Goal: Task Accomplishment & Management: Use online tool/utility

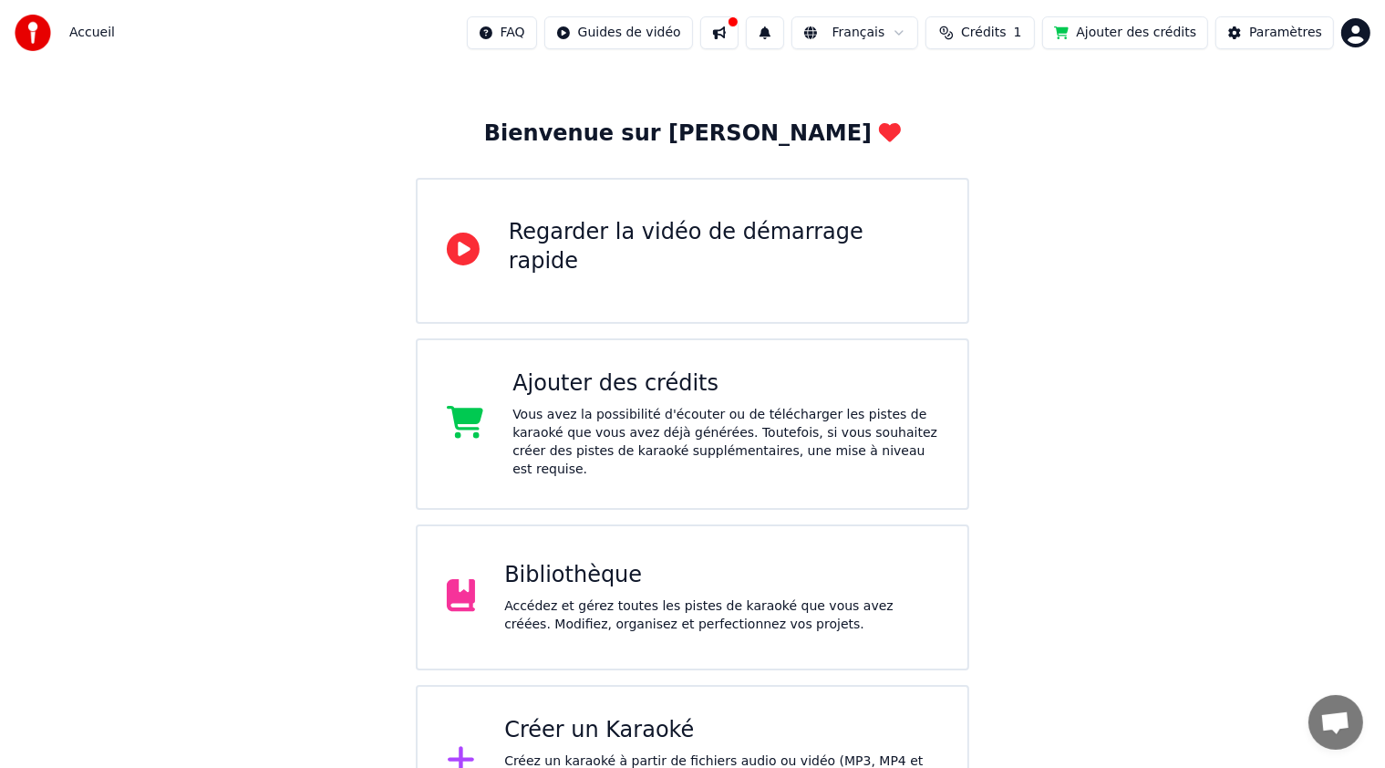
scroll to position [106, 0]
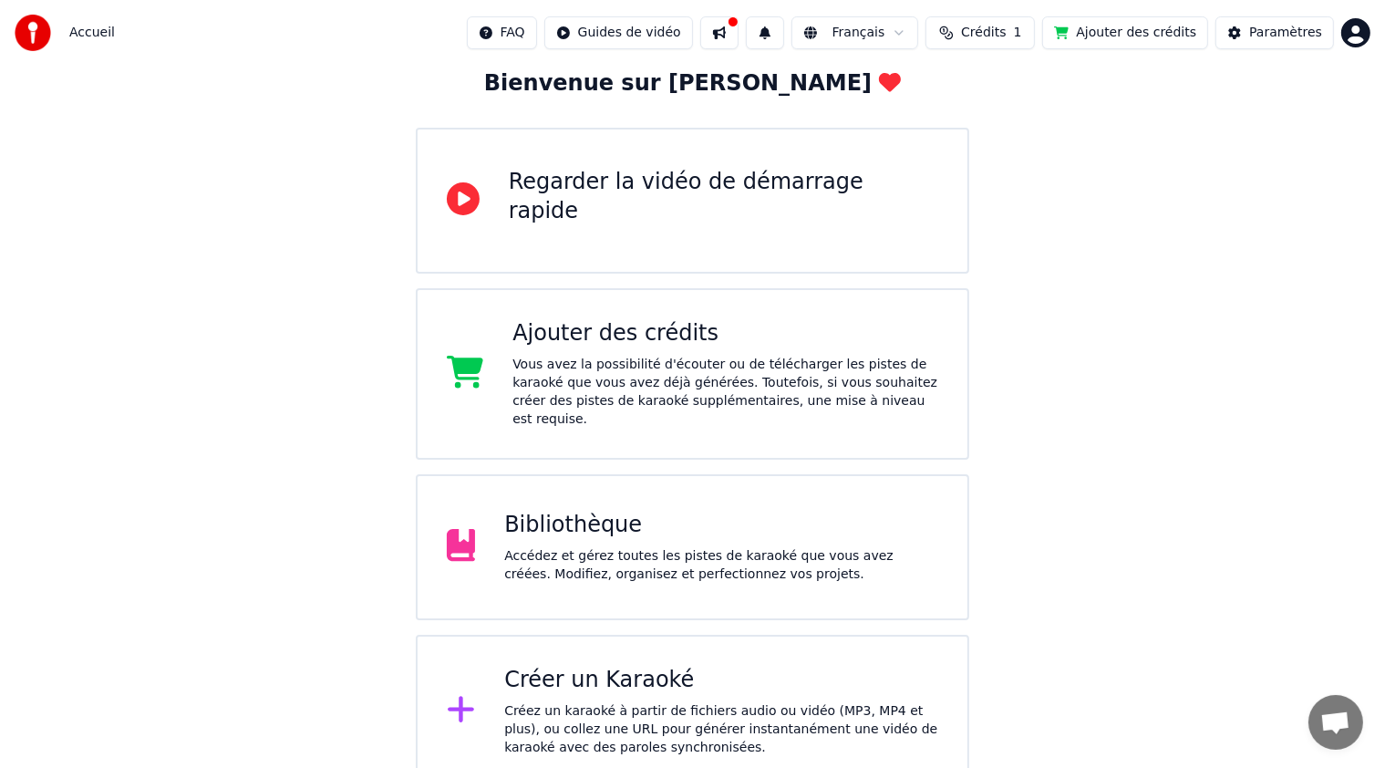
click at [616, 350] on div "Ajouter des crédits Vous avez la possibilité d'écouter ou de télécharger les pi…" at bounding box center [726, 373] width 426 height 109
click at [1010, 43] on button "Crédits 1" at bounding box center [980, 32] width 109 height 33
click at [1004, 173] on button "Actualiser" at bounding box center [1001, 169] width 109 height 33
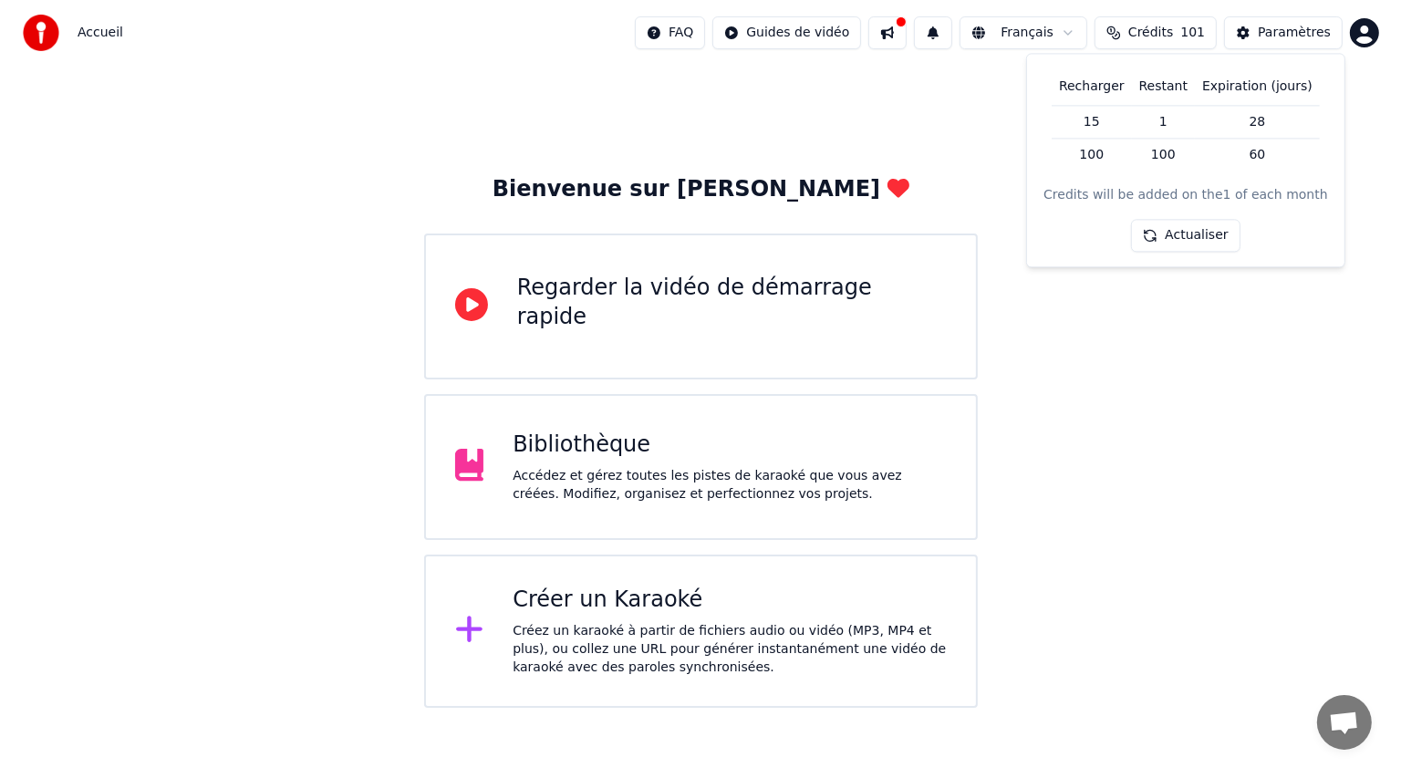
scroll to position [0, 0]
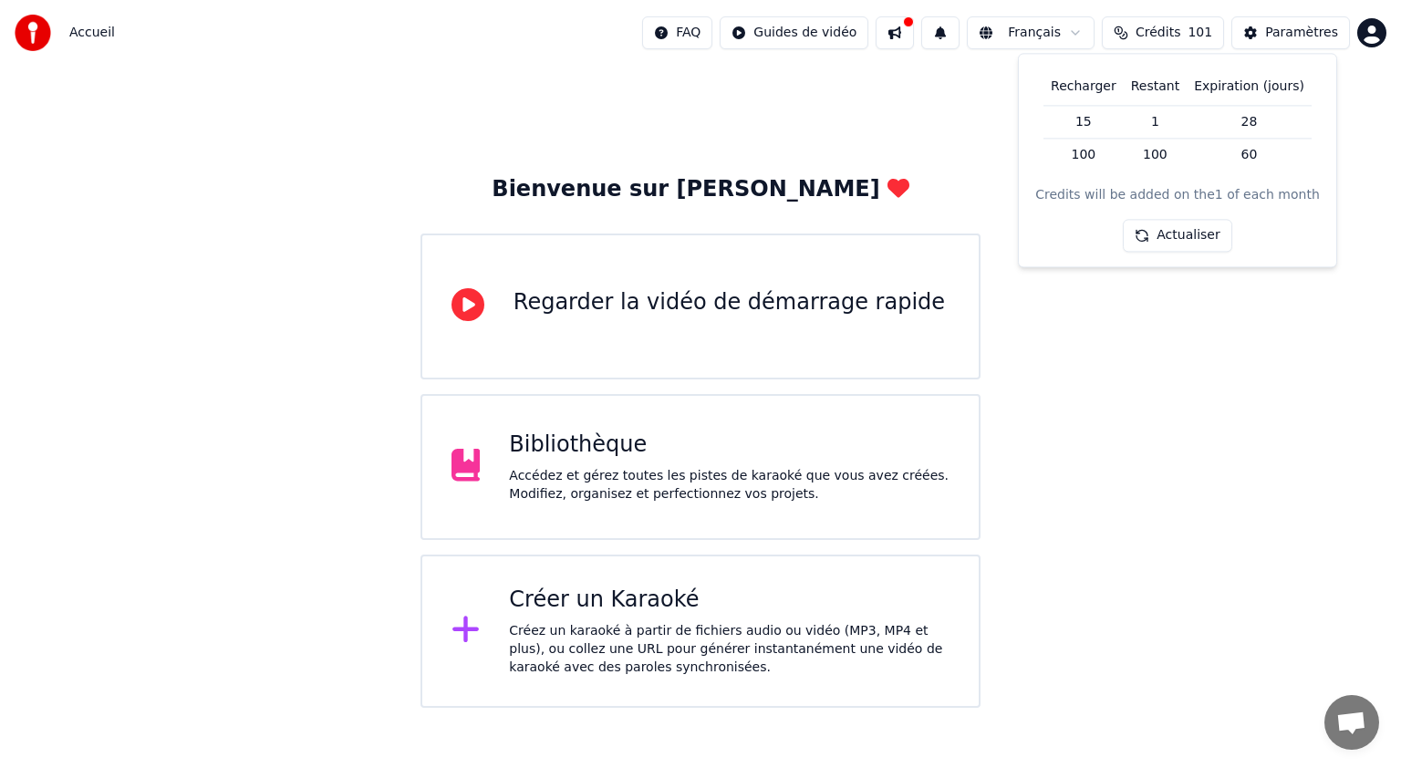
click at [1367, 40] on html "Accueil FAQ Guides de vidéo Français Crédits 101 Paramètres Bienvenue sur Youka…" at bounding box center [700, 354] width 1401 height 708
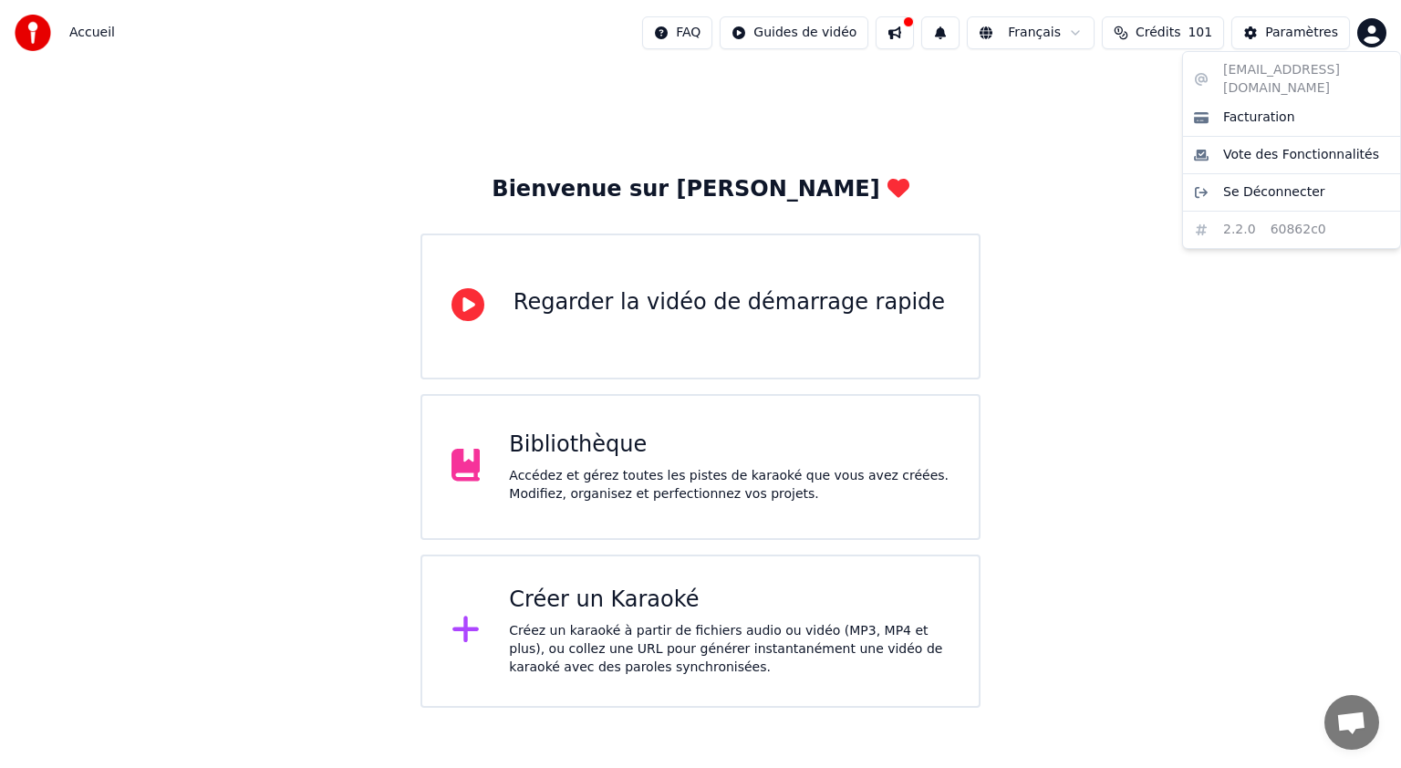
click at [1367, 40] on html "Accueil FAQ Guides de vidéo Français Crédits 101 Paramètres Bienvenue sur Youka…" at bounding box center [700, 354] width 1401 height 708
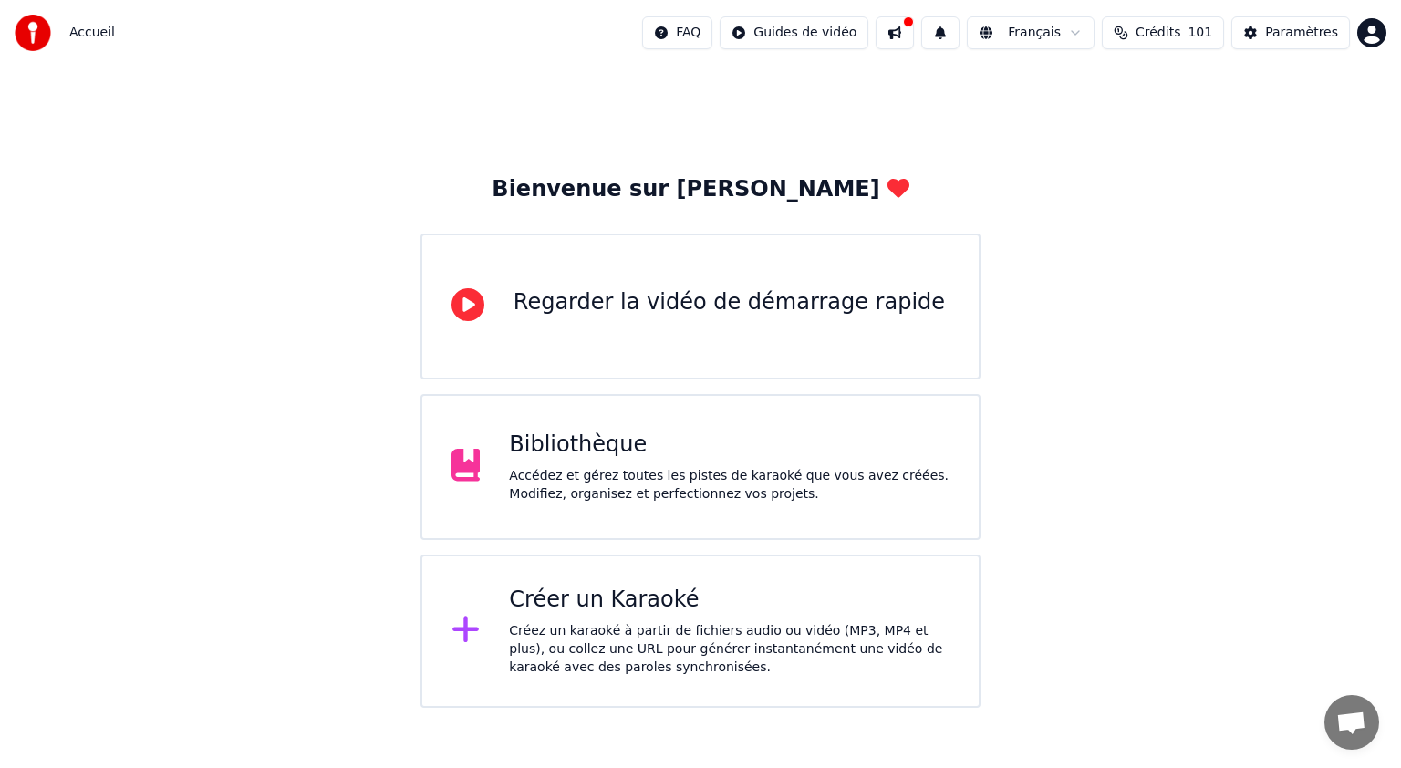
click at [88, 40] on span "Accueil" at bounding box center [92, 33] width 46 height 18
click at [33, 39] on img at bounding box center [33, 33] width 36 height 36
click at [566, 612] on div "Créer un Karaoké" at bounding box center [729, 599] width 440 height 29
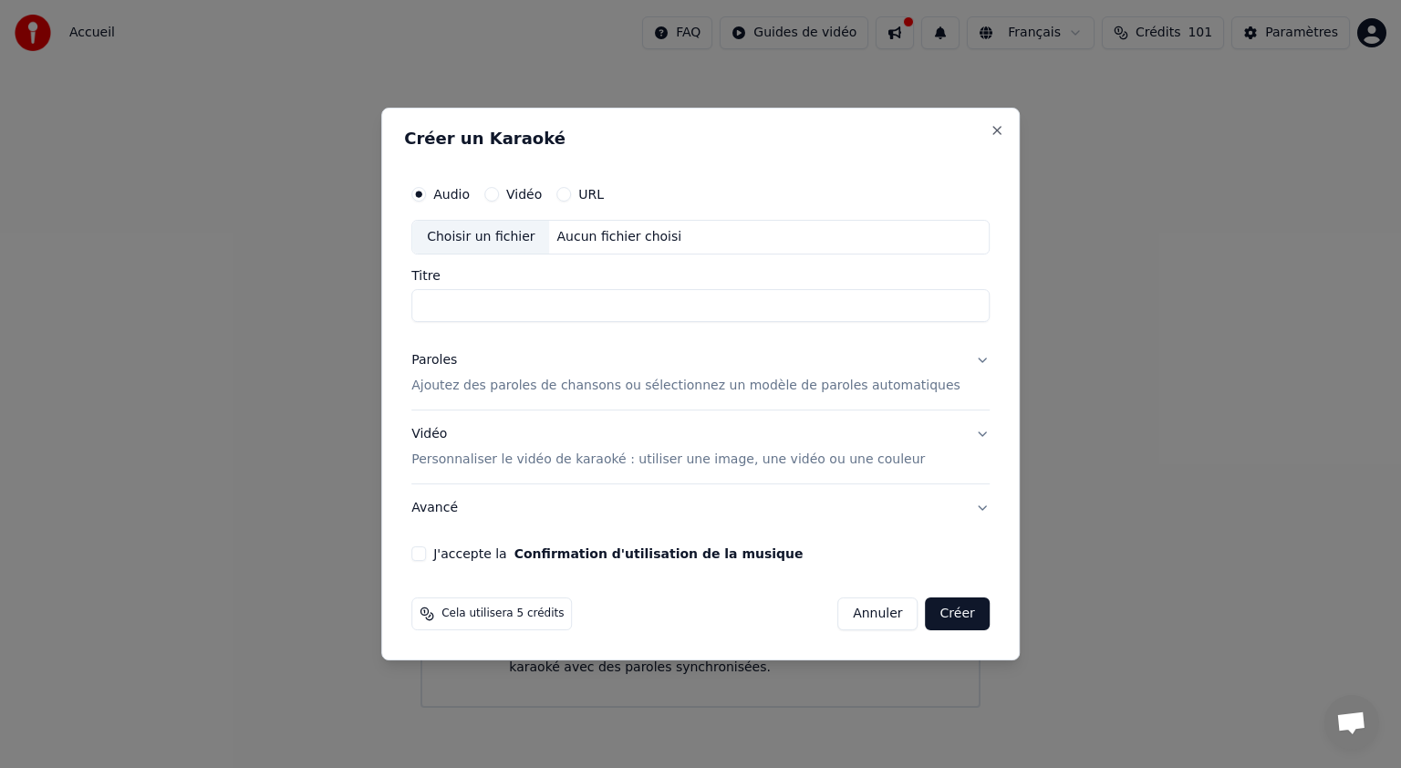
click at [525, 238] on div "Choisir un fichier" at bounding box center [480, 237] width 137 height 33
type input "********"
click at [678, 391] on p "Ajoutez des paroles de chansons ou sélectionnez un modèle de paroles automatiqu…" at bounding box center [685, 386] width 549 height 18
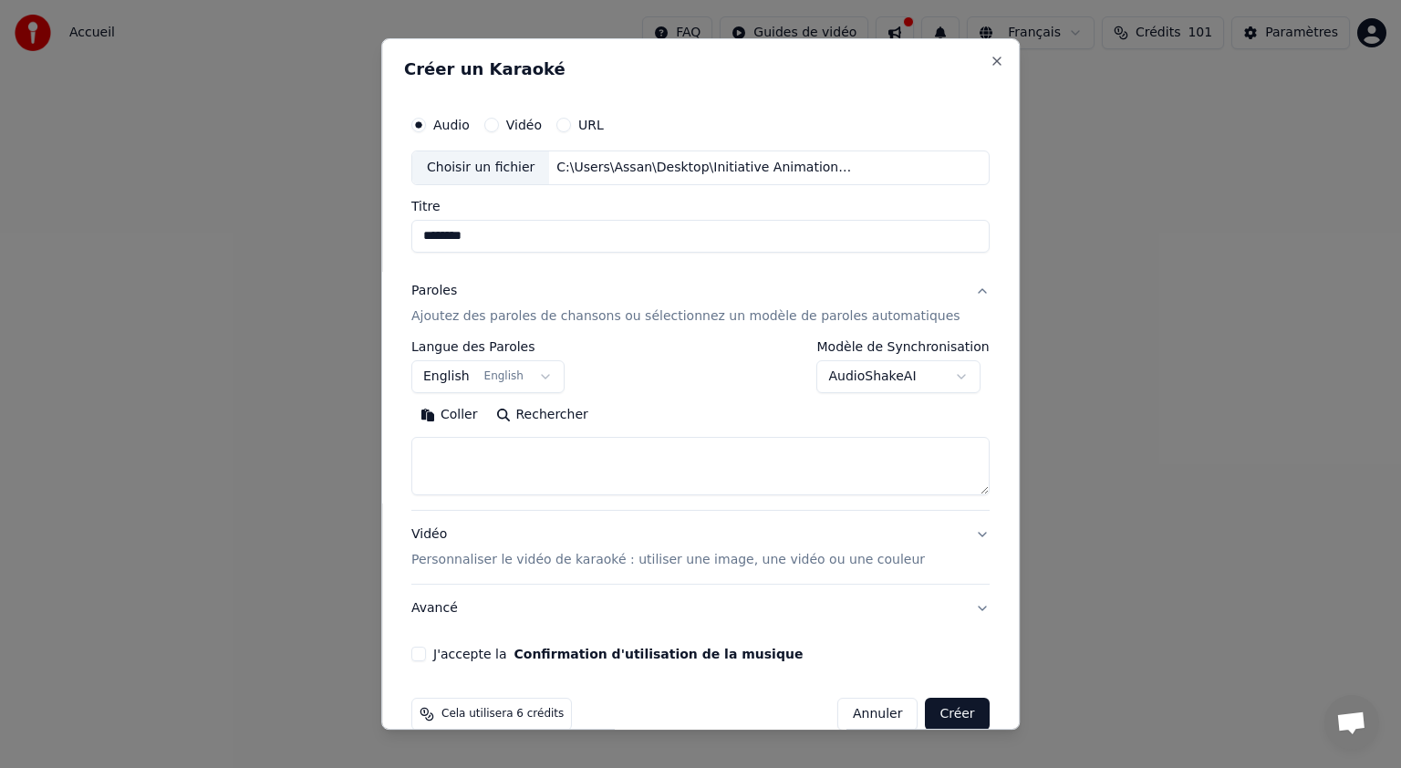
click at [462, 387] on button "English English" at bounding box center [487, 376] width 153 height 33
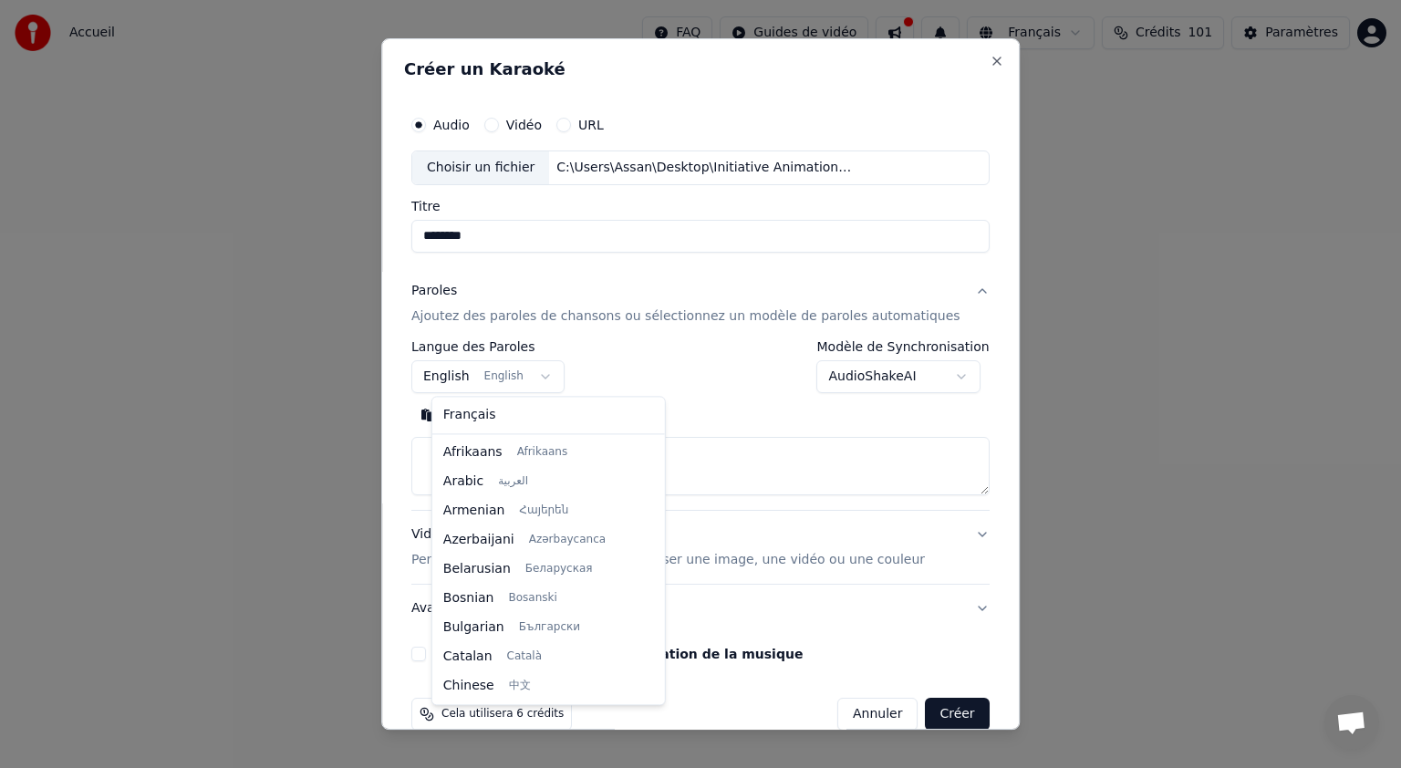
scroll to position [146, 0]
select select "**"
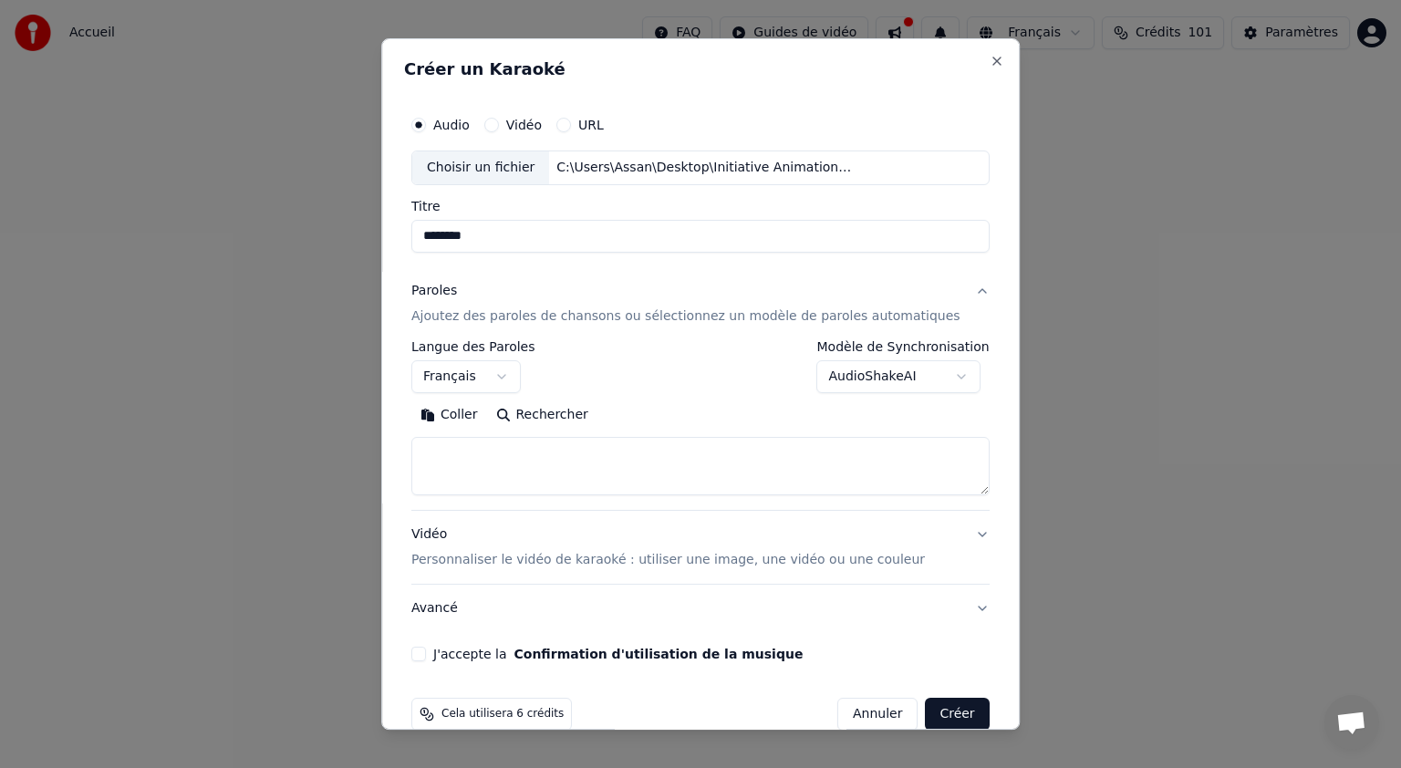
click at [456, 422] on button "Coller" at bounding box center [449, 414] width 76 height 29
click at [500, 478] on textarea at bounding box center [672, 466] width 523 height 58
click at [439, 488] on textarea at bounding box center [672, 466] width 523 height 58
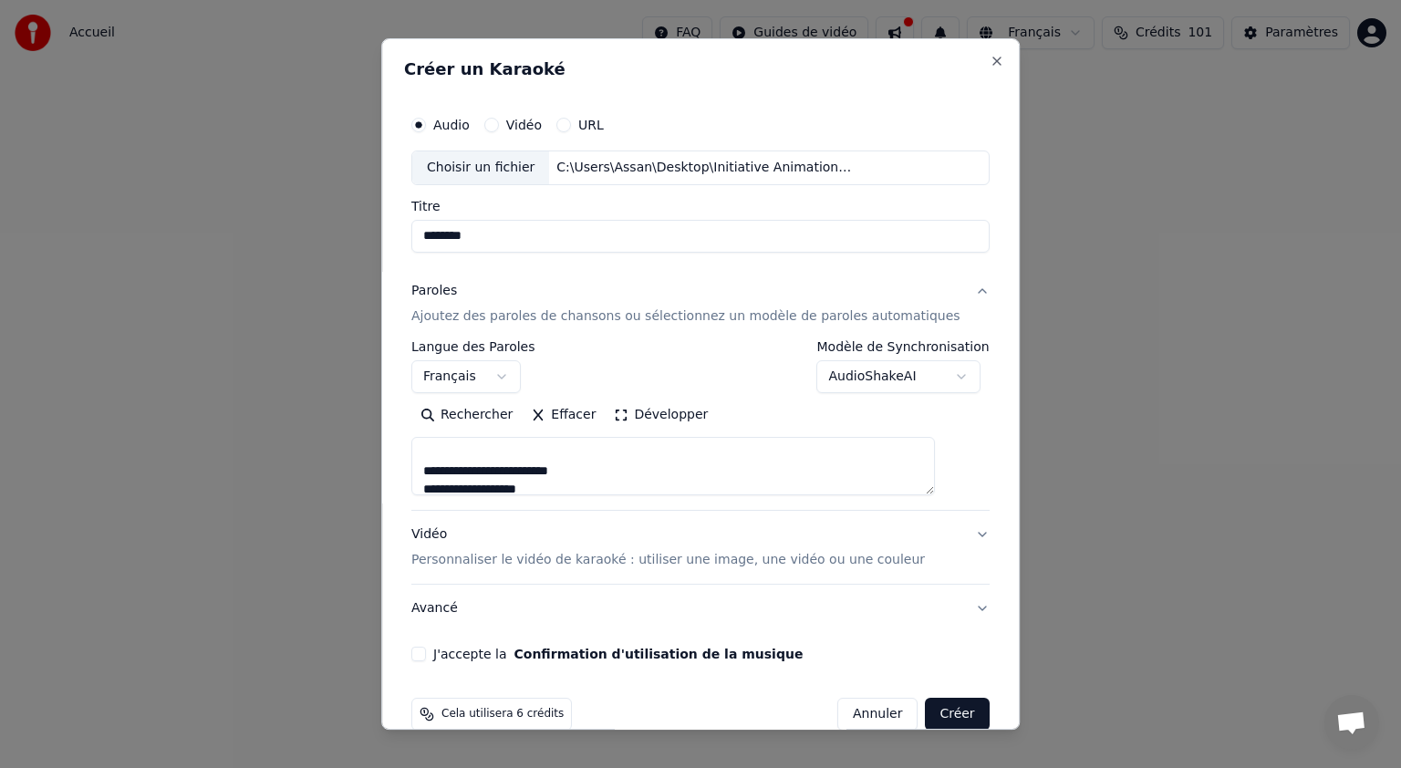
click at [491, 447] on textarea at bounding box center [672, 466] width 523 height 58
click at [500, 446] on textarea at bounding box center [672, 466] width 523 height 58
click at [502, 442] on textarea at bounding box center [672, 466] width 523 height 58
click at [438, 477] on textarea at bounding box center [672, 466] width 523 height 58
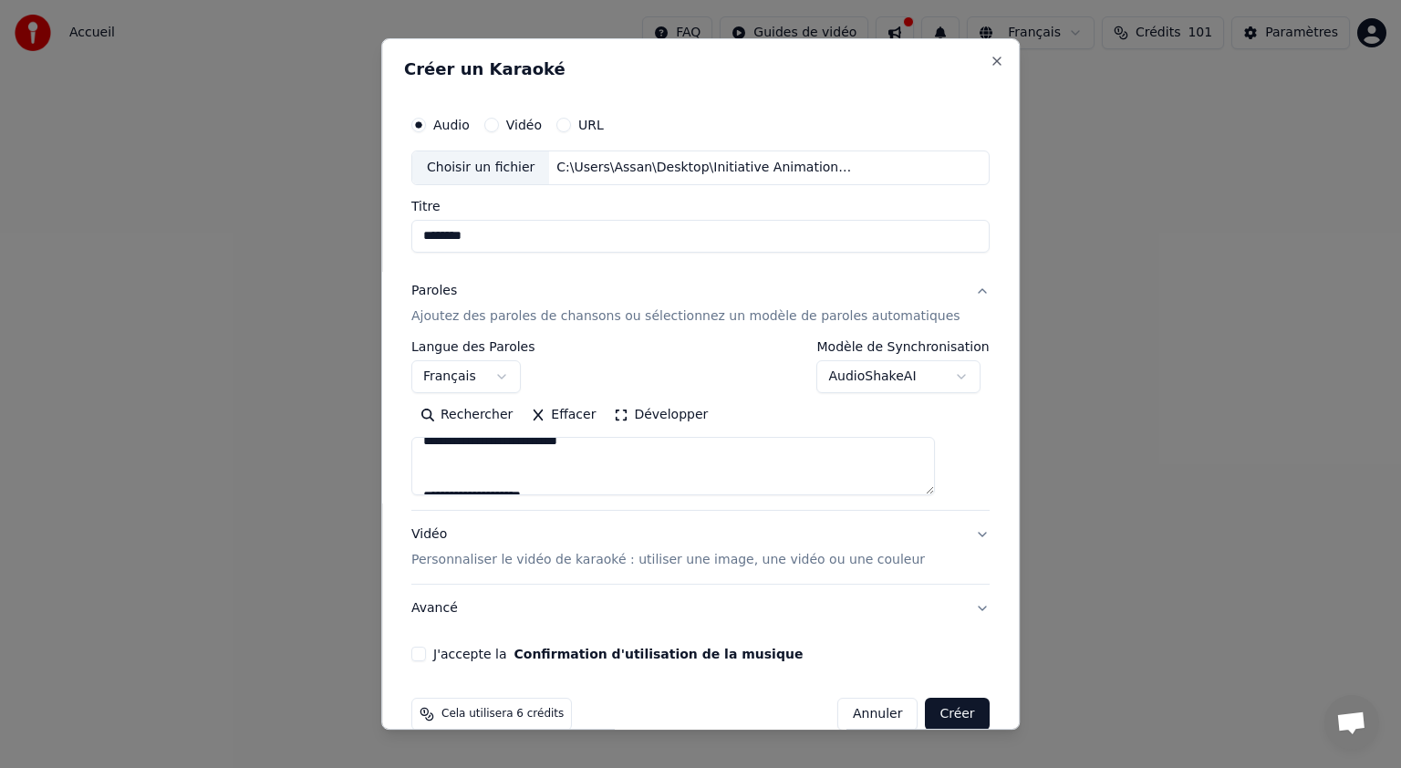
scroll to position [845, 0]
click at [441, 482] on textarea at bounding box center [672, 466] width 523 height 58
click at [443, 465] on textarea at bounding box center [672, 466] width 523 height 58
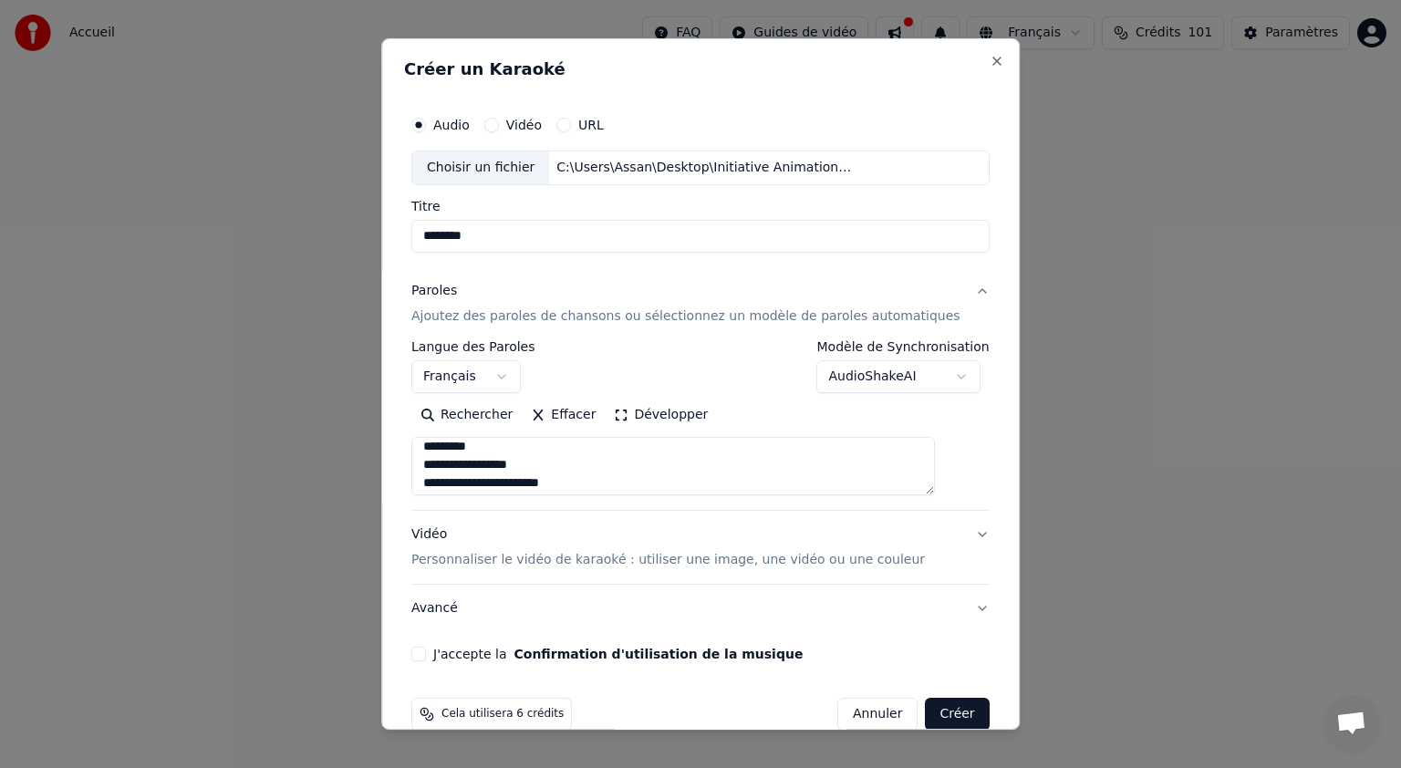
click at [496, 452] on textarea at bounding box center [672, 466] width 523 height 58
type textarea "**********"
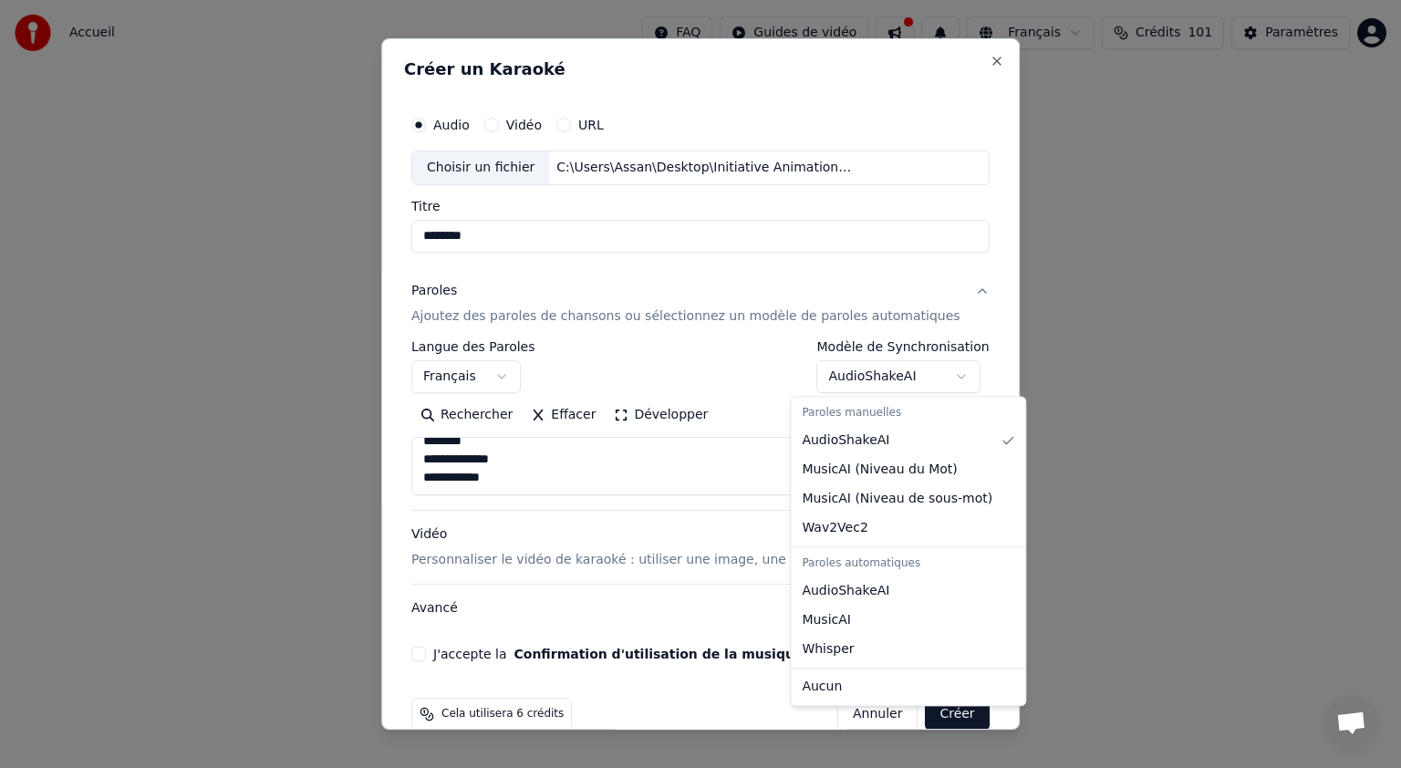
click at [941, 380] on body "**********" at bounding box center [700, 354] width 1401 height 708
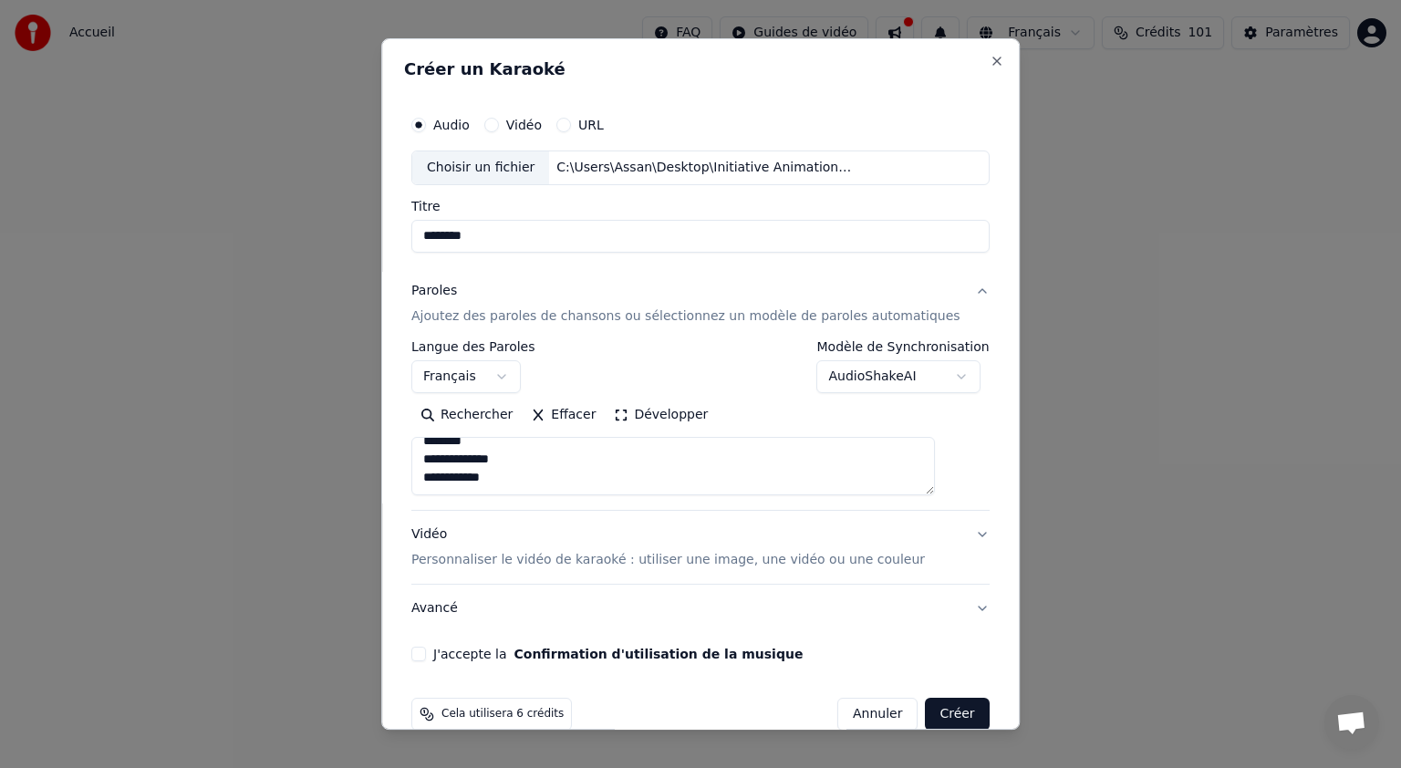
click at [938, 381] on body "**********" at bounding box center [700, 354] width 1401 height 708
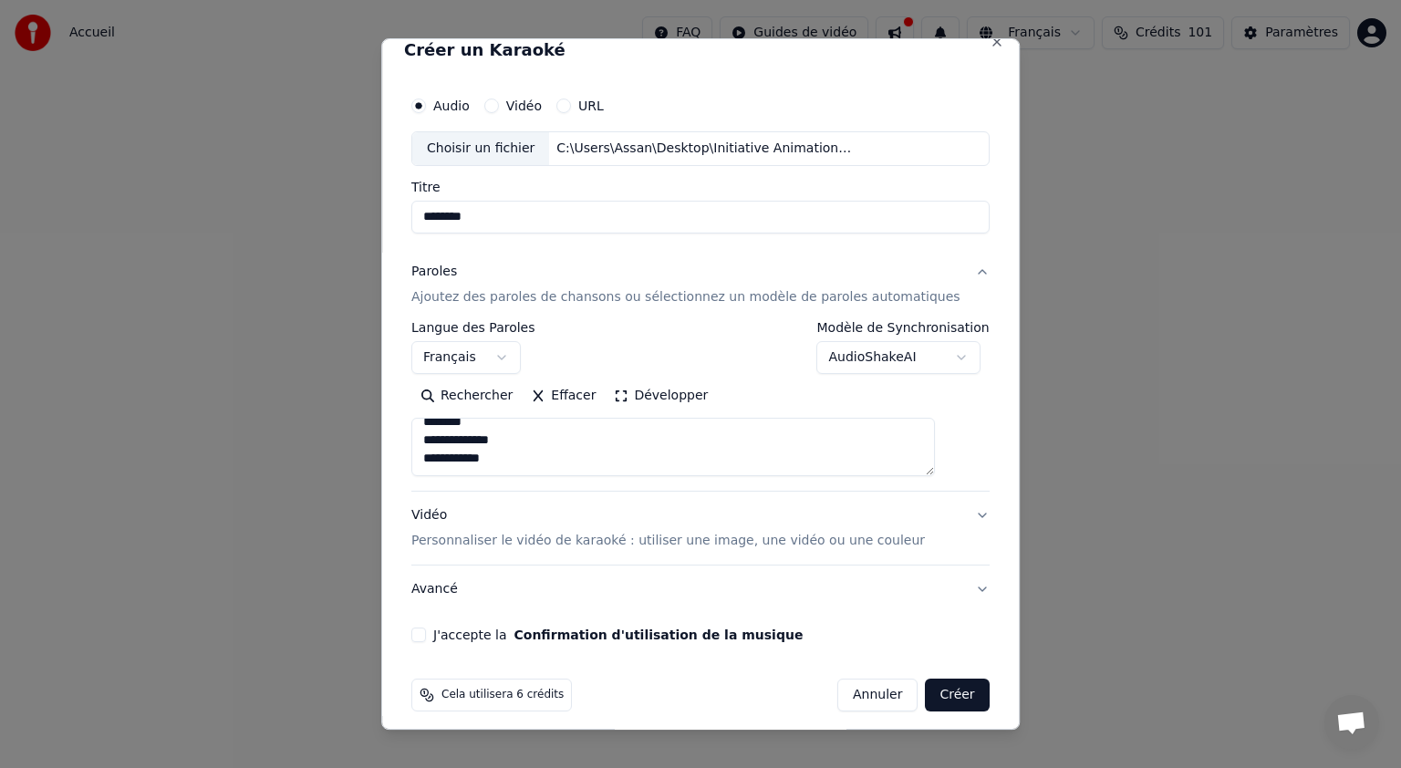
scroll to position [29, 0]
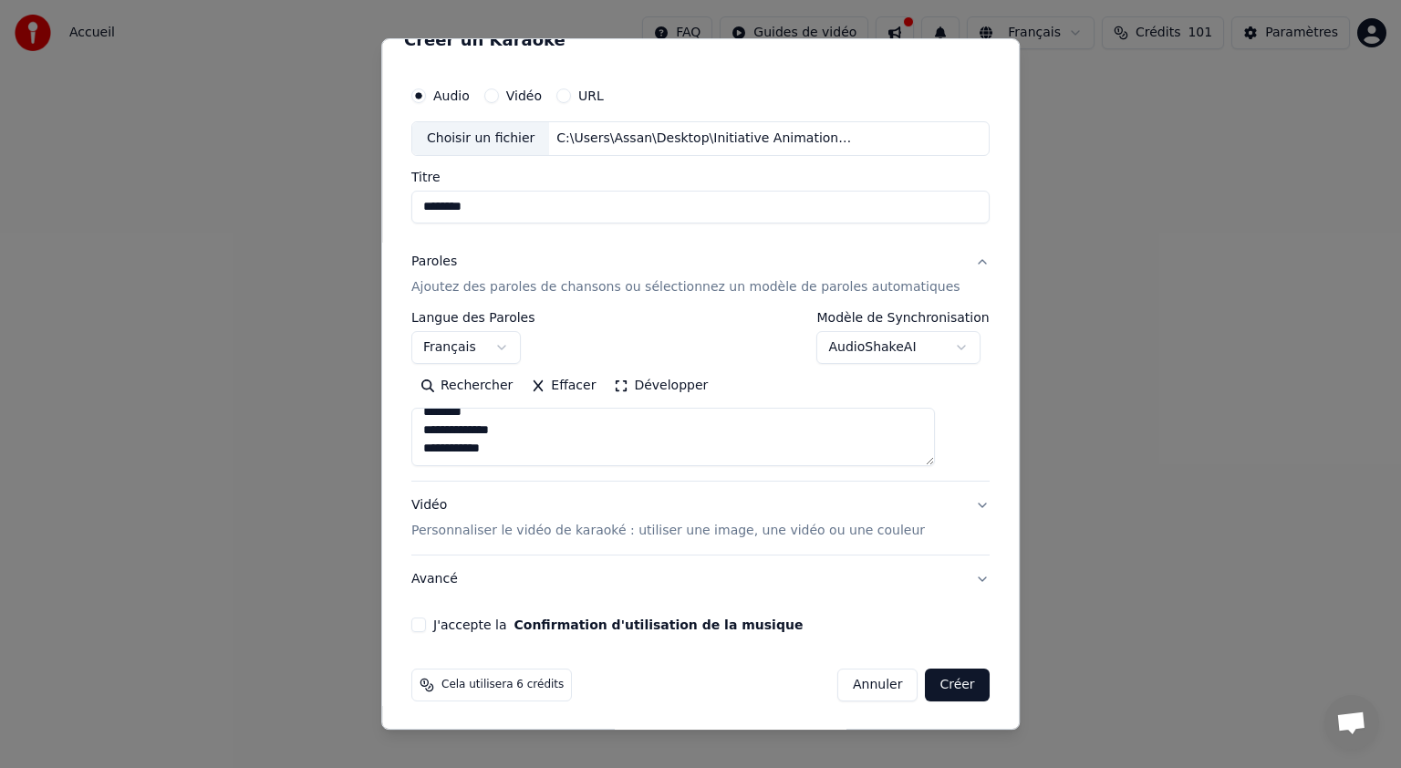
click at [501, 533] on p "Personnaliser le vidéo de karaoké : utiliser une image, une vidéo ou une couleur" at bounding box center [667, 531] width 513 height 18
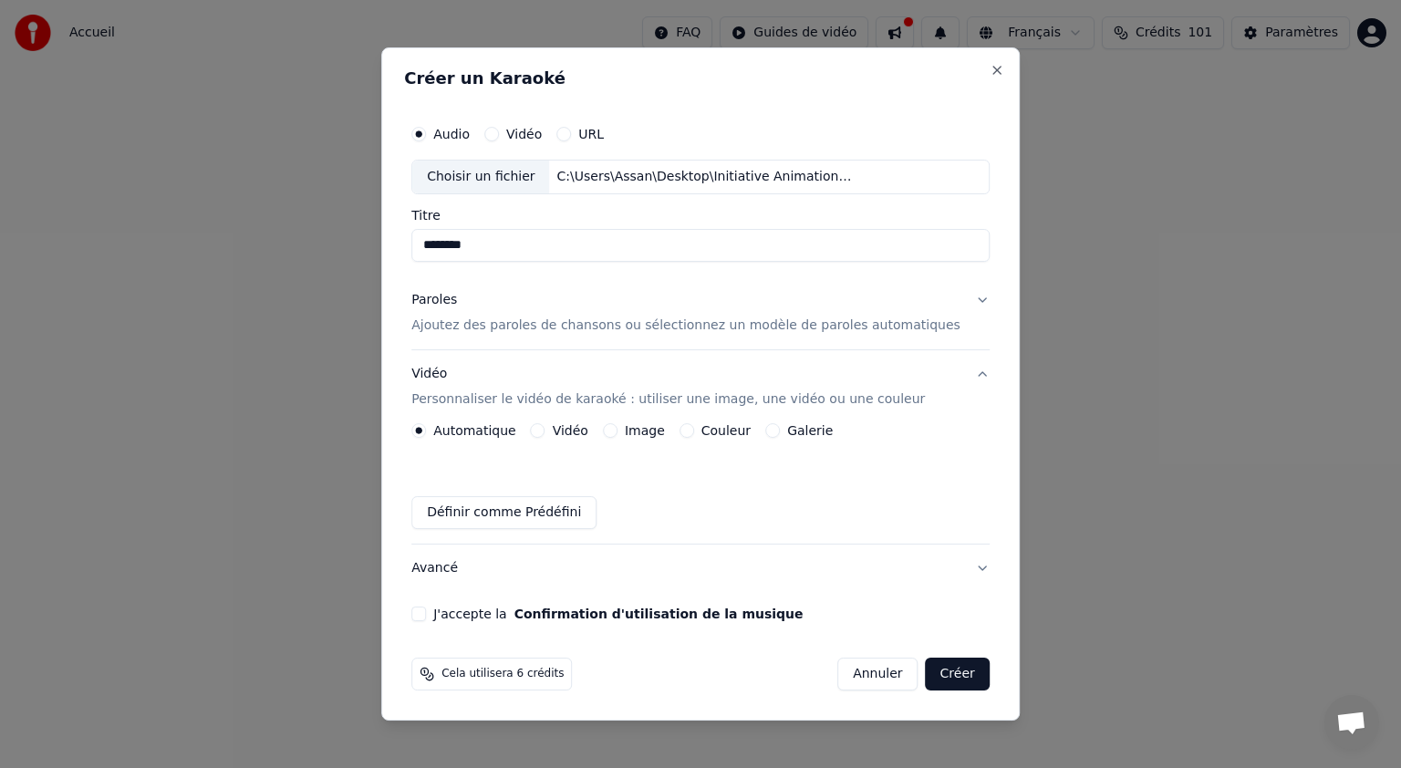
click at [658, 433] on label "Image" at bounding box center [645, 430] width 40 height 13
click at [617, 433] on button "Image" at bounding box center [610, 430] width 15 height 15
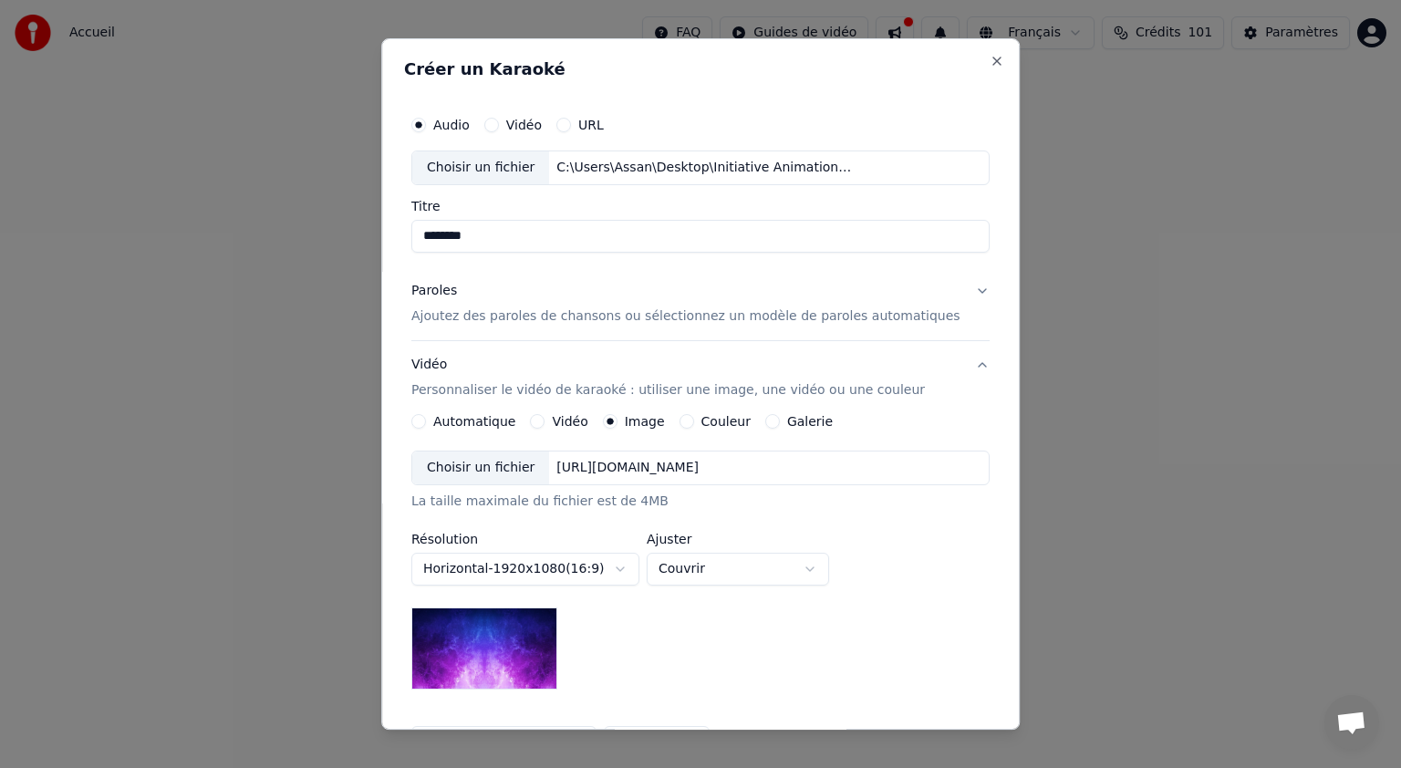
click at [515, 476] on div "Choisir un fichier" at bounding box center [480, 467] width 137 height 33
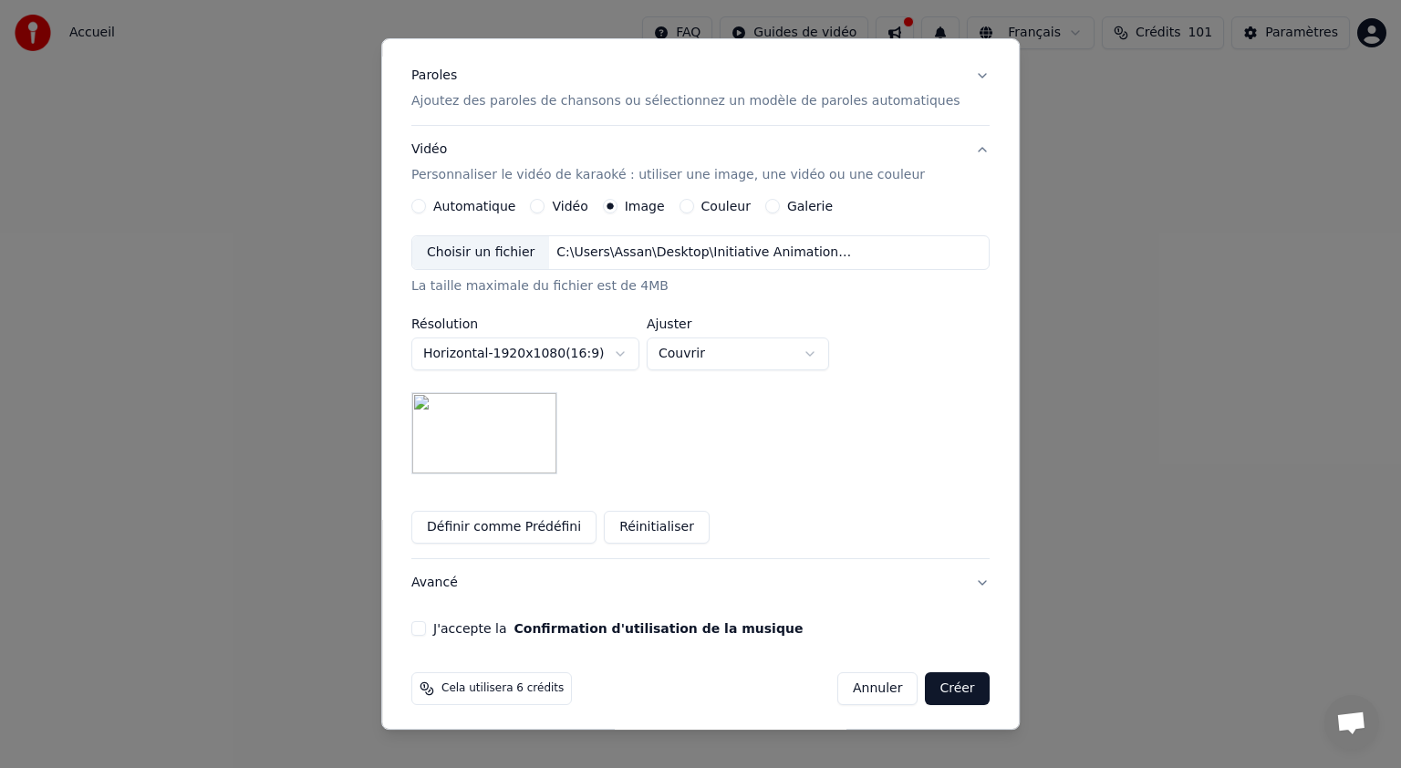
scroll to position [219, 0]
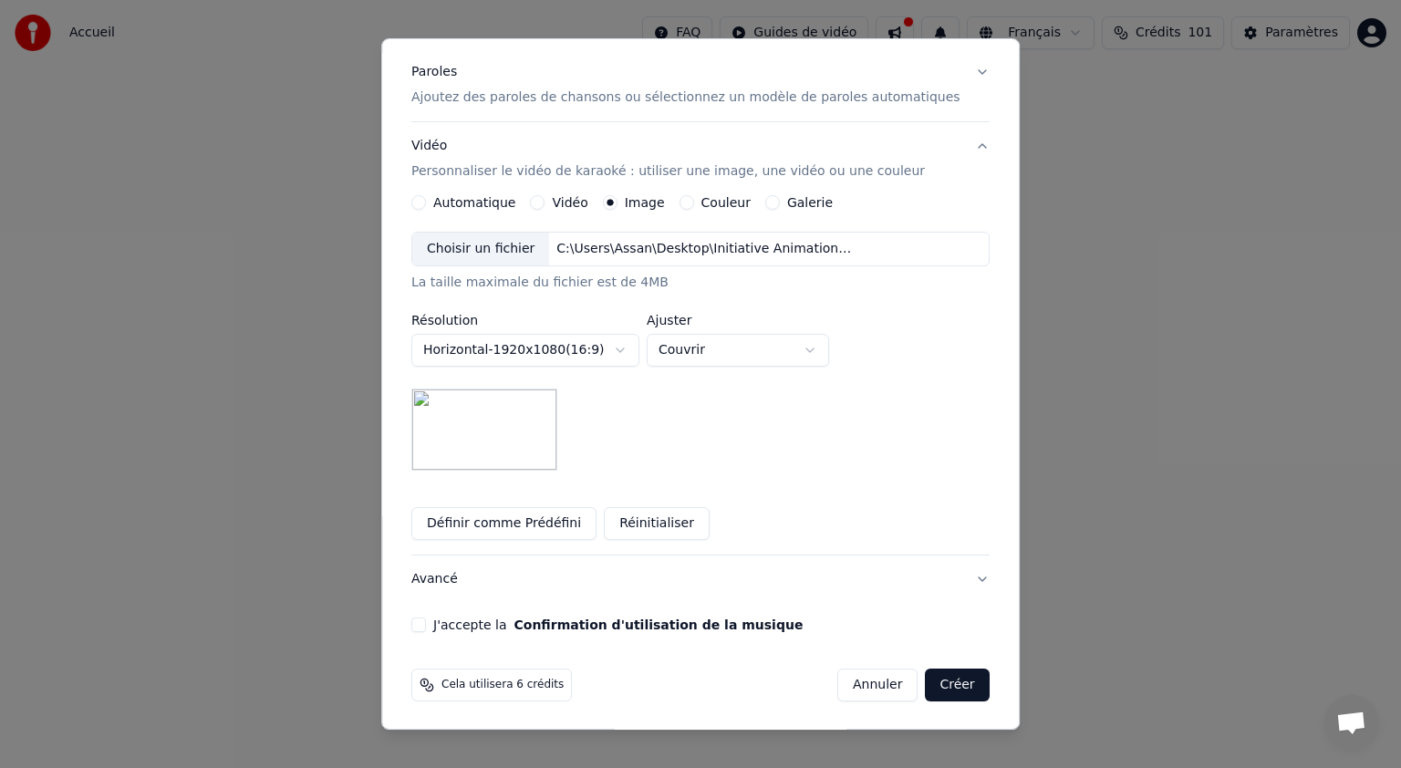
click at [426, 623] on button "J'accepte la Confirmation d'utilisation de la musique" at bounding box center [418, 624] width 15 height 15
click at [926, 683] on button "Créer" at bounding box center [958, 684] width 64 height 33
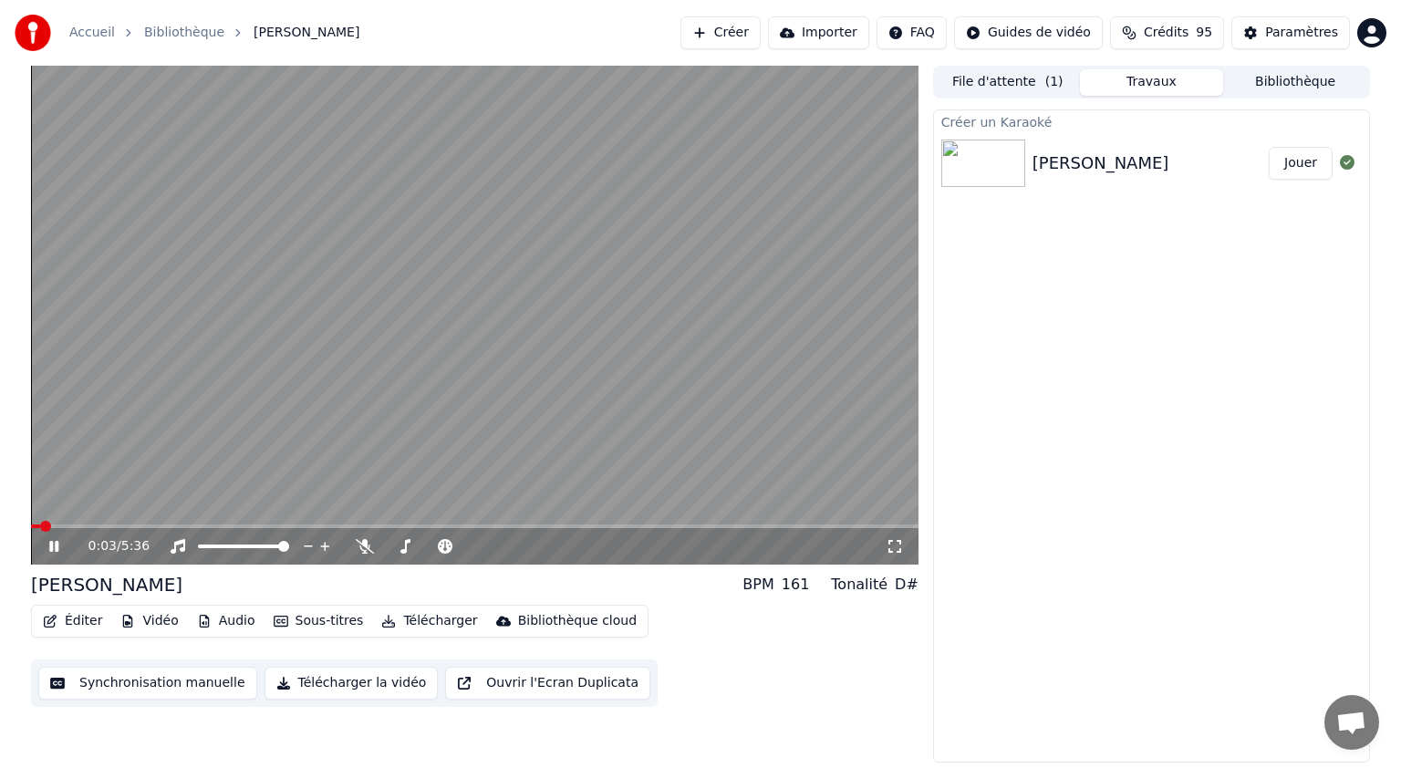
click at [59, 551] on icon at bounding box center [67, 546] width 43 height 15
click at [83, 620] on button "Éditer" at bounding box center [73, 621] width 74 height 26
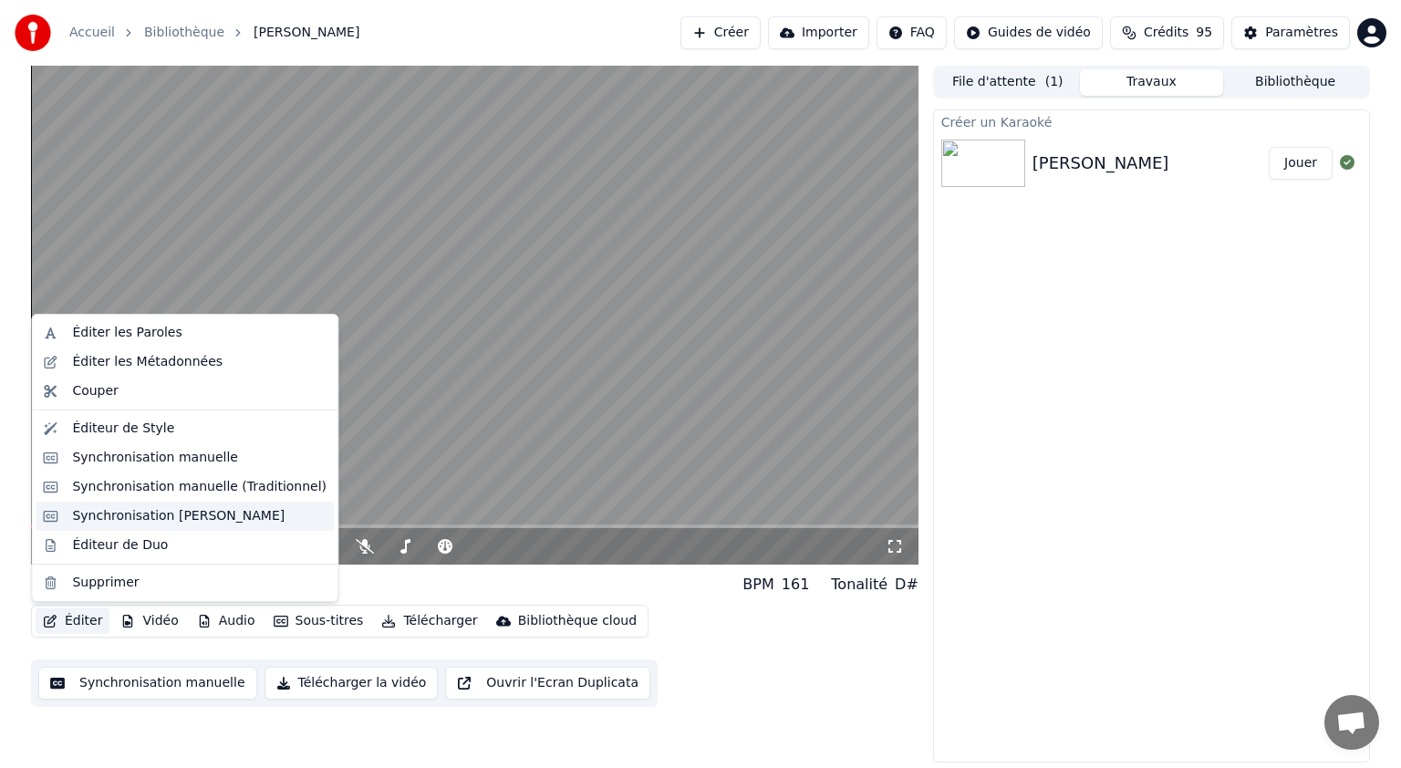
click at [149, 522] on div "Synchronisation [PERSON_NAME]" at bounding box center [178, 516] width 212 height 18
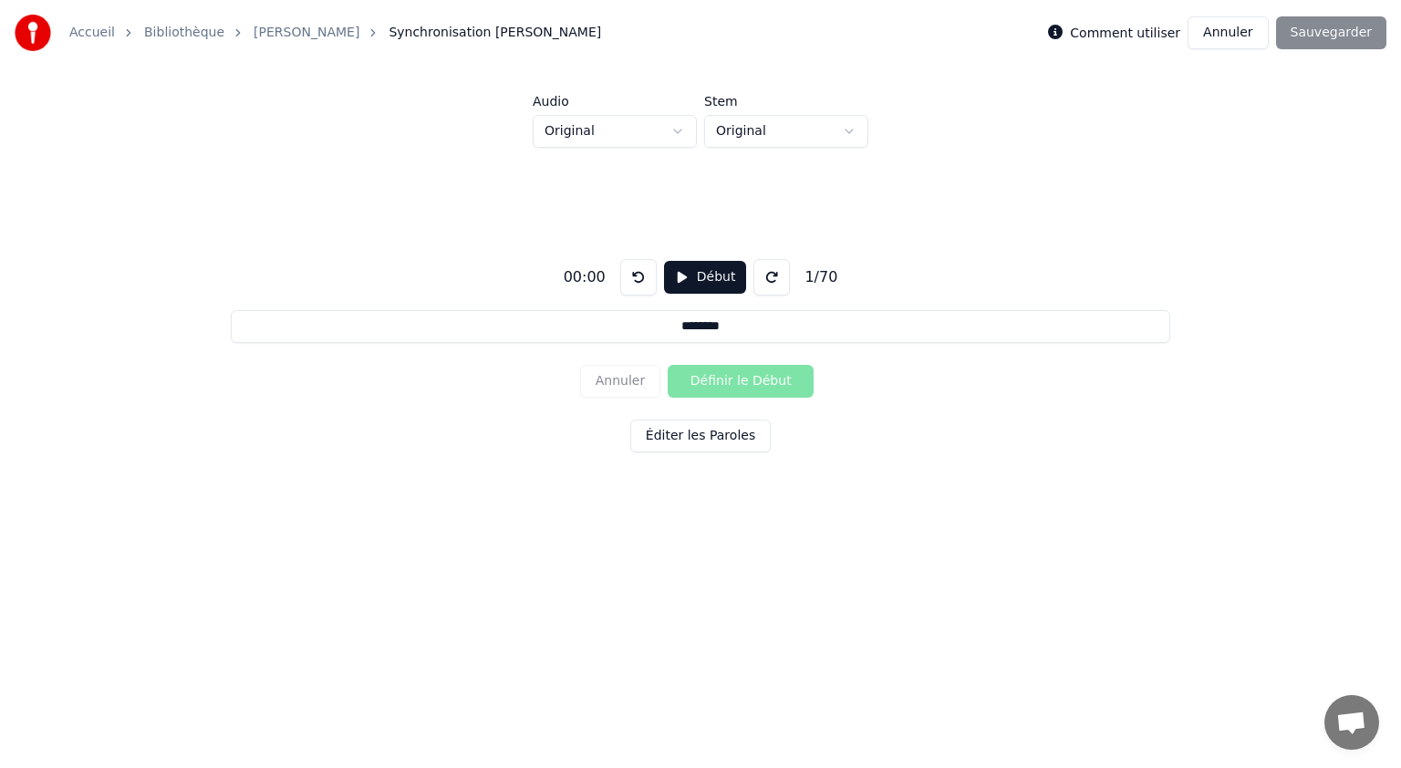
click at [704, 442] on button "Éditer les Paroles" at bounding box center [700, 435] width 140 height 33
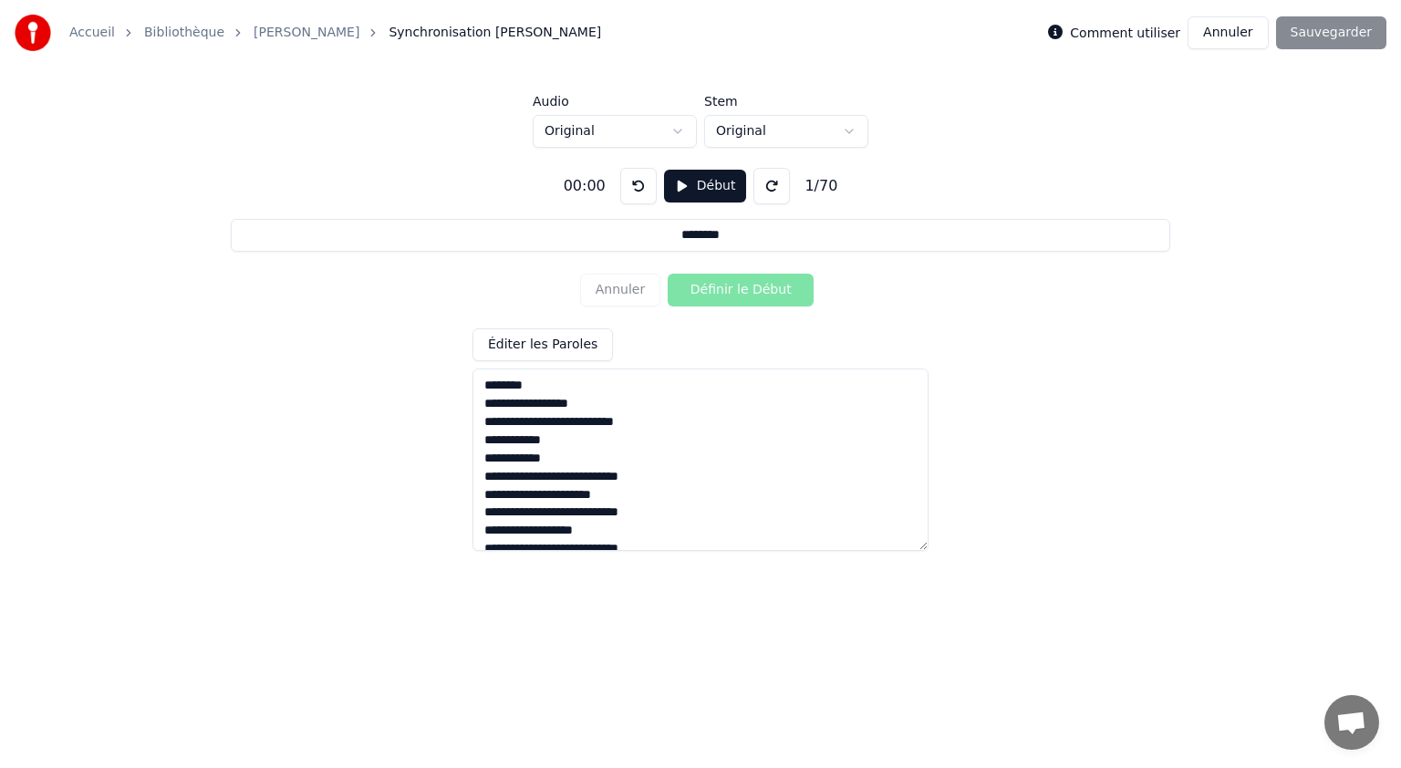
click at [482, 409] on textarea at bounding box center [700, 459] width 456 height 182
type input "**********"
type textarea "**********"
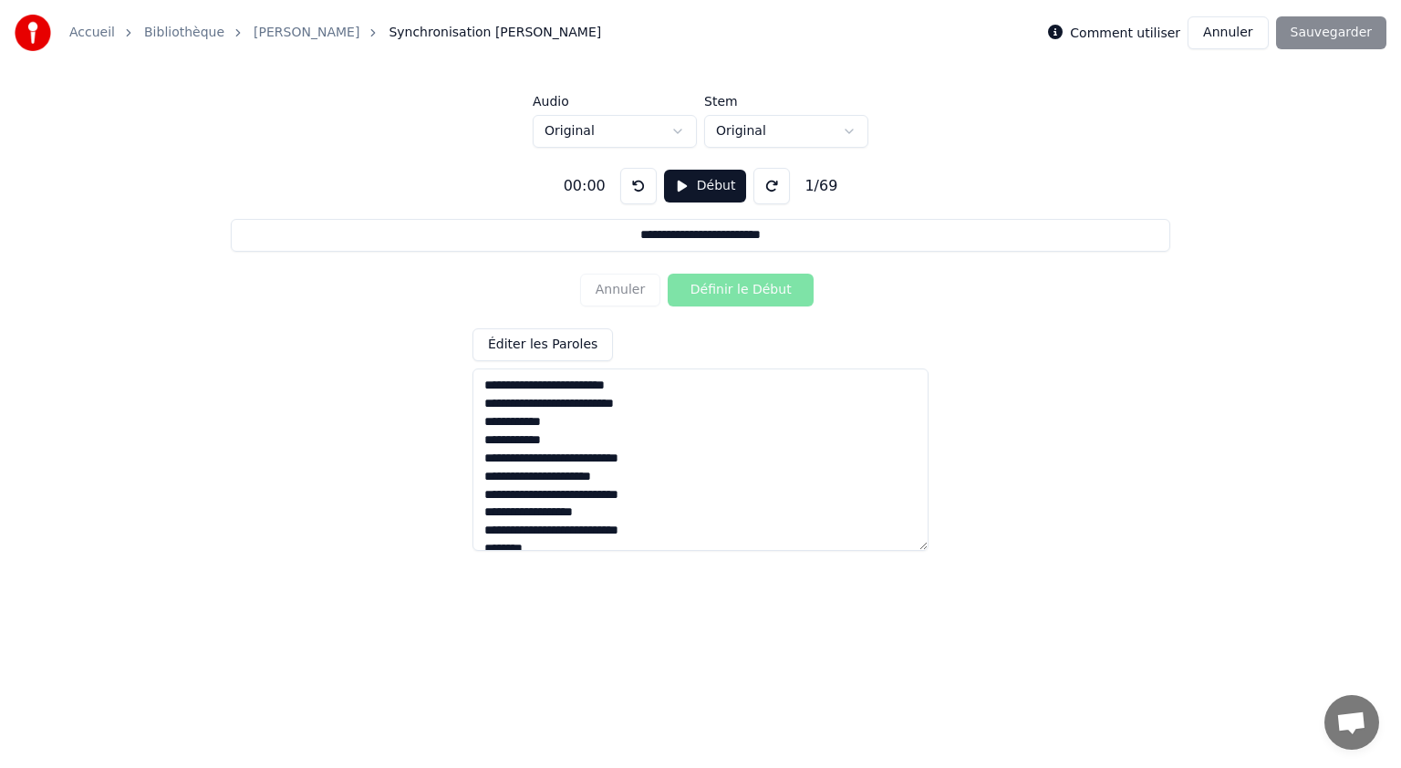
type input "**********"
type textarea "**********"
type input "**********"
type textarea "**********"
type input "**********"
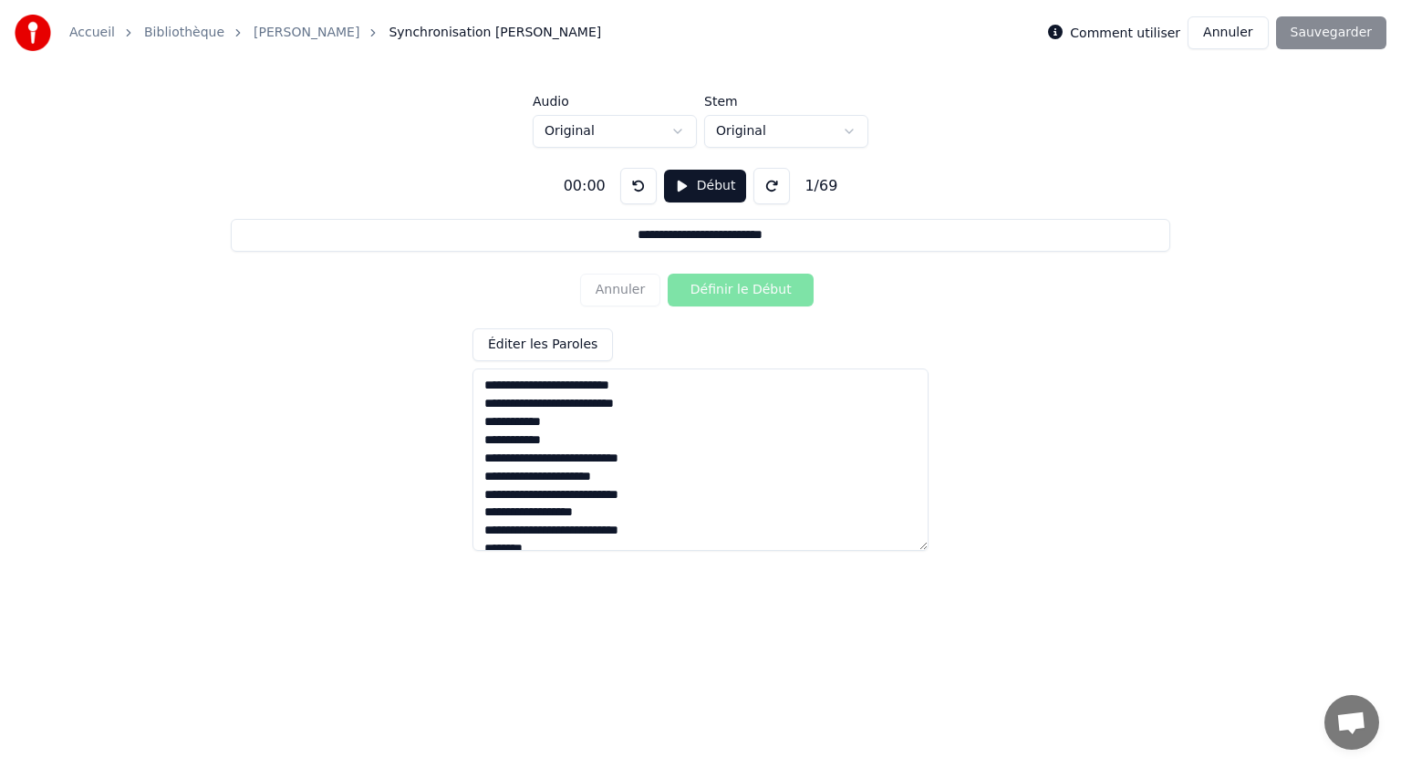
scroll to position [91, 0]
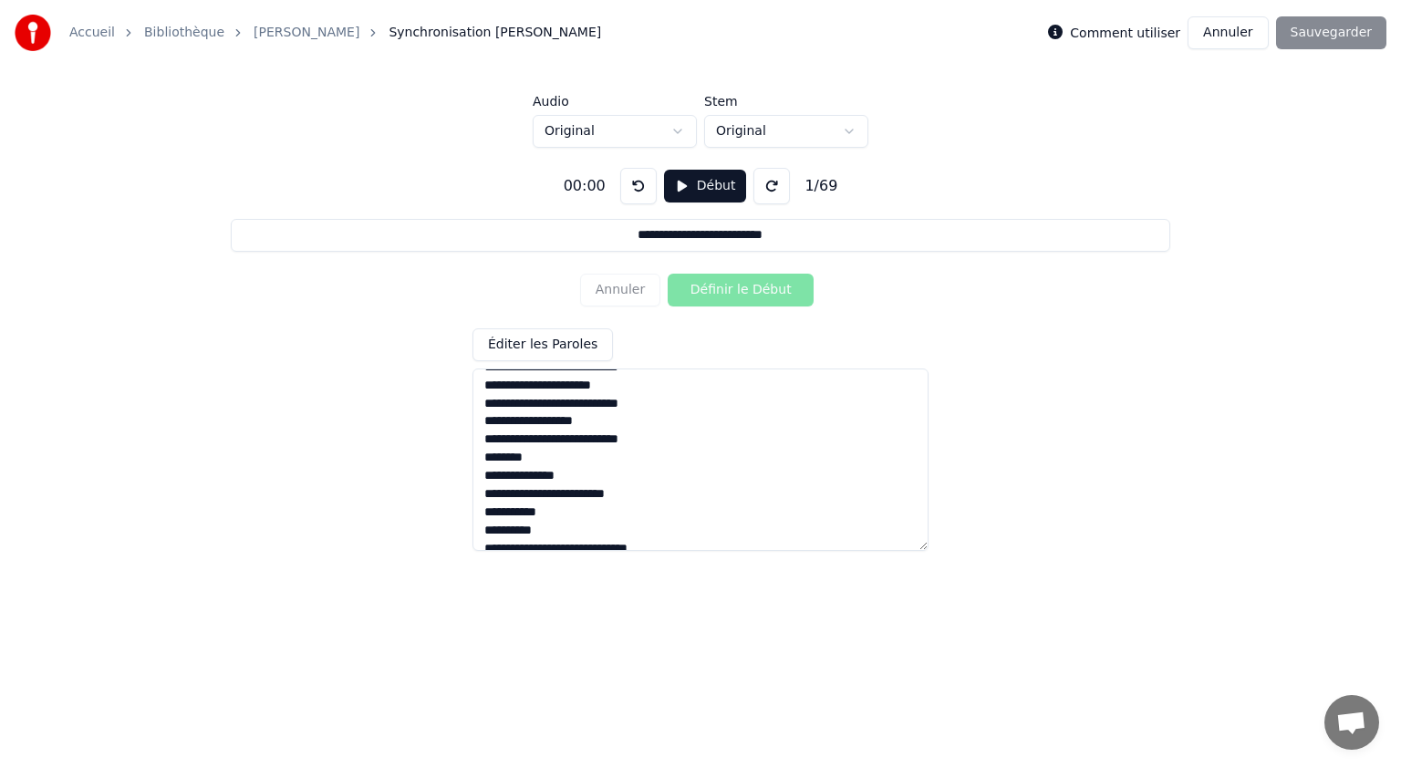
click at [533, 456] on textarea at bounding box center [700, 459] width 456 height 182
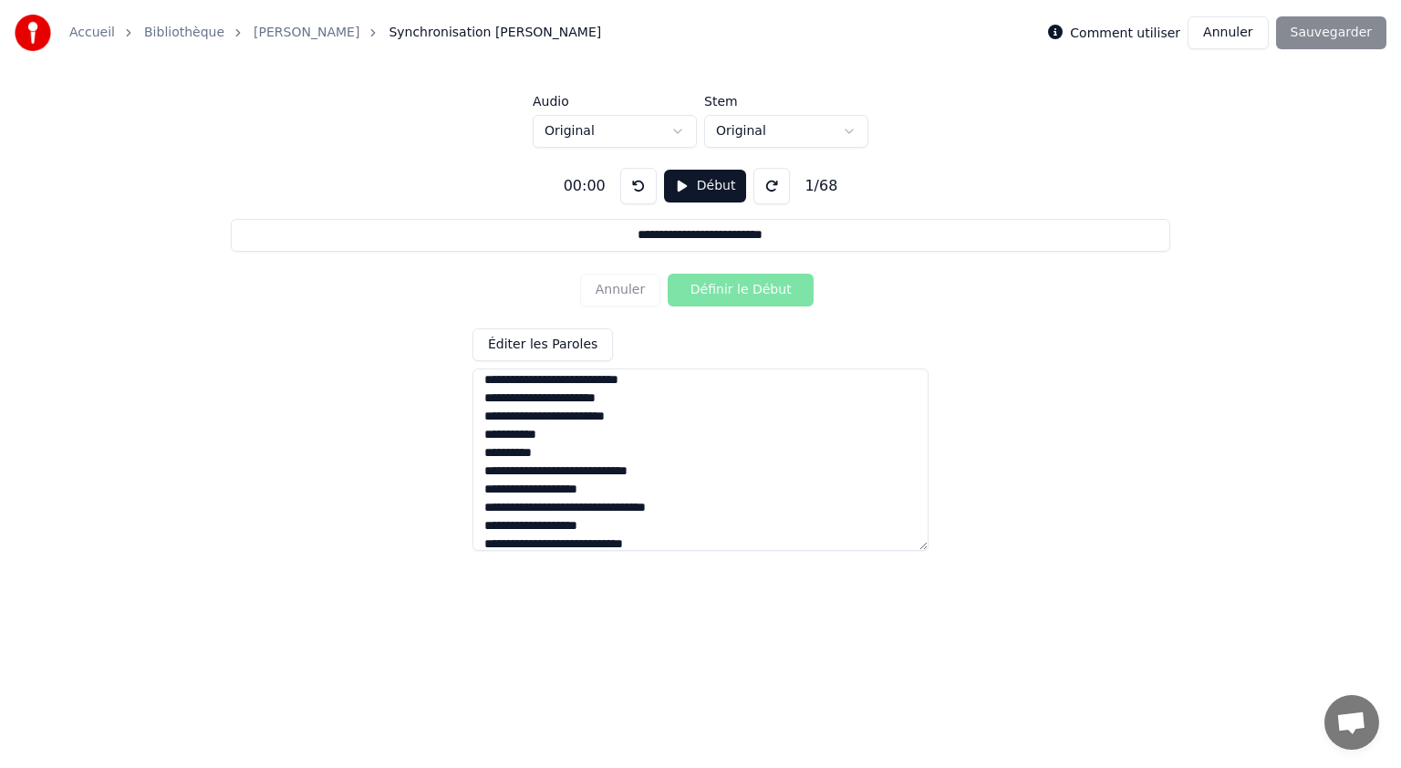
scroll to position [182, 0]
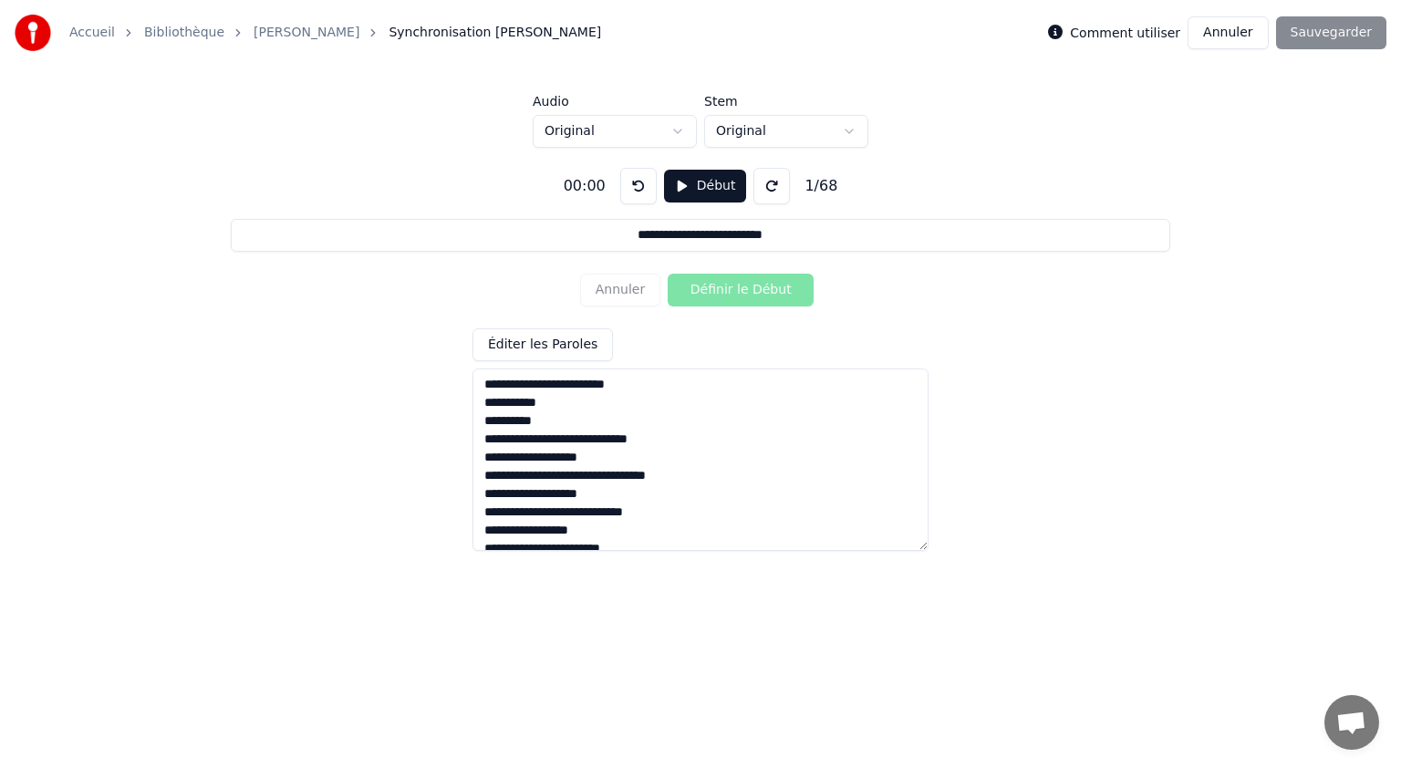
click at [482, 425] on textarea at bounding box center [700, 459] width 456 height 182
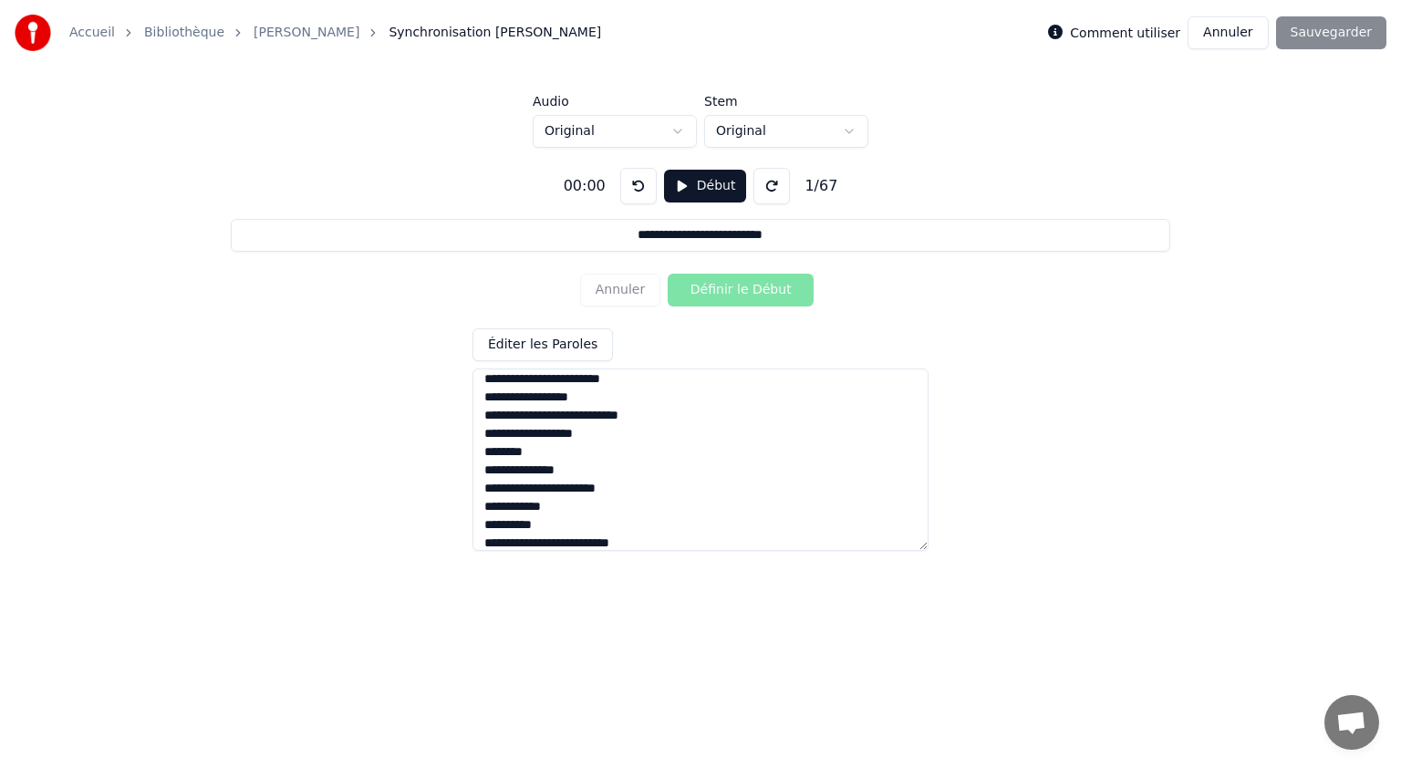
scroll to position [365, 0]
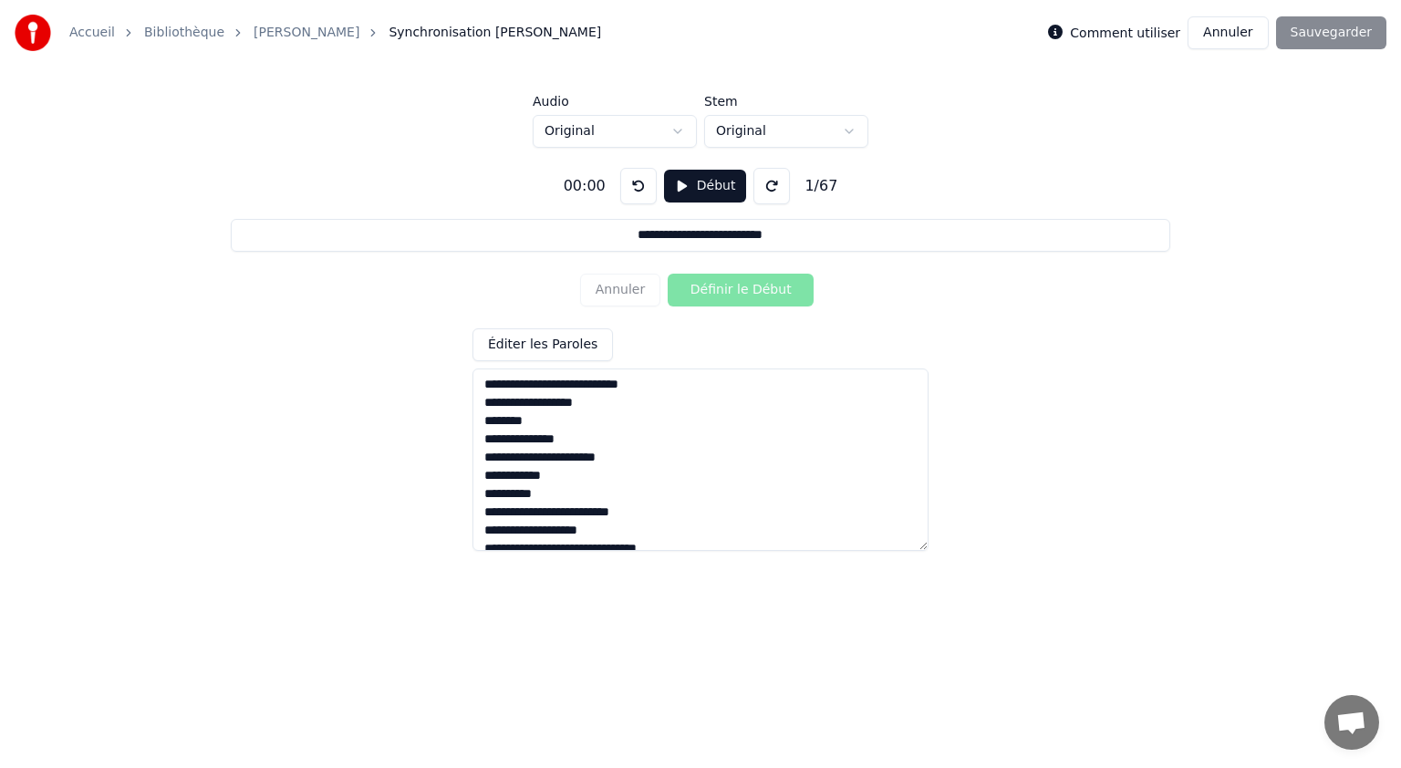
click at [530, 423] on textarea at bounding box center [700, 459] width 456 height 182
click at [492, 477] on textarea at bounding box center [700, 459] width 456 height 182
click at [482, 476] on textarea at bounding box center [700, 459] width 456 height 182
click at [513, 476] on textarea at bounding box center [700, 459] width 456 height 182
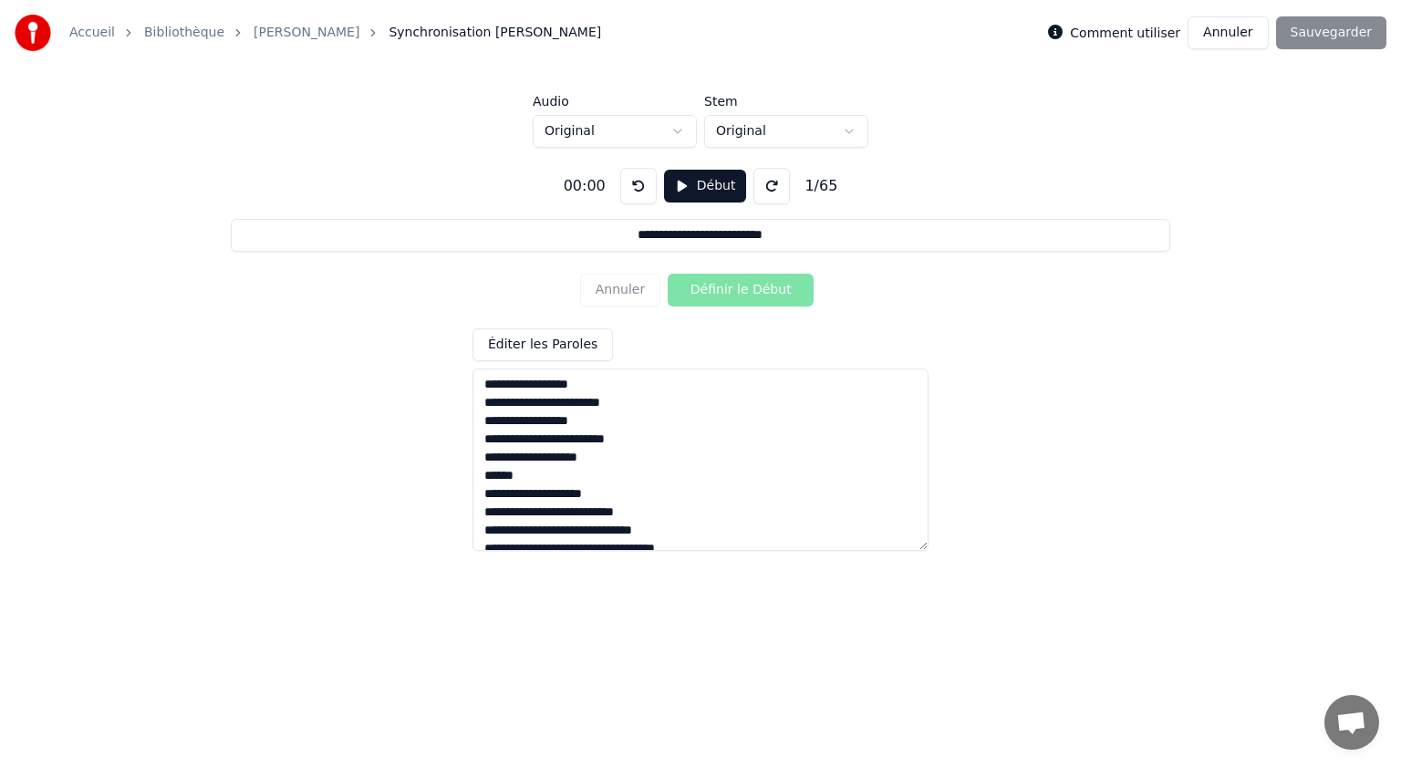
click at [526, 481] on textarea at bounding box center [700, 459] width 456 height 182
click at [653, 426] on textarea at bounding box center [700, 459] width 456 height 182
click at [550, 460] on textarea at bounding box center [700, 459] width 456 height 182
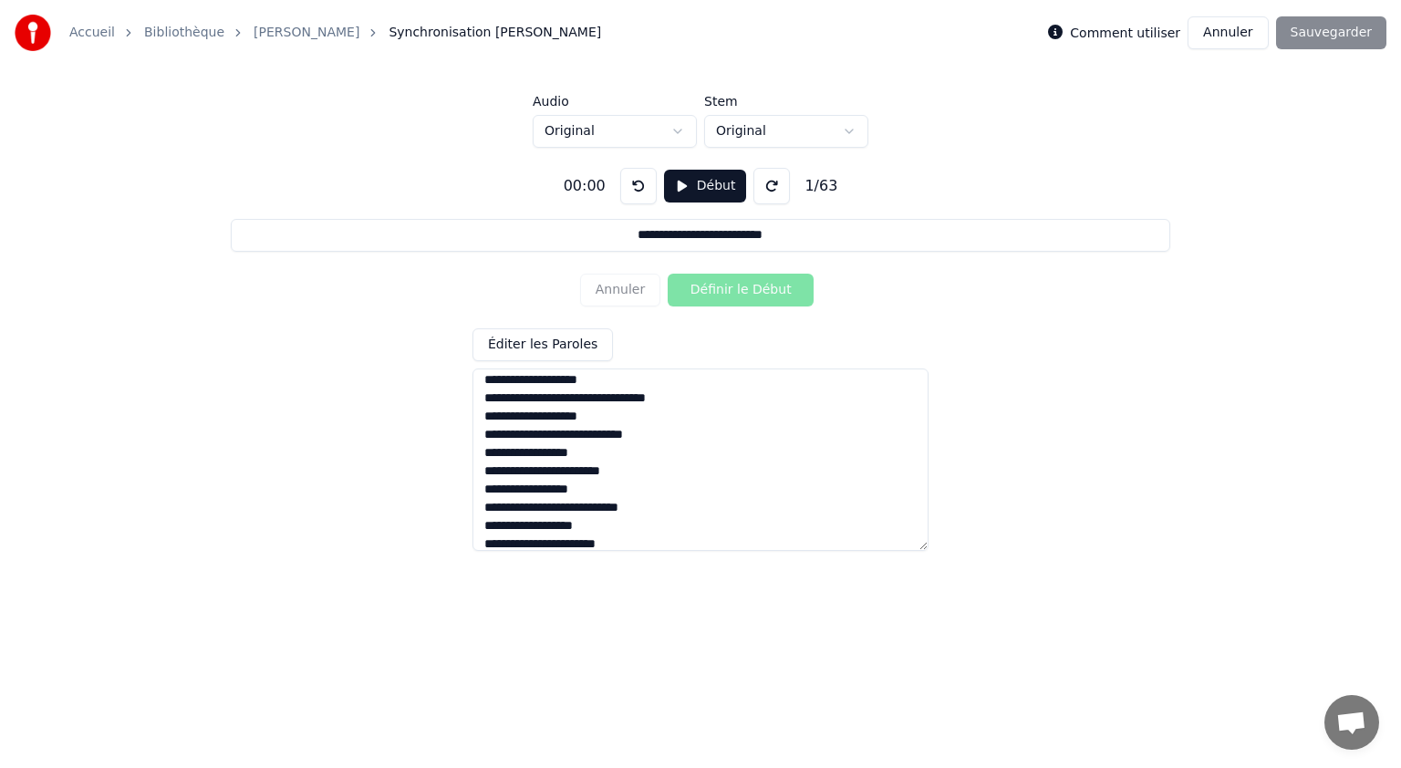
scroll to position [274, 0]
click at [535, 496] on textarea at bounding box center [700, 459] width 456 height 182
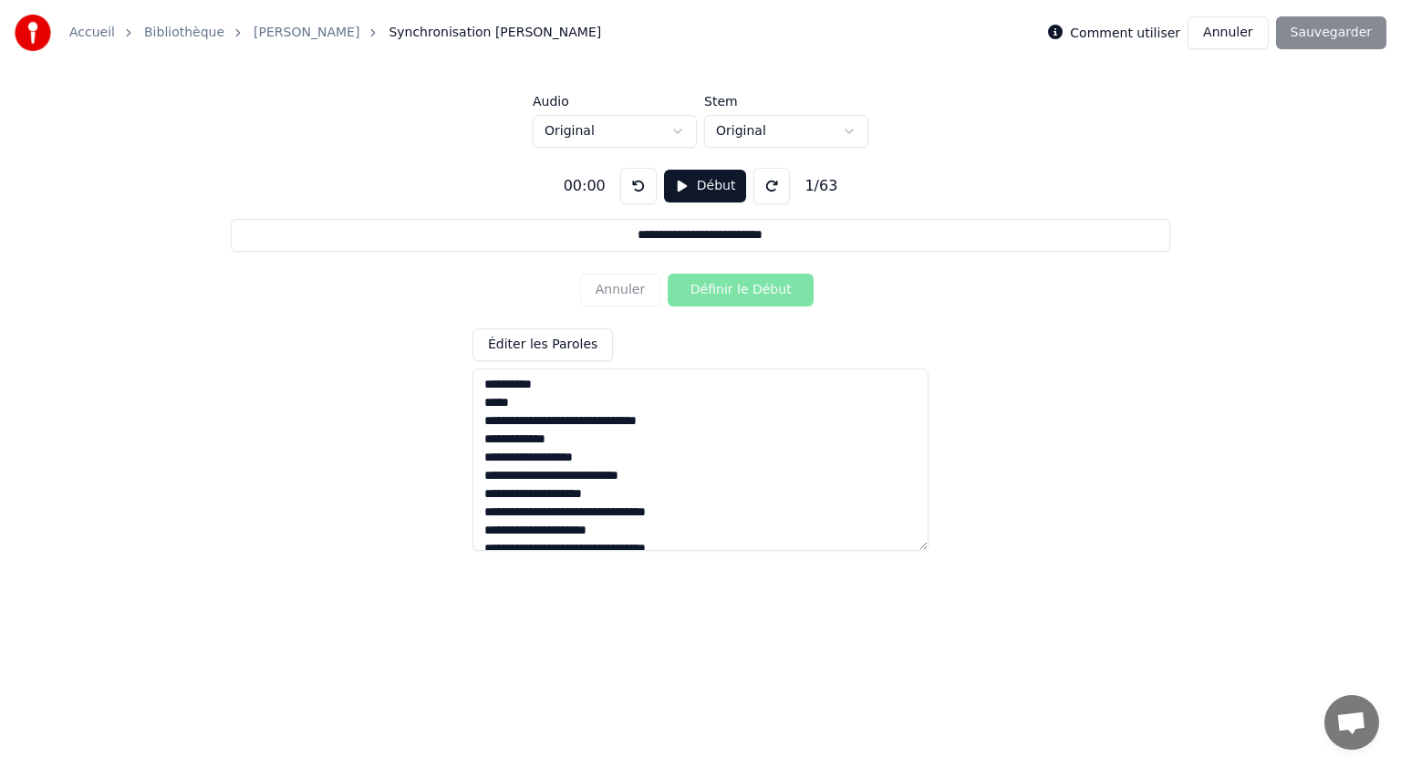
click at [558, 440] on textarea at bounding box center [700, 459] width 456 height 182
click at [554, 440] on textarea at bounding box center [700, 459] width 456 height 182
click at [573, 437] on textarea at bounding box center [700, 459] width 456 height 182
click at [667, 477] on textarea at bounding box center [700, 459] width 456 height 182
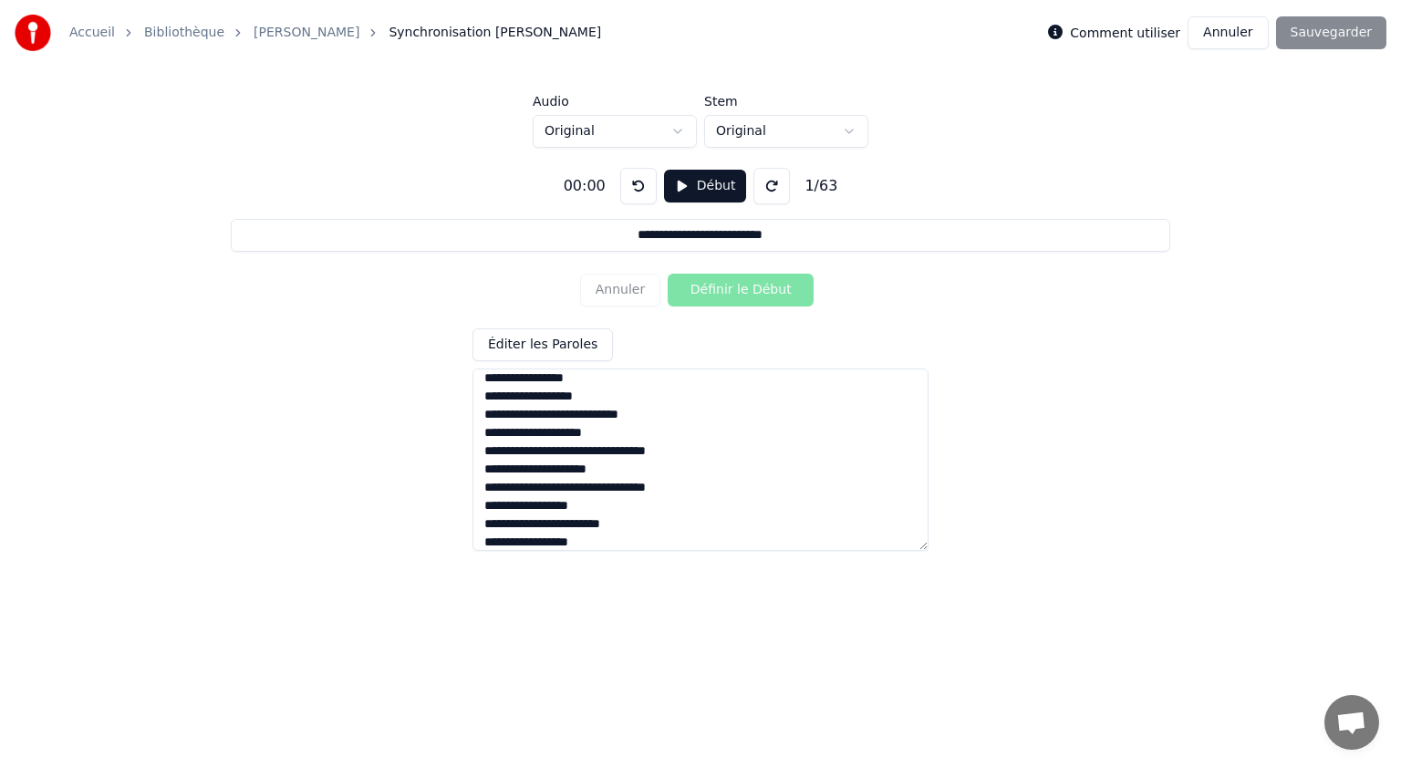
scroll to position [638, 0]
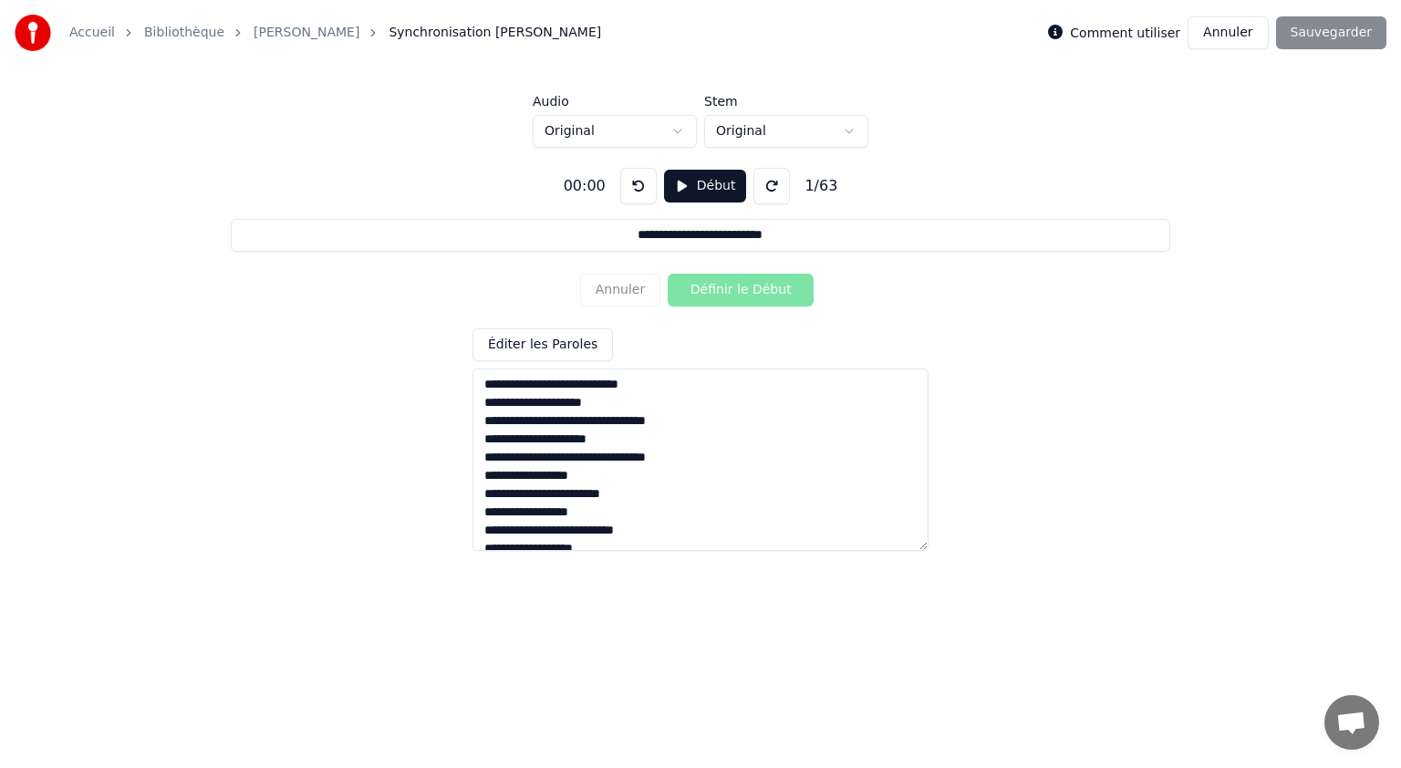
click at [585, 461] on textarea at bounding box center [700, 459] width 456 height 182
click at [585, 460] on textarea at bounding box center [700, 459] width 456 height 182
click at [609, 487] on textarea at bounding box center [700, 459] width 456 height 182
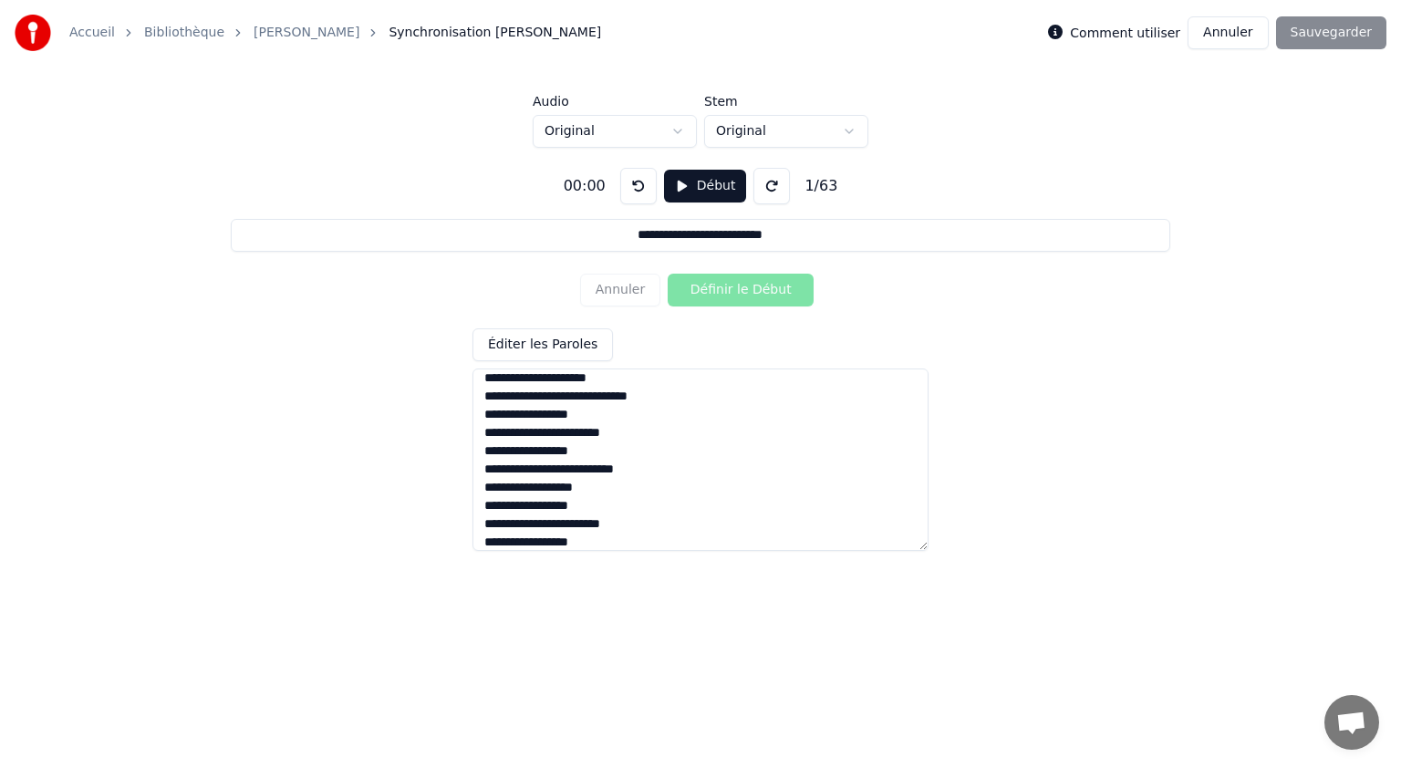
scroll to position [730, 0]
click at [532, 461] on textarea at bounding box center [700, 459] width 456 height 182
click at [537, 457] on textarea at bounding box center [700, 459] width 456 height 182
click at [535, 460] on textarea at bounding box center [700, 459] width 456 height 182
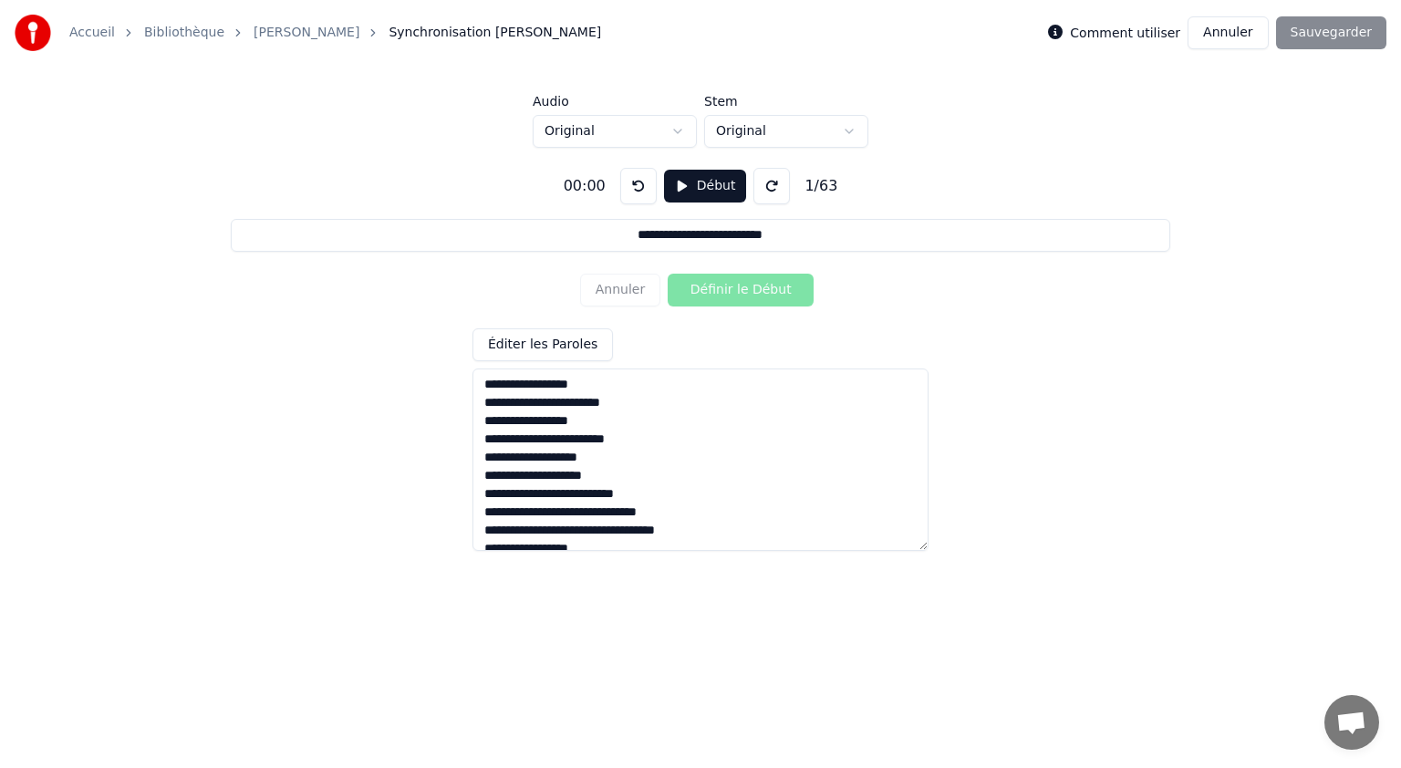
scroll to position [912, 0]
click at [513, 408] on textarea at bounding box center [700, 459] width 456 height 182
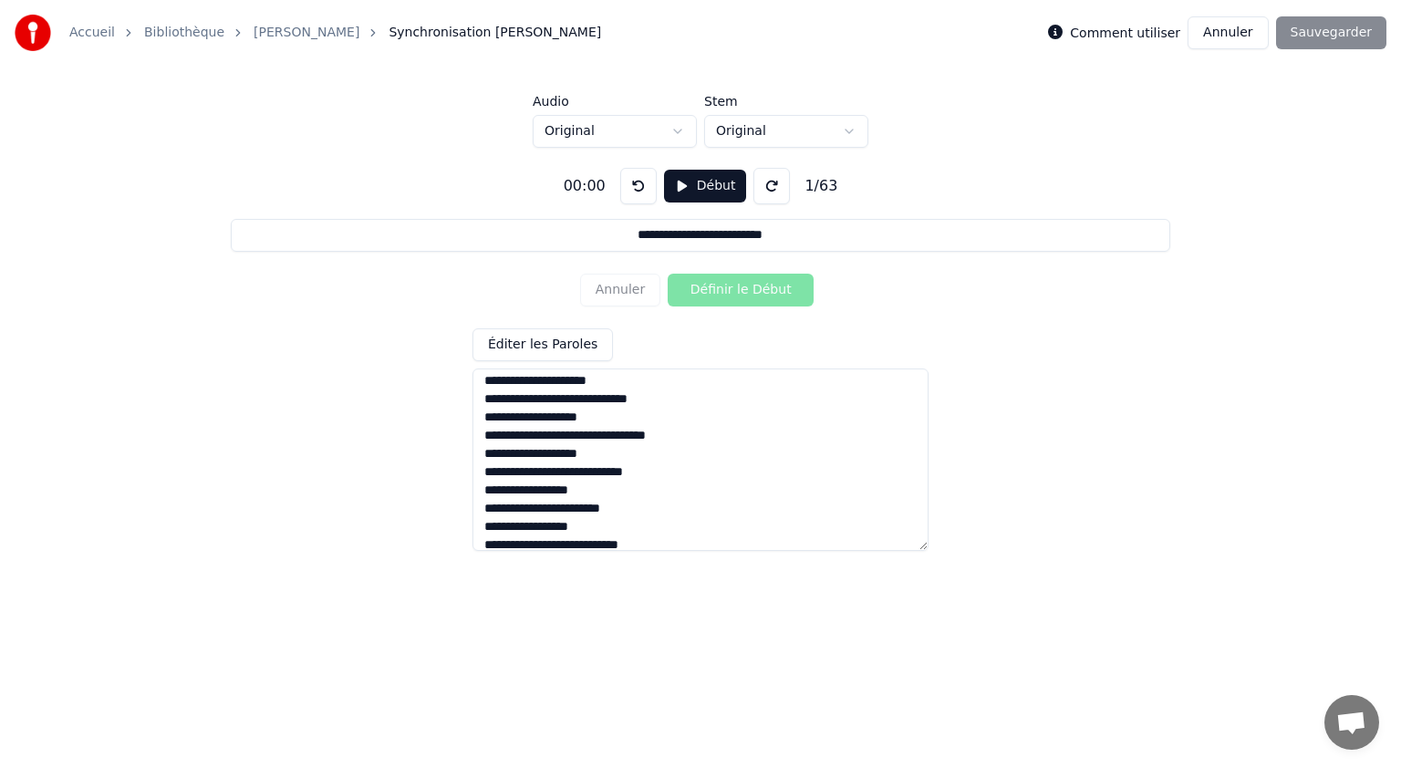
scroll to position [0, 0]
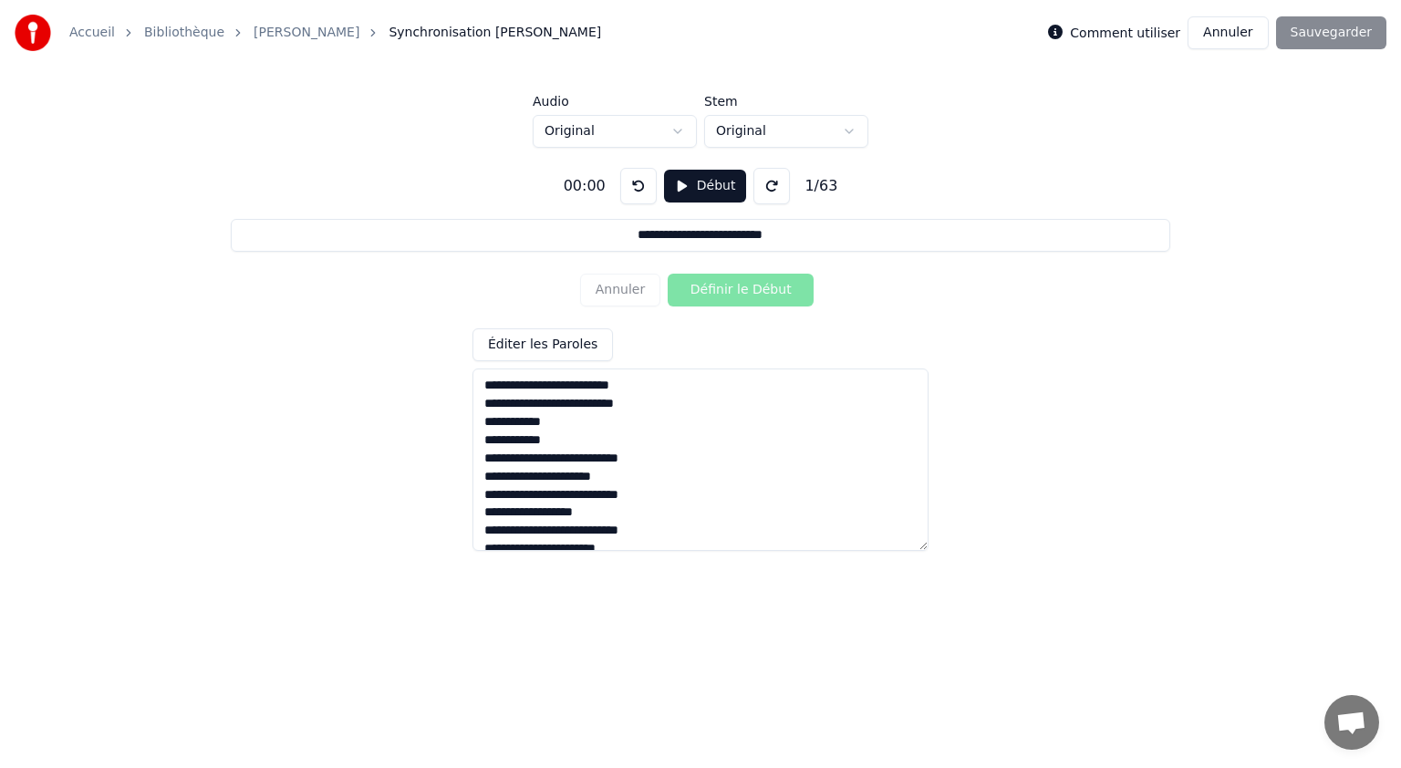
type textarea "**********"
click at [689, 182] on button "Début" at bounding box center [705, 186] width 83 height 33
click at [715, 288] on button "Définir le Début" at bounding box center [741, 290] width 146 height 33
click at [715, 288] on button "Définir la Fin" at bounding box center [741, 290] width 146 height 33
click at [715, 288] on button "Définir le Début" at bounding box center [741, 290] width 146 height 33
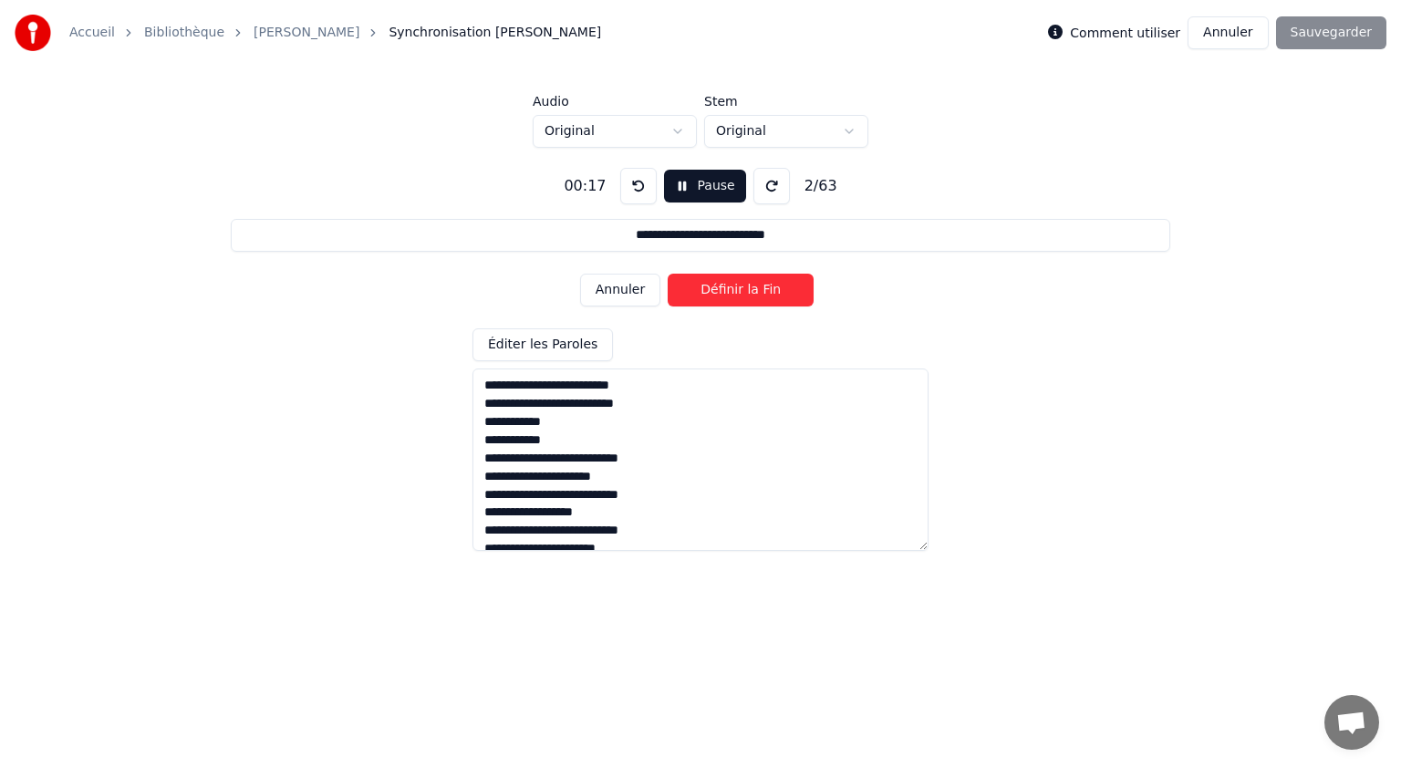
click at [715, 288] on button "Définir la Fin" at bounding box center [741, 290] width 146 height 33
click at [715, 288] on button "Définir le Début" at bounding box center [741, 290] width 146 height 33
click at [715, 288] on button "Définir la Fin" at bounding box center [741, 290] width 146 height 33
click at [715, 288] on button "Définir le Début" at bounding box center [741, 290] width 146 height 33
click at [715, 288] on button "Définir la Fin" at bounding box center [741, 290] width 146 height 33
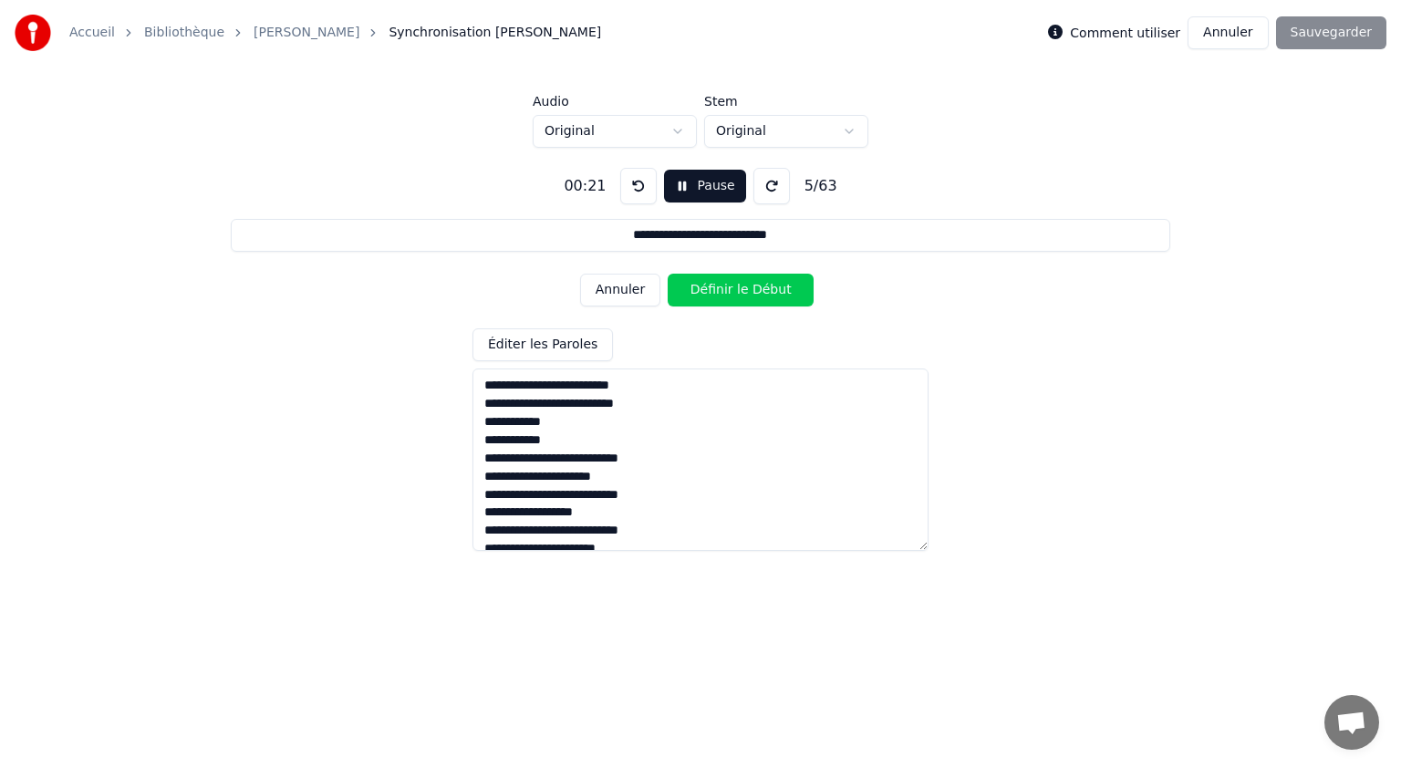
click at [715, 288] on button "Définir le Début" at bounding box center [741, 290] width 146 height 33
click at [715, 288] on button "Définir la Fin" at bounding box center [741, 290] width 146 height 33
click at [715, 288] on button "Définir le Début" at bounding box center [741, 290] width 146 height 33
click at [714, 289] on button "Définir la Fin" at bounding box center [741, 290] width 146 height 33
click at [714, 289] on button "Définir le Début" at bounding box center [741, 290] width 146 height 33
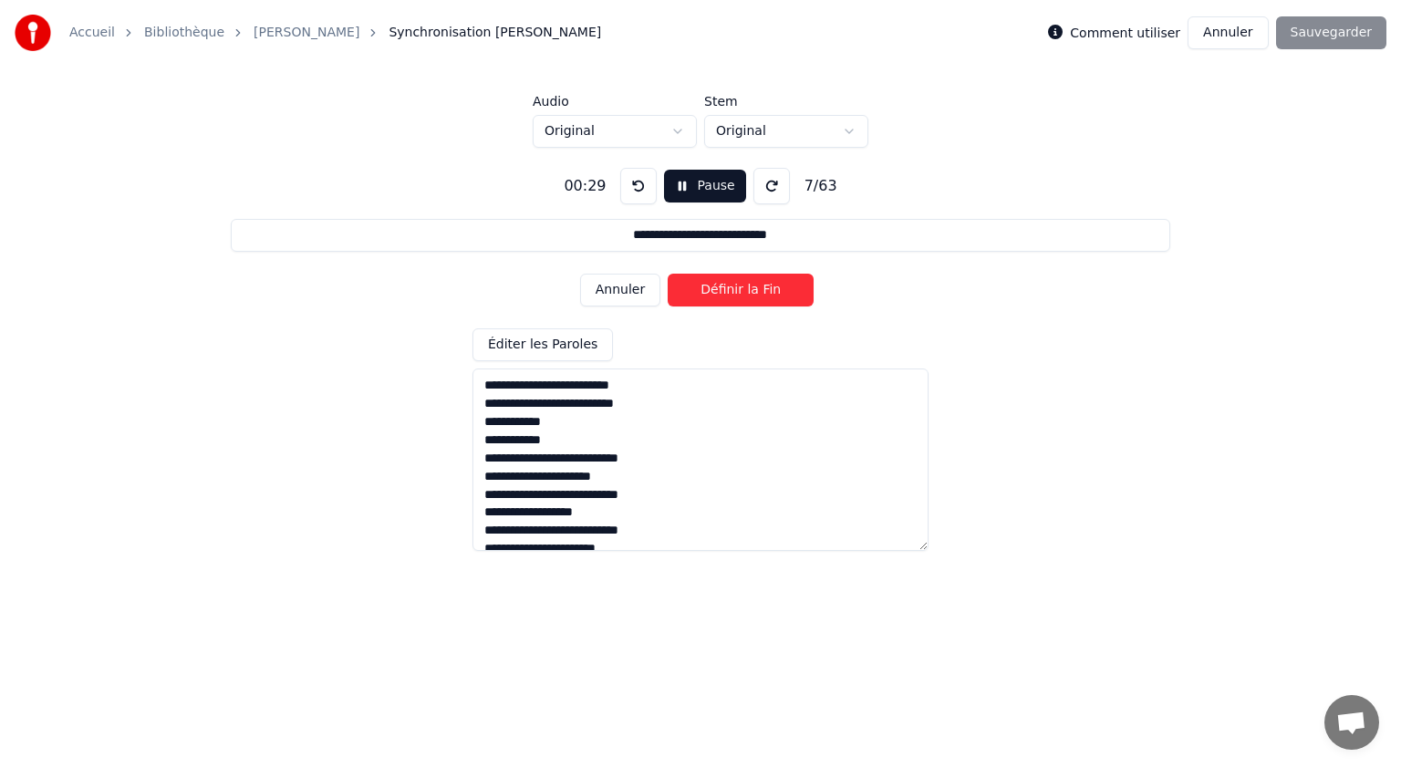
click at [714, 289] on button "Définir la Fin" at bounding box center [741, 290] width 146 height 33
click at [714, 289] on button "Définir le Début" at bounding box center [741, 290] width 146 height 33
click at [714, 289] on button "Définir la Fin" at bounding box center [741, 290] width 146 height 33
click at [714, 289] on button "Définir le Début" at bounding box center [741, 290] width 146 height 33
click at [714, 289] on button "Définir la Fin" at bounding box center [741, 290] width 146 height 33
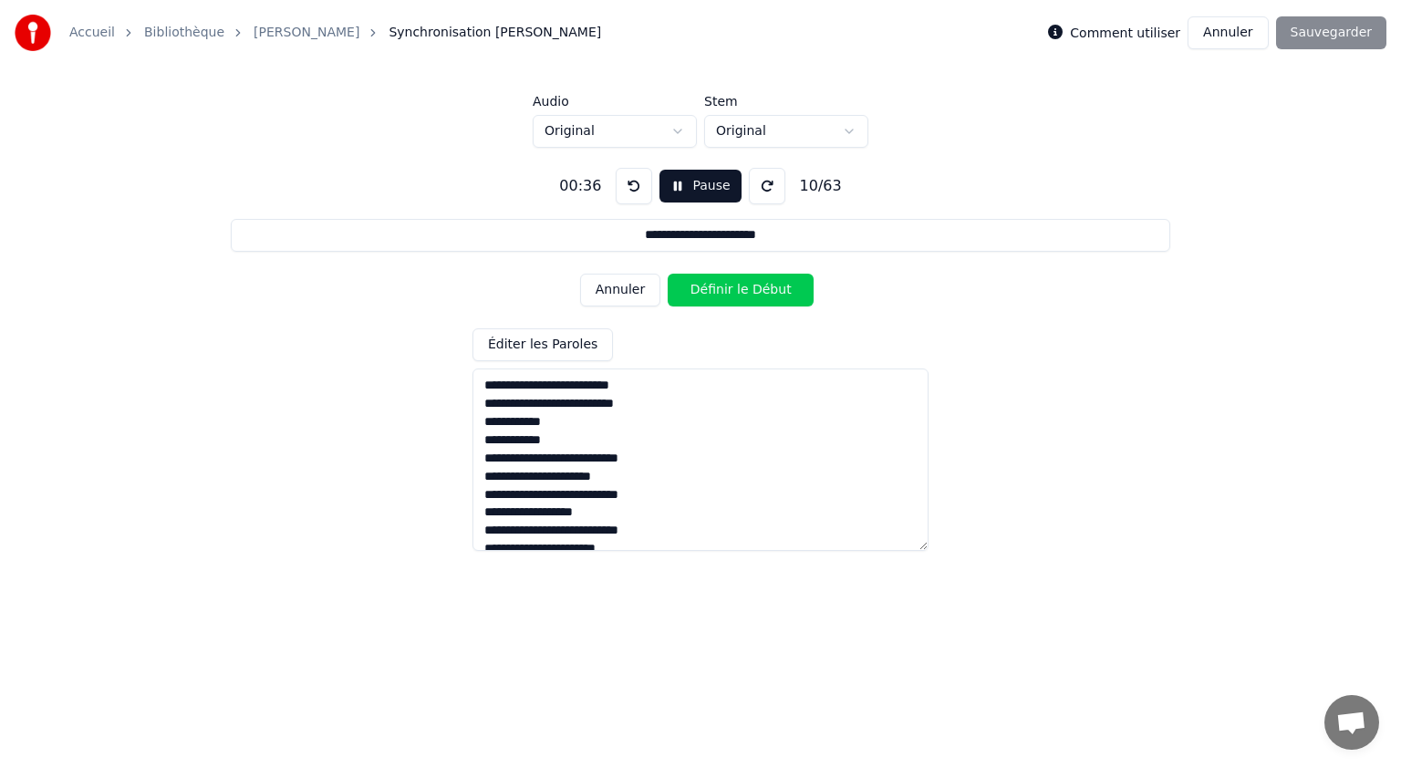
click at [714, 289] on button "Définir le Début" at bounding box center [741, 290] width 146 height 33
click at [713, 290] on button "Définir la Fin" at bounding box center [741, 290] width 146 height 33
click at [713, 290] on button "Définir le Début" at bounding box center [741, 290] width 146 height 33
click at [713, 290] on button "Définir la Fin" at bounding box center [741, 290] width 146 height 33
click at [713, 290] on button "Définir le Début" at bounding box center [741, 290] width 146 height 33
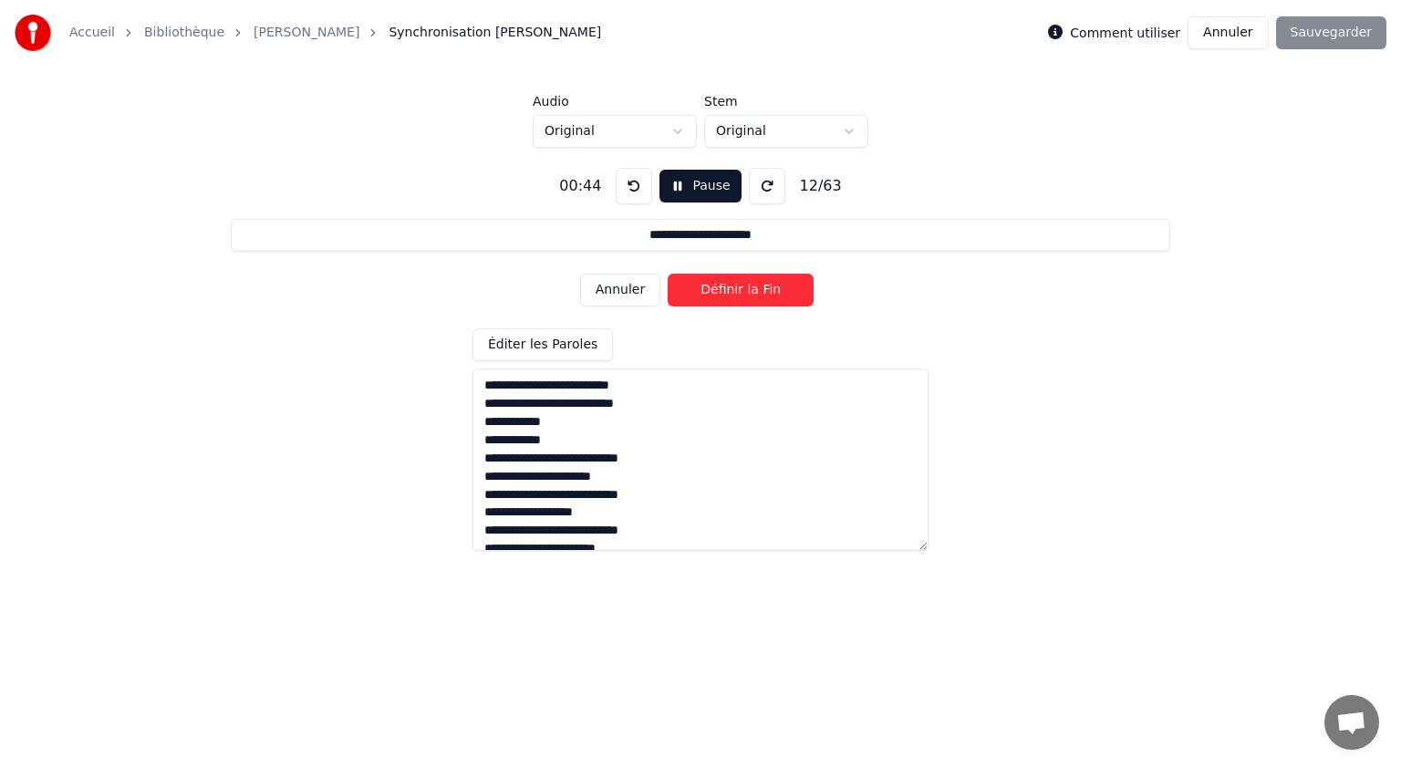
click at [713, 290] on button "Définir la Fin" at bounding box center [741, 290] width 146 height 33
click at [713, 290] on button "Définir le Début" at bounding box center [741, 290] width 146 height 33
click at [713, 290] on button "Définir la Fin" at bounding box center [741, 290] width 146 height 33
click at [713, 290] on button "Définir le Début" at bounding box center [741, 290] width 146 height 33
click at [713, 290] on button "Définir la Fin" at bounding box center [741, 290] width 146 height 33
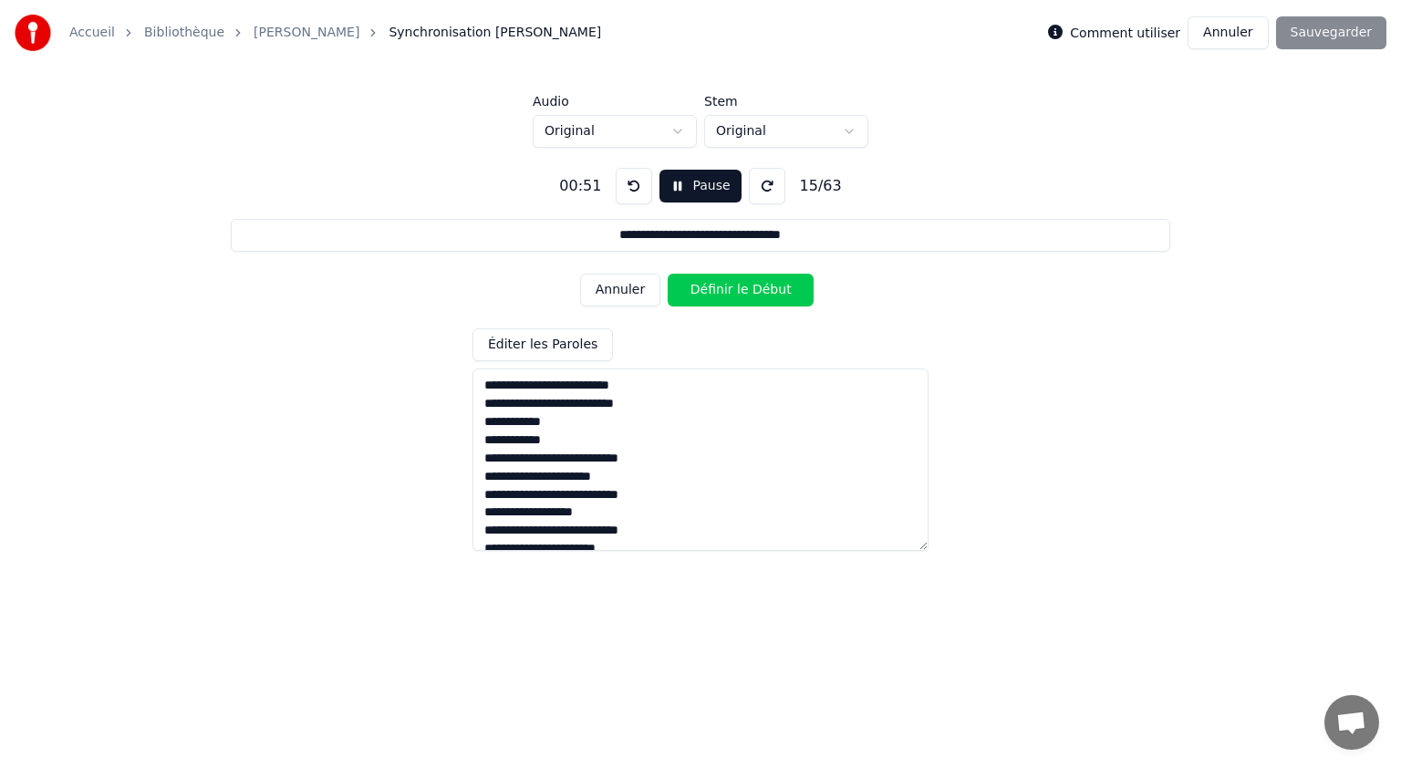
click at [713, 290] on button "Définir le Début" at bounding box center [741, 290] width 146 height 33
click at [713, 290] on button "Définir la Fin" at bounding box center [741, 290] width 146 height 33
click at [713, 289] on button "Définir le Début" at bounding box center [741, 290] width 146 height 33
click at [713, 289] on button "Définir la Fin" at bounding box center [741, 290] width 146 height 33
click at [713, 289] on button "Définir le Début" at bounding box center [741, 290] width 146 height 33
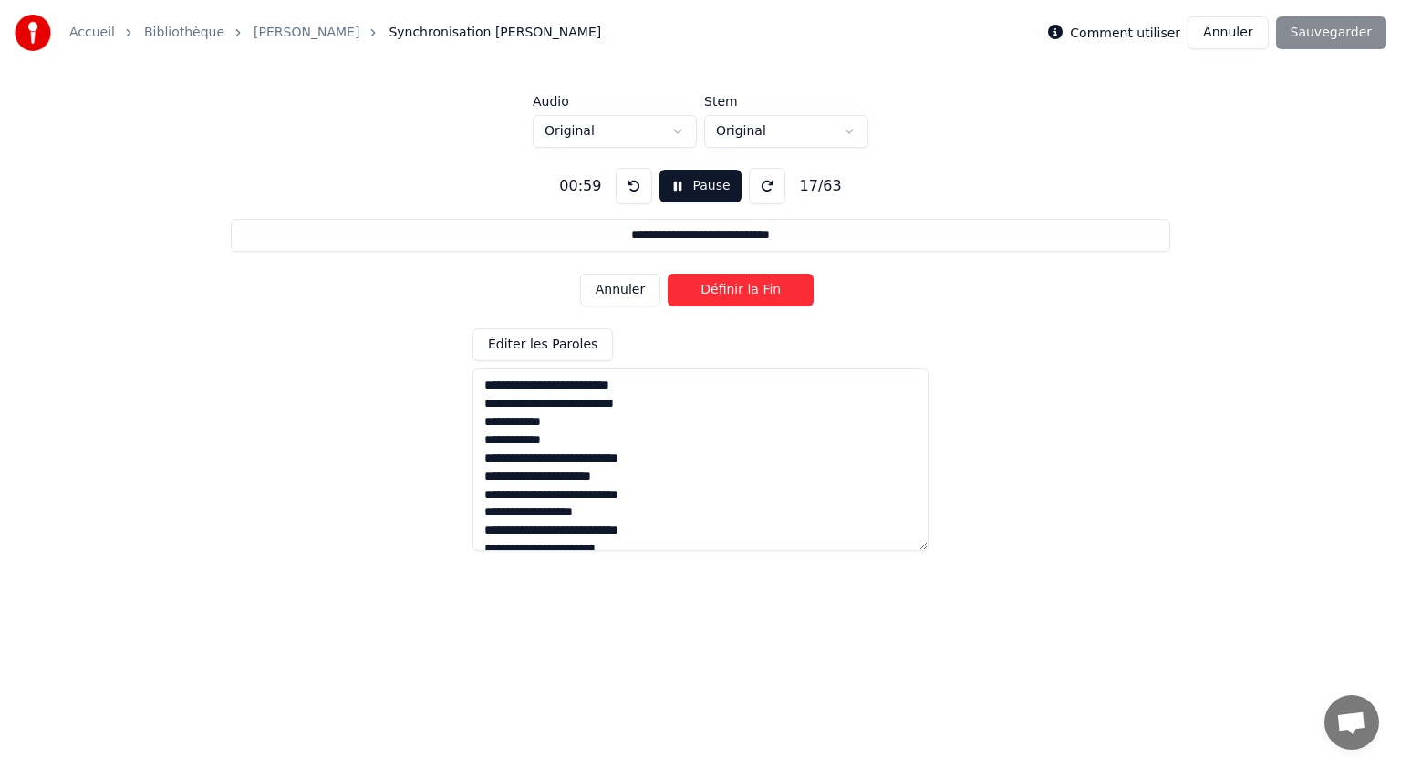
click at [713, 289] on button "Définir la Fin" at bounding box center [741, 290] width 146 height 33
click at [713, 289] on button "Définir le Début" at bounding box center [741, 290] width 146 height 33
click at [713, 289] on button "Définir la Fin" at bounding box center [741, 290] width 146 height 33
click at [711, 290] on button "Définir le Début" at bounding box center [741, 290] width 146 height 33
click at [711, 290] on button "Définir la Fin" at bounding box center [741, 290] width 146 height 33
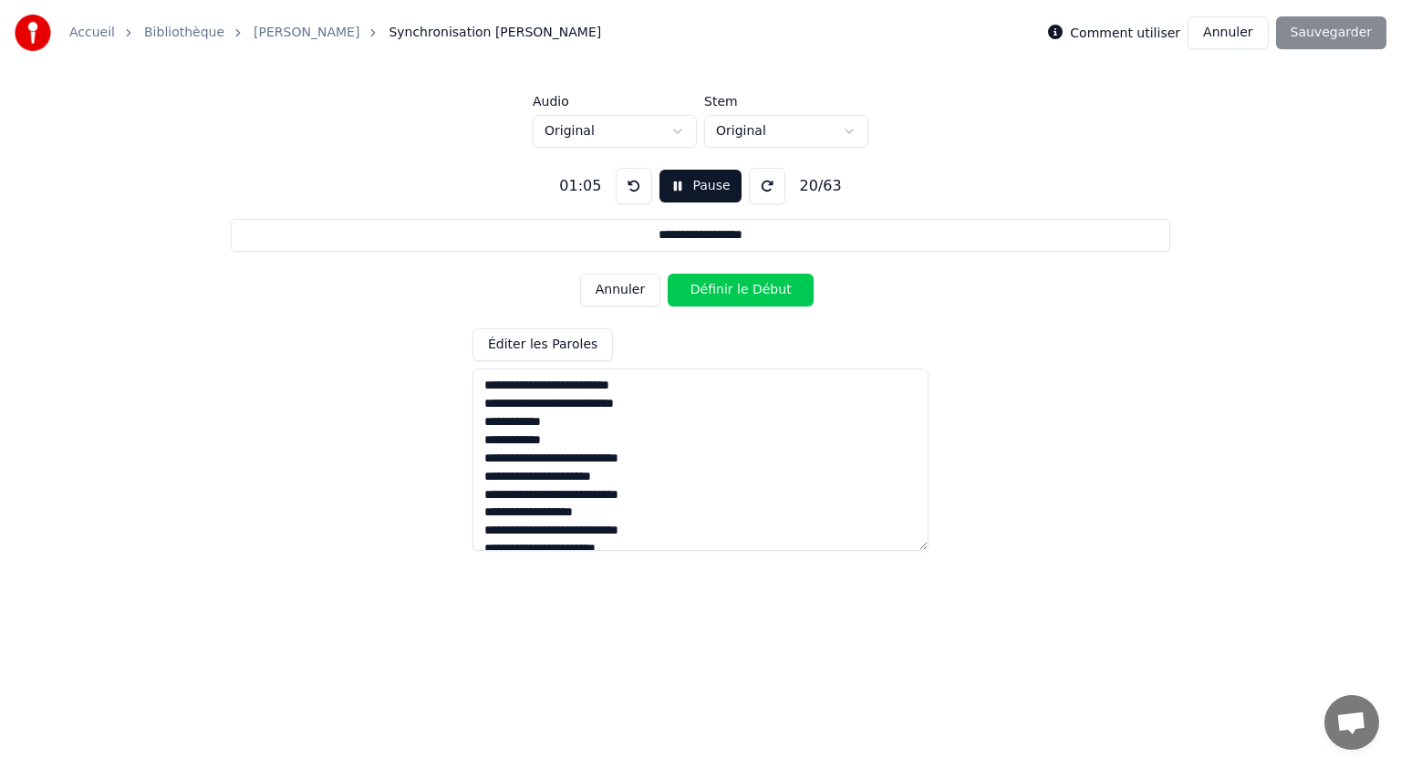
click at [711, 290] on button "Définir le Début" at bounding box center [741, 290] width 146 height 33
click at [711, 290] on button "Définir la Fin" at bounding box center [741, 290] width 146 height 33
click at [711, 290] on button "Définir le Début" at bounding box center [741, 290] width 146 height 33
click at [711, 290] on button "Définir la Fin" at bounding box center [741, 290] width 146 height 33
click at [711, 290] on button "Définir le Début" at bounding box center [741, 290] width 146 height 33
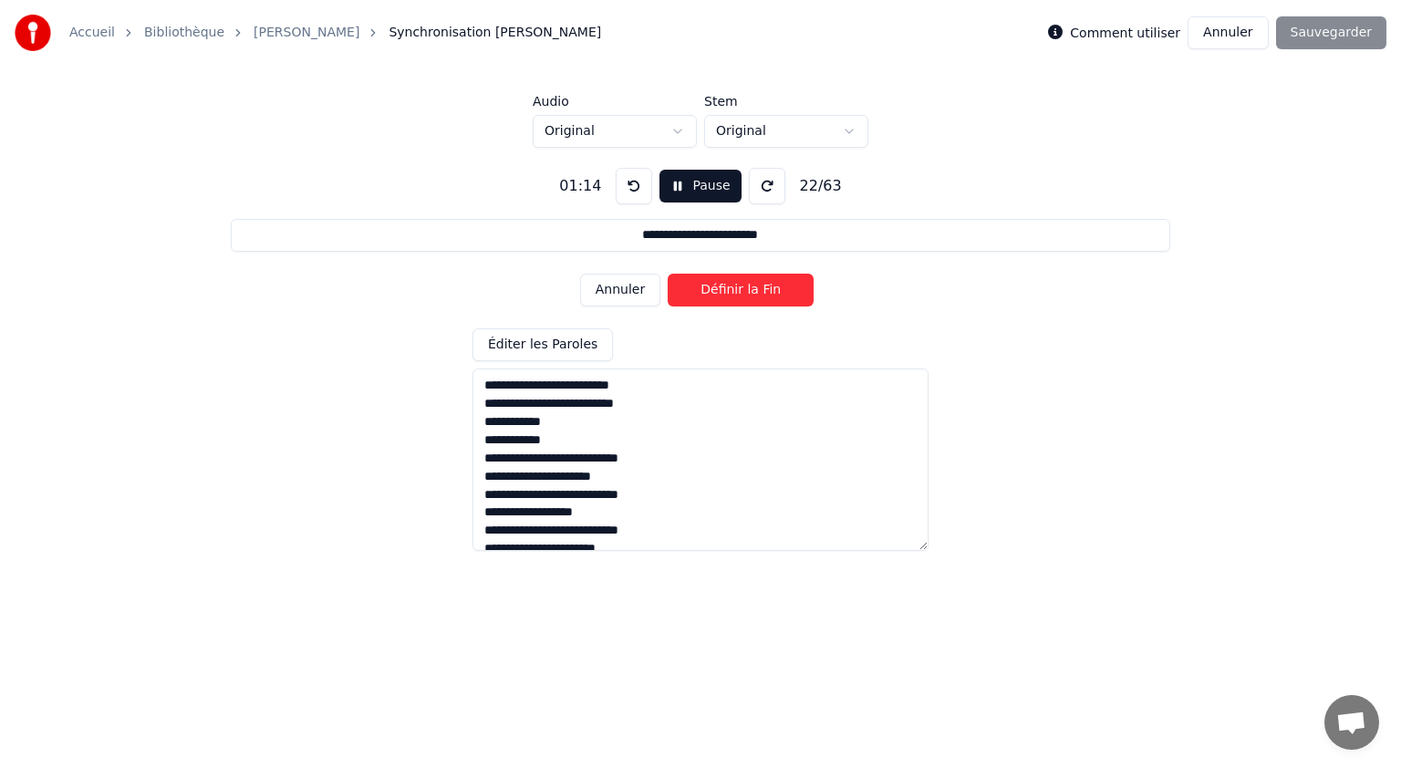
click at [711, 290] on button "Définir la Fin" at bounding box center [741, 290] width 146 height 33
click at [711, 288] on button "Définir le Début" at bounding box center [741, 290] width 146 height 33
click at [706, 182] on button "Pause" at bounding box center [699, 186] width 81 height 33
click at [620, 289] on div "Annuler Définir la Fin" at bounding box center [700, 289] width 241 height 47
click at [690, 187] on button "Début" at bounding box center [700, 186] width 83 height 33
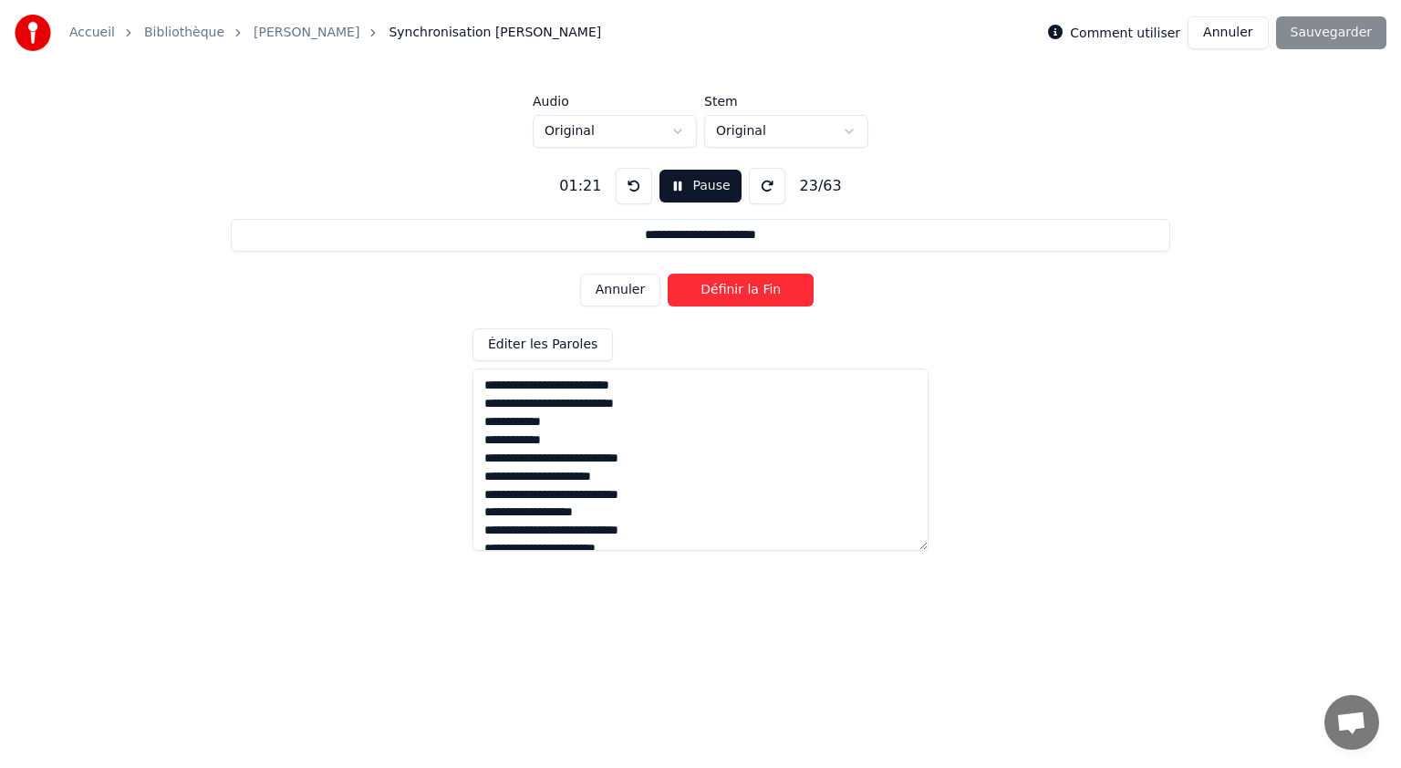
click at [637, 288] on button "Annuler" at bounding box center [620, 290] width 80 height 33
click at [726, 292] on button "Définir le Début" at bounding box center [741, 290] width 146 height 33
click at [697, 186] on button "Pause" at bounding box center [699, 186] width 81 height 33
click at [632, 191] on button at bounding box center [634, 186] width 36 height 36
click at [702, 190] on button "Début" at bounding box center [700, 186] width 83 height 33
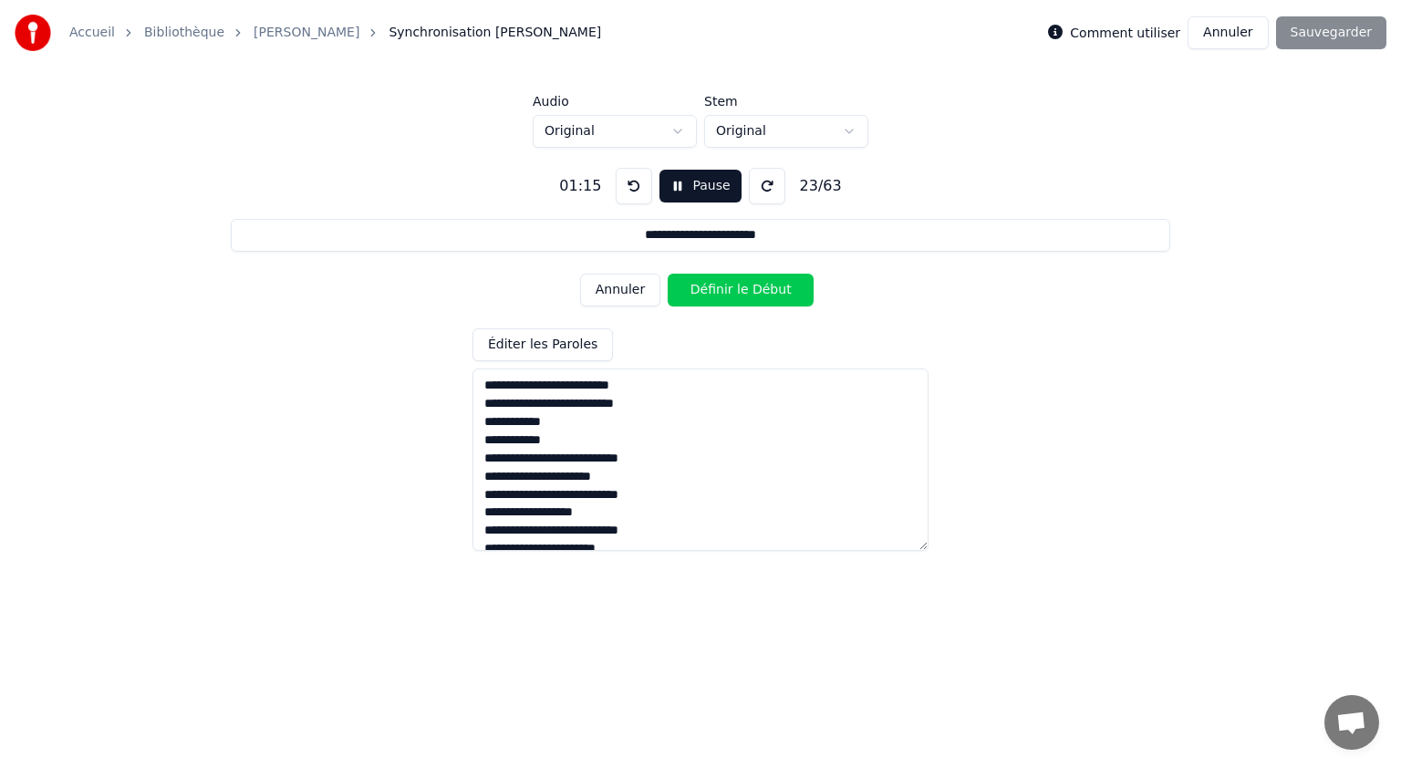
click at [621, 285] on button "Annuler" at bounding box center [620, 290] width 80 height 33
click at [641, 291] on button "Annuler" at bounding box center [620, 290] width 80 height 33
click at [693, 297] on button "Définir le Début" at bounding box center [741, 290] width 146 height 33
click at [628, 299] on button "Annuler" at bounding box center [620, 290] width 80 height 33
click at [626, 290] on button "Annuler" at bounding box center [620, 290] width 80 height 33
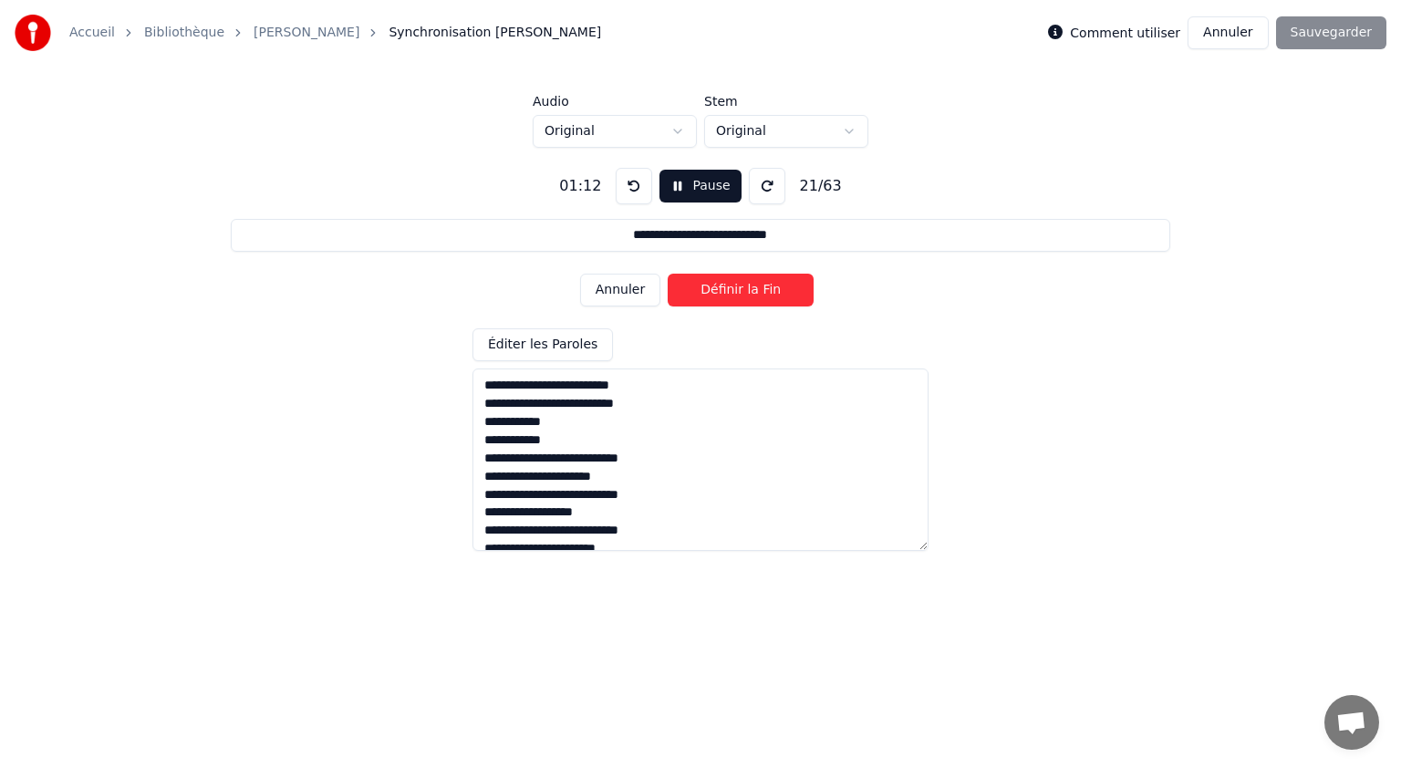
click at [724, 293] on button "Définir la Fin" at bounding box center [741, 290] width 146 height 33
click at [689, 300] on button "Définir le Début" at bounding box center [741, 290] width 146 height 33
click at [697, 293] on button "Définir la Fin" at bounding box center [741, 290] width 146 height 33
click at [728, 292] on button "Définir le Début" at bounding box center [741, 290] width 146 height 33
click at [730, 292] on button "Définir la Fin" at bounding box center [741, 290] width 146 height 33
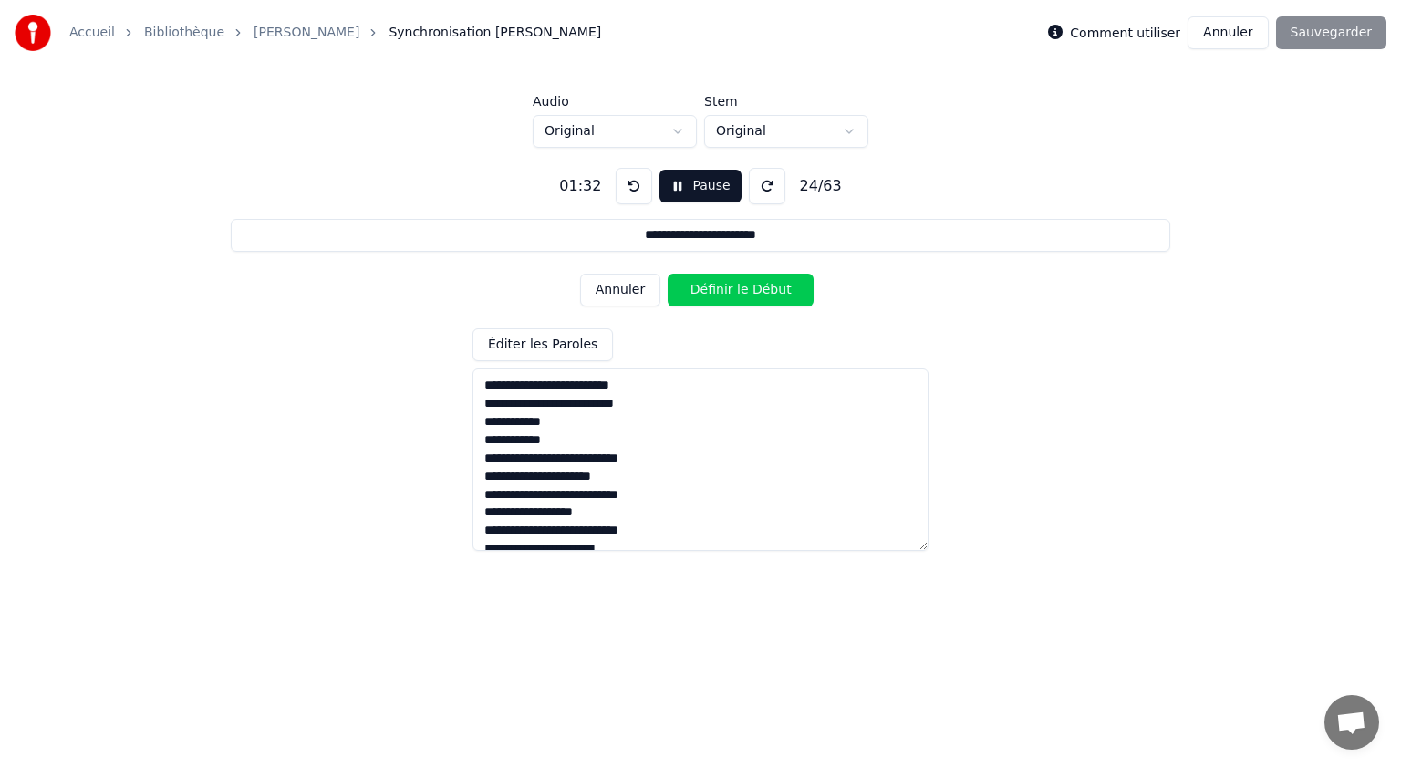
click at [722, 294] on button "Définir le Début" at bounding box center [741, 290] width 146 height 33
click at [730, 294] on button "Définir la Fin" at bounding box center [741, 290] width 146 height 33
click at [730, 295] on button "Définir le Début" at bounding box center [741, 290] width 146 height 33
click at [730, 295] on button "Définir la Fin" at bounding box center [741, 290] width 146 height 33
click at [730, 295] on button "Définir le Début" at bounding box center [741, 290] width 146 height 33
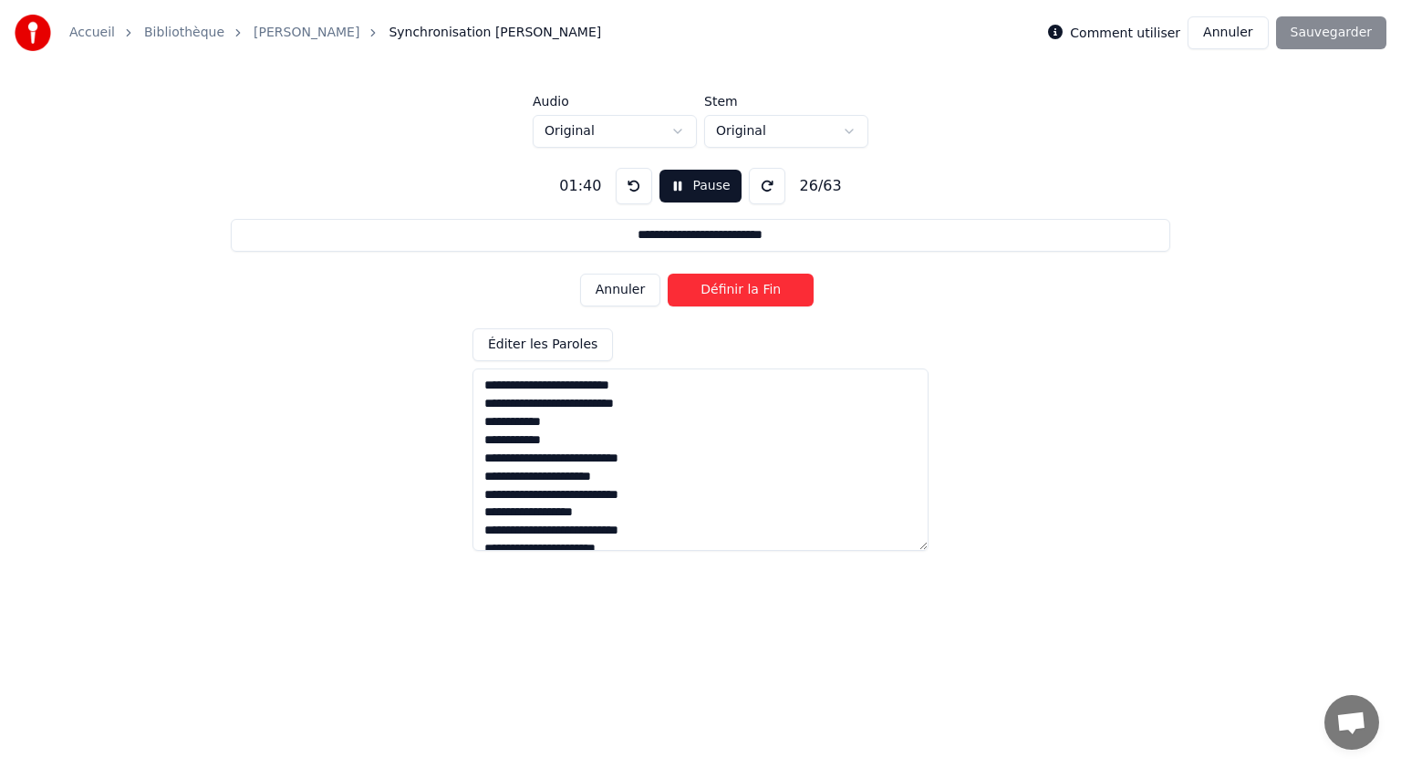
click at [732, 293] on button "Définir la Fin" at bounding box center [741, 290] width 146 height 33
click at [718, 294] on button "Définir le Début" at bounding box center [741, 290] width 146 height 33
click at [719, 293] on button "Définir la Fin" at bounding box center [741, 290] width 146 height 33
click at [719, 293] on button "Définir le Début" at bounding box center [741, 290] width 146 height 33
click at [721, 294] on button "Définir la Fin" at bounding box center [741, 290] width 146 height 33
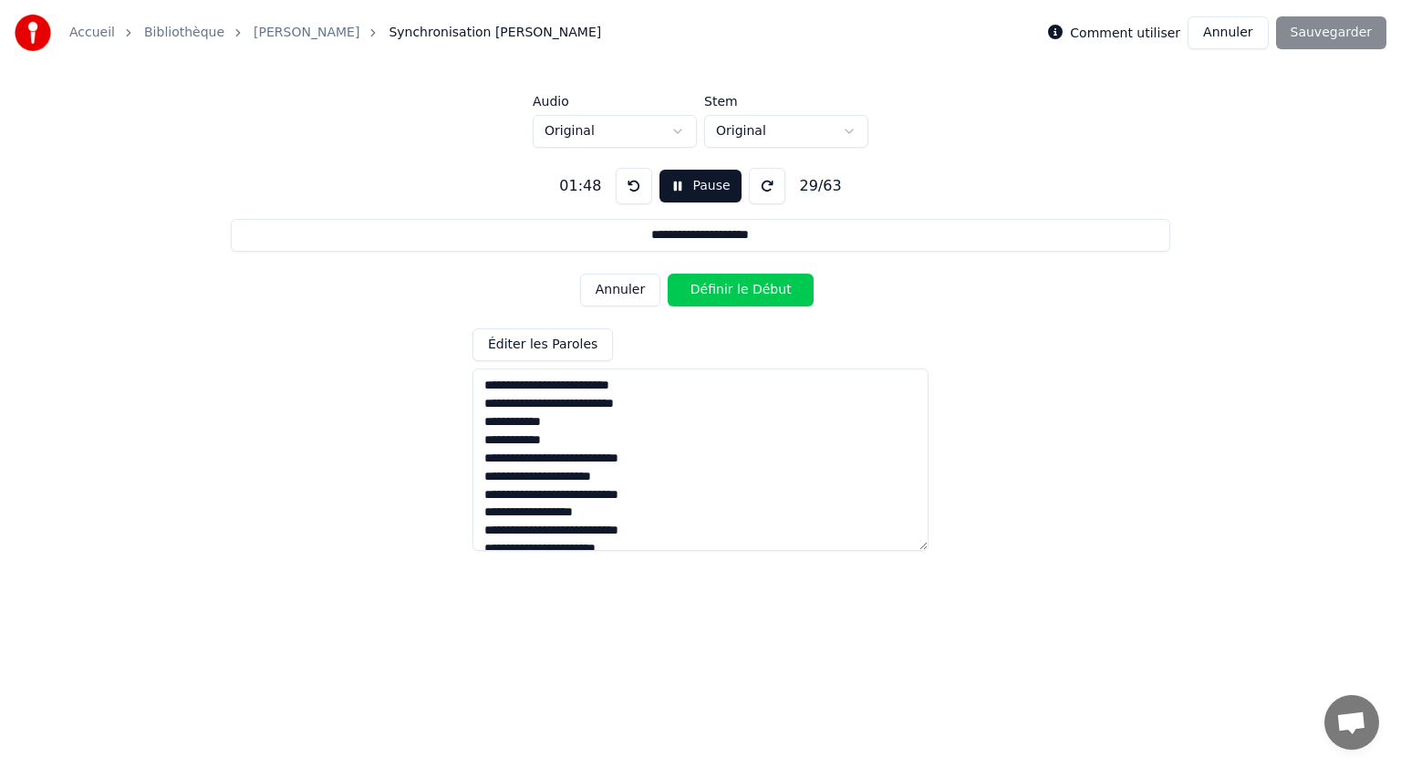
click at [719, 295] on button "Définir le Début" at bounding box center [741, 290] width 146 height 33
click at [740, 295] on button "Définir la Fin" at bounding box center [741, 290] width 146 height 33
click at [728, 302] on button "Définir le Début" at bounding box center [741, 290] width 146 height 33
click at [748, 292] on button "Définir la Fin" at bounding box center [741, 290] width 146 height 33
click at [734, 295] on button "Définir le Début" at bounding box center [741, 290] width 146 height 33
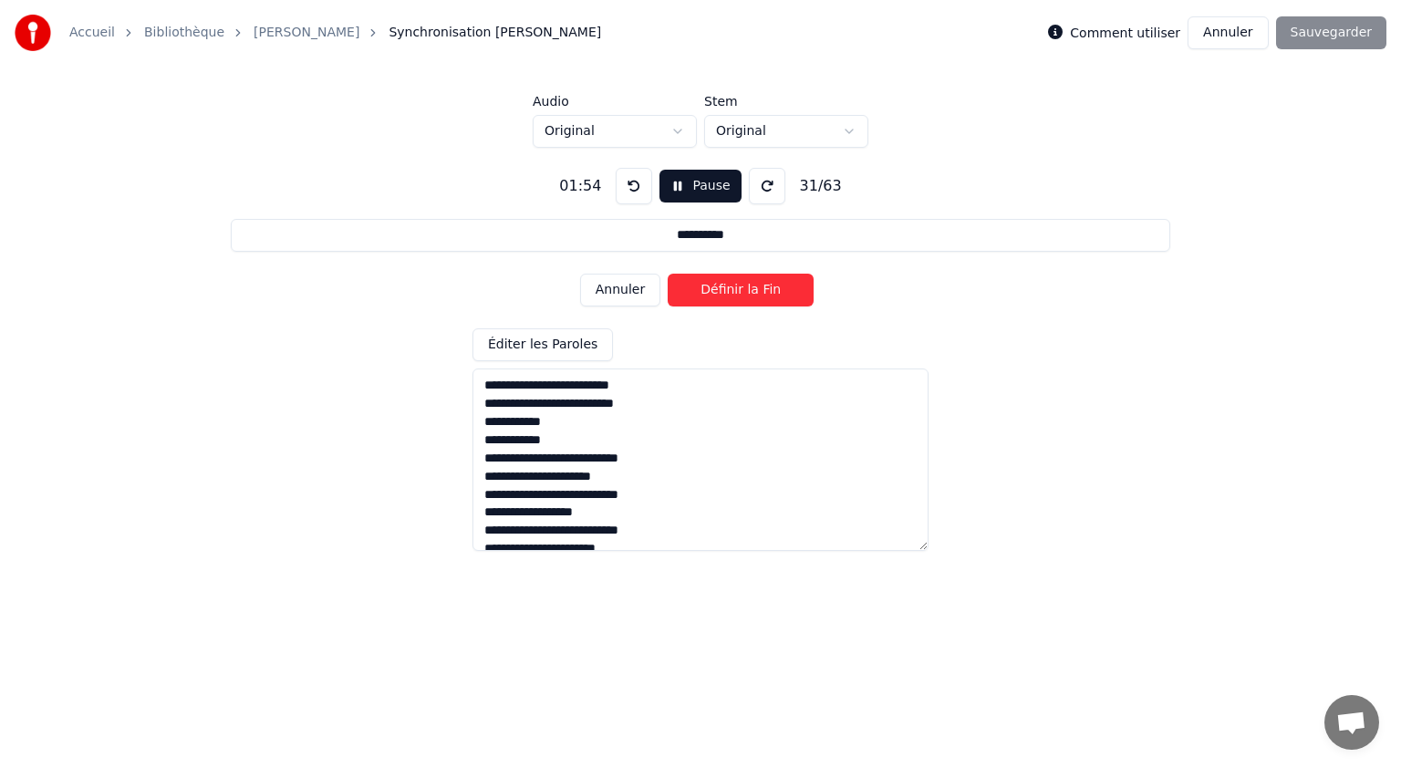
click at [746, 292] on button "Définir la Fin" at bounding box center [741, 290] width 146 height 33
click at [733, 291] on button "Définir le Début" at bounding box center [741, 290] width 146 height 33
click at [738, 290] on button "Définir la Fin" at bounding box center [741, 290] width 146 height 33
click at [731, 294] on button "Définir le Début" at bounding box center [741, 290] width 146 height 33
click at [732, 294] on button "Définir la Fin" at bounding box center [741, 290] width 146 height 33
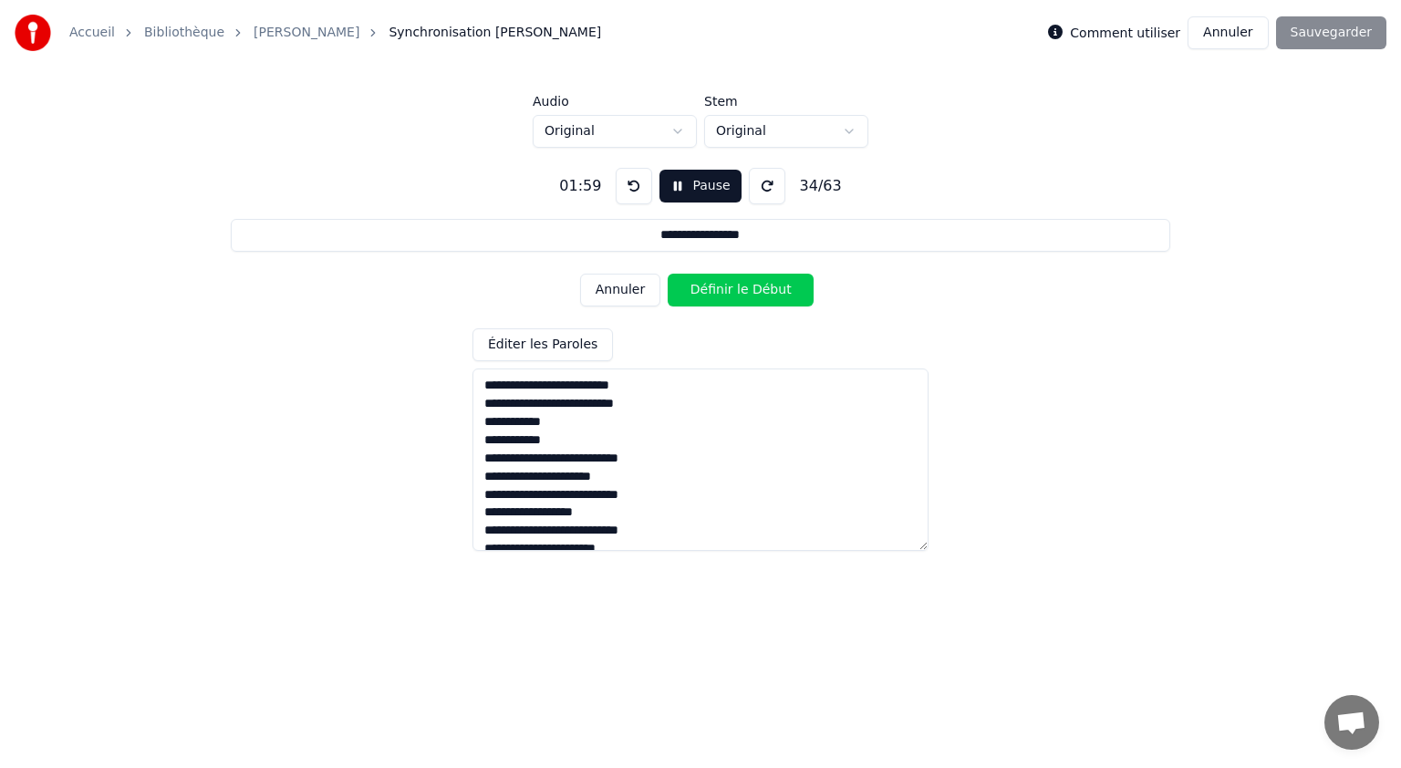
click at [732, 294] on button "Définir le Début" at bounding box center [741, 290] width 146 height 33
click at [733, 294] on button "Définir la Fin" at bounding box center [741, 290] width 146 height 33
click at [731, 294] on button "Définir le Début" at bounding box center [741, 290] width 146 height 33
click at [731, 295] on button "Définir la Fin" at bounding box center [741, 290] width 146 height 33
click at [726, 296] on button "Définir le Début" at bounding box center [741, 290] width 146 height 33
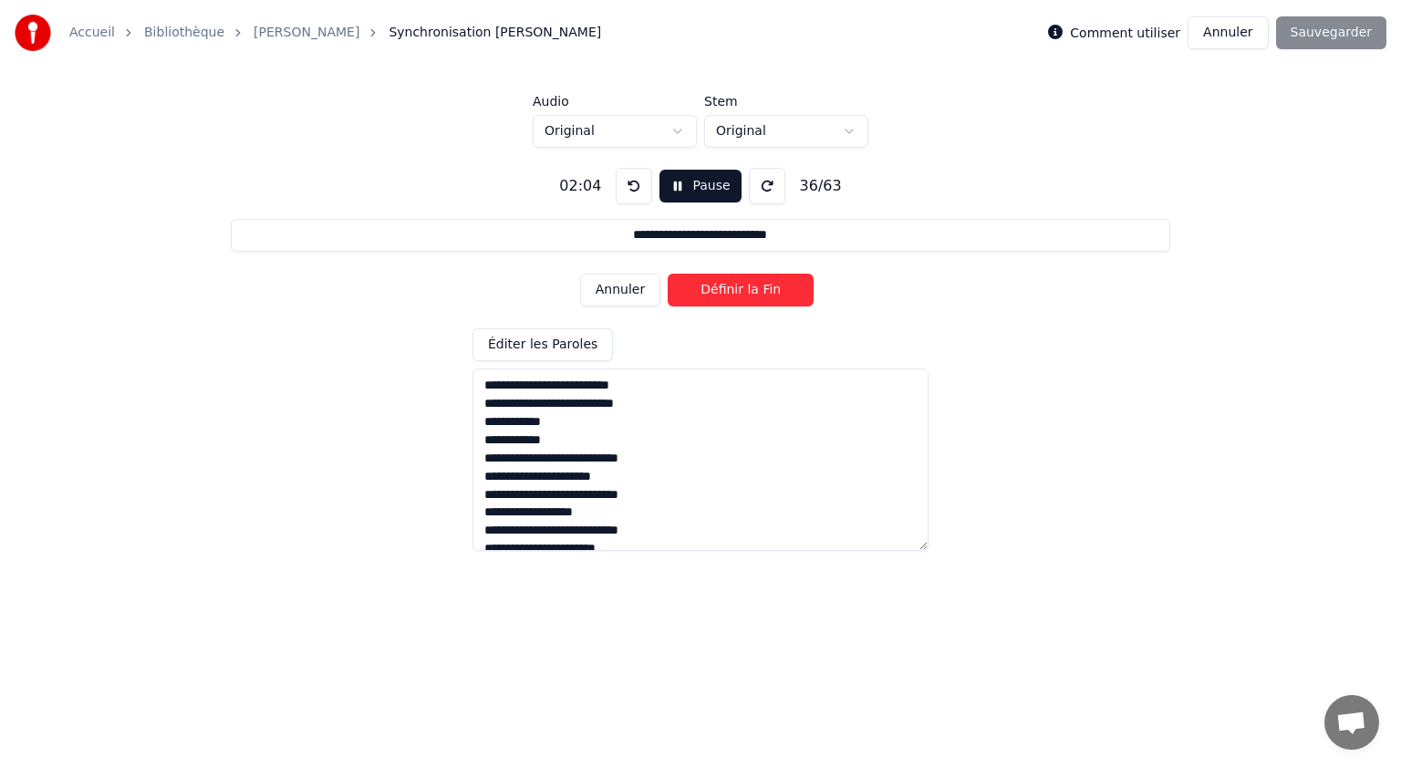
click at [734, 292] on button "Définir la Fin" at bounding box center [741, 290] width 146 height 33
click at [713, 294] on button "Définir le Début" at bounding box center [741, 290] width 146 height 33
click at [732, 293] on button "Définir la Fin" at bounding box center [741, 290] width 146 height 33
click at [719, 295] on button "Définir le Début" at bounding box center [741, 290] width 146 height 33
click at [733, 293] on button "Définir la Fin" at bounding box center [741, 290] width 146 height 33
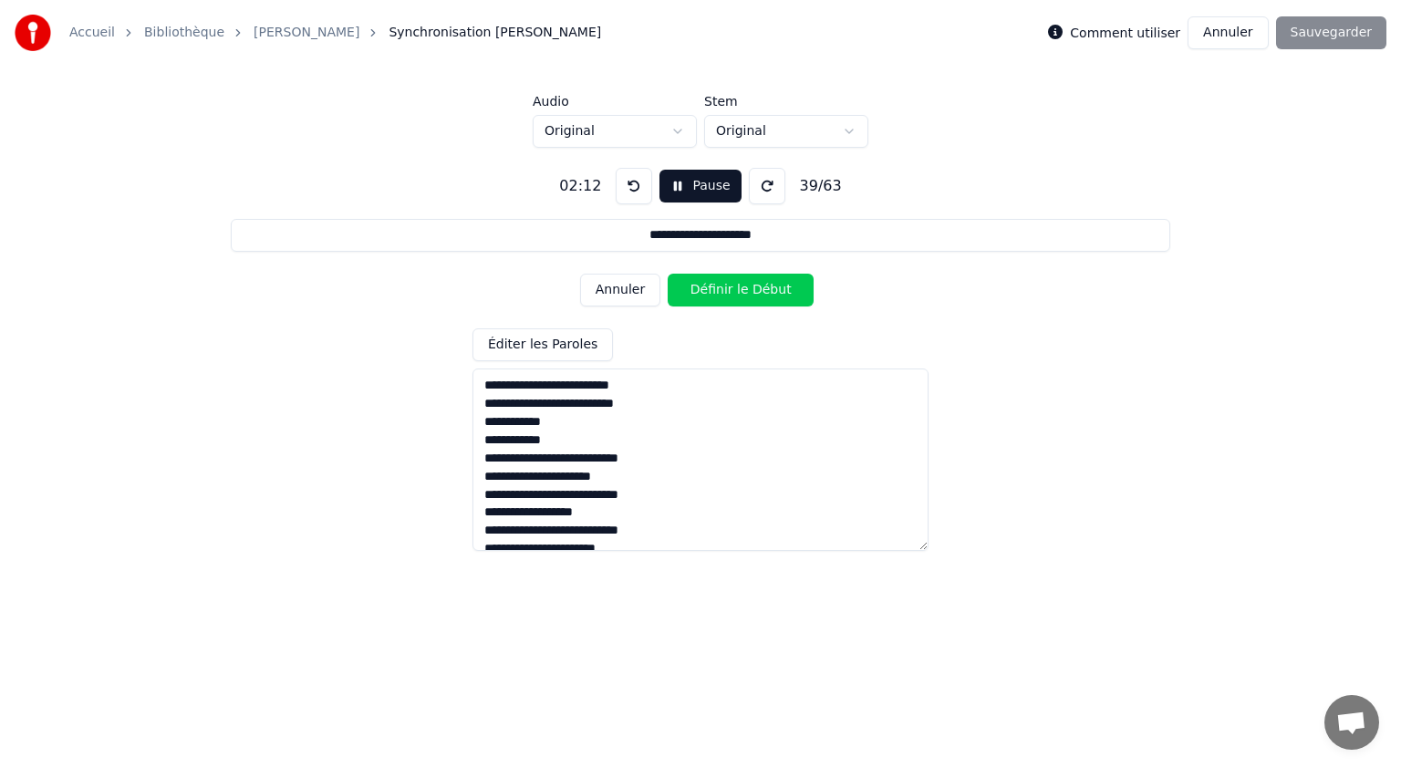
click at [724, 295] on button "Définir le Début" at bounding box center [741, 290] width 146 height 33
click at [726, 292] on button "Définir la Fin" at bounding box center [741, 290] width 146 height 33
click at [723, 294] on button "Définir le Début" at bounding box center [741, 290] width 146 height 33
click at [723, 295] on button "Définir la Fin" at bounding box center [741, 290] width 146 height 33
click at [722, 295] on button "Définir le Début" at bounding box center [741, 290] width 146 height 33
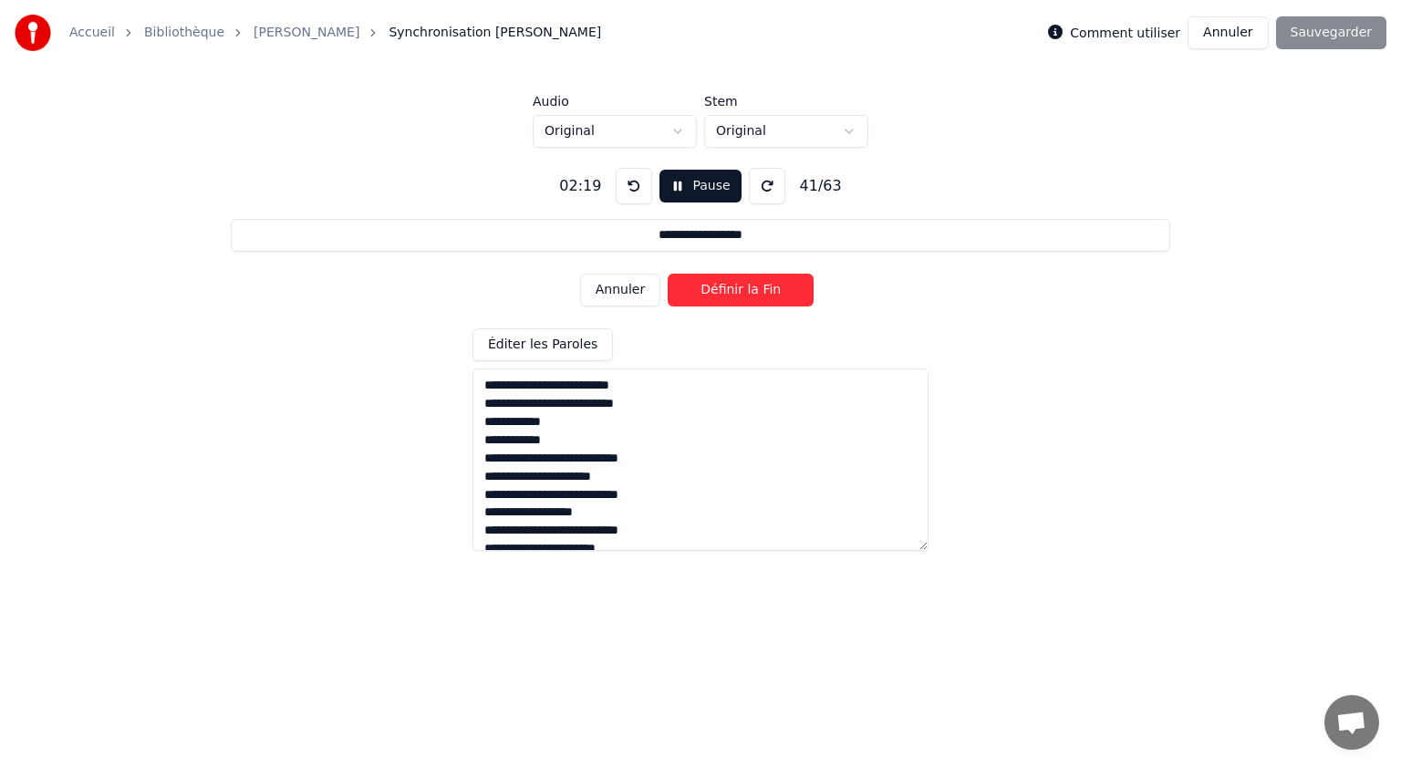
click at [727, 292] on button "Définir la Fin" at bounding box center [741, 290] width 146 height 33
click at [715, 292] on button "Définir le Début" at bounding box center [741, 290] width 146 height 33
click at [722, 288] on button "Définir la Fin" at bounding box center [741, 290] width 146 height 33
click at [715, 292] on button "Définir le Début" at bounding box center [741, 290] width 146 height 33
click at [738, 289] on button "Définir la Fin" at bounding box center [741, 290] width 146 height 33
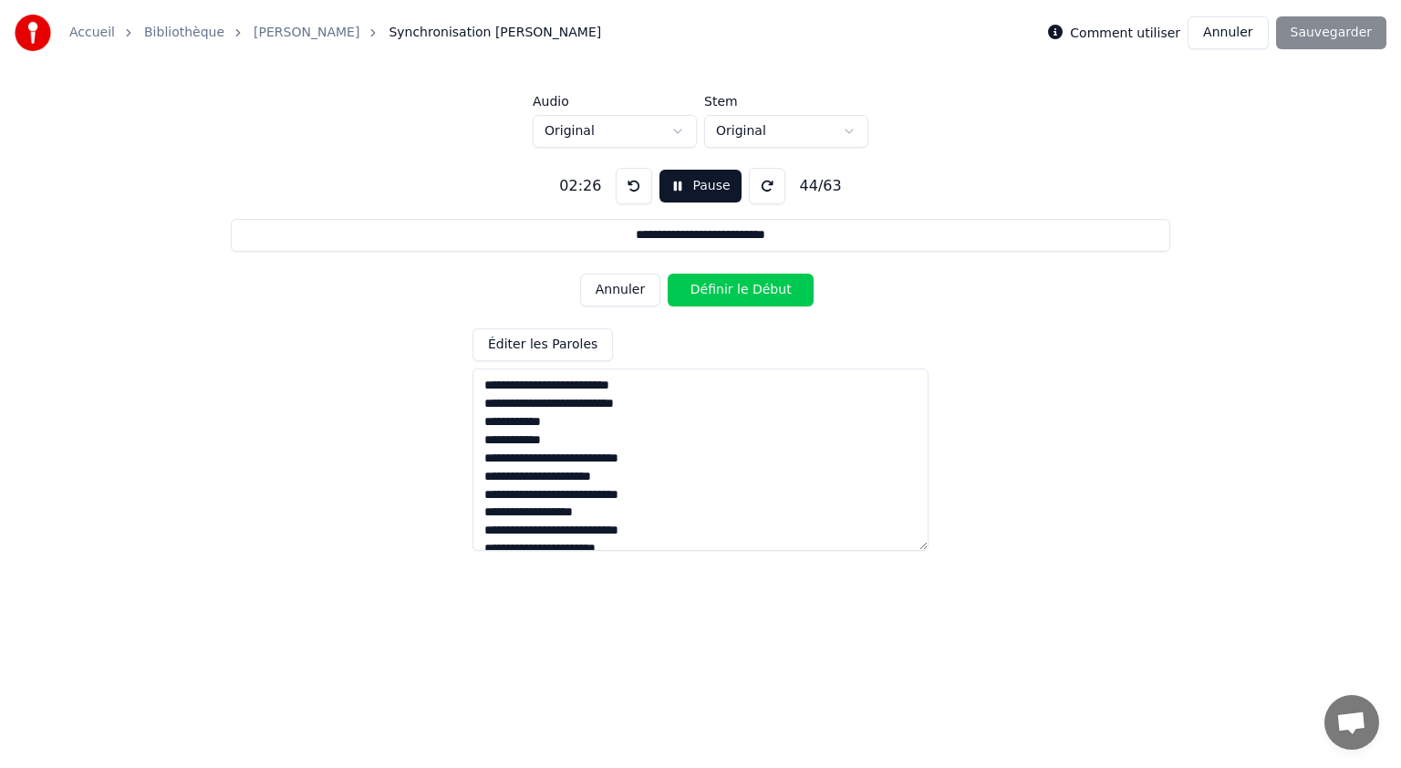
click at [716, 292] on button "Définir le Début" at bounding box center [741, 290] width 146 height 33
click at [737, 294] on button "Définir la Fin" at bounding box center [741, 290] width 146 height 33
click at [718, 295] on button "Définir le Début" at bounding box center [741, 290] width 146 height 33
click at [741, 291] on button "Définir la Fin" at bounding box center [741, 290] width 146 height 33
click at [719, 291] on button "Définir le Début" at bounding box center [741, 290] width 146 height 33
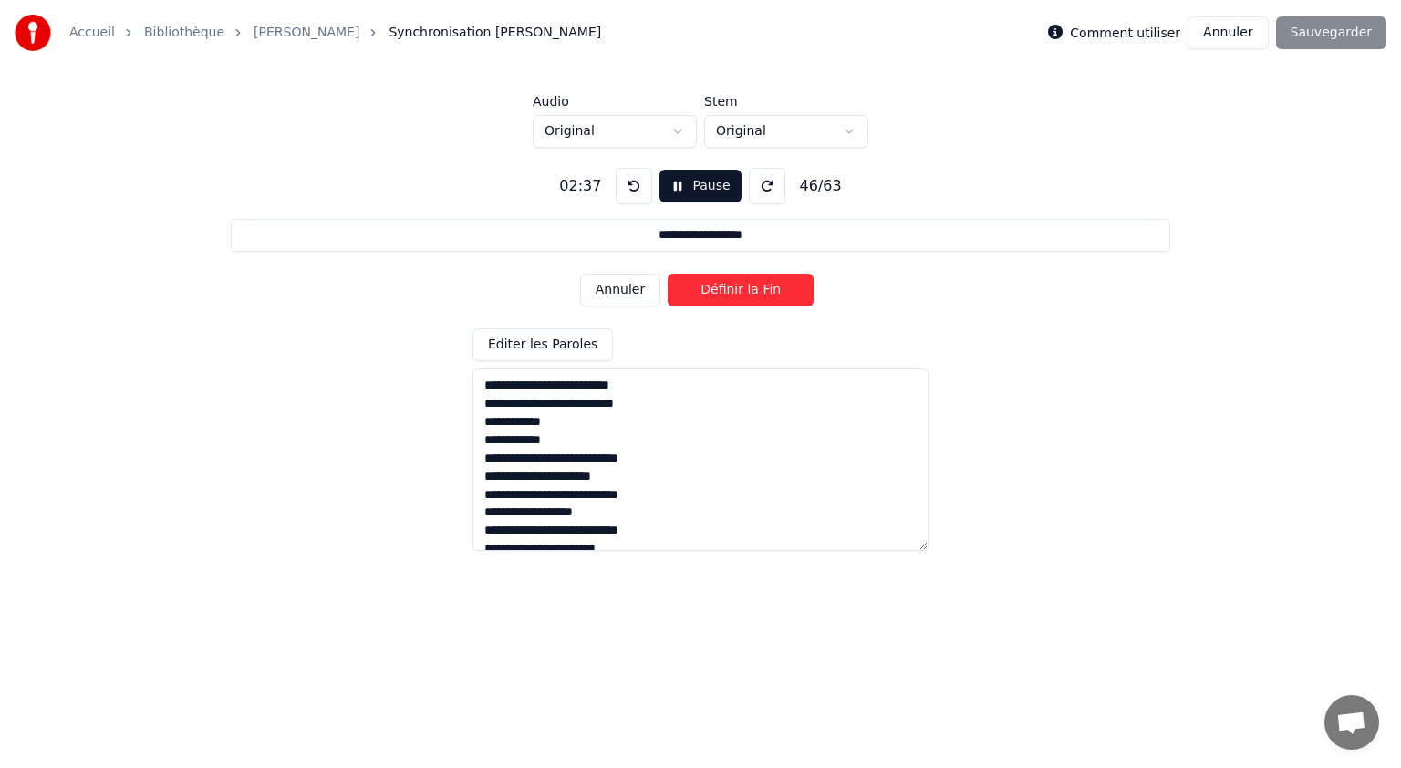
click at [720, 291] on button "Définir la Fin" at bounding box center [741, 290] width 146 height 33
click at [711, 292] on button "Définir le Début" at bounding box center [741, 290] width 146 height 33
click at [740, 287] on button "Définir la Fin" at bounding box center [741, 290] width 146 height 33
click at [720, 292] on button "Définir le Début" at bounding box center [741, 290] width 146 height 33
click at [735, 290] on button "Définir la Fin" at bounding box center [741, 290] width 146 height 33
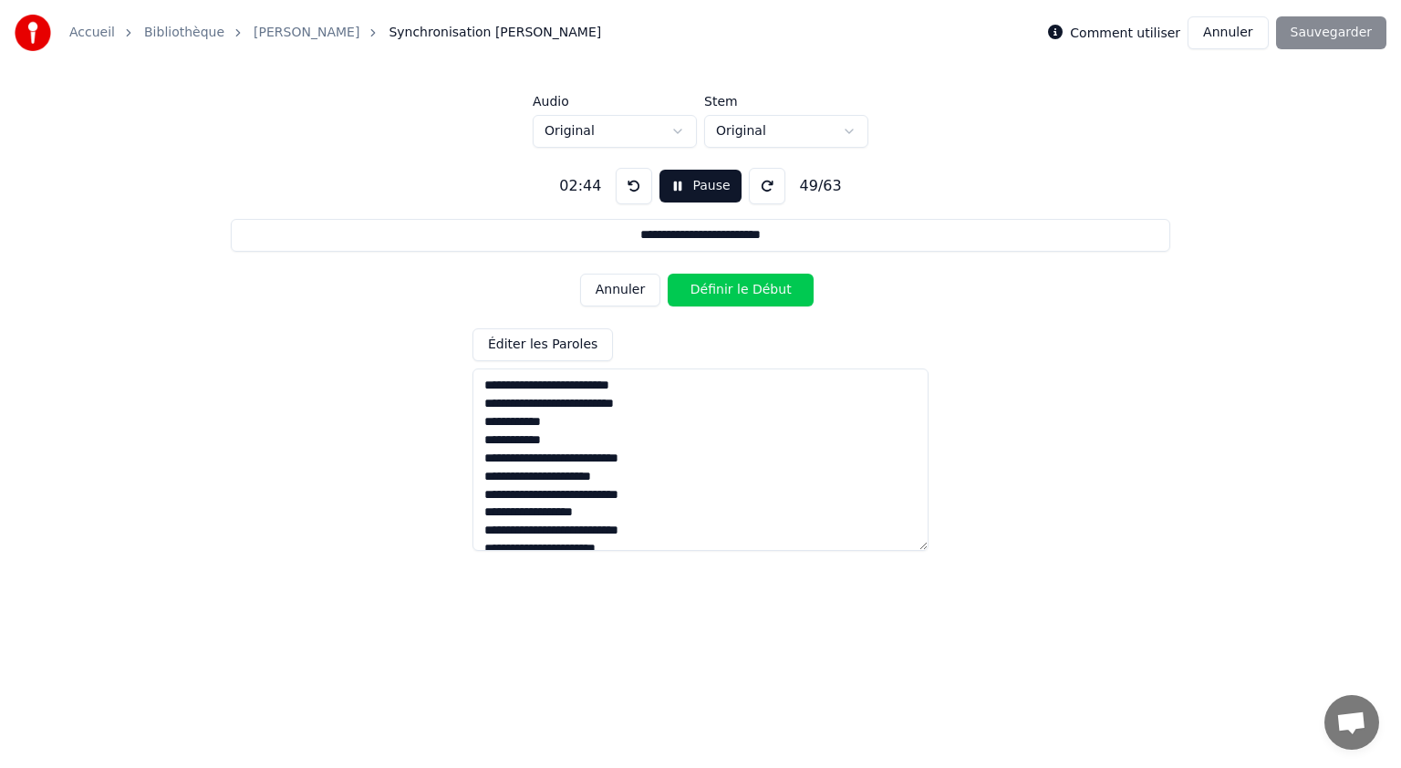
click at [719, 295] on button "Définir le Début" at bounding box center [741, 290] width 146 height 33
click at [727, 290] on button "Définir la Fin" at bounding box center [741, 290] width 146 height 33
click at [719, 290] on button "Définir le Début" at bounding box center [741, 290] width 146 height 33
click at [726, 289] on button "Définir la Fin" at bounding box center [741, 290] width 146 height 33
click at [723, 292] on button "Définir le Début" at bounding box center [741, 290] width 146 height 33
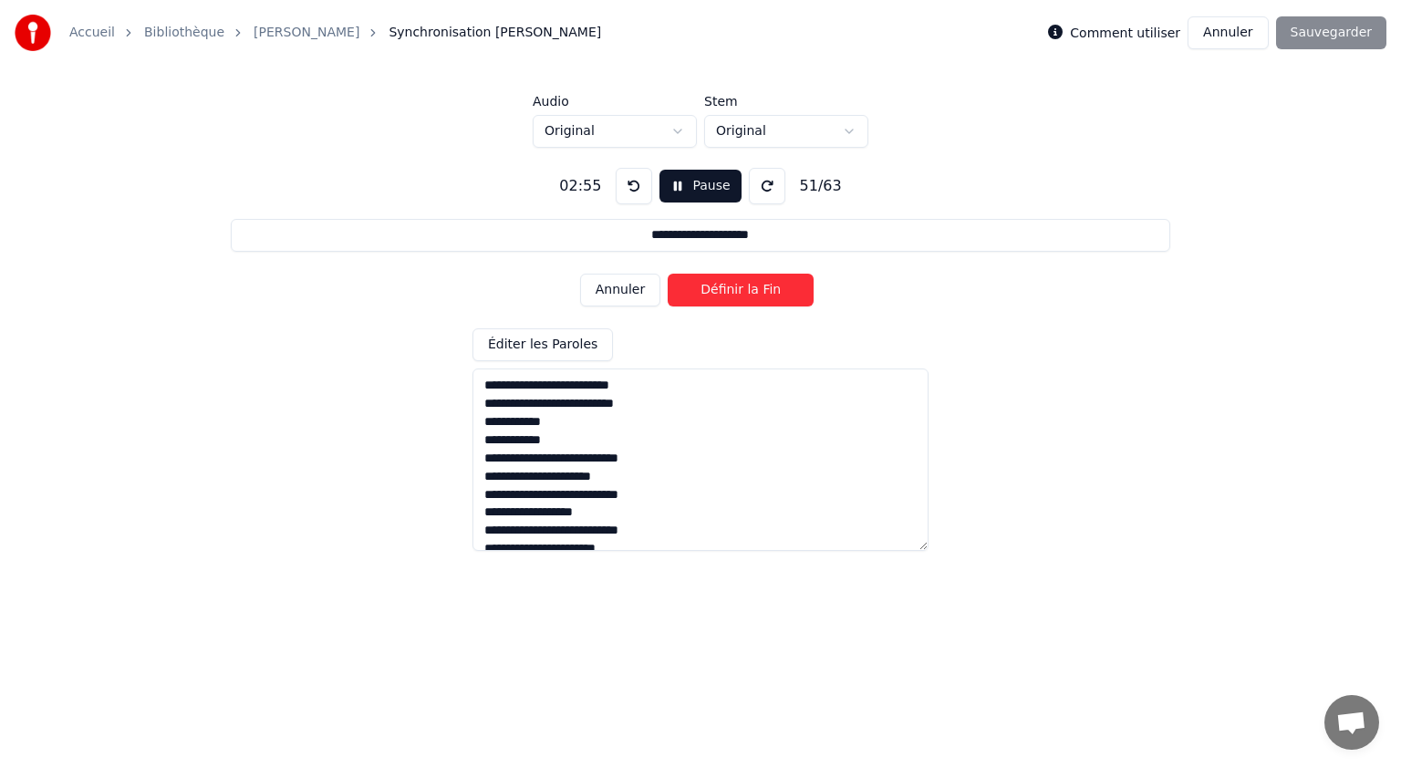
click at [724, 292] on button "Définir la Fin" at bounding box center [741, 290] width 146 height 33
click at [721, 293] on button "Définir le Début" at bounding box center [741, 290] width 146 height 33
click at [726, 288] on button "Définir la Fin" at bounding box center [741, 290] width 146 height 33
click at [722, 285] on button "Définir le Début" at bounding box center [741, 290] width 146 height 33
click at [722, 286] on button "Définir la Fin" at bounding box center [741, 290] width 146 height 33
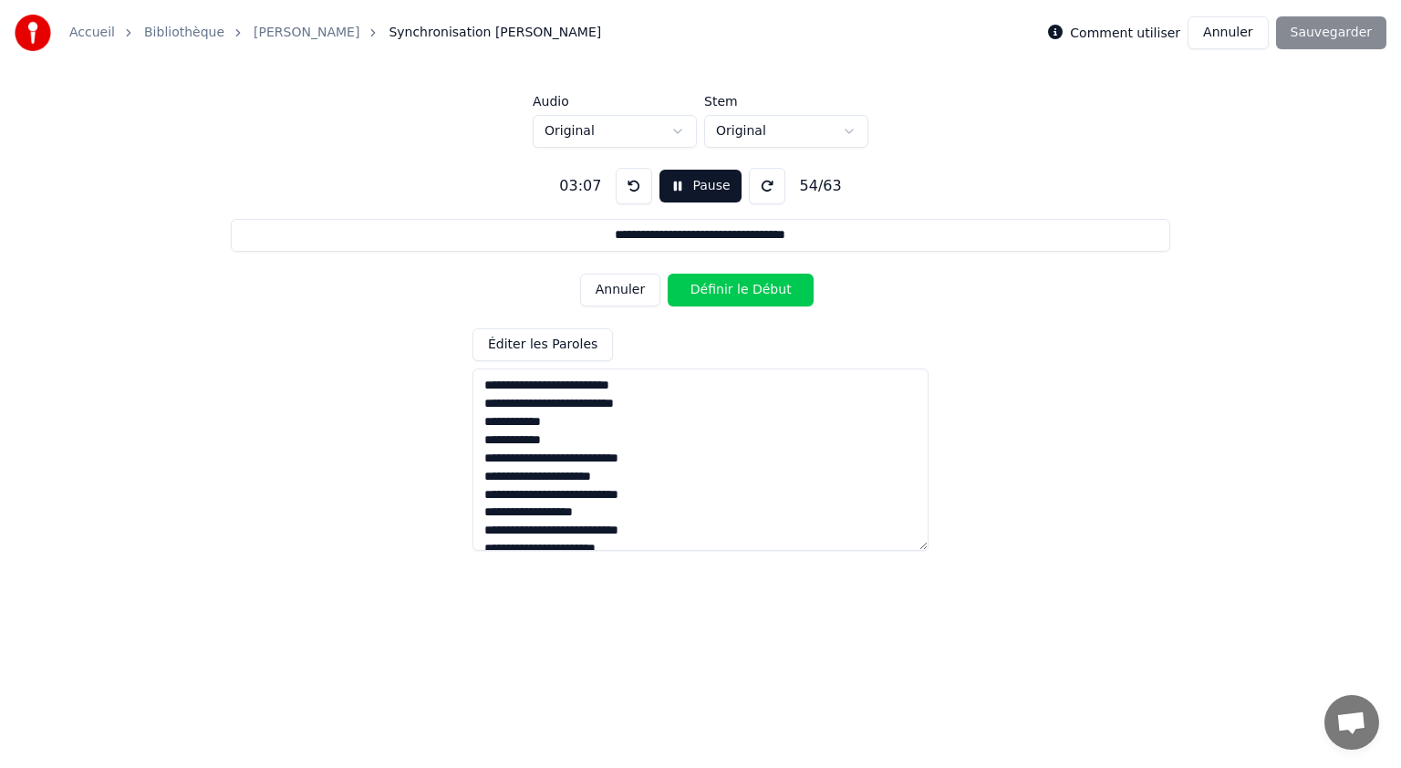
click at [722, 288] on button "Définir le Début" at bounding box center [741, 290] width 146 height 33
click at [722, 288] on button "Définir la Fin" at bounding box center [741, 290] width 146 height 33
click at [719, 292] on button "Définir le Début" at bounding box center [741, 290] width 146 height 33
click at [719, 292] on button "Définir la Fin" at bounding box center [741, 290] width 146 height 33
click at [719, 292] on button "Définir le Début" at bounding box center [741, 290] width 146 height 33
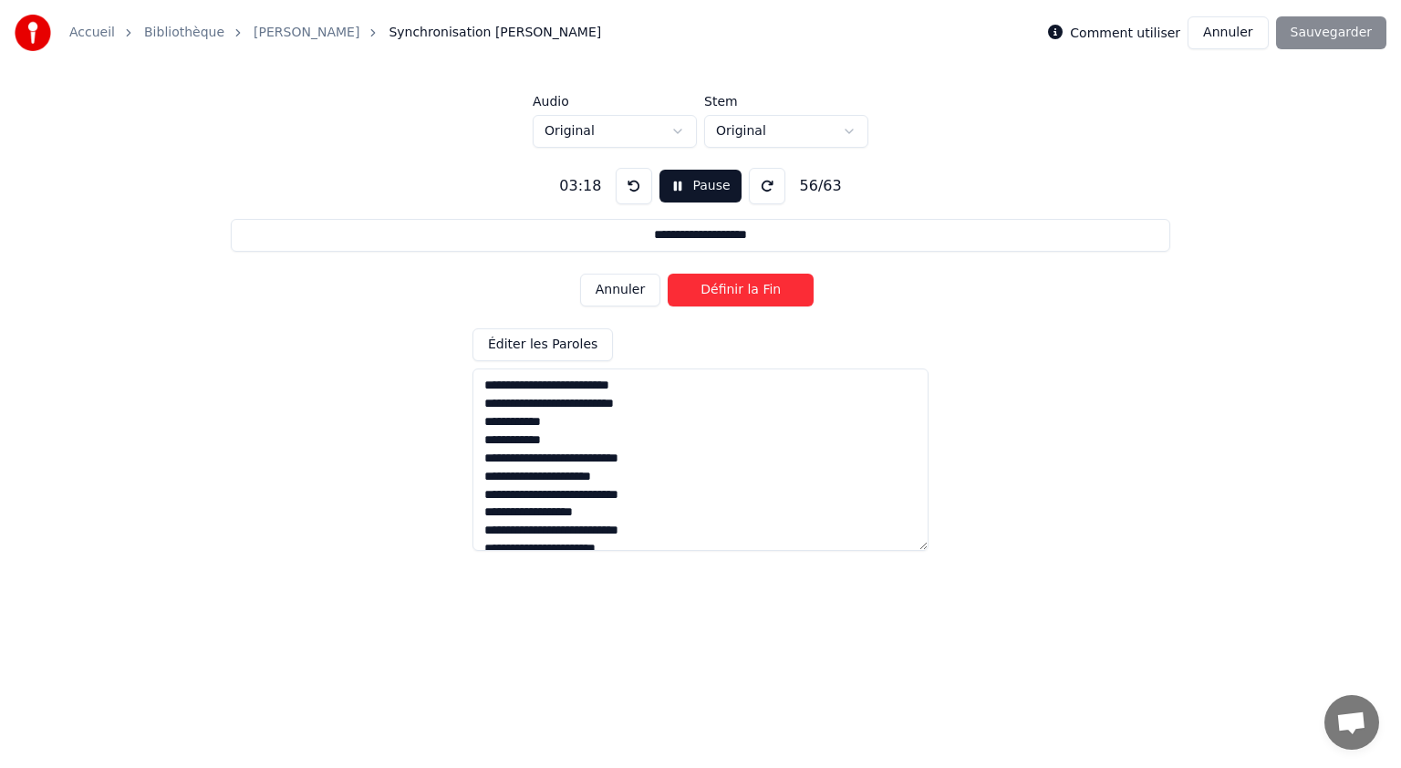
click at [719, 292] on button "Définir la Fin" at bounding box center [741, 290] width 146 height 33
click at [719, 292] on button "Définir le Début" at bounding box center [741, 290] width 146 height 33
click at [719, 292] on button "Définir la Fin" at bounding box center [741, 290] width 146 height 33
click at [710, 294] on button "Définir le Début" at bounding box center [741, 290] width 146 height 33
click at [735, 290] on button "Définir la Fin" at bounding box center [741, 290] width 146 height 33
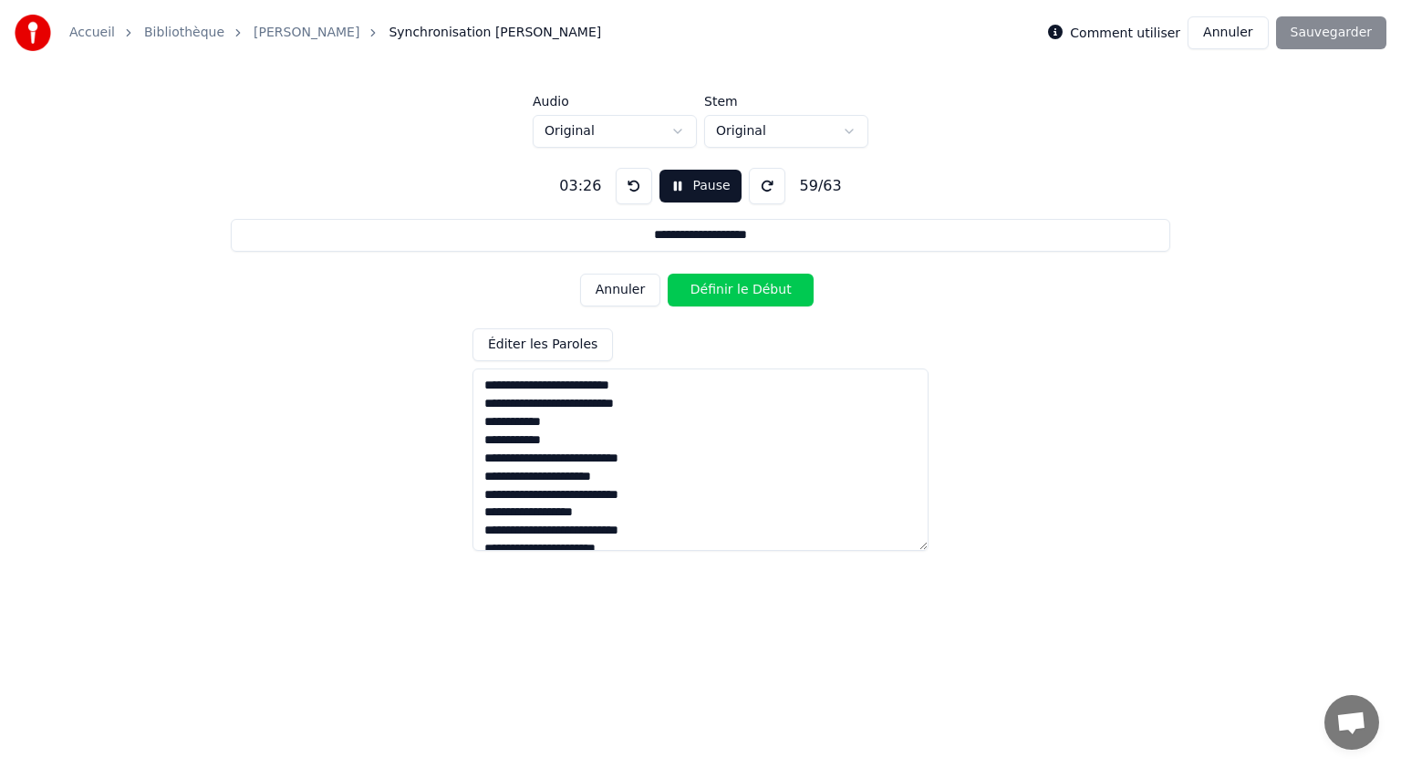
click at [708, 292] on button "Définir le Début" at bounding box center [741, 290] width 146 height 33
click at [727, 290] on button "Définir la Fin" at bounding box center [741, 290] width 146 height 33
click at [709, 292] on button "Définir le Début" at bounding box center [741, 290] width 146 height 33
click at [730, 288] on button "Définir la Fin" at bounding box center [741, 290] width 146 height 33
click at [709, 290] on button "Définir le Début" at bounding box center [741, 290] width 146 height 33
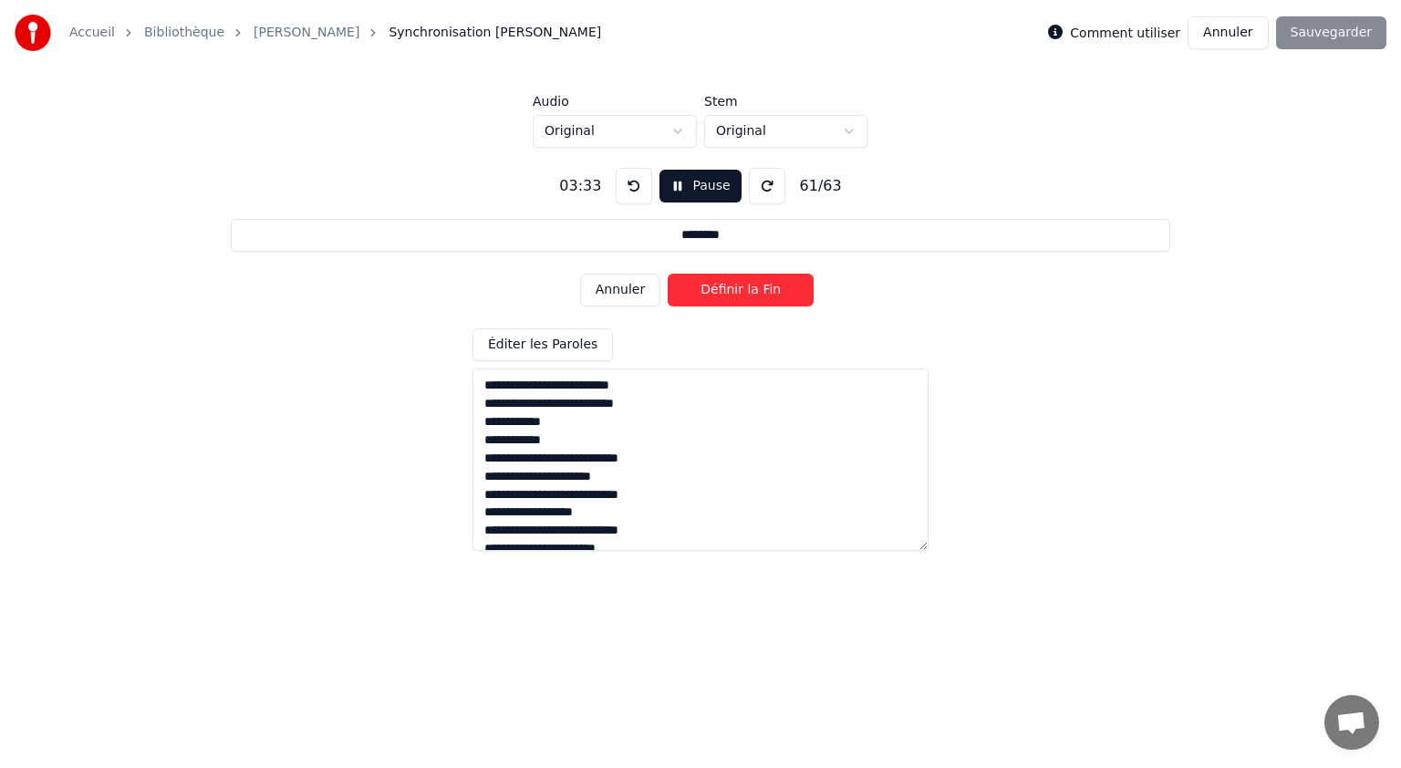
click at [730, 289] on button "Définir la Fin" at bounding box center [741, 290] width 146 height 33
click at [714, 292] on button "Définir le Début" at bounding box center [741, 290] width 146 height 33
click at [737, 287] on button "Définir la Fin" at bounding box center [741, 290] width 146 height 33
type input "**********"
click at [717, 290] on button "Définir le Début" at bounding box center [741, 290] width 146 height 33
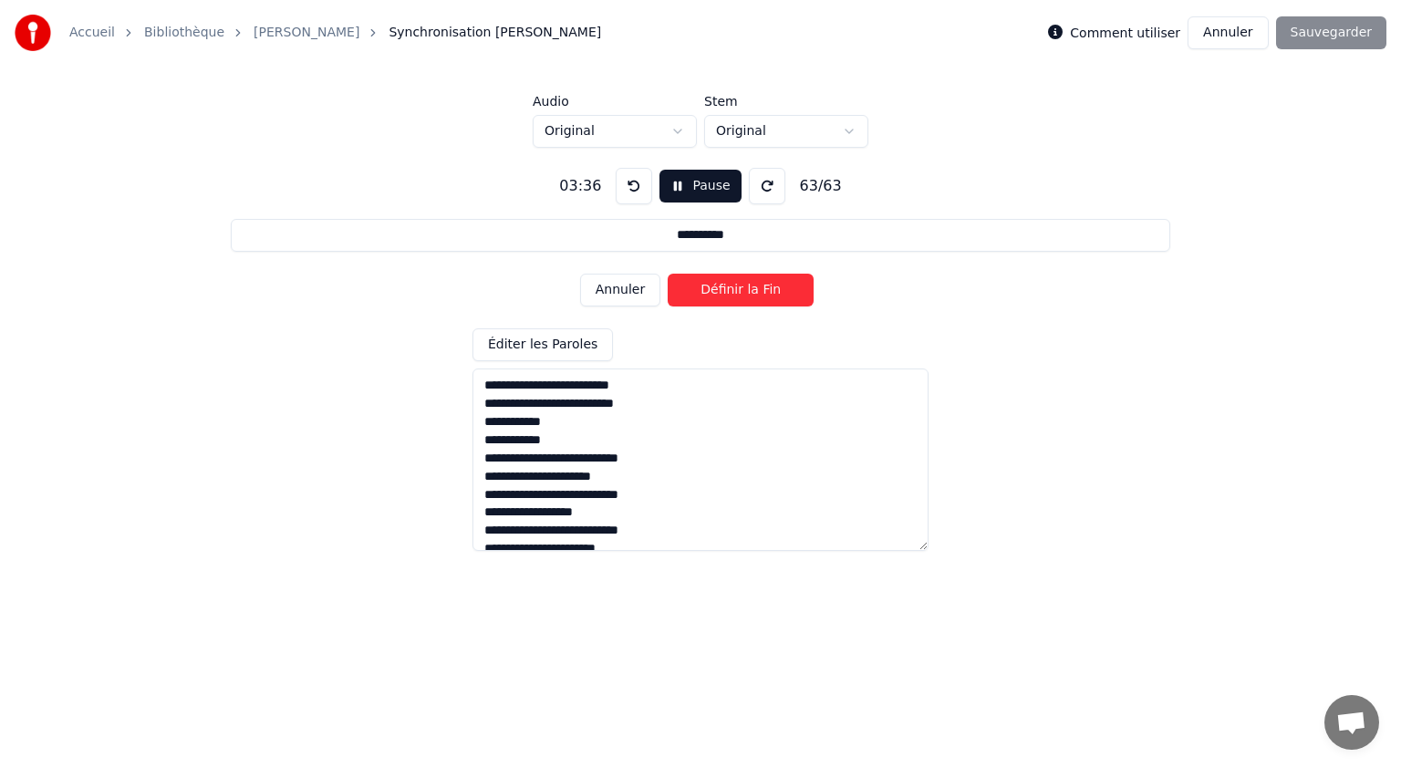
click at [736, 293] on button "Définir la Fin" at bounding box center [741, 290] width 146 height 33
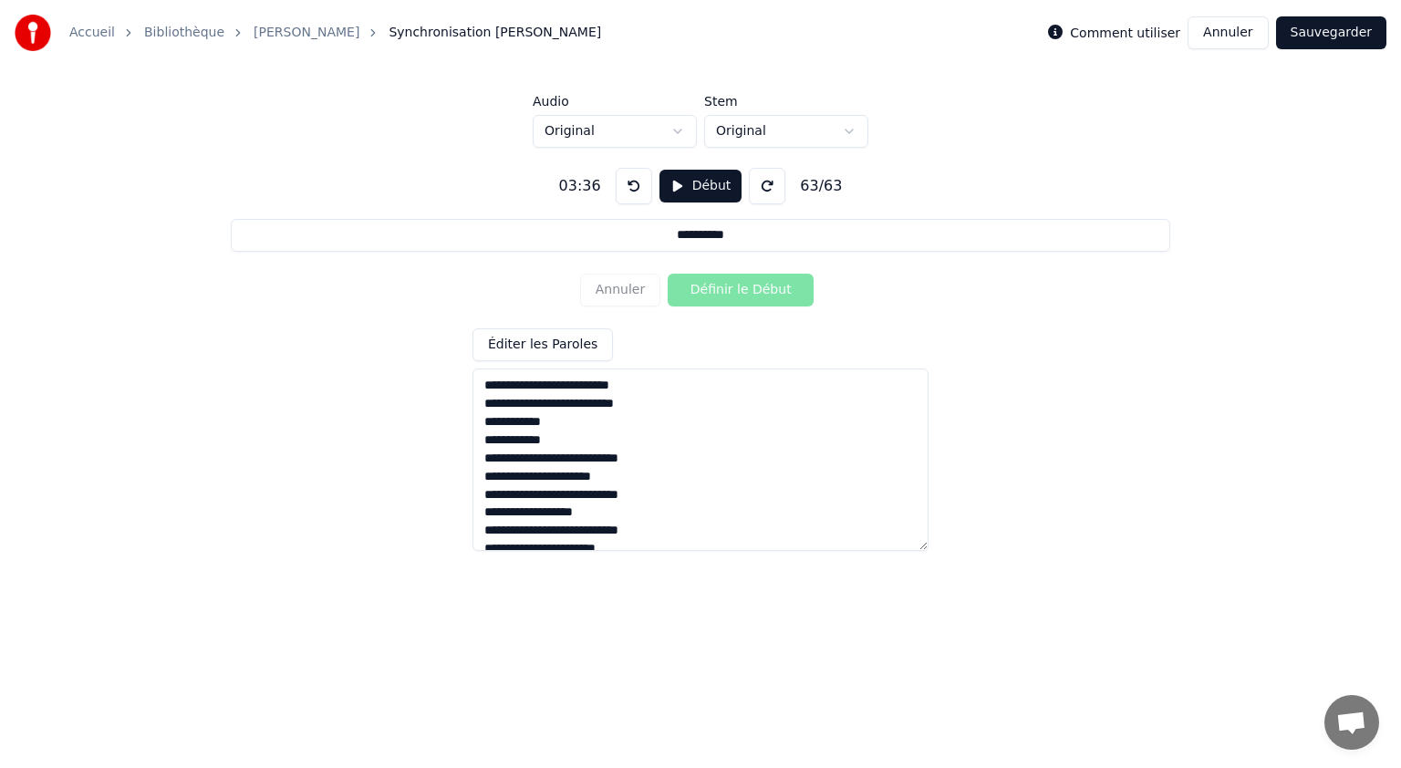
click at [1310, 40] on button "Sauvegarder" at bounding box center [1331, 32] width 110 height 33
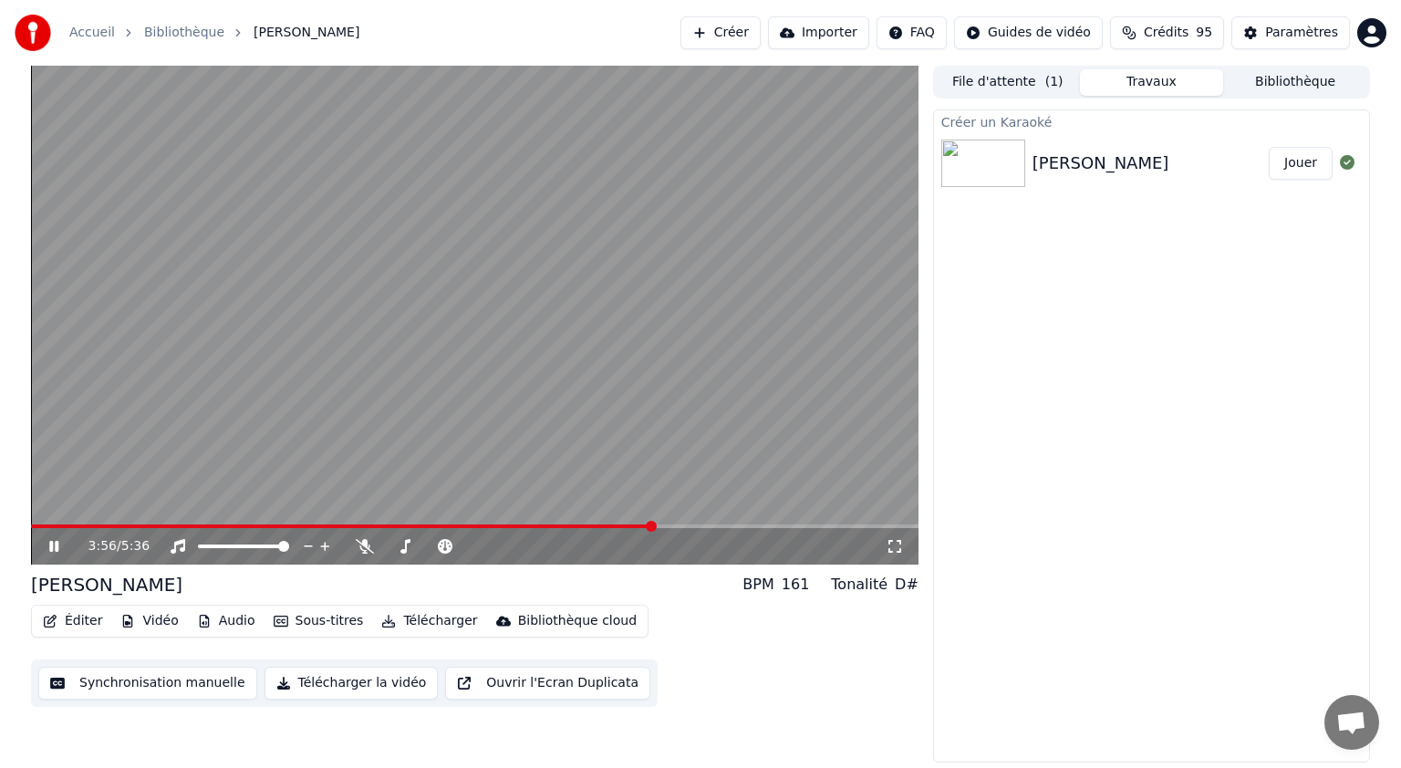
click at [56, 543] on icon at bounding box center [53, 546] width 9 height 11
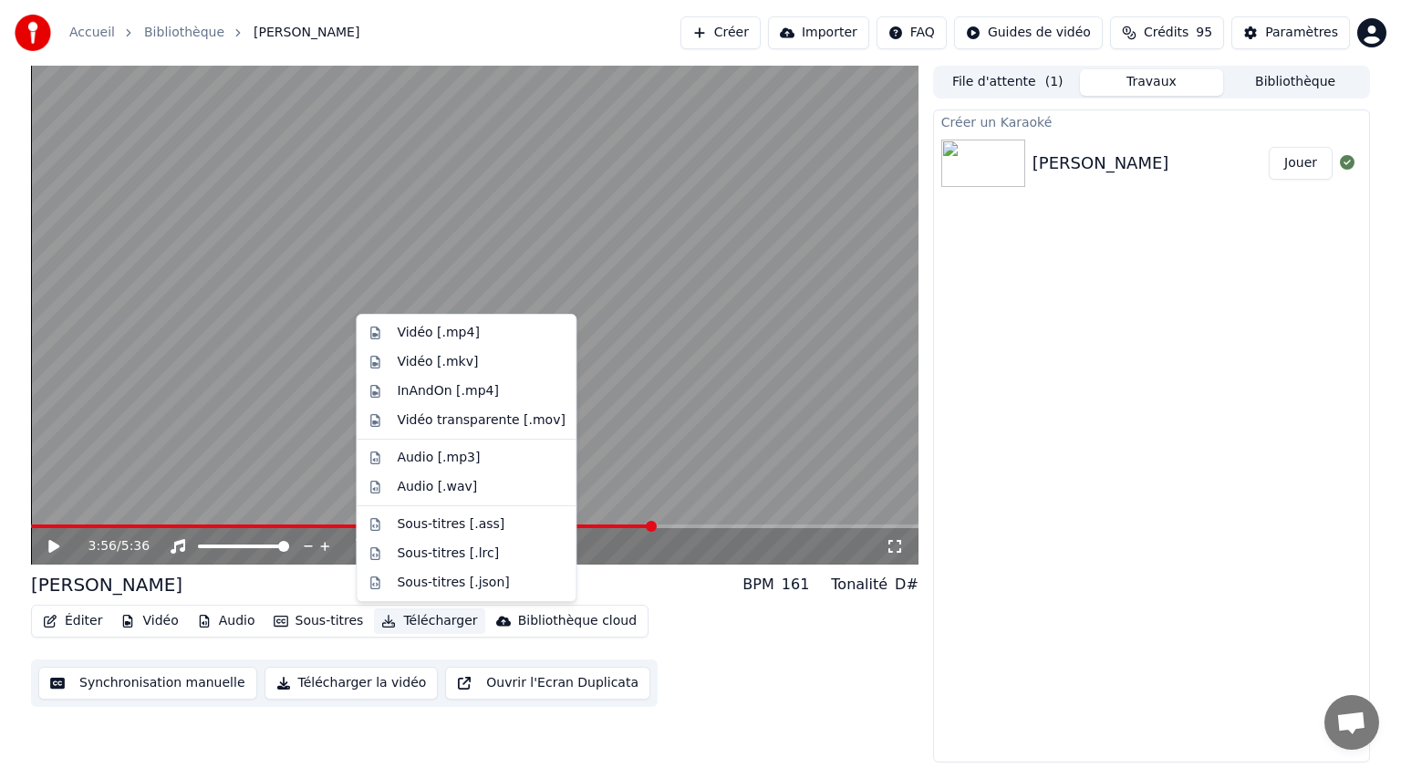
click at [399, 620] on button "Télécharger" at bounding box center [429, 621] width 110 height 26
click at [419, 334] on div "Vidéo [.mp4]" at bounding box center [438, 333] width 82 height 18
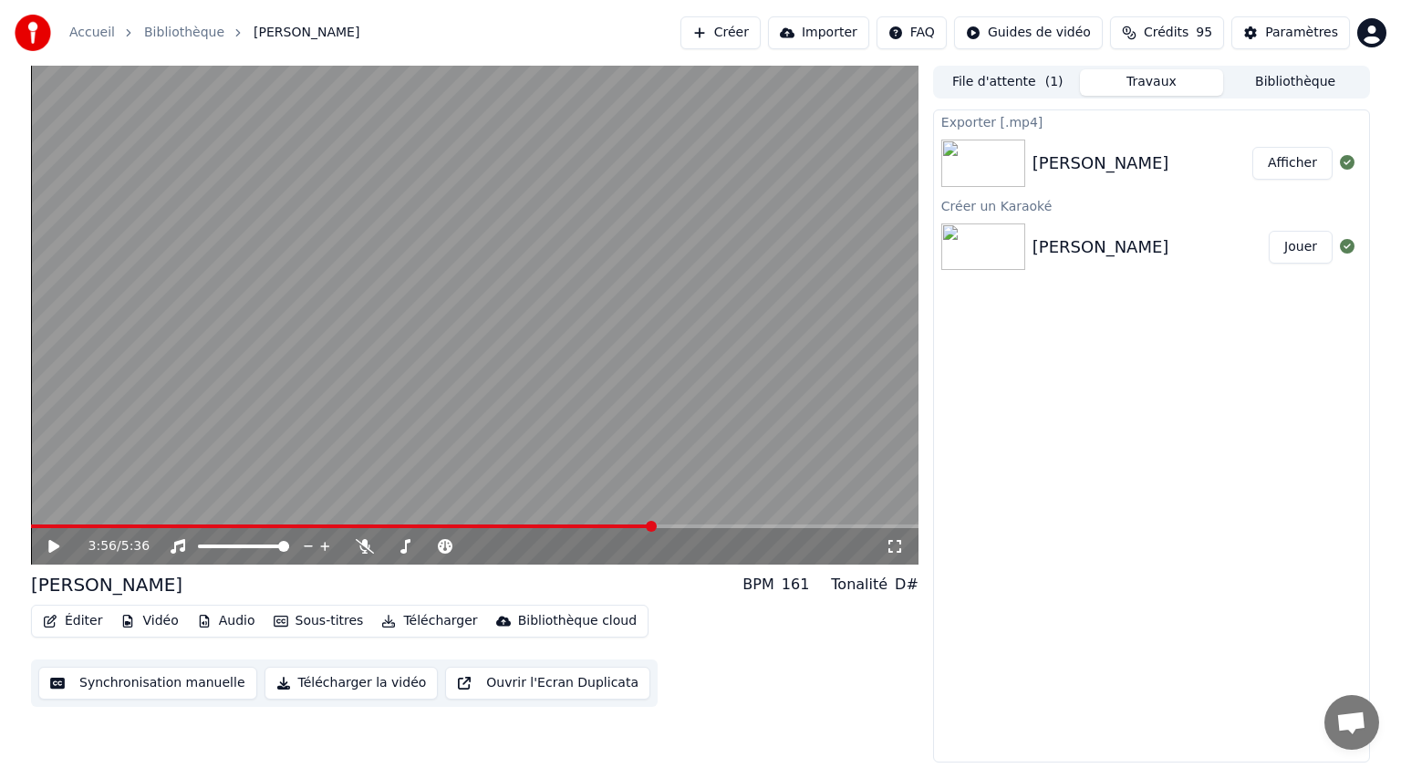
click at [1276, 164] on button "Afficher" at bounding box center [1292, 163] width 80 height 33
click at [761, 36] on button "Créer" at bounding box center [720, 32] width 80 height 33
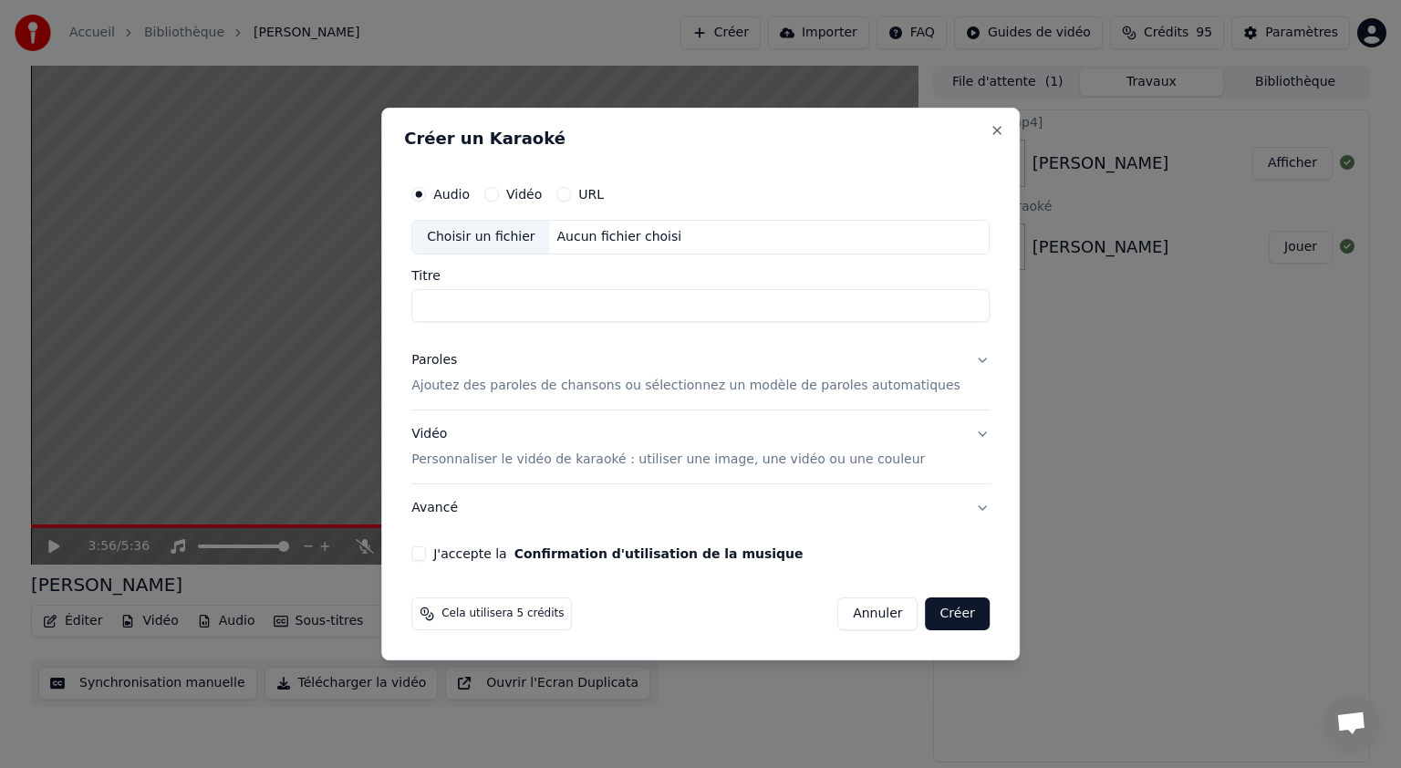
click at [503, 237] on div "Choisir un fichier" at bounding box center [480, 237] width 137 height 33
click at [989, 129] on button "Close" at bounding box center [996, 130] width 15 height 15
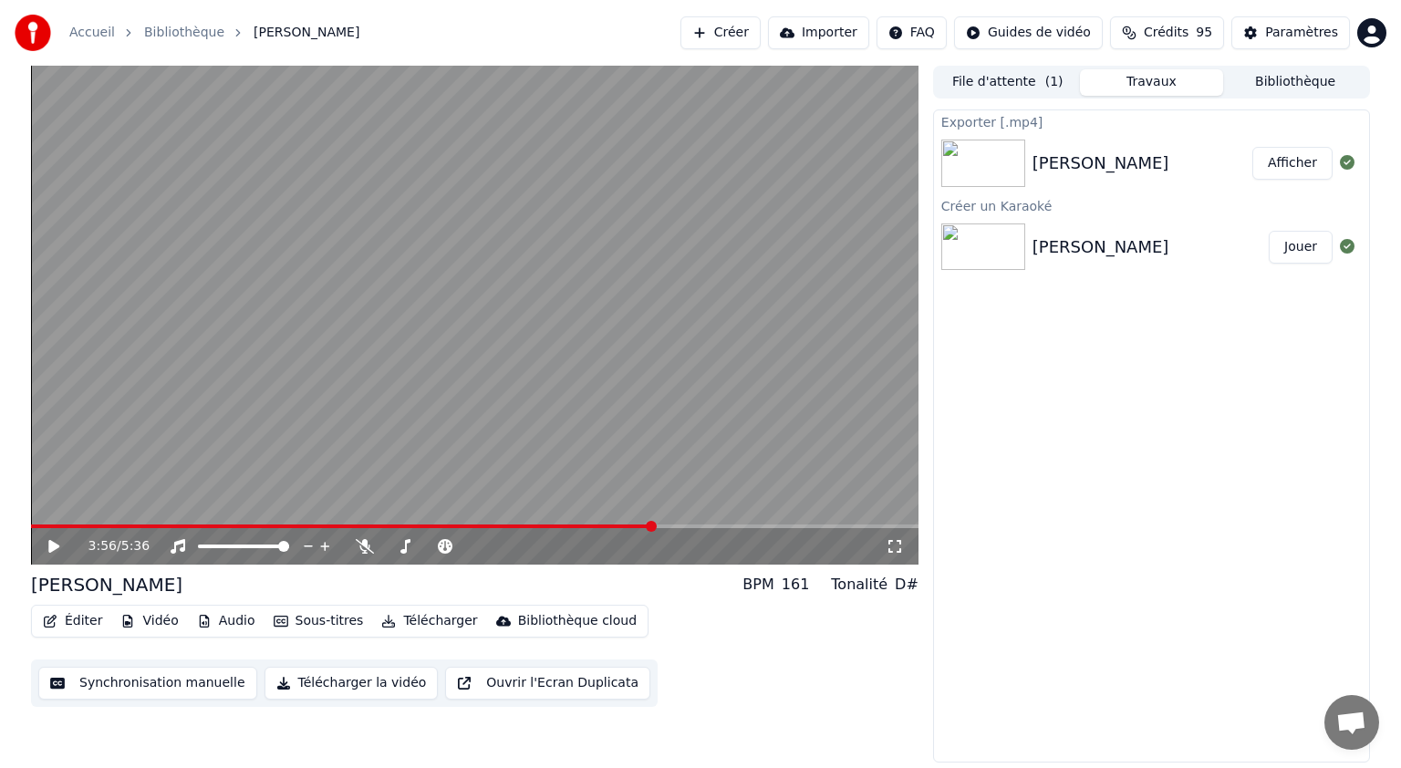
click at [761, 36] on button "Créer" at bounding box center [720, 32] width 80 height 33
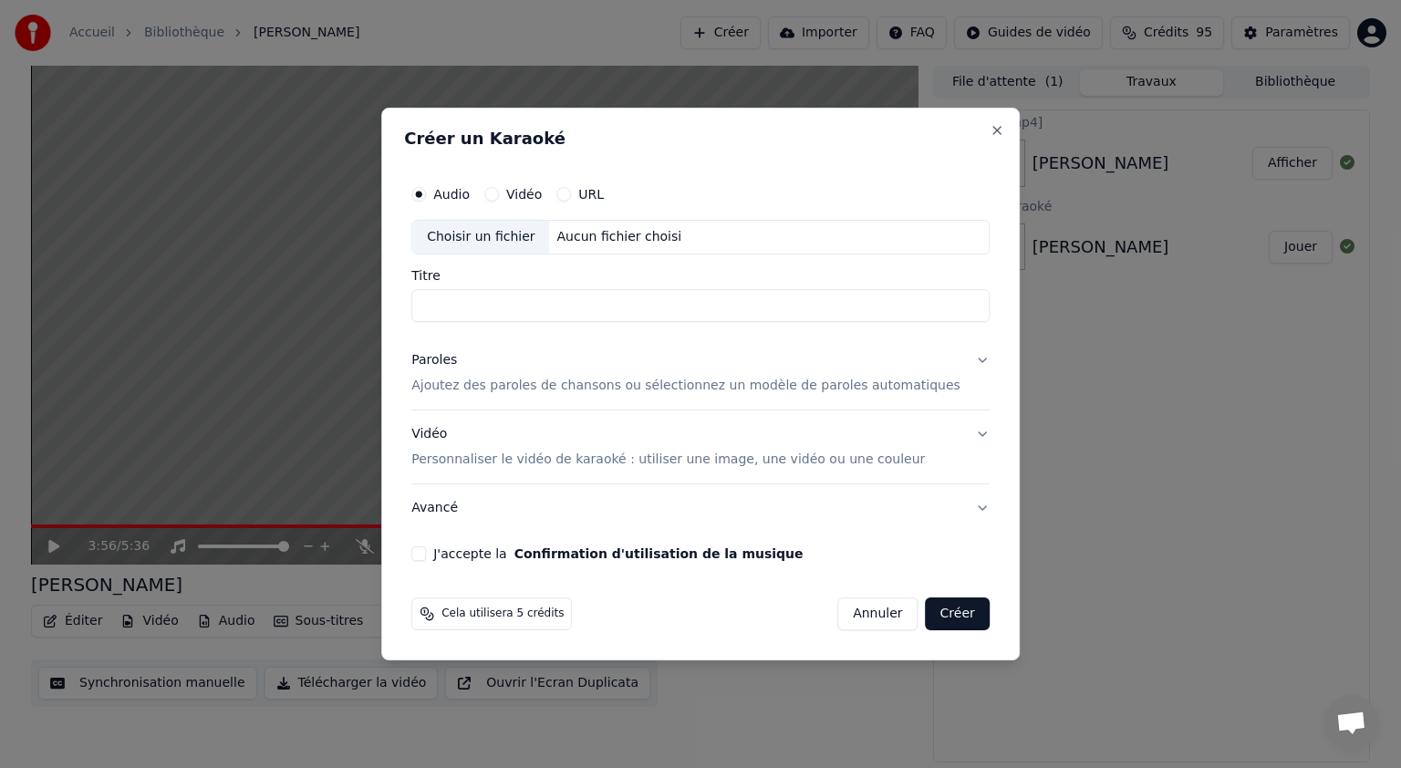
click at [528, 237] on div "Choisir un fichier" at bounding box center [480, 237] width 137 height 33
click at [451, 307] on input "**********" at bounding box center [700, 305] width 578 height 33
click at [661, 305] on input "**********" at bounding box center [700, 305] width 578 height 33
click at [510, 310] on input "**********" at bounding box center [700, 305] width 578 height 33
click at [620, 310] on input "**********" at bounding box center [700, 305] width 578 height 33
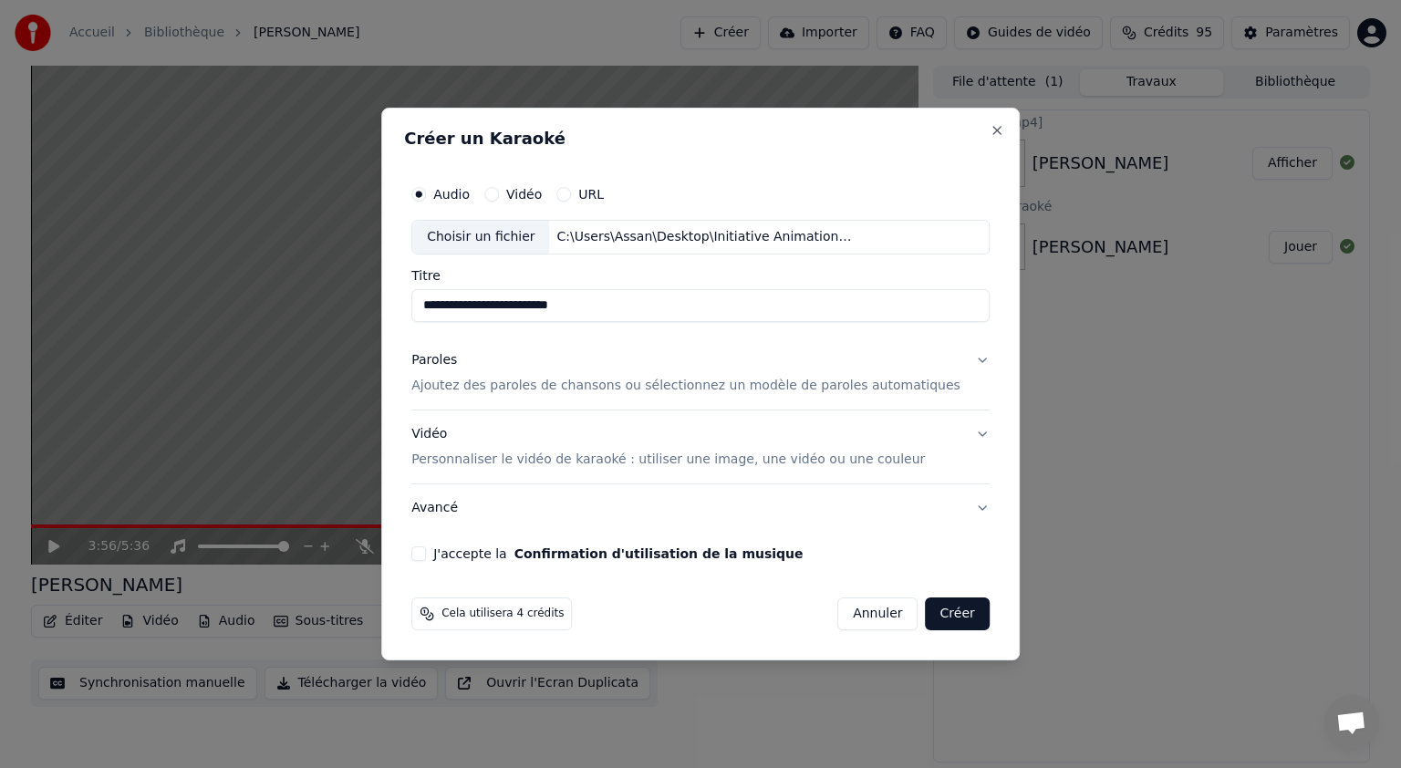
type input "**********"
click at [548, 384] on p "Ajoutez des paroles de chansons ou sélectionnez un modèle de paroles automatiqu…" at bounding box center [685, 386] width 549 height 18
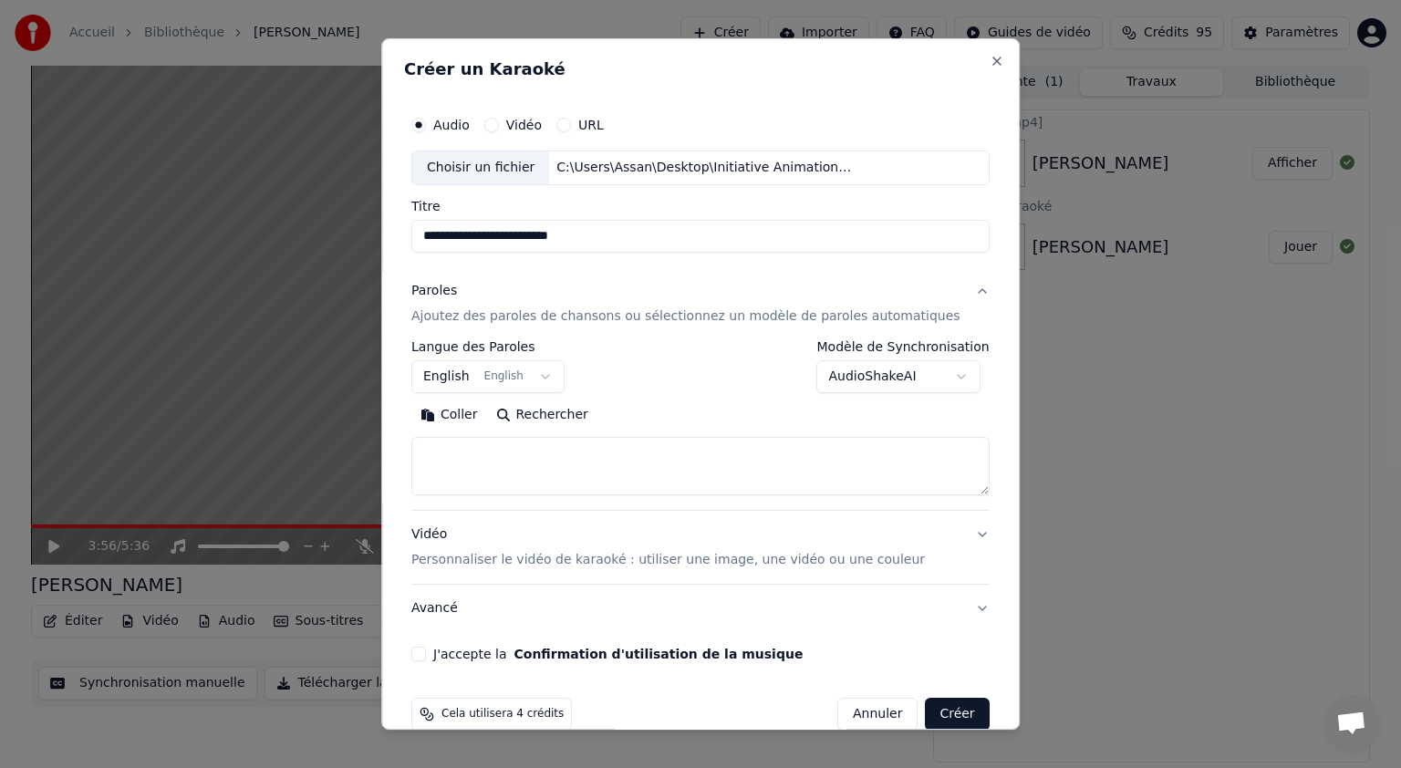
click at [482, 381] on button "English English" at bounding box center [487, 376] width 153 height 33
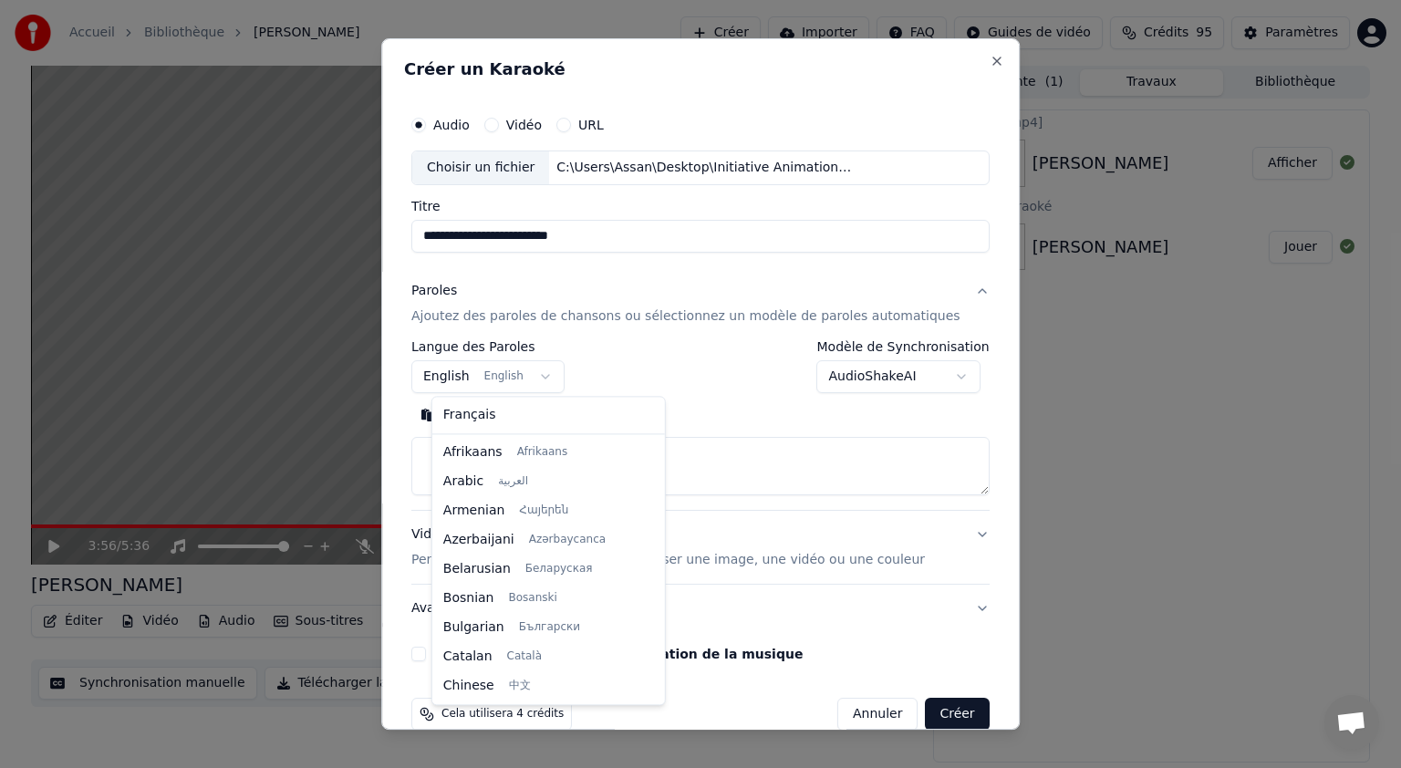
scroll to position [146, 0]
select select "**"
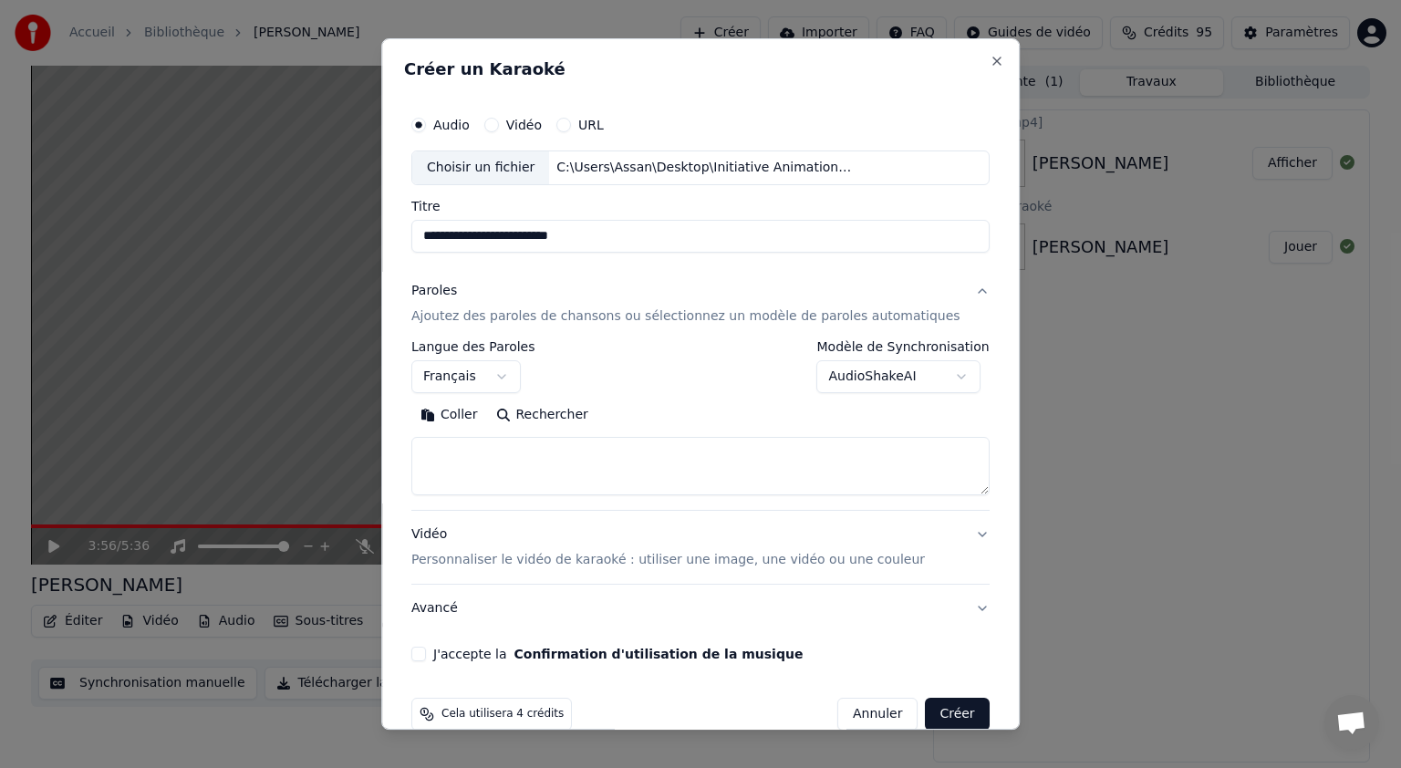
click at [477, 419] on button "Coller" at bounding box center [449, 414] width 76 height 29
click at [501, 441] on textarea "**********" at bounding box center [672, 466] width 523 height 58
type textarea "**********"
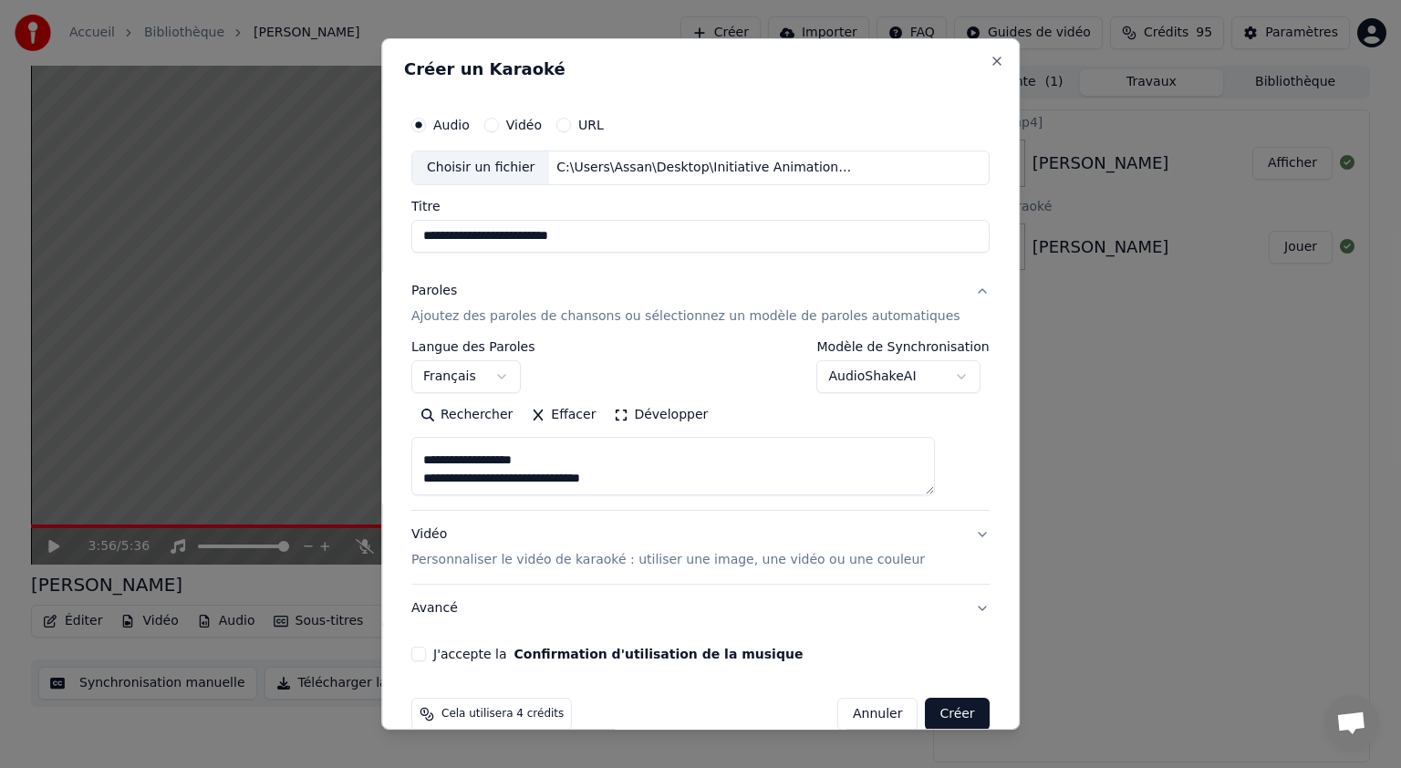
click at [671, 557] on p "Personnaliser le vidéo de karaoké : utiliser une image, une vidéo ou une couleur" at bounding box center [667, 560] width 513 height 18
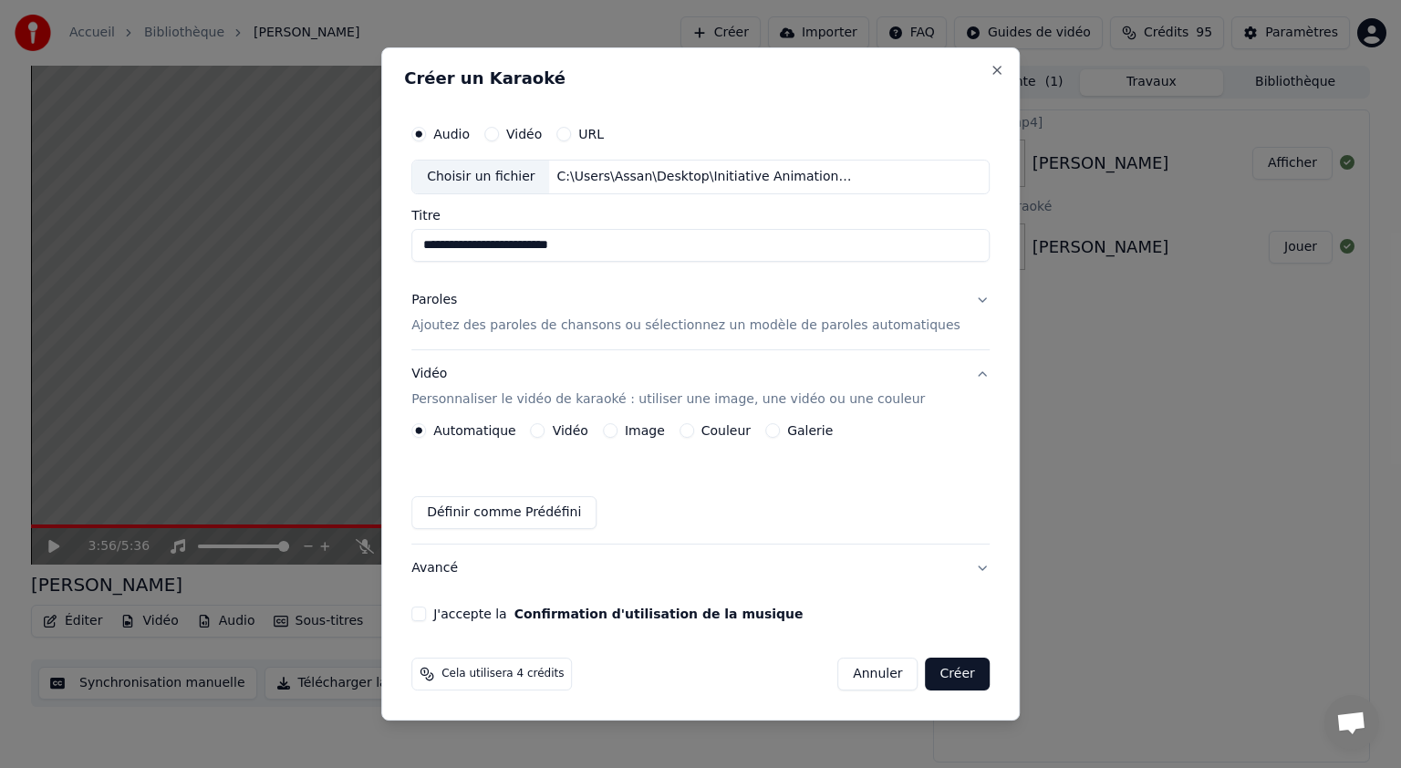
click at [660, 434] on label "Image" at bounding box center [645, 430] width 40 height 13
click at [617, 434] on button "Image" at bounding box center [610, 430] width 15 height 15
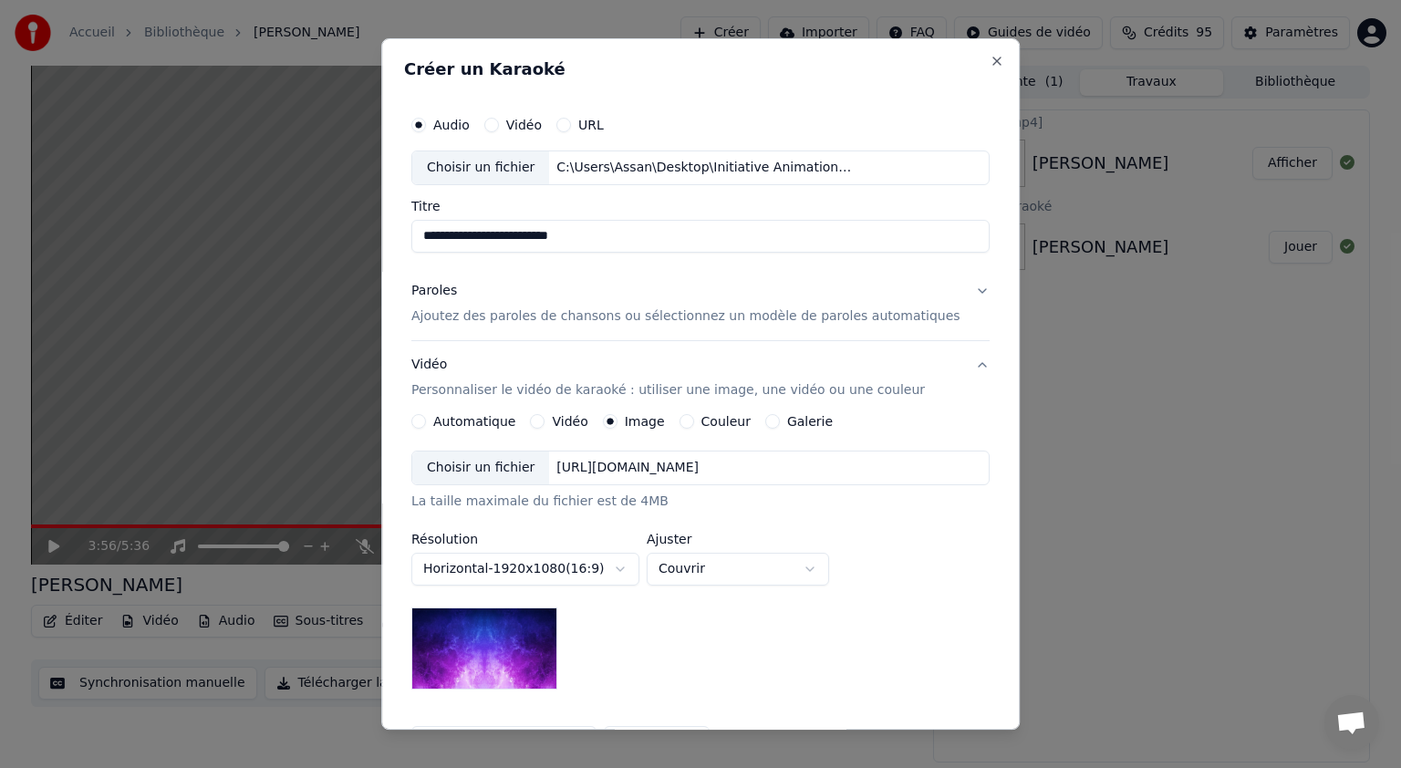
click at [508, 467] on div "Choisir un fichier" at bounding box center [480, 467] width 137 height 33
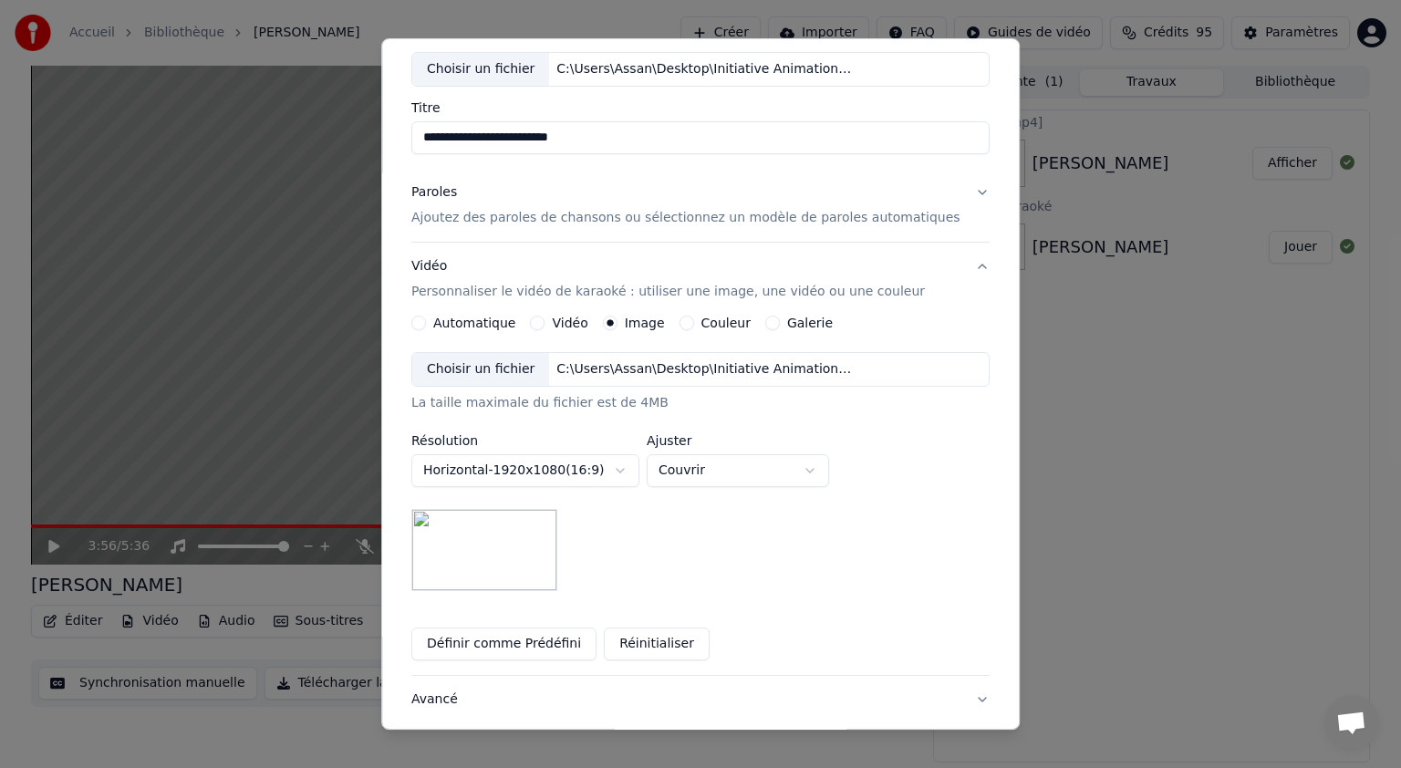
scroll to position [219, 0]
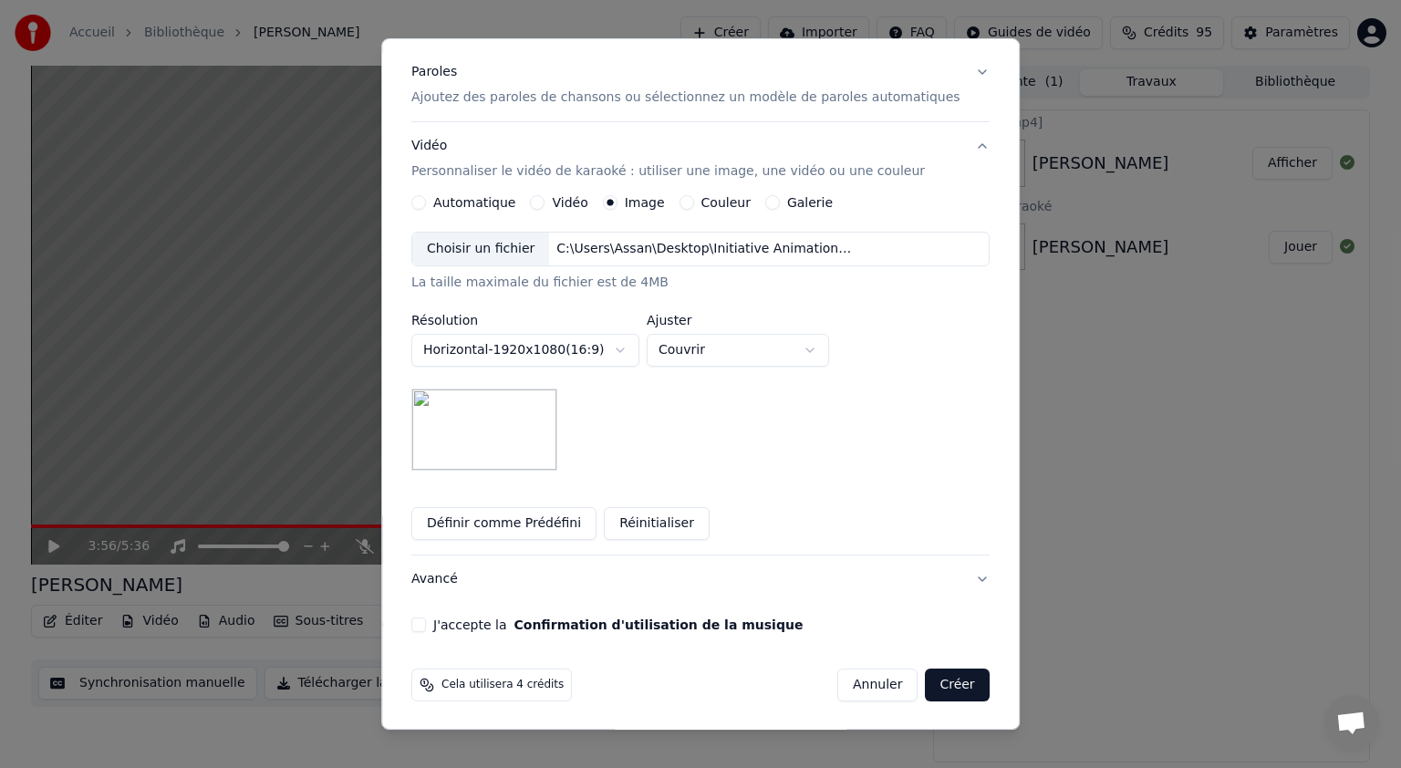
click at [426, 626] on button "J'accepte la Confirmation d'utilisation de la musique" at bounding box center [418, 624] width 15 height 15
click at [926, 682] on button "Créer" at bounding box center [958, 684] width 64 height 33
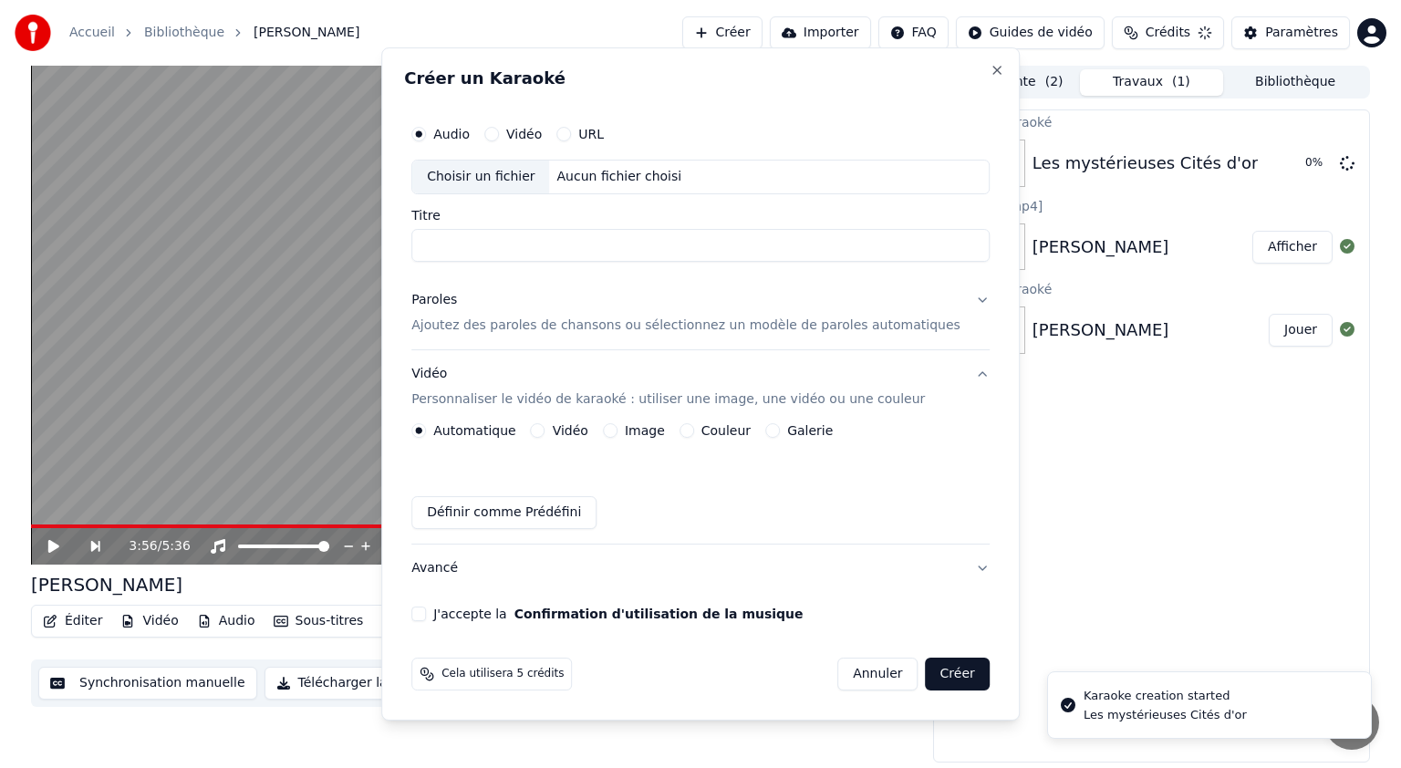
scroll to position [0, 0]
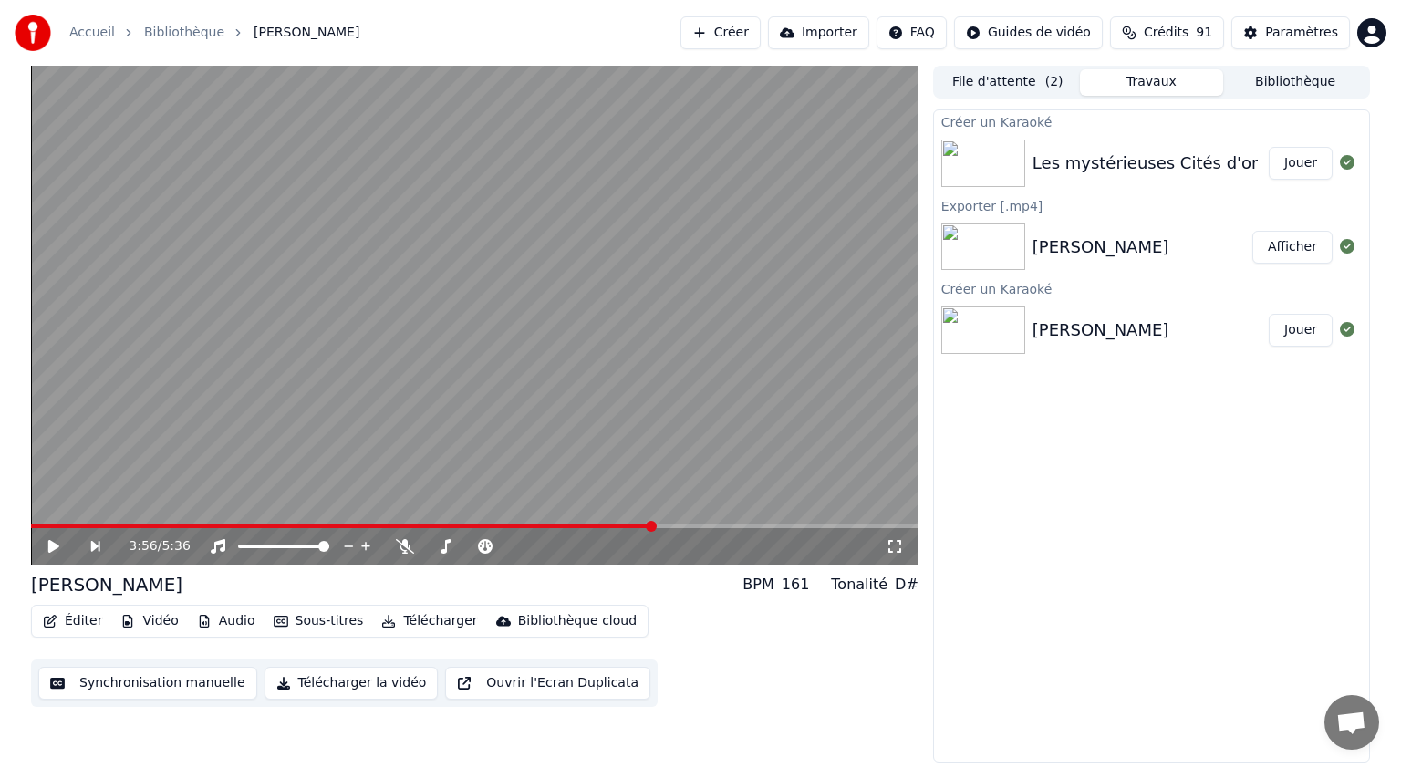
click at [1299, 161] on button "Jouer" at bounding box center [1301, 163] width 64 height 33
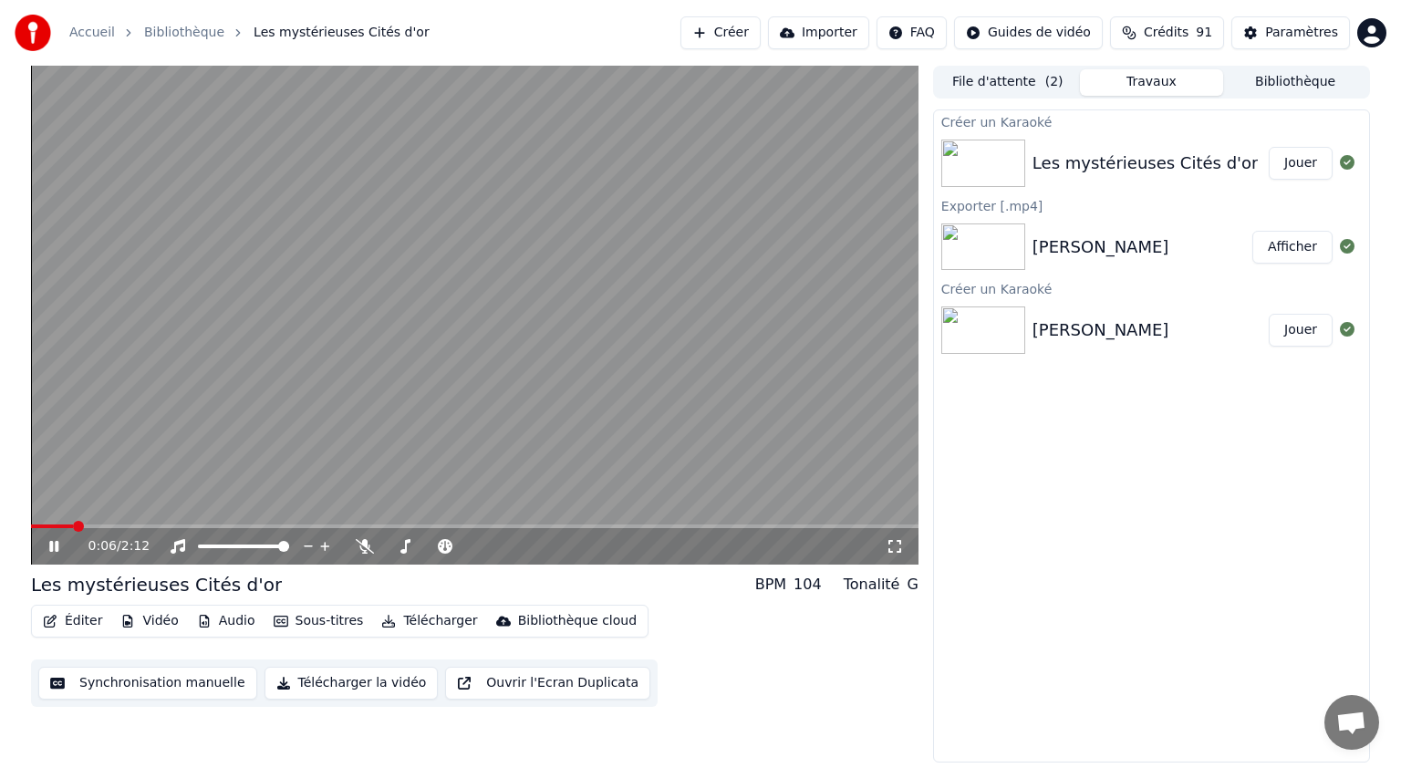
click at [53, 543] on icon at bounding box center [67, 546] width 43 height 15
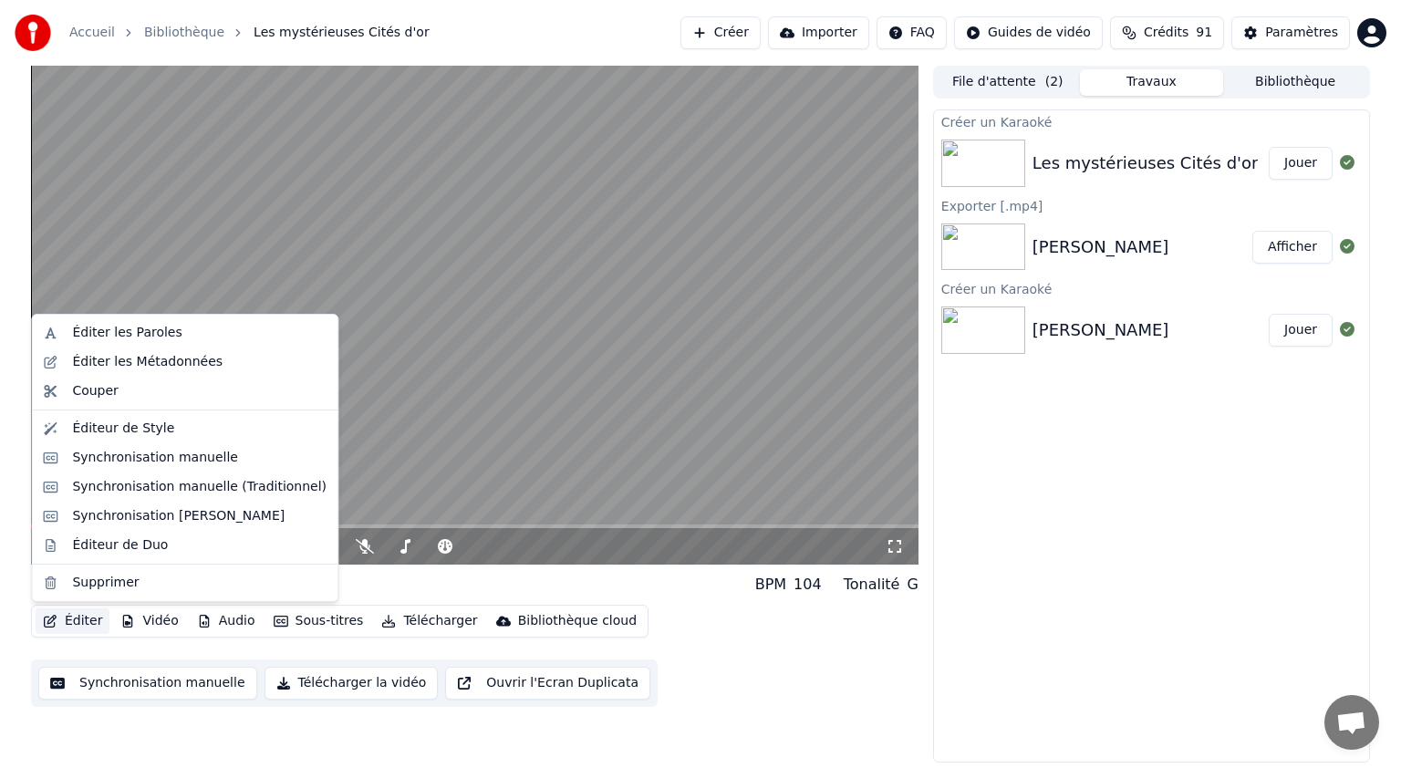
click at [75, 624] on button "Éditer" at bounding box center [73, 621] width 74 height 26
click at [162, 517] on div "Synchronisation [PERSON_NAME]" at bounding box center [178, 516] width 212 height 18
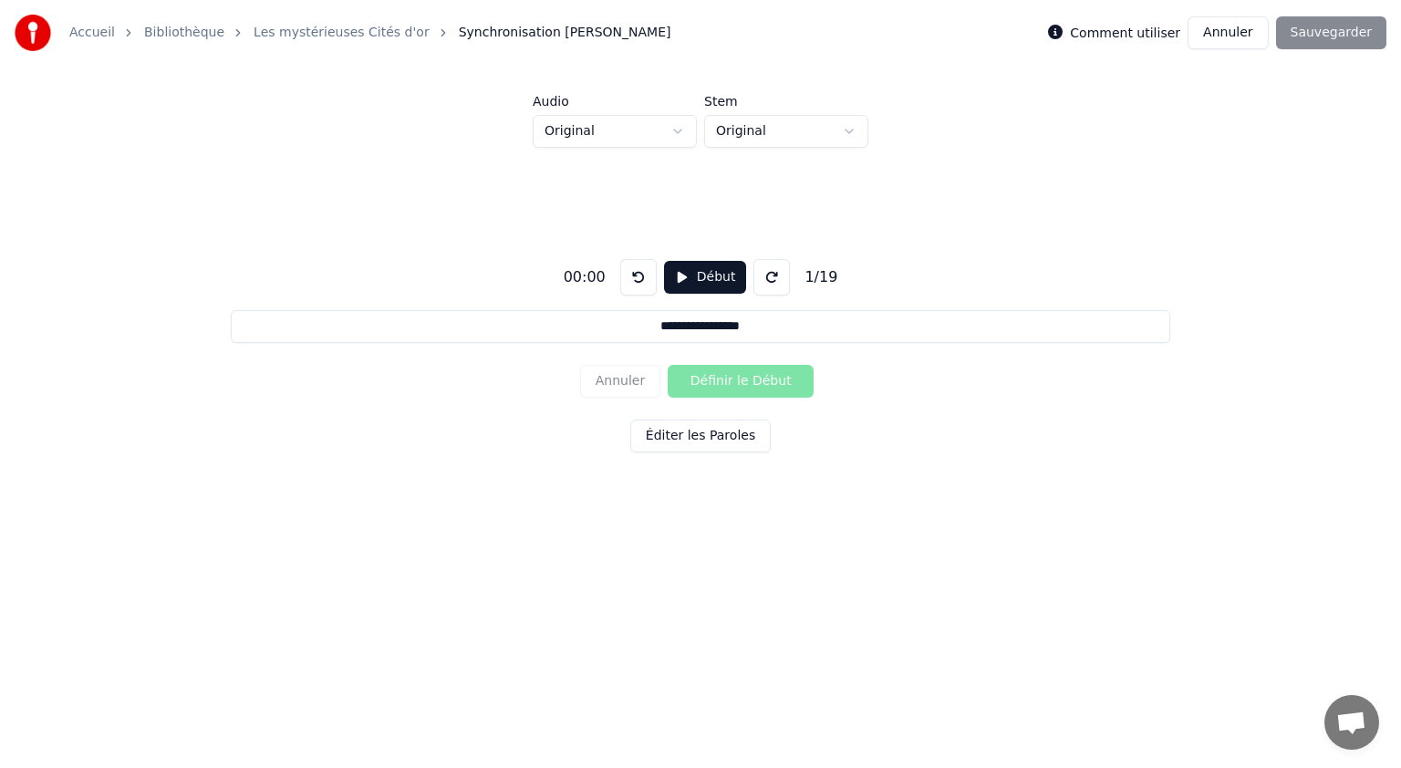
click at [696, 274] on button "Début" at bounding box center [705, 277] width 83 height 33
click at [727, 431] on button "Éditer les Paroles" at bounding box center [700, 435] width 140 height 33
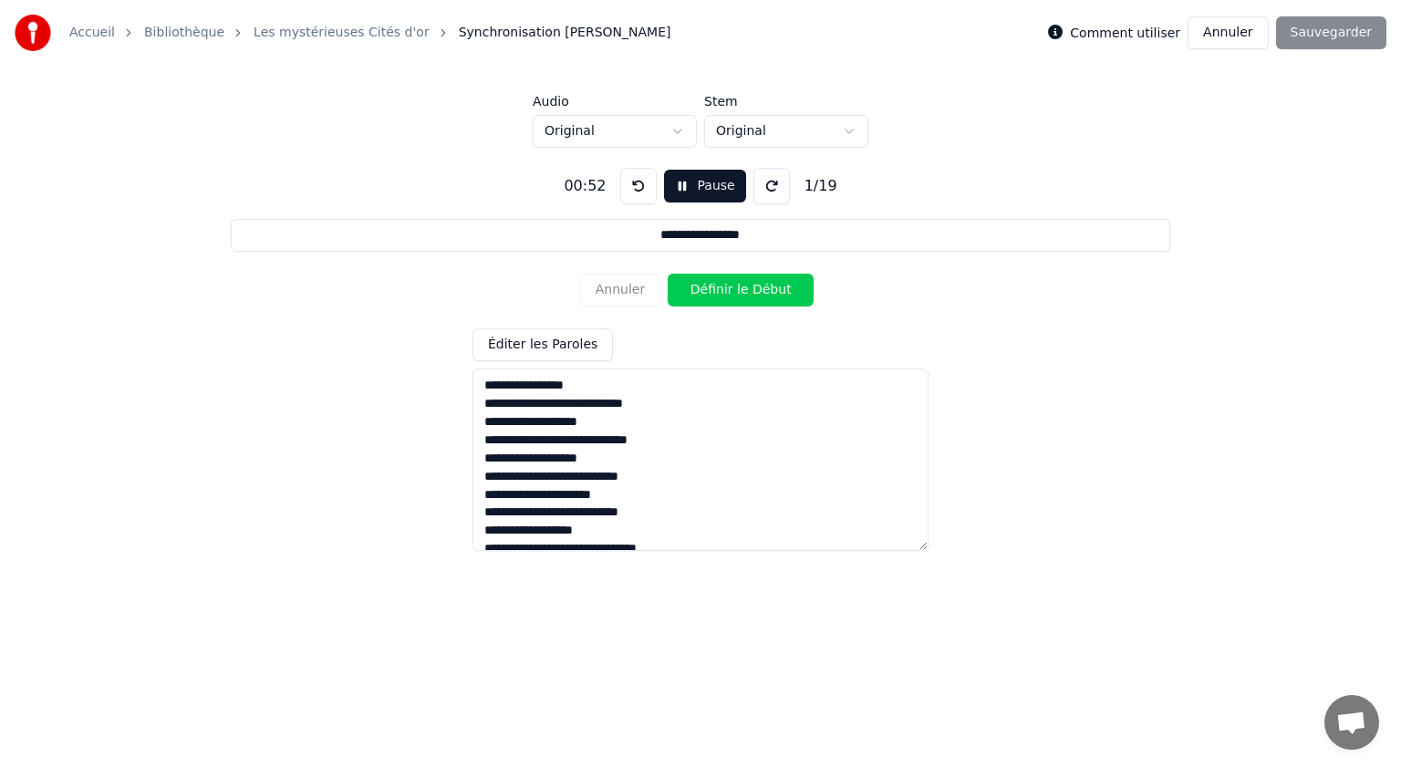
click at [730, 292] on button "Définir le Début" at bounding box center [741, 290] width 146 height 33
click at [729, 292] on button "Définir la Fin" at bounding box center [741, 290] width 146 height 33
click at [730, 292] on button "Définir le Début" at bounding box center [741, 290] width 146 height 33
click at [730, 293] on button "Définir la Fin" at bounding box center [741, 290] width 146 height 33
click at [730, 293] on button "Définir le Début" at bounding box center [741, 290] width 146 height 33
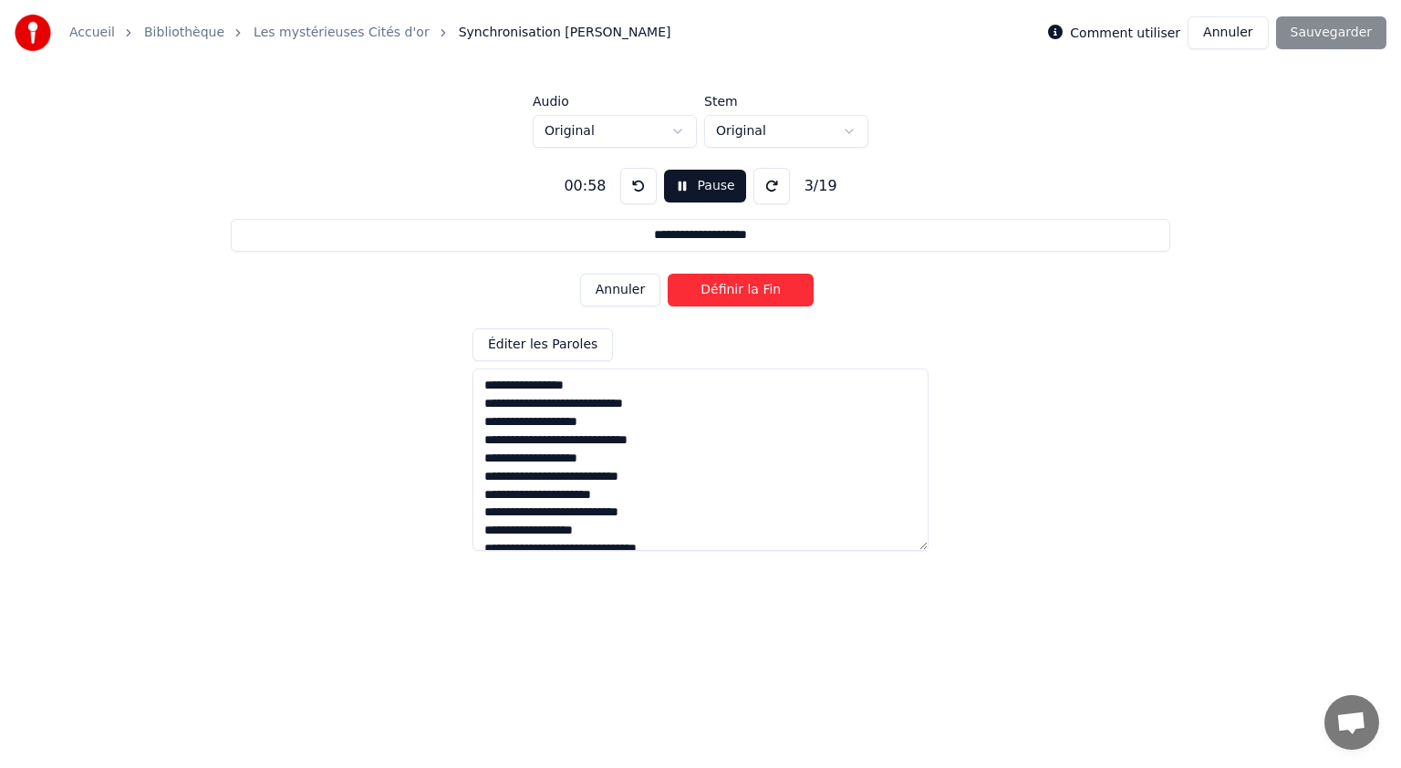
click at [730, 293] on button "Définir la Fin" at bounding box center [741, 290] width 146 height 33
click at [730, 293] on button "Définir le Début" at bounding box center [741, 290] width 146 height 33
click at [730, 292] on button "Définir la Fin" at bounding box center [741, 290] width 146 height 33
click at [729, 292] on button "Définir le Début" at bounding box center [741, 290] width 146 height 33
click at [730, 292] on button "Définir la Fin" at bounding box center [741, 290] width 146 height 33
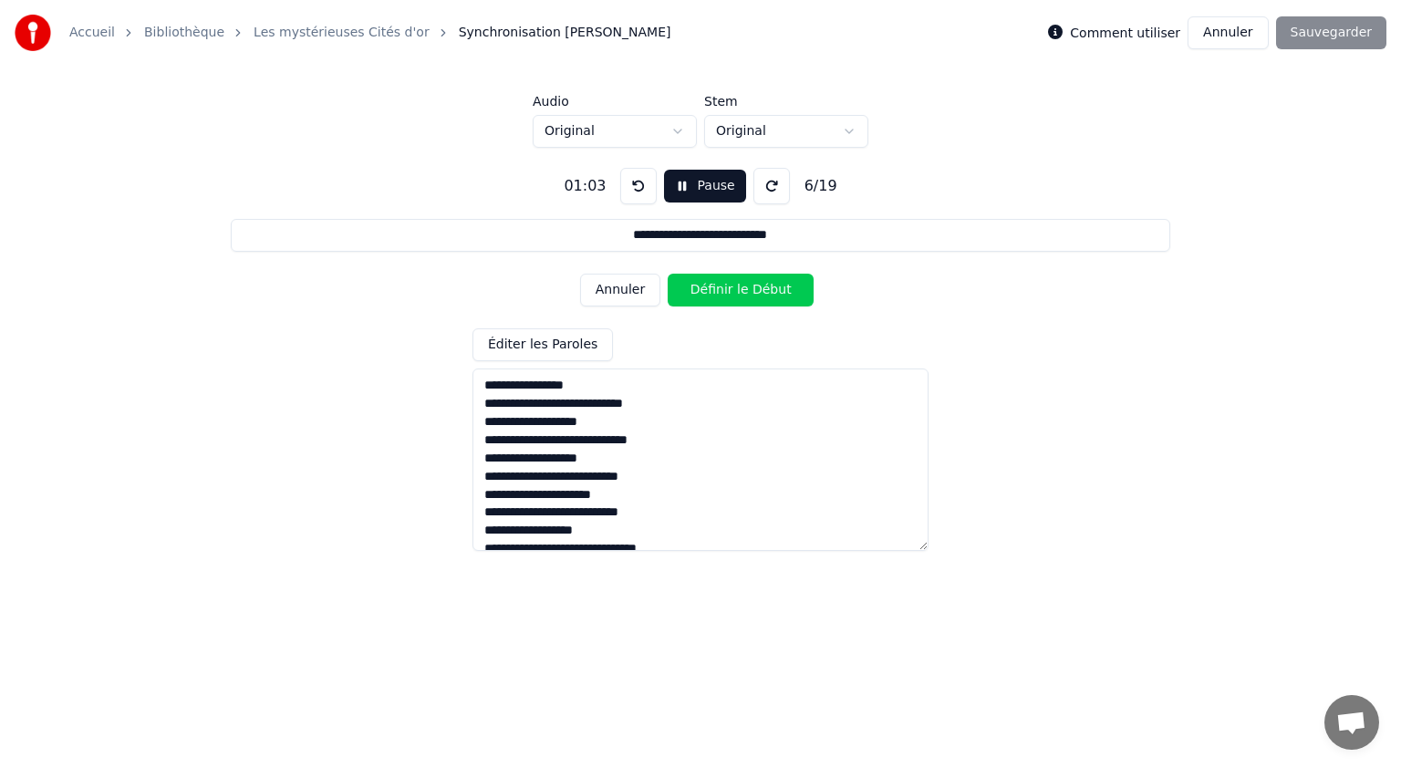
click at [730, 292] on button "Définir le Début" at bounding box center [741, 290] width 146 height 33
click at [730, 292] on button "Définir la Fin" at bounding box center [741, 290] width 146 height 33
click at [730, 292] on button "Définir le Début" at bounding box center [741, 290] width 146 height 33
click at [730, 292] on button "Définir la Fin" at bounding box center [741, 290] width 146 height 33
click at [730, 292] on button "Définir le Début" at bounding box center [741, 290] width 146 height 33
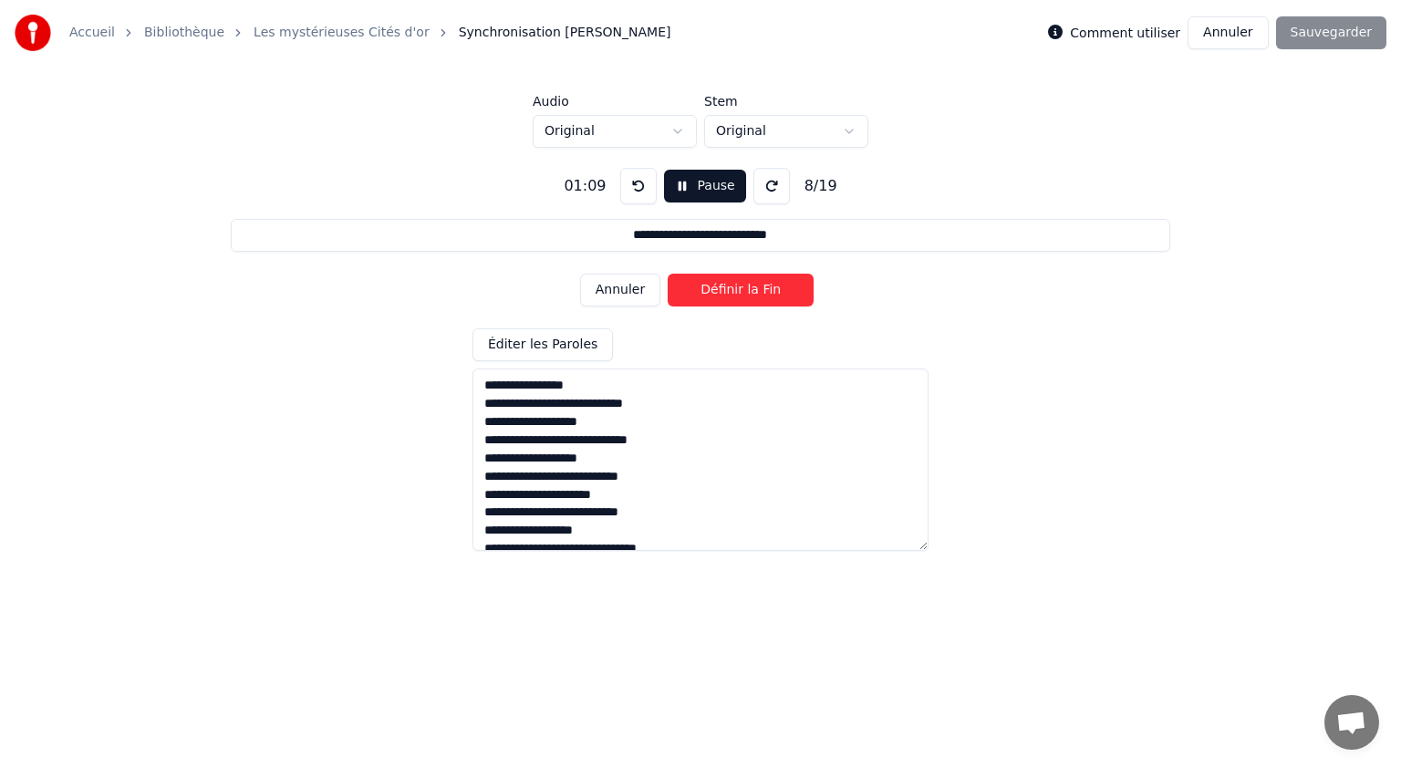
click at [730, 292] on button "Définir la Fin" at bounding box center [741, 290] width 146 height 33
click at [727, 295] on button "Définir le Début" at bounding box center [741, 290] width 146 height 33
click at [727, 295] on button "Définir la Fin" at bounding box center [741, 290] width 146 height 33
click at [726, 297] on button "Définir le Début" at bounding box center [741, 290] width 146 height 33
click at [732, 294] on button "Définir la Fin" at bounding box center [741, 290] width 146 height 33
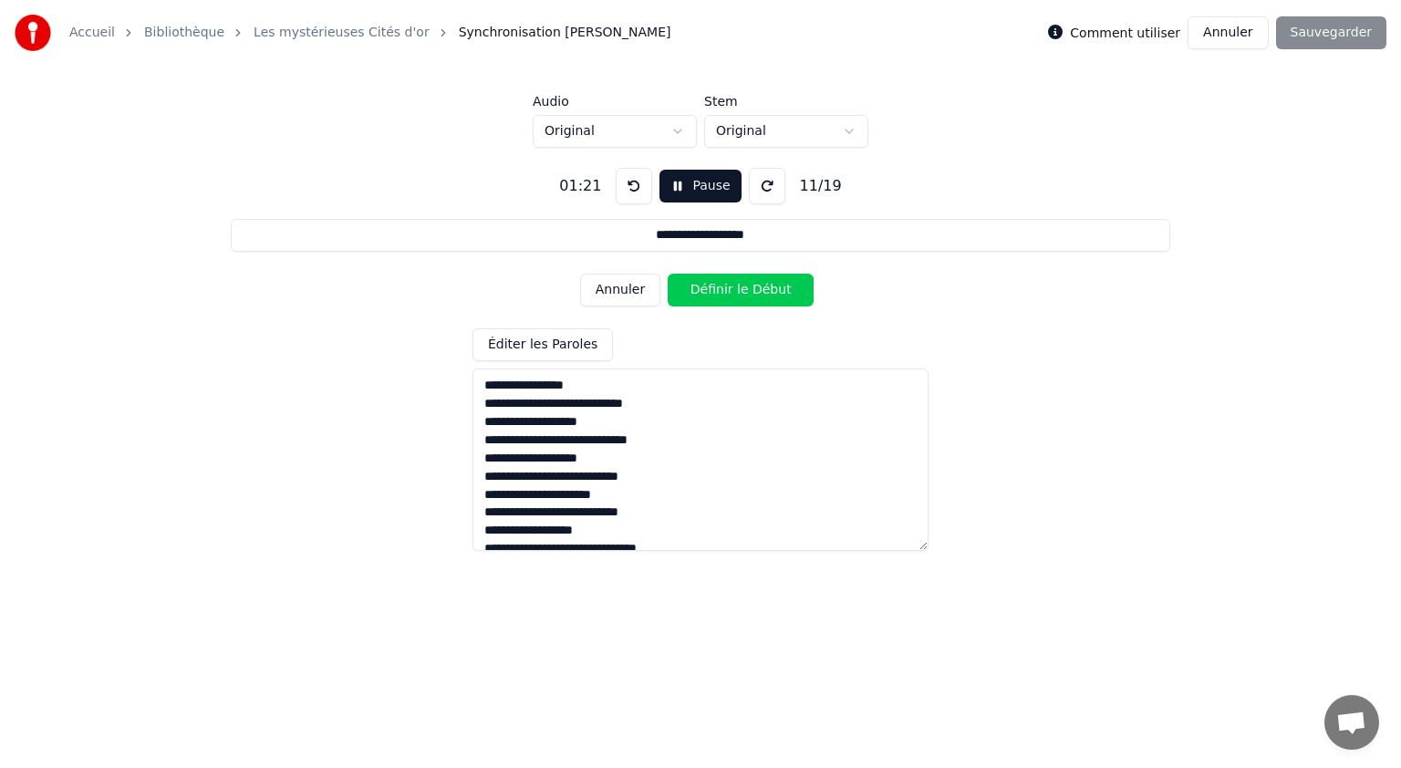
click at [719, 295] on button "Définir le Début" at bounding box center [741, 290] width 146 height 33
click at [726, 293] on button "Définir la Fin" at bounding box center [741, 290] width 146 height 33
click at [726, 293] on button "Définir le Début" at bounding box center [741, 290] width 146 height 33
click at [733, 286] on button "Définir la Fin" at bounding box center [741, 290] width 146 height 33
click at [730, 291] on button "Définir le Début" at bounding box center [741, 290] width 146 height 33
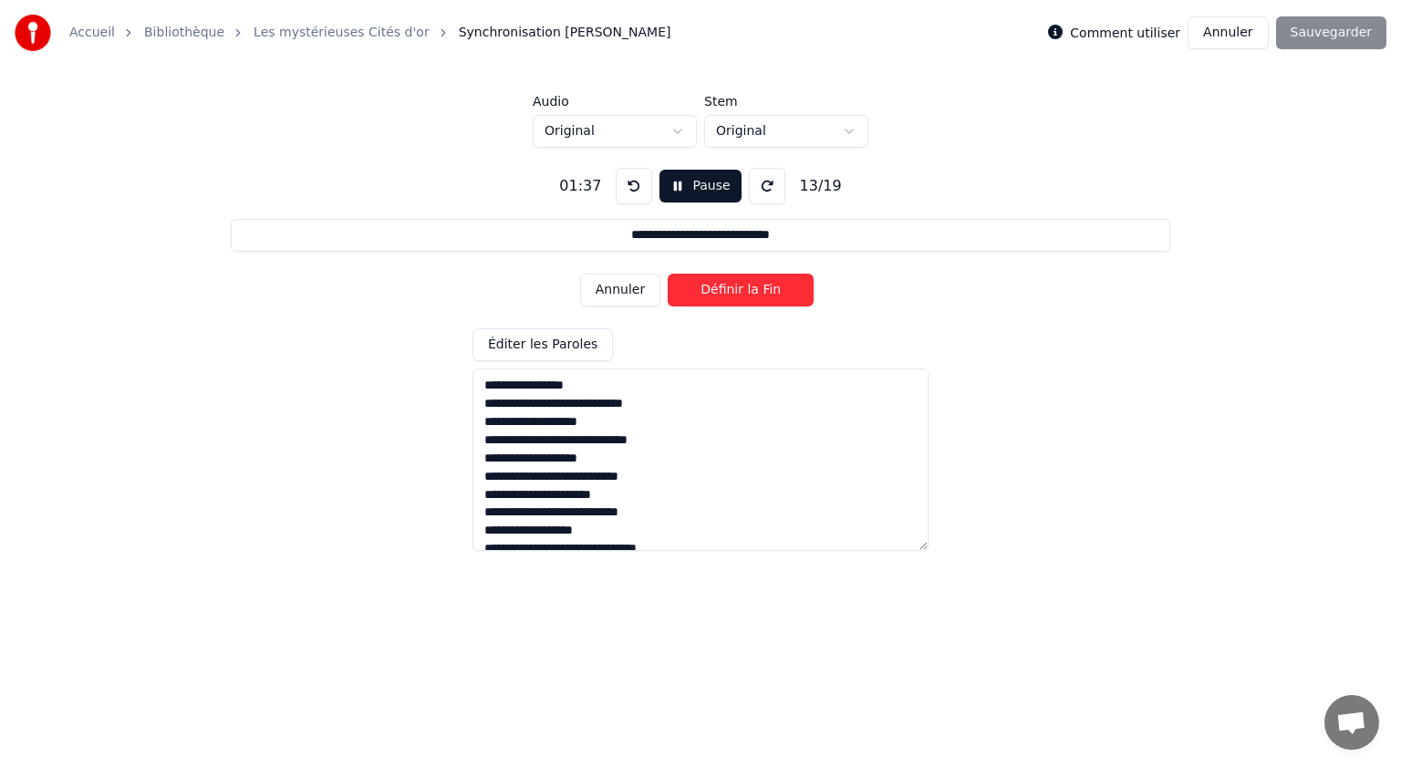
click at [735, 295] on button "Définir la Fin" at bounding box center [741, 290] width 146 height 33
click at [746, 288] on button "Définir le Début" at bounding box center [741, 290] width 146 height 33
click at [750, 286] on button "Définir la Fin" at bounding box center [741, 290] width 146 height 33
click at [750, 286] on button "Définir le Début" at bounding box center [741, 290] width 146 height 33
click at [750, 285] on button "Définir la Fin" at bounding box center [741, 290] width 146 height 33
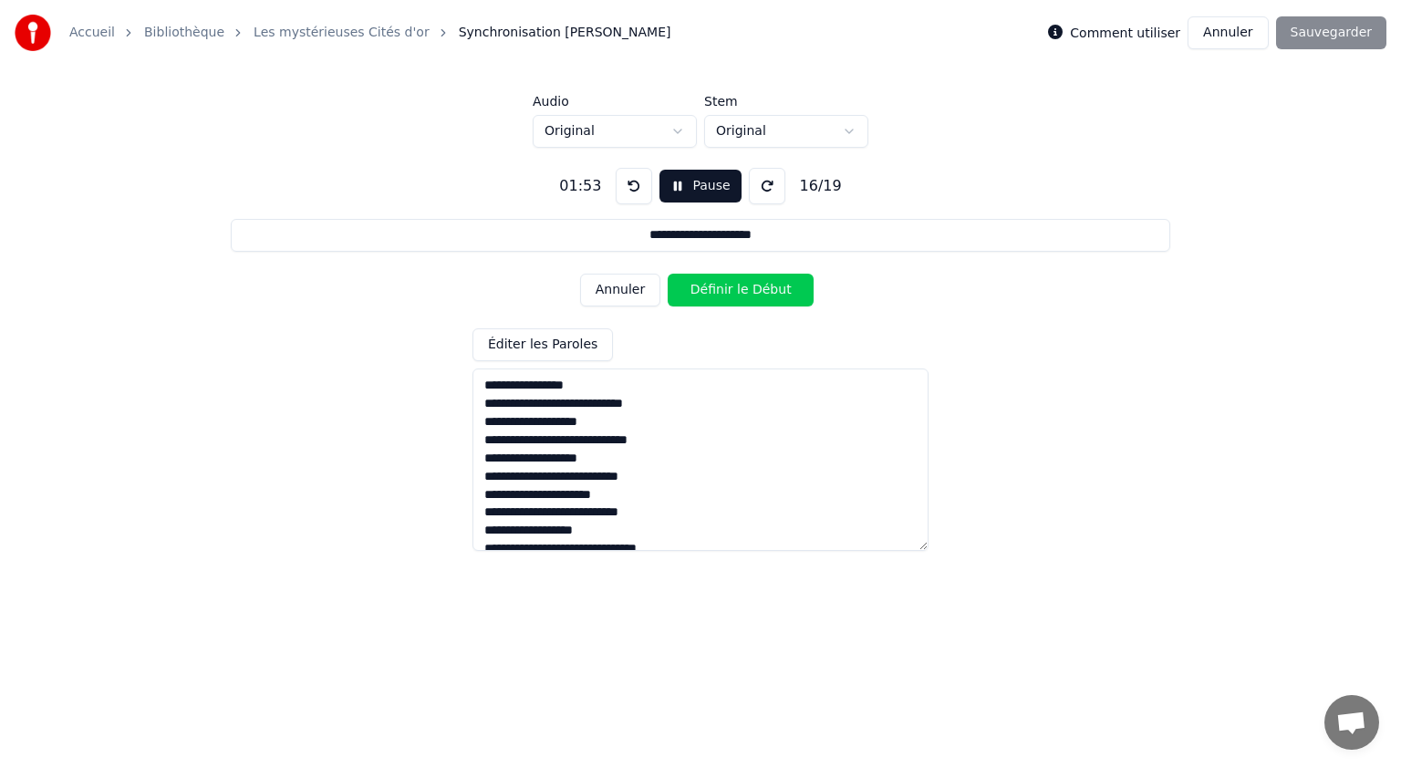
click at [748, 288] on button "Définir le Début" at bounding box center [741, 290] width 146 height 33
click at [748, 287] on button "Définir la Fin" at bounding box center [741, 290] width 146 height 33
click at [739, 293] on button "Définir le Début" at bounding box center [741, 290] width 146 height 33
click at [740, 292] on button "Définir la Fin" at bounding box center [741, 290] width 146 height 33
click at [740, 292] on button "Définir le Début" at bounding box center [741, 290] width 146 height 33
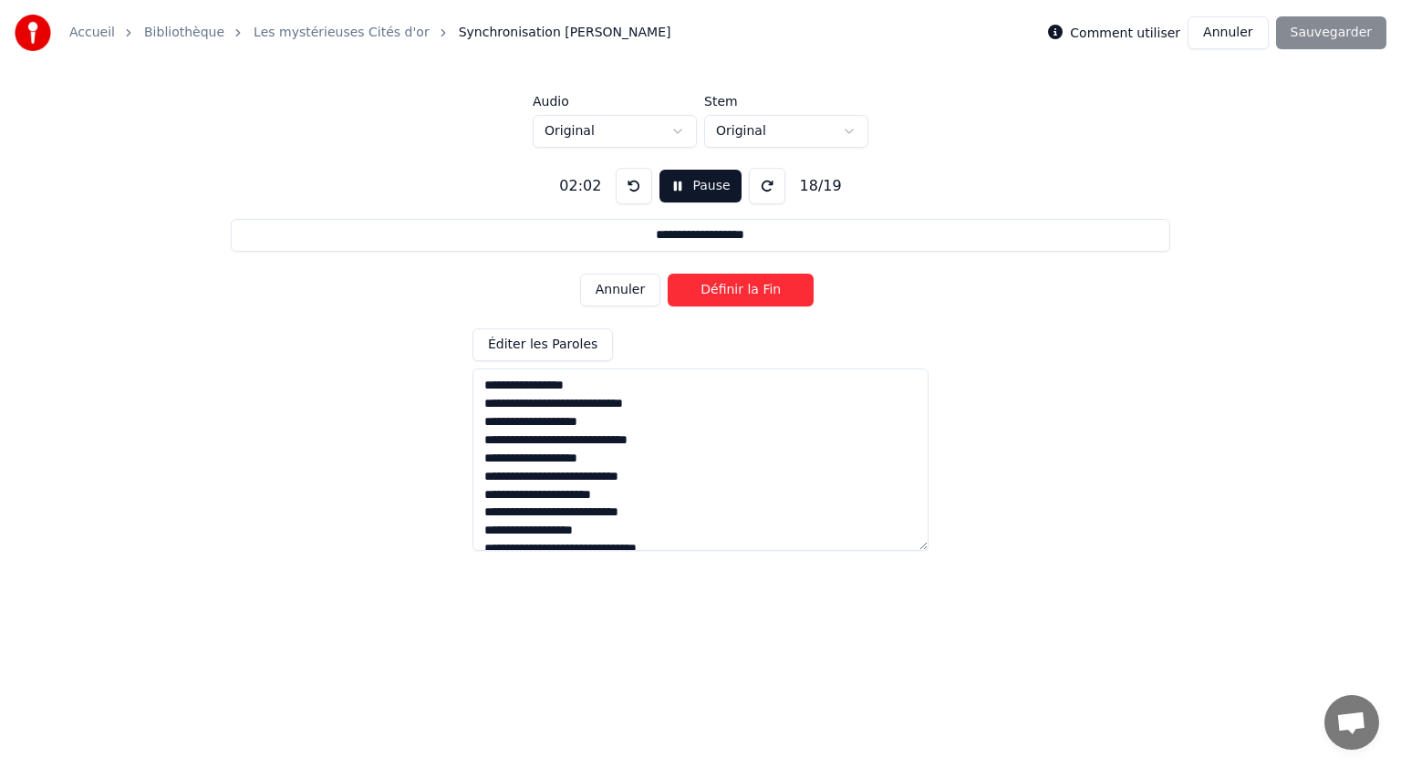
click at [740, 294] on button "Définir la Fin" at bounding box center [741, 290] width 146 height 33
type input "**********"
click at [740, 294] on button "Définir le Début" at bounding box center [741, 290] width 146 height 33
click at [744, 290] on button "Définir la Fin" at bounding box center [741, 290] width 146 height 33
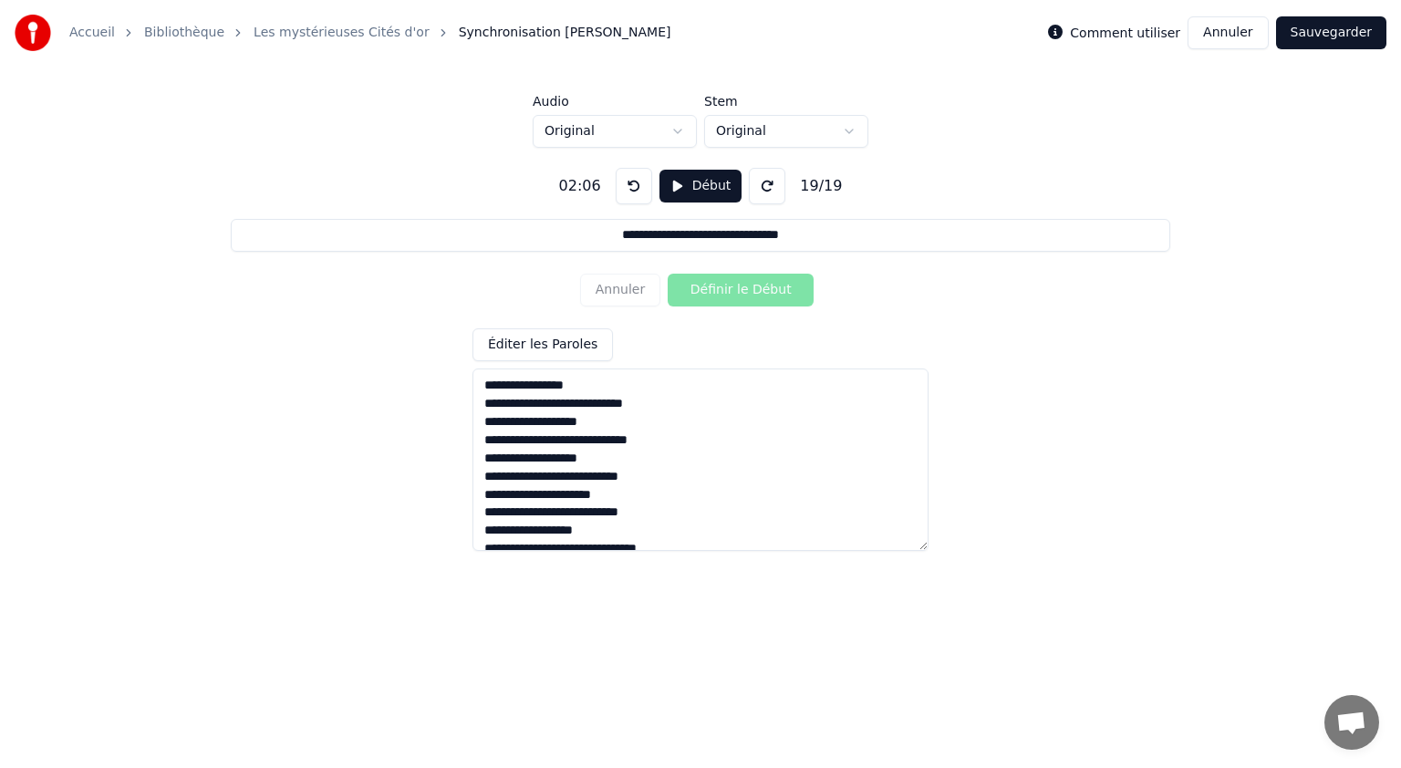
click at [1310, 33] on button "Sauvegarder" at bounding box center [1331, 32] width 110 height 33
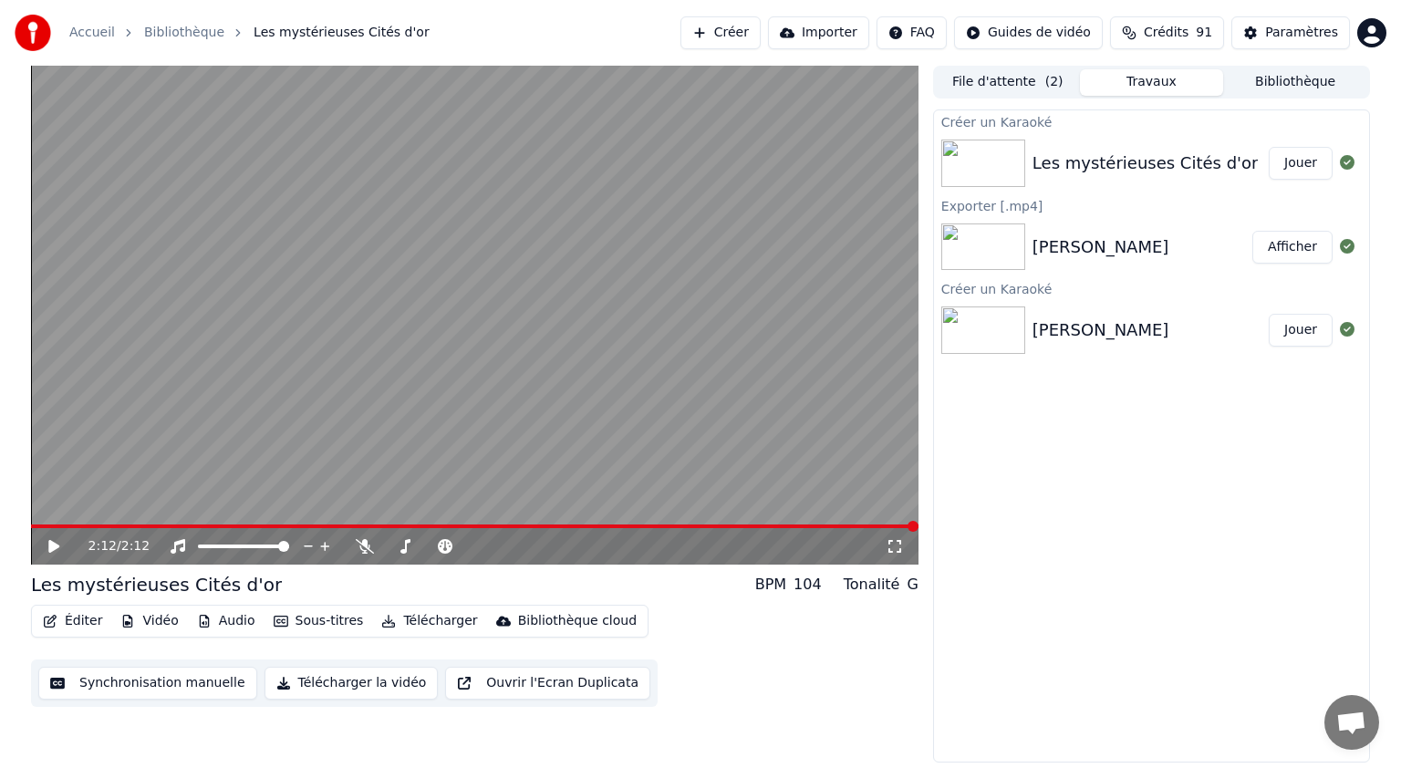
click at [48, 548] on icon at bounding box center [53, 546] width 11 height 13
click at [846, 523] on span at bounding box center [842, 526] width 11 height 11
click at [423, 621] on button "Télécharger" at bounding box center [429, 621] width 110 height 26
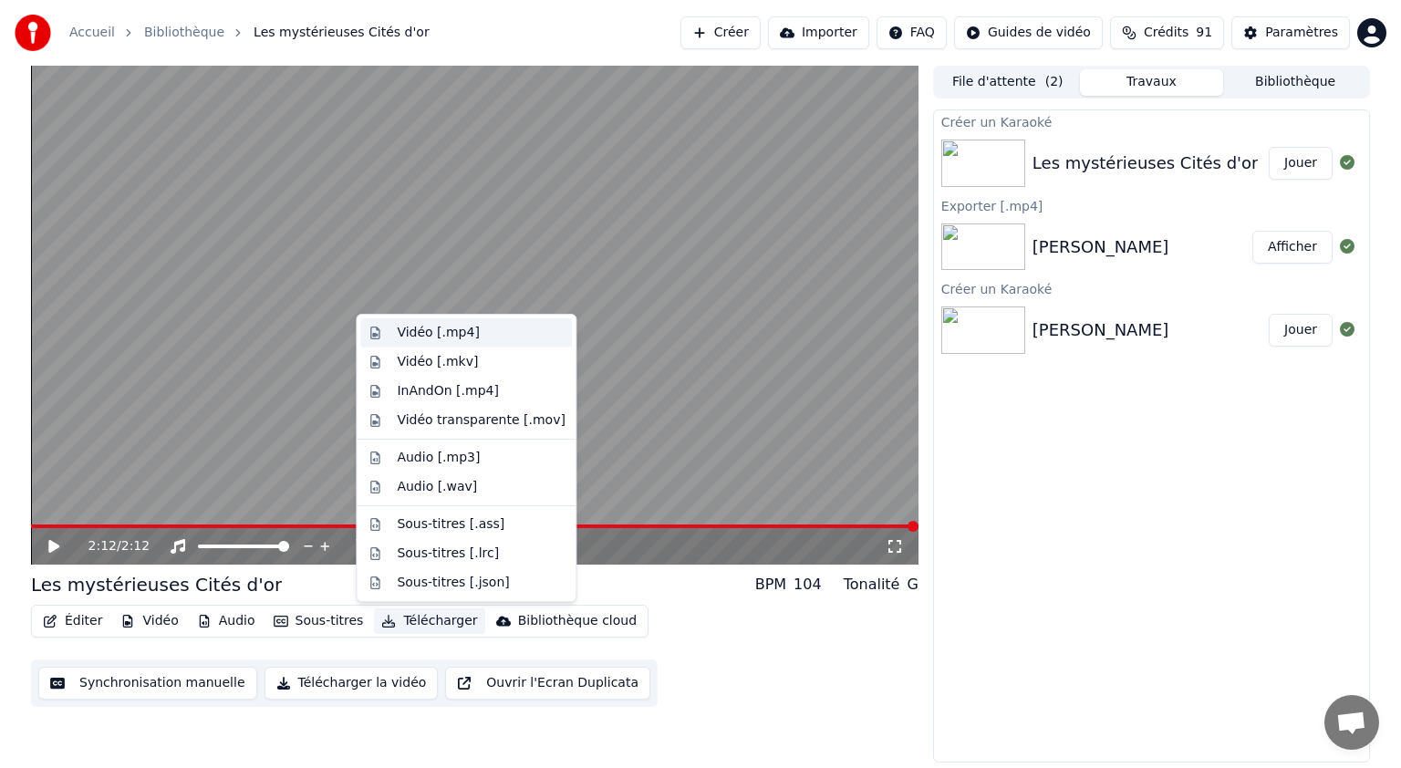
click at [428, 336] on div "Vidéo [.mp4]" at bounding box center [438, 333] width 82 height 18
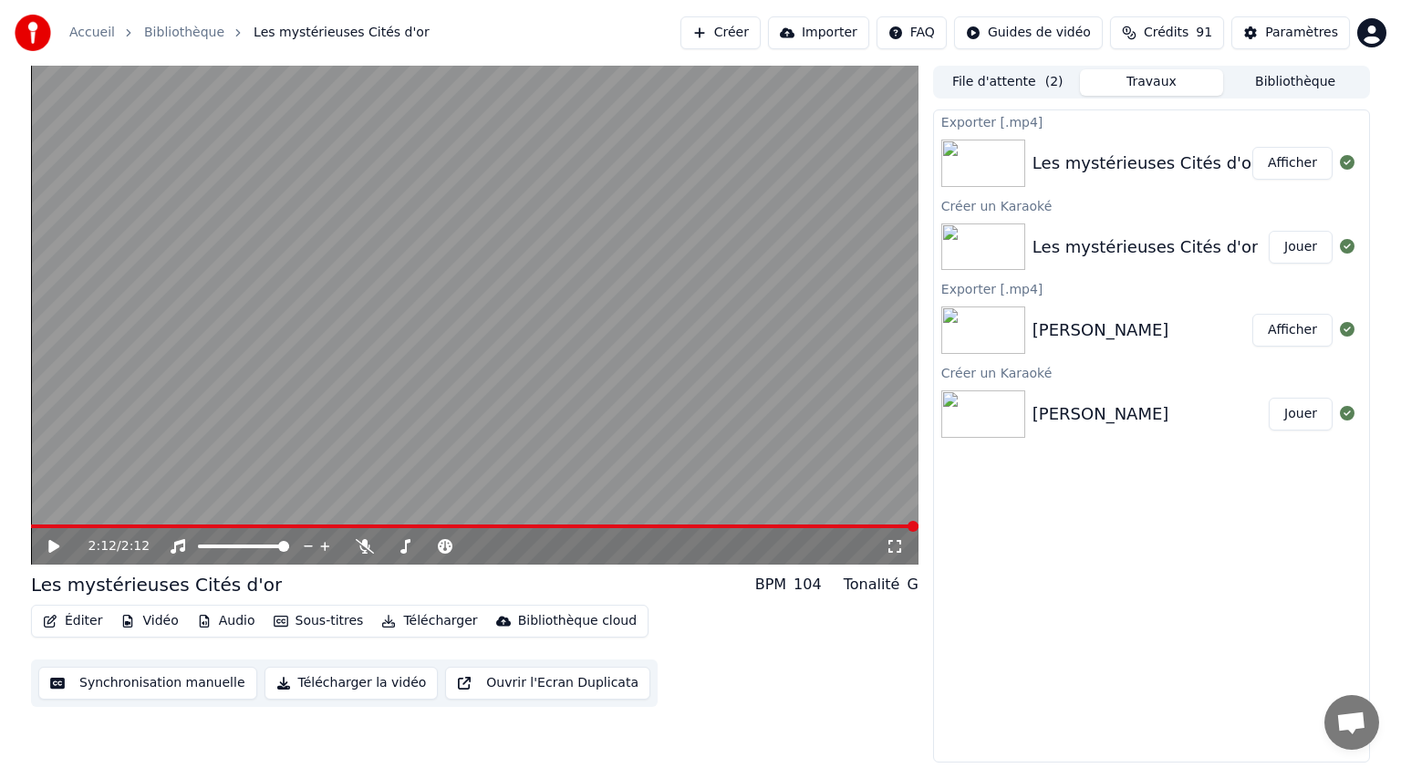
click at [1296, 172] on button "Afficher" at bounding box center [1292, 163] width 80 height 33
click at [740, 29] on button "Créer" at bounding box center [720, 32] width 80 height 33
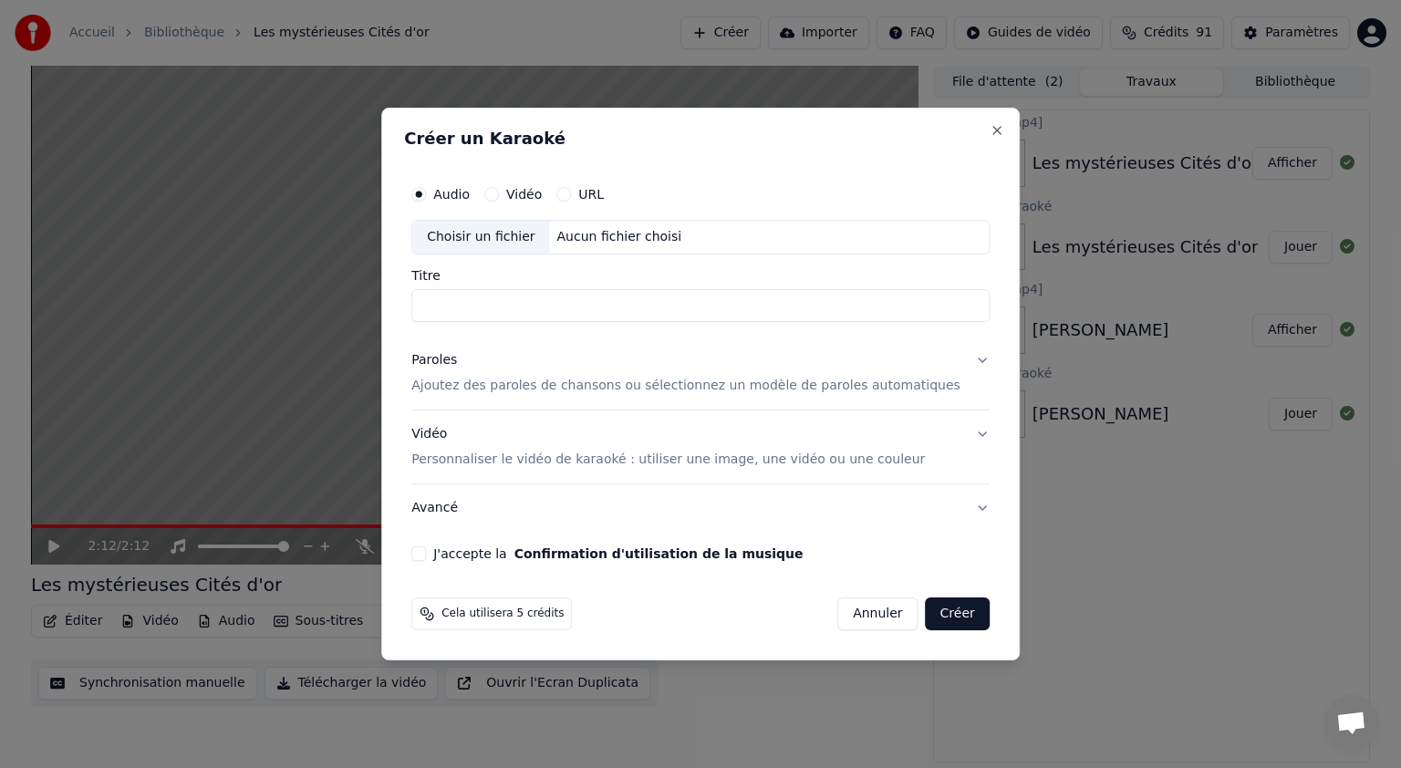
click at [499, 230] on div "Choisir un fichier" at bounding box center [480, 237] width 137 height 33
type input "**********"
click at [516, 391] on p "Ajoutez des paroles de chansons ou sélectionnez un modèle de paroles automatiqu…" at bounding box center [685, 386] width 549 height 18
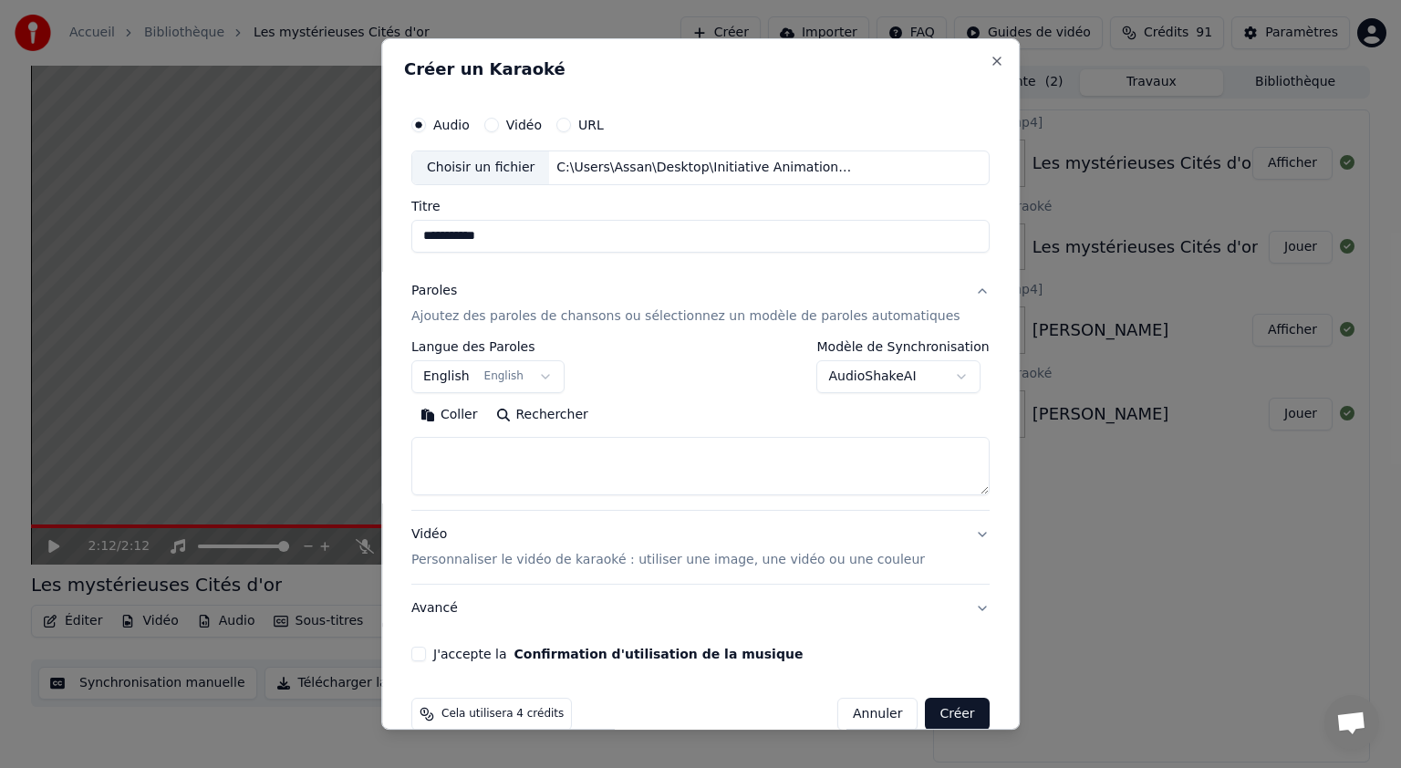
click at [475, 382] on button "English English" at bounding box center [487, 376] width 153 height 33
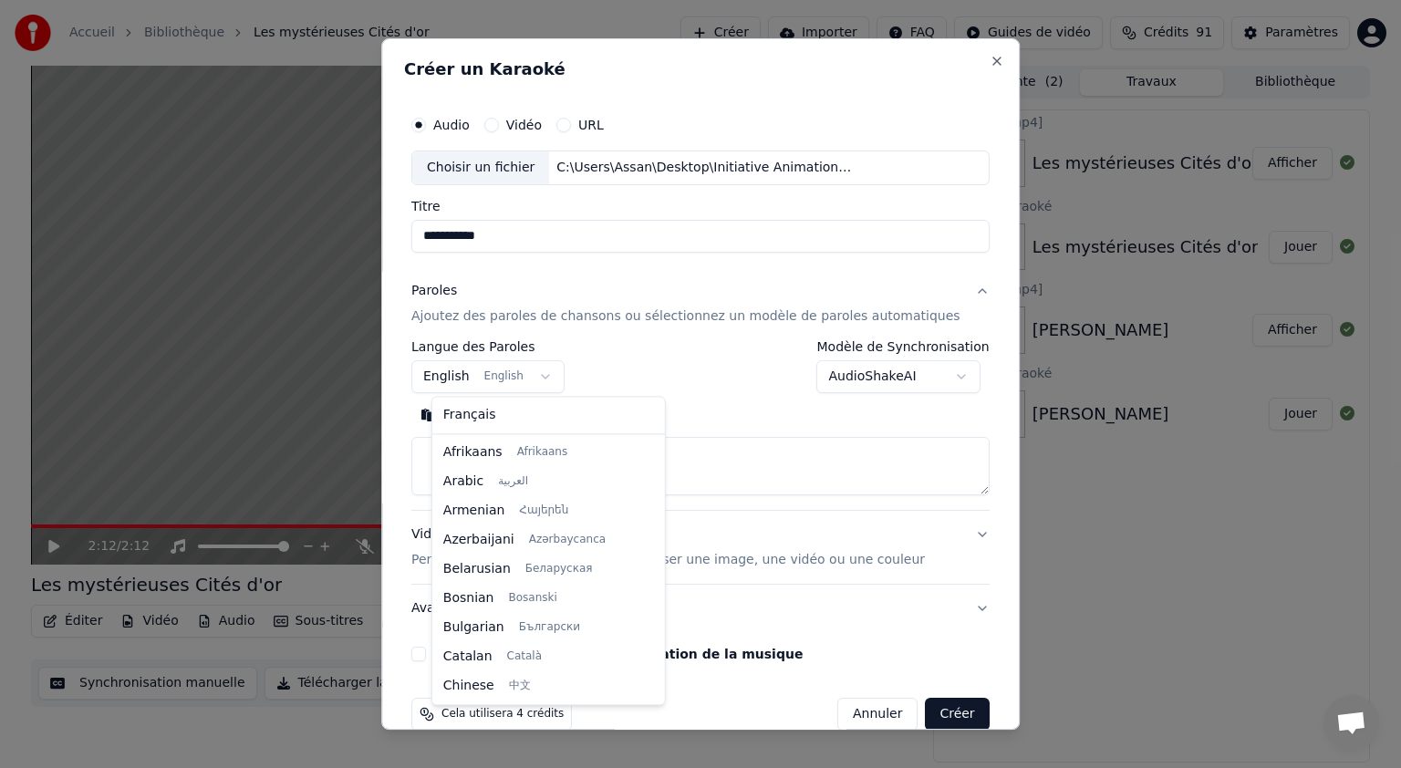
scroll to position [146, 0]
select select "**"
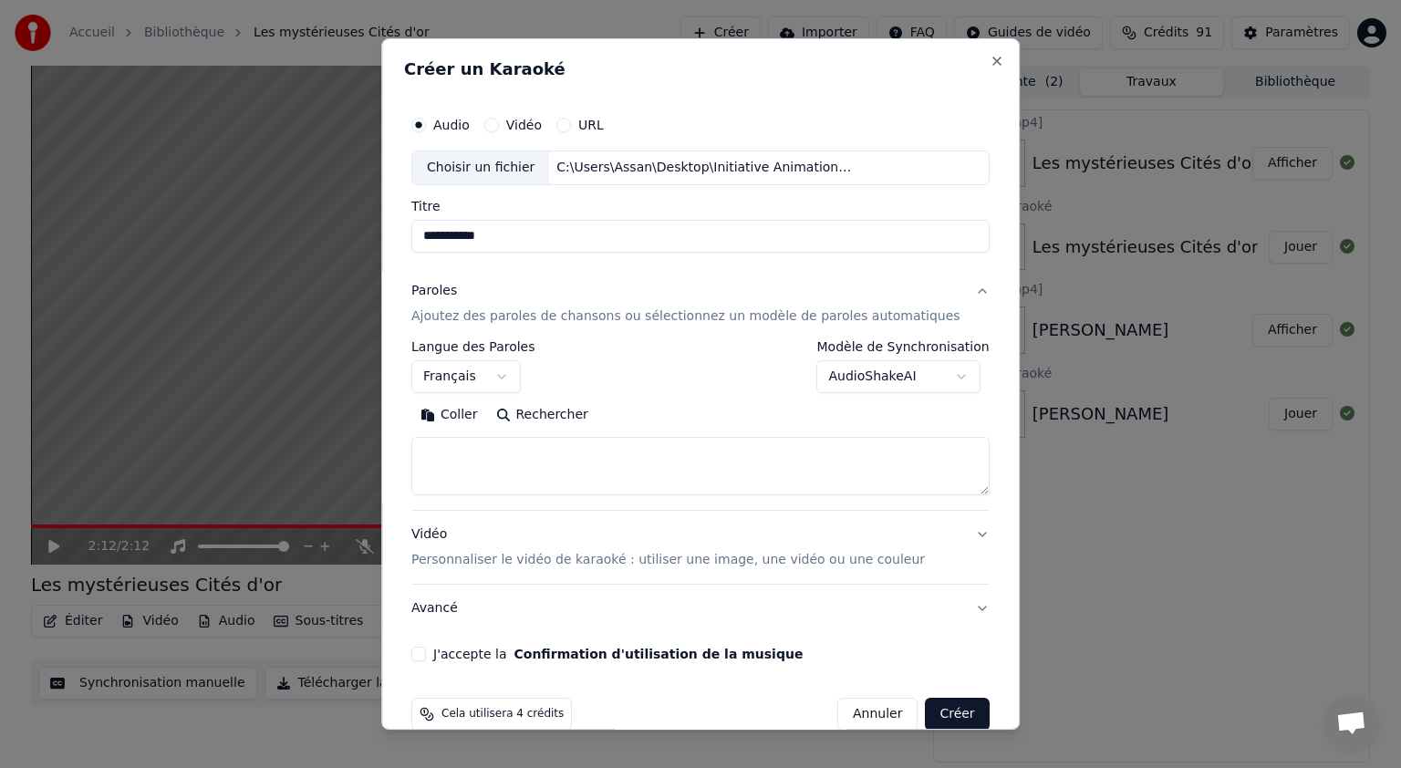
click at [468, 416] on button "Coller" at bounding box center [449, 414] width 76 height 29
click at [556, 452] on textarea at bounding box center [672, 466] width 523 height 58
click at [563, 456] on textarea at bounding box center [672, 466] width 523 height 58
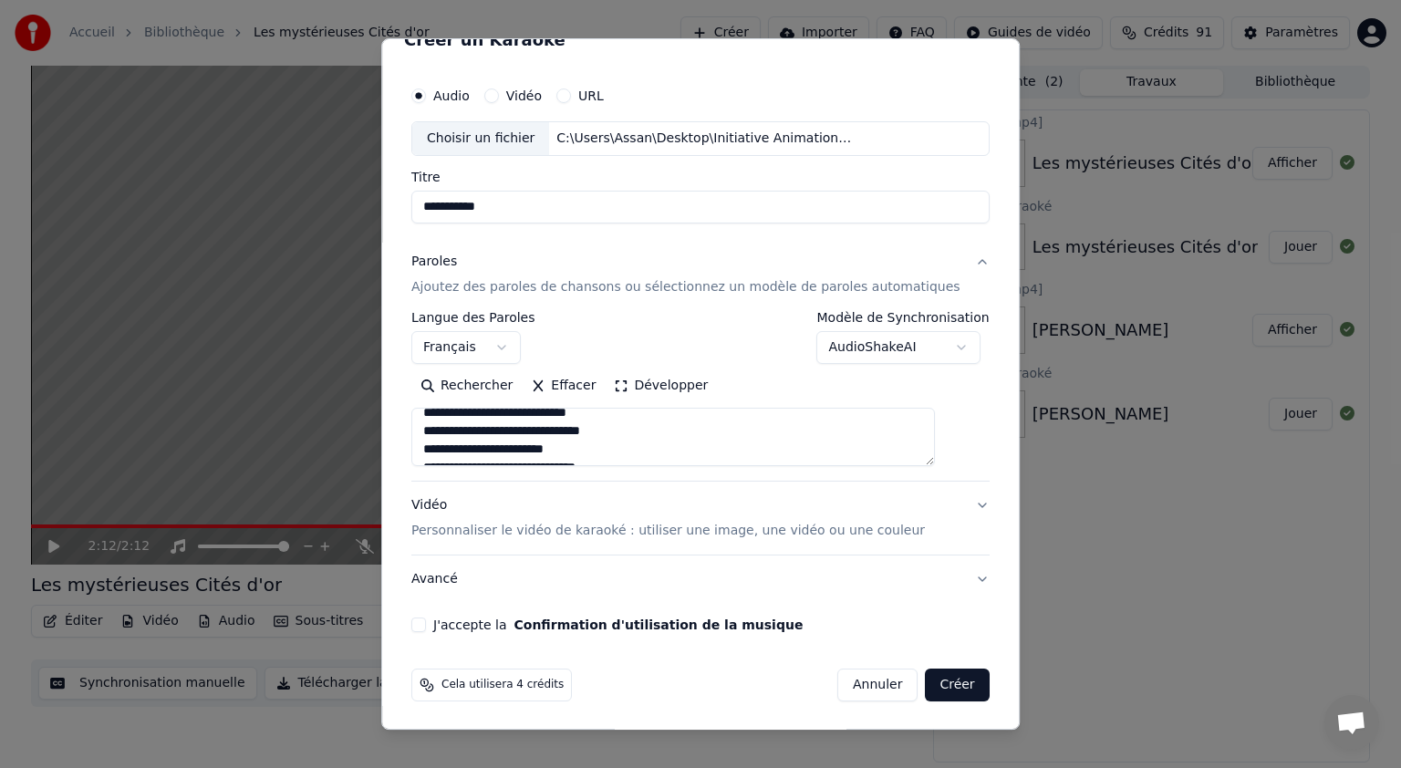
scroll to position [1160, 0]
click at [627, 441] on textarea at bounding box center [672, 437] width 523 height 58
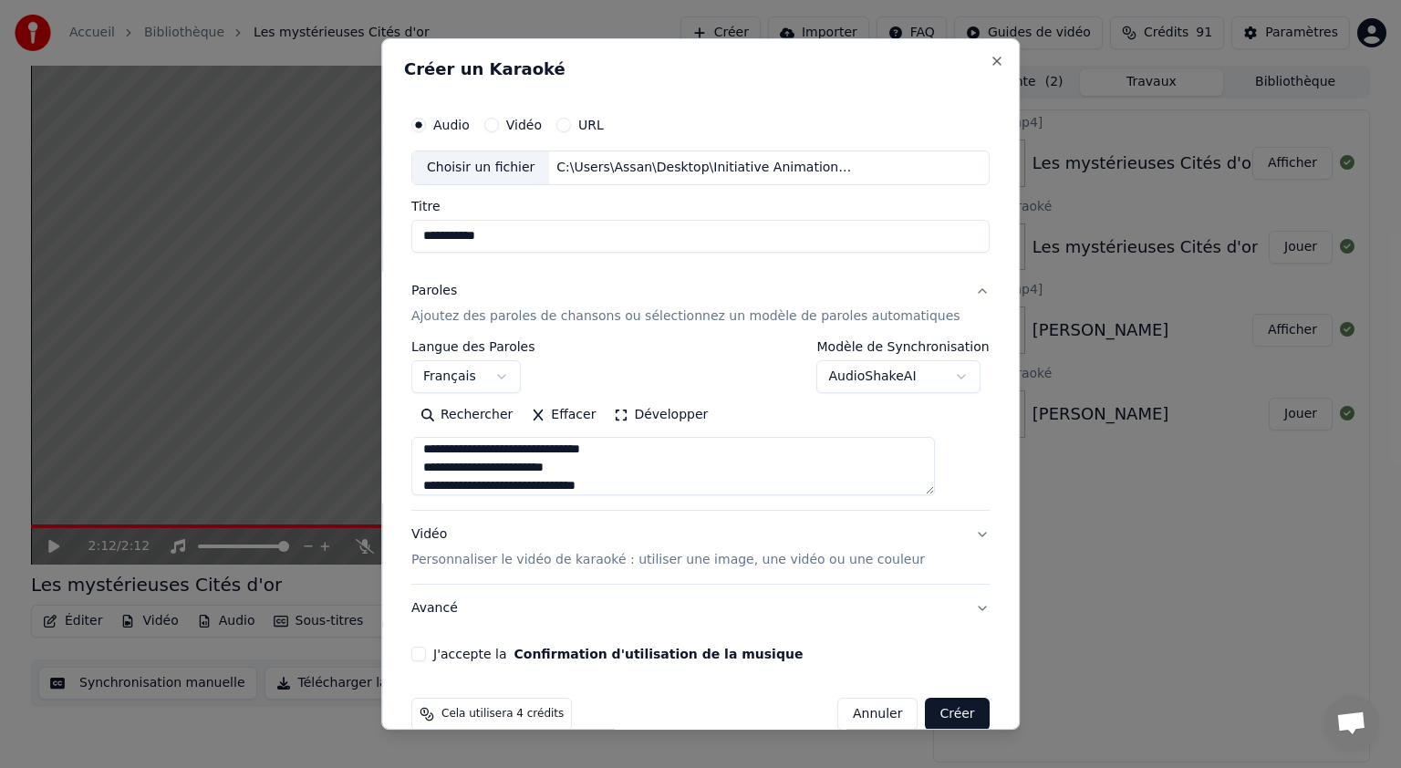
scroll to position [1233, 0]
type textarea "**********"
click at [932, 709] on button "Créer" at bounding box center [958, 714] width 64 height 33
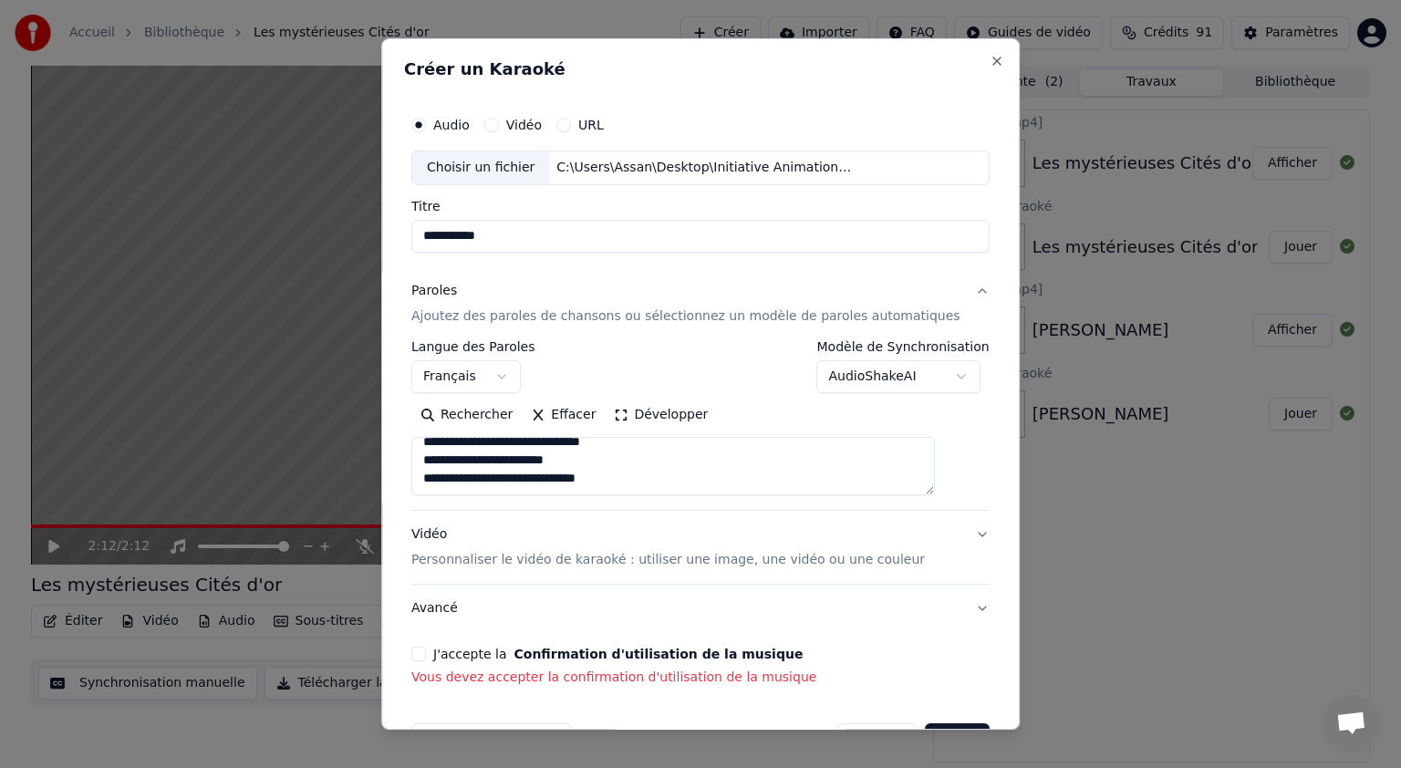
click at [426, 658] on button "J'accepte la Confirmation d'utilisation de la musique" at bounding box center [418, 654] width 15 height 15
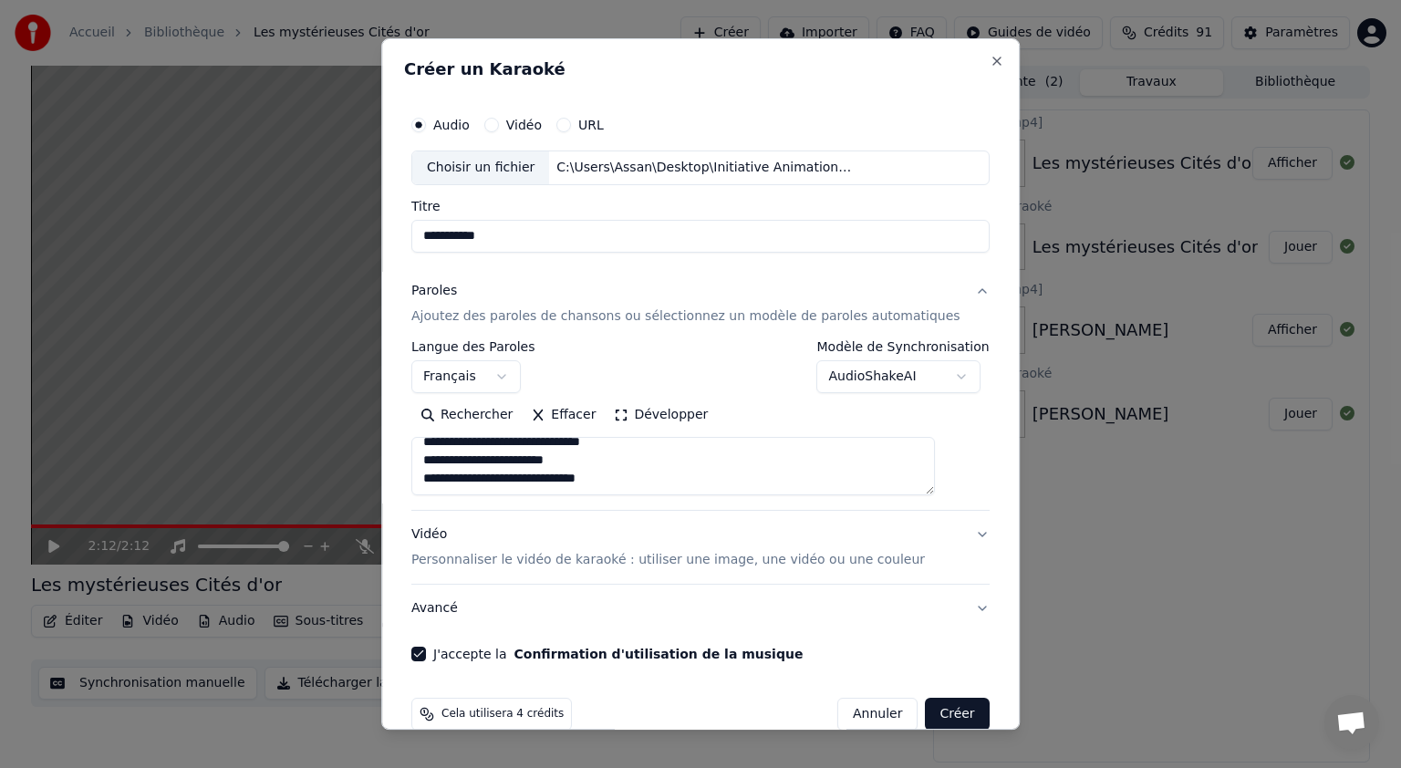
click at [926, 713] on button "Créer" at bounding box center [958, 714] width 64 height 33
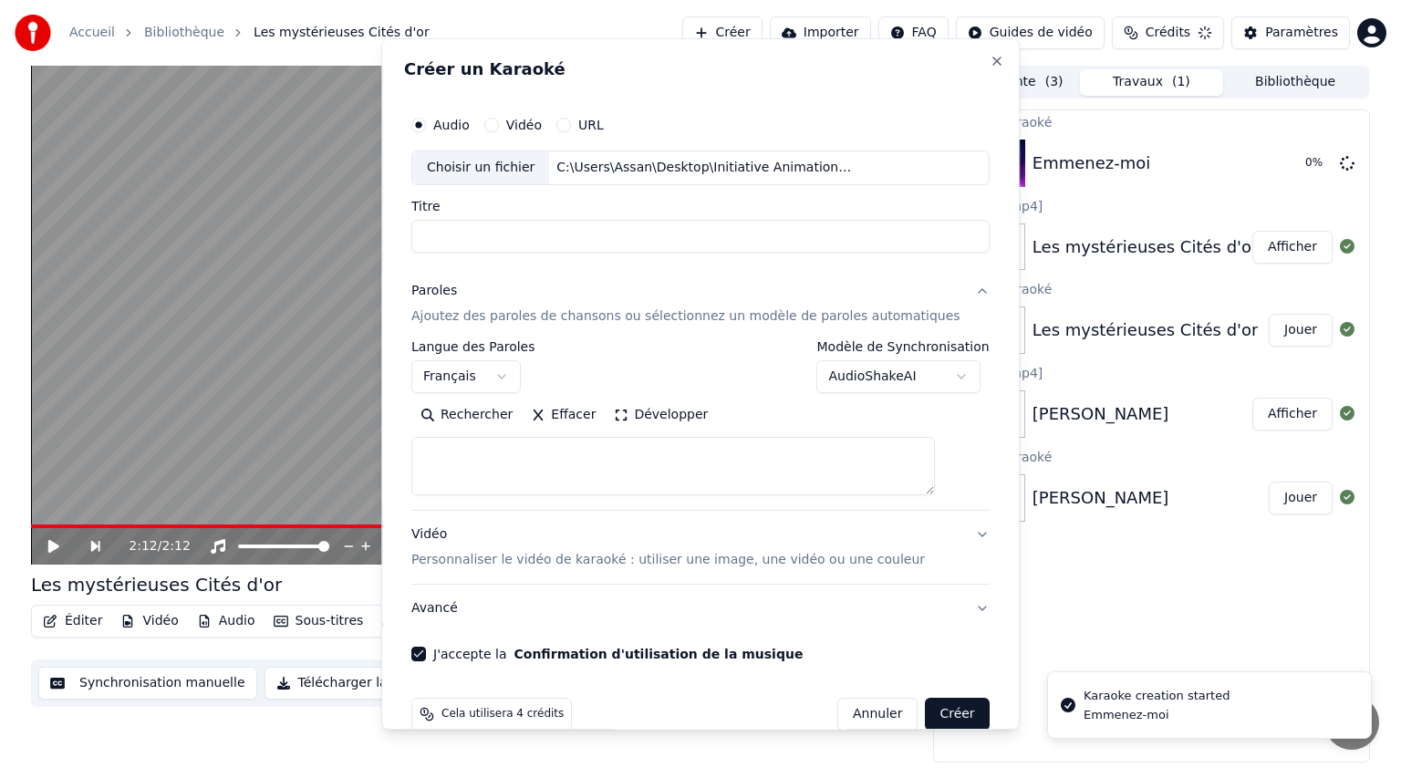
select select
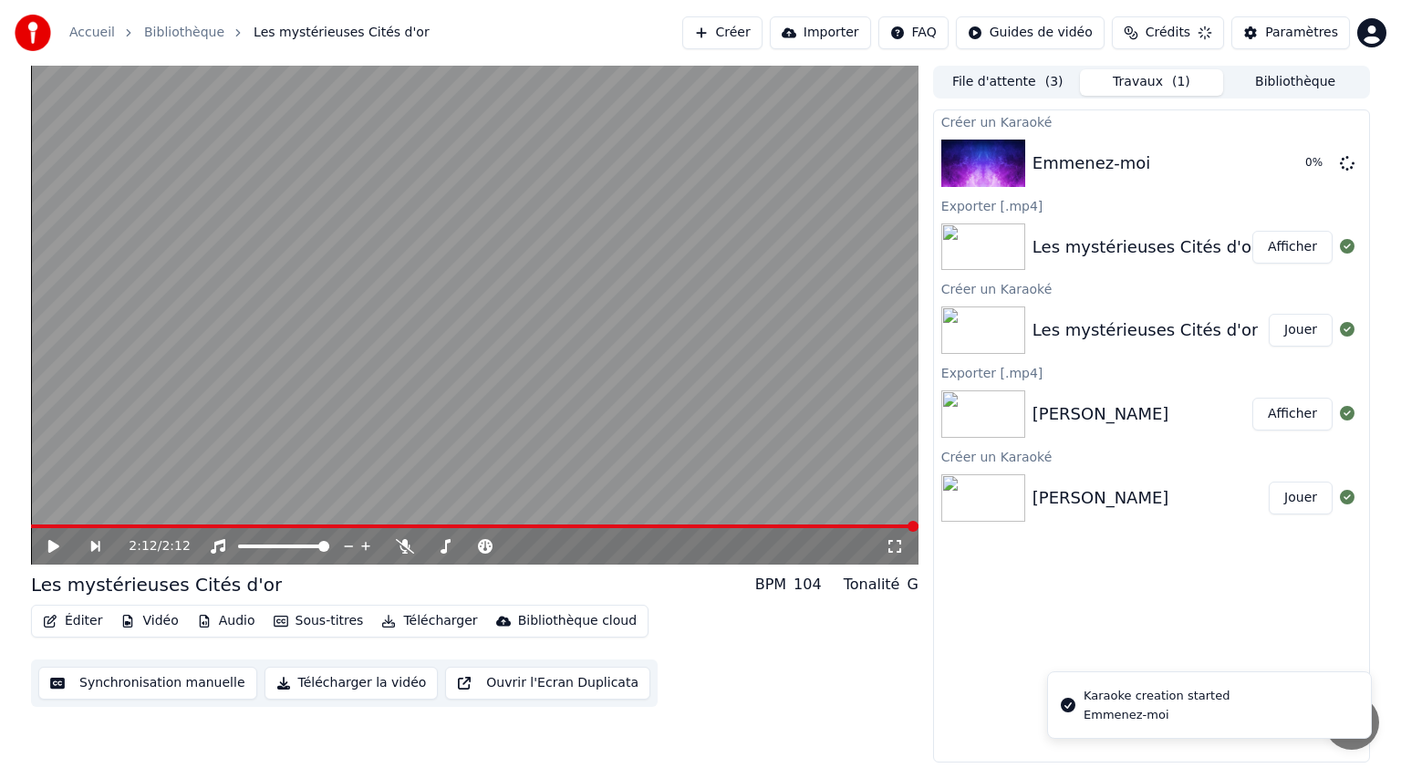
scroll to position [0, 0]
click at [1349, 165] on icon at bounding box center [1347, 162] width 15 height 15
click at [1069, 161] on div "Emmenez-moi" at bounding box center [1091, 163] width 119 height 26
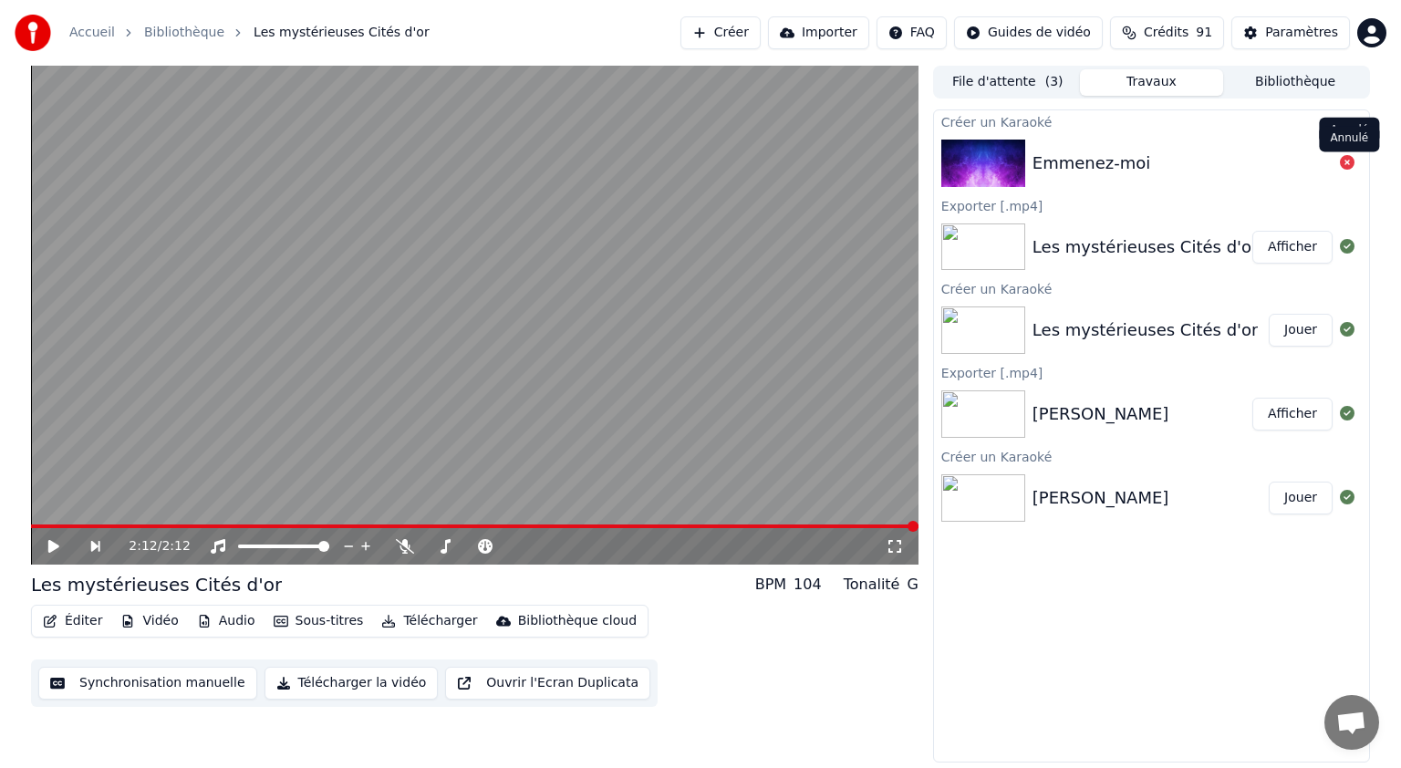
click at [1345, 166] on icon at bounding box center [1347, 162] width 15 height 15
click at [1065, 159] on div "Emmenez-moi" at bounding box center [1091, 163] width 119 height 26
click at [761, 40] on button "Créer" at bounding box center [720, 32] width 80 height 33
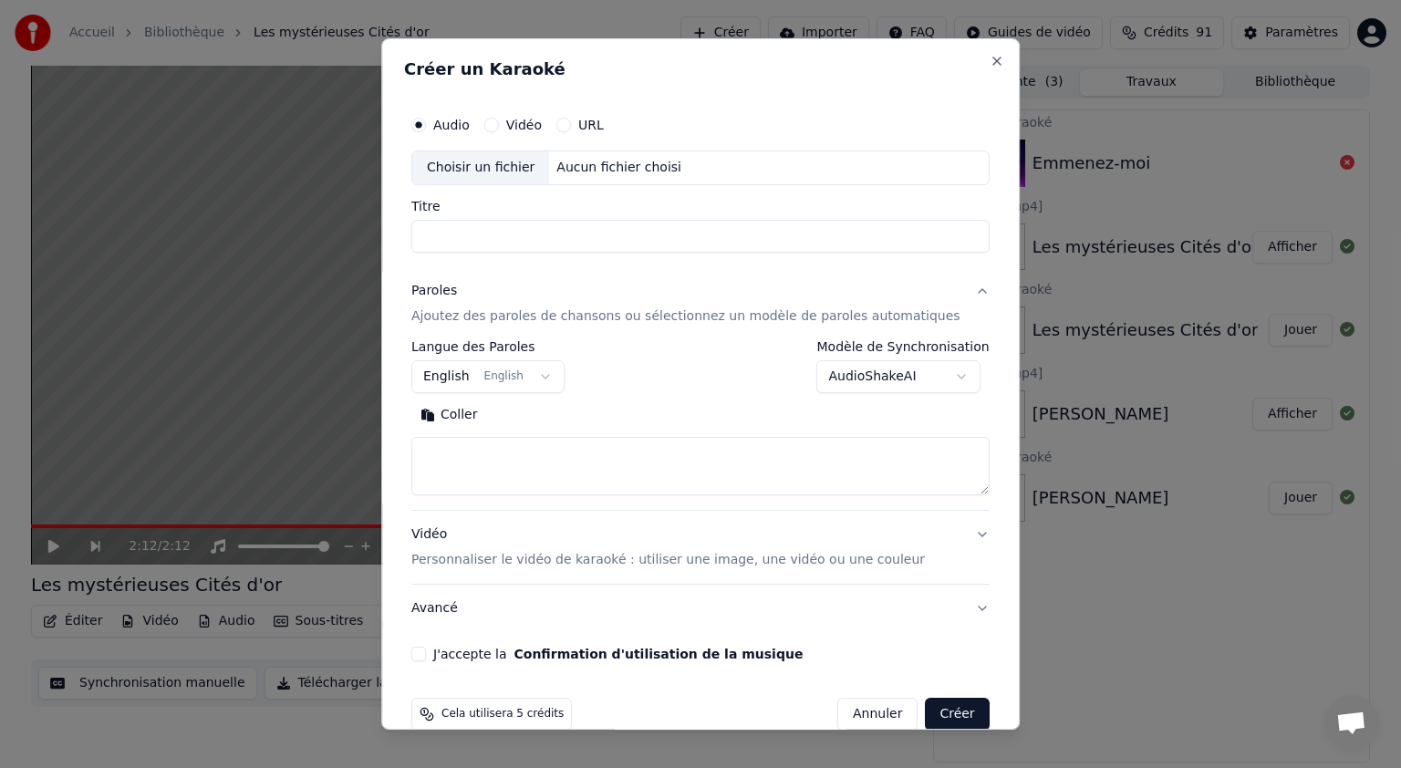
click at [533, 166] on div "Choisir un fichier" at bounding box center [480, 167] width 137 height 33
type input "**********"
click at [470, 376] on body "**********" at bounding box center [700, 384] width 1401 height 768
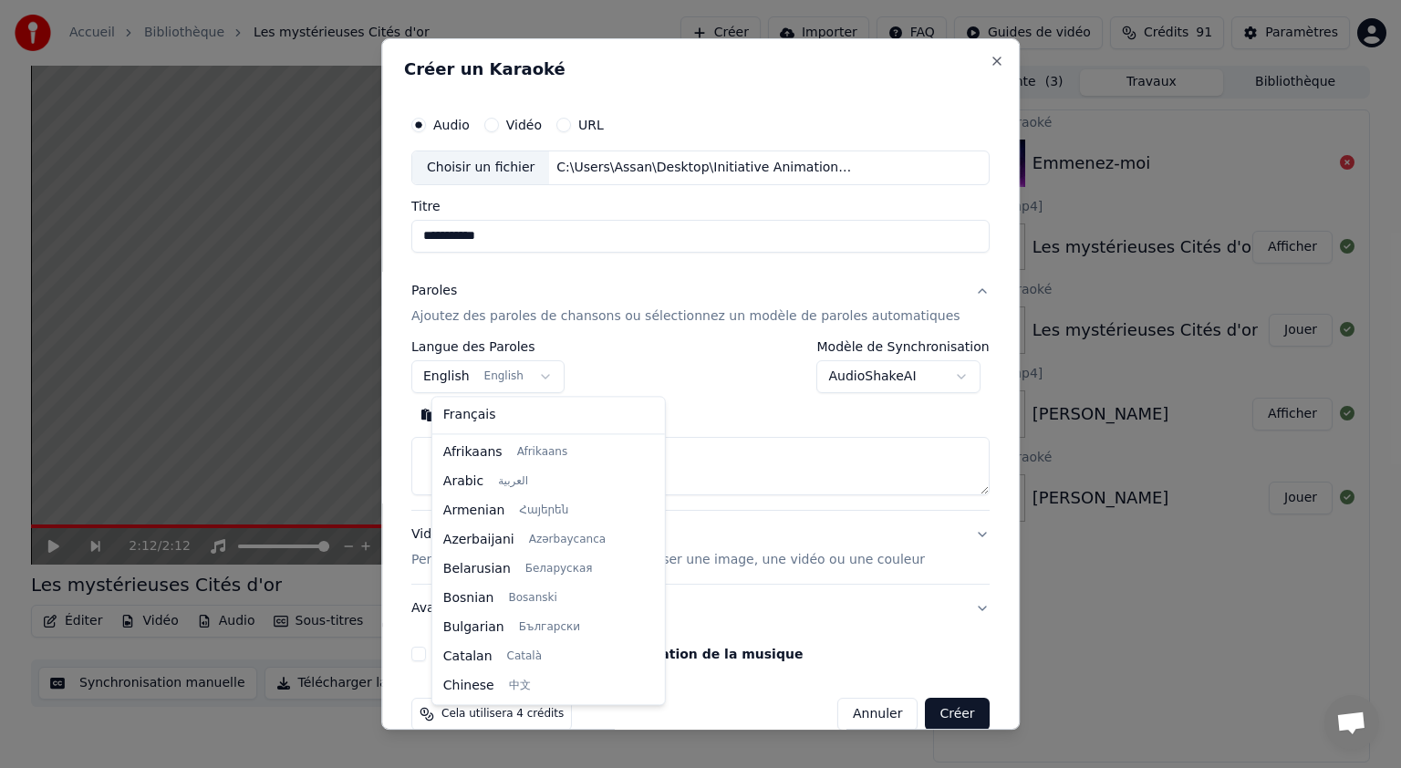
scroll to position [146, 0]
select select "**"
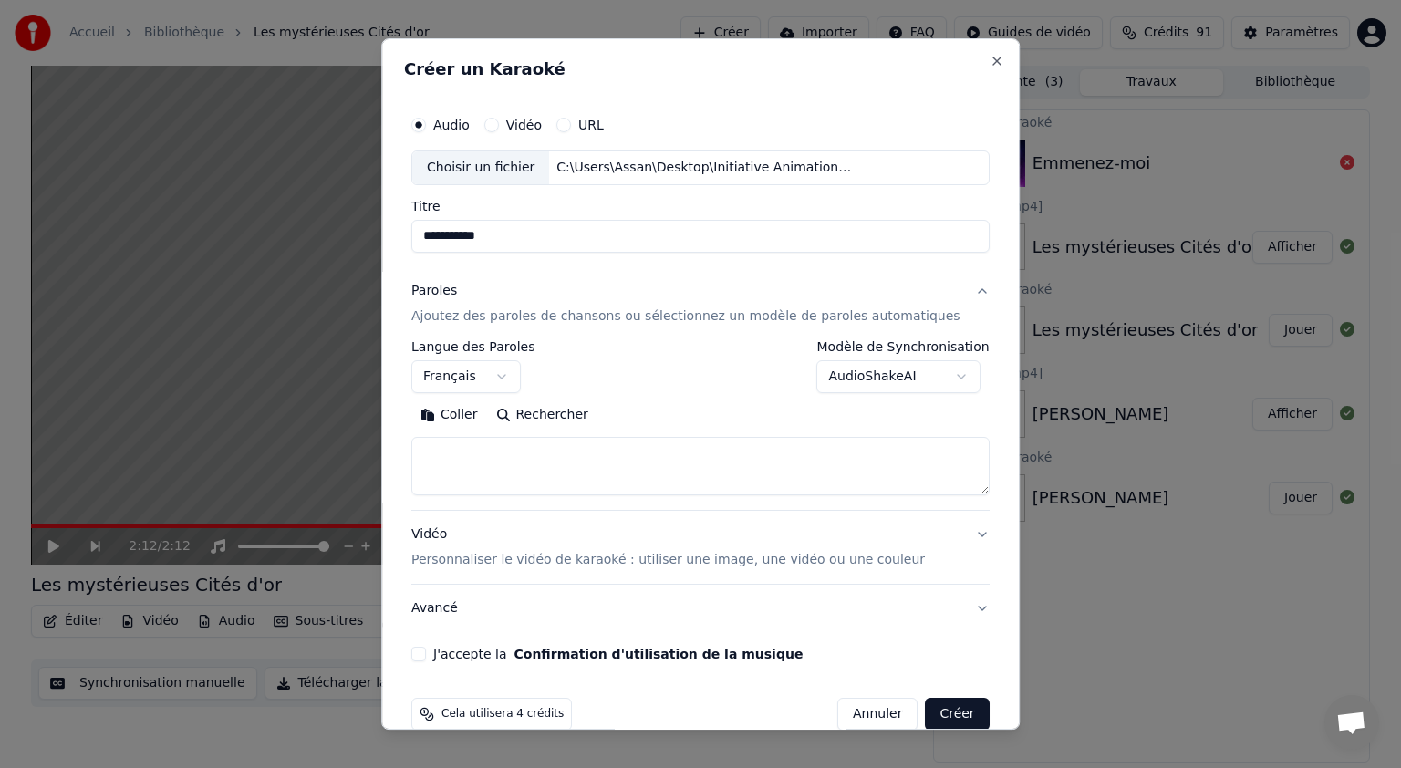
click at [466, 418] on button "Coller" at bounding box center [449, 414] width 76 height 29
click at [616, 482] on textarea at bounding box center [672, 466] width 523 height 58
type textarea "**********"
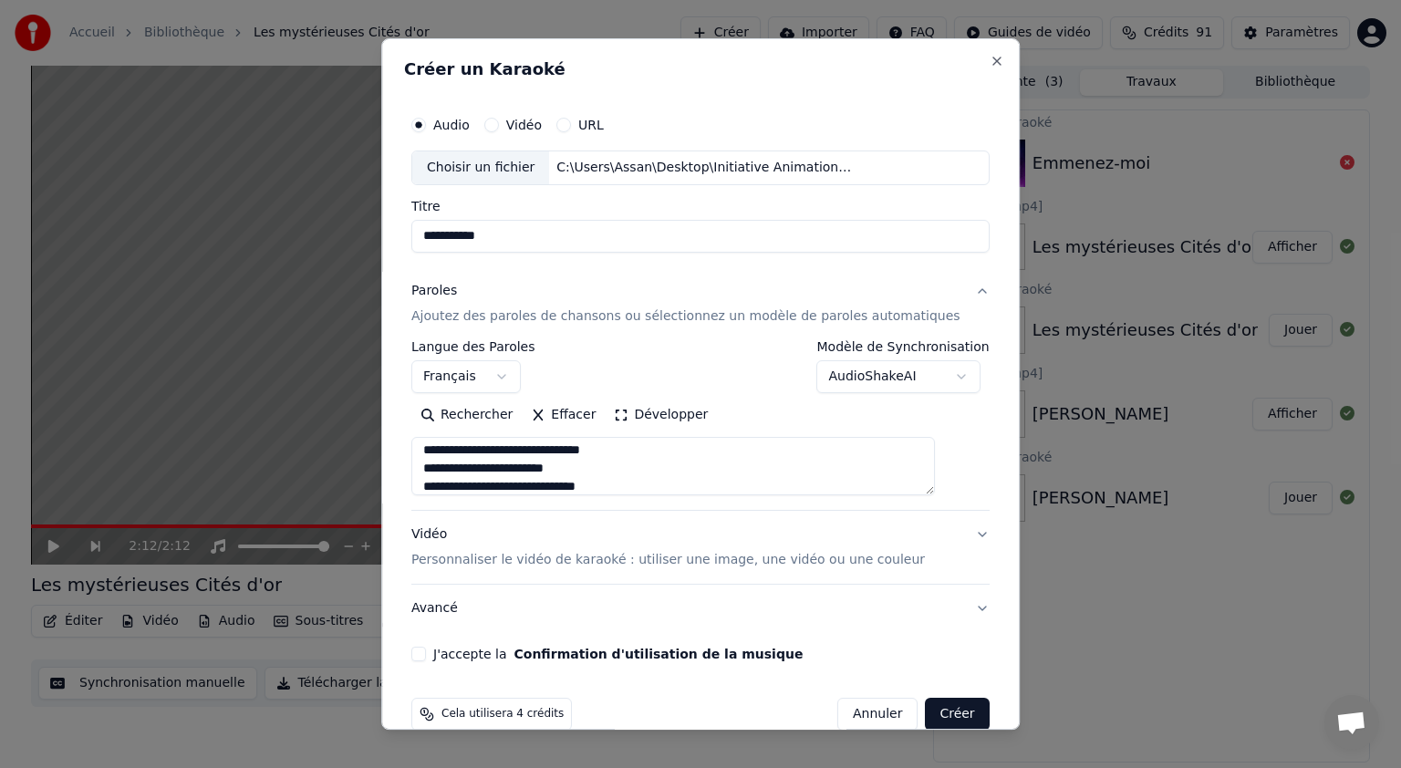
click at [576, 554] on p "Personnaliser le vidéo de karaoké : utiliser une image, une vidéo ou une couleur" at bounding box center [667, 560] width 513 height 18
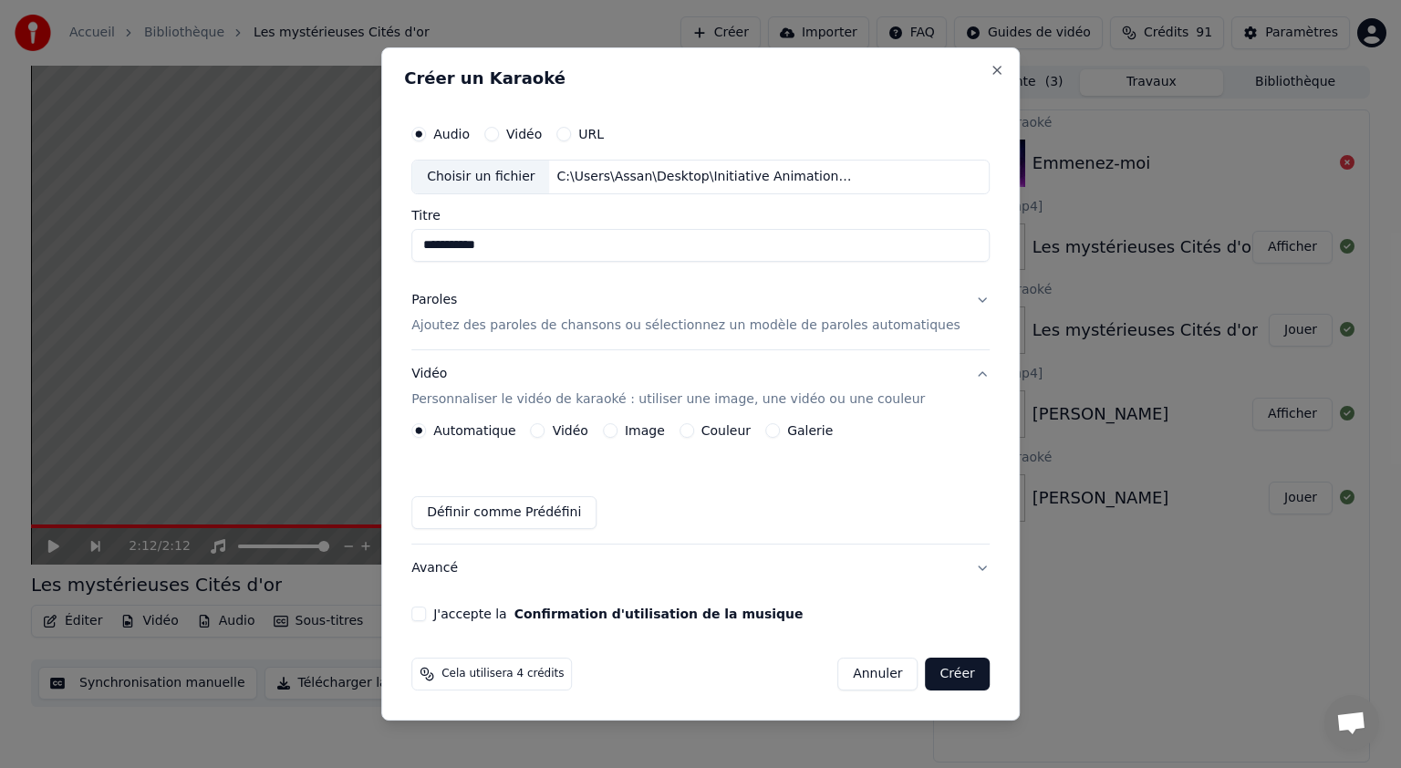
click at [665, 428] on label "Image" at bounding box center [645, 430] width 40 height 13
click at [617, 428] on button "Image" at bounding box center [610, 430] width 15 height 15
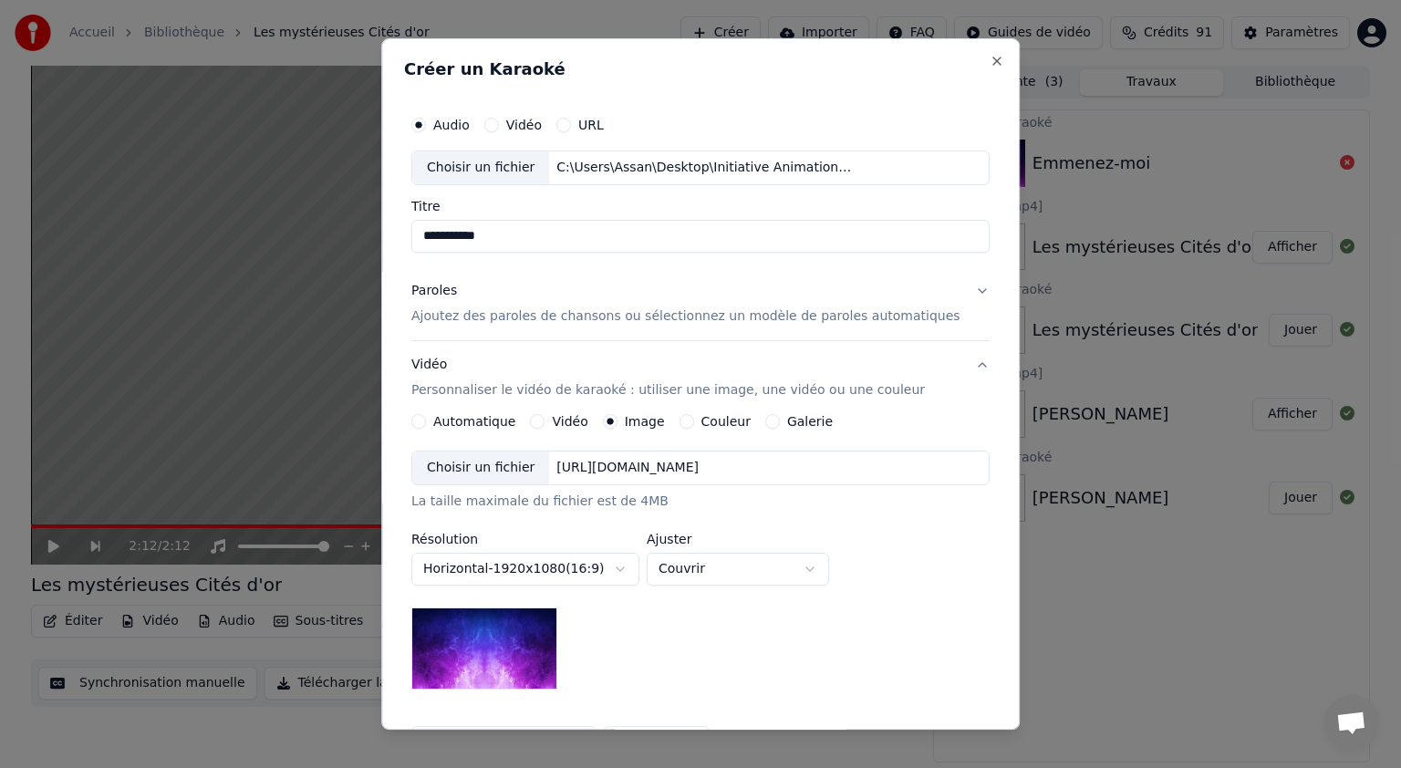
click at [536, 471] on div "Choisir un fichier" at bounding box center [480, 467] width 137 height 33
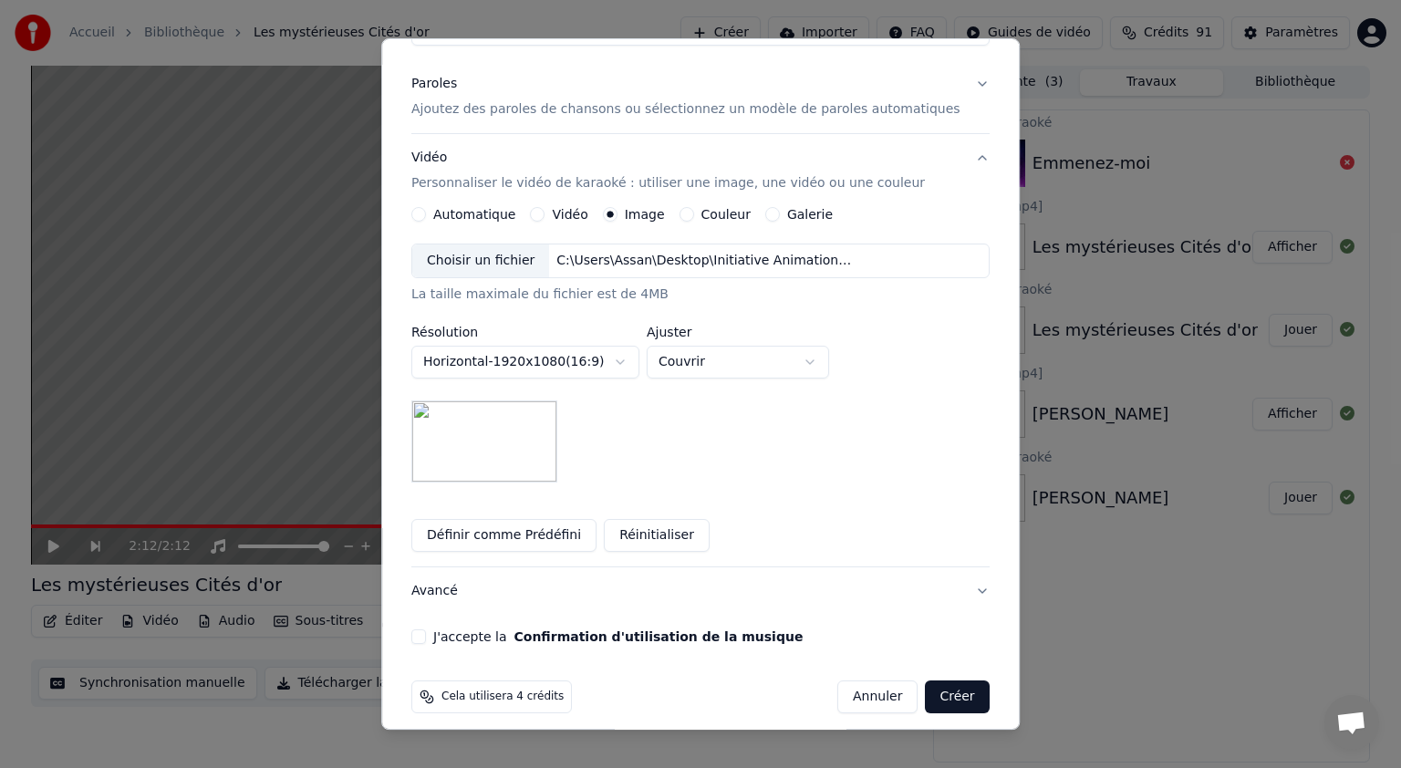
scroll to position [219, 0]
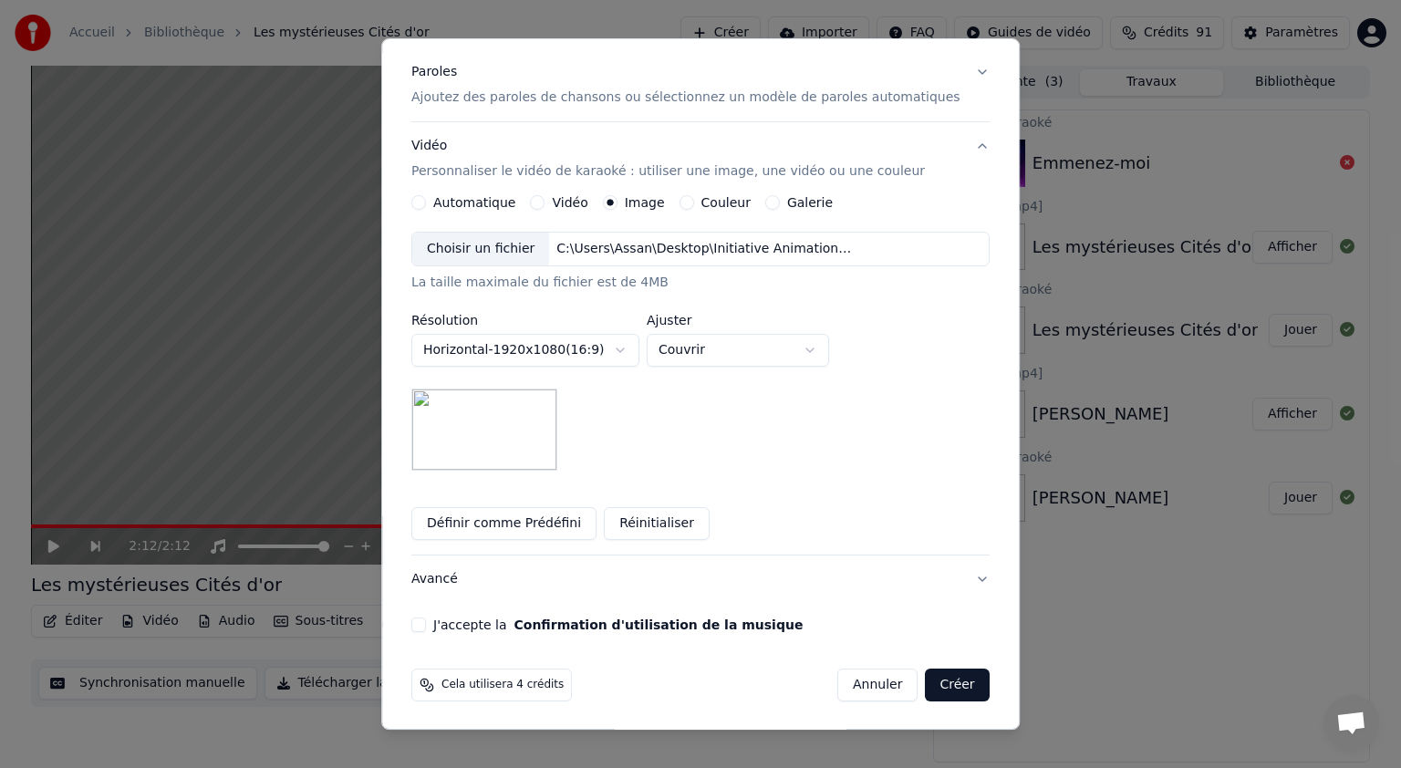
click at [426, 624] on button "J'accepte la Confirmation d'utilisation de la musique" at bounding box center [418, 624] width 15 height 15
click at [926, 682] on button "Créer" at bounding box center [958, 684] width 64 height 33
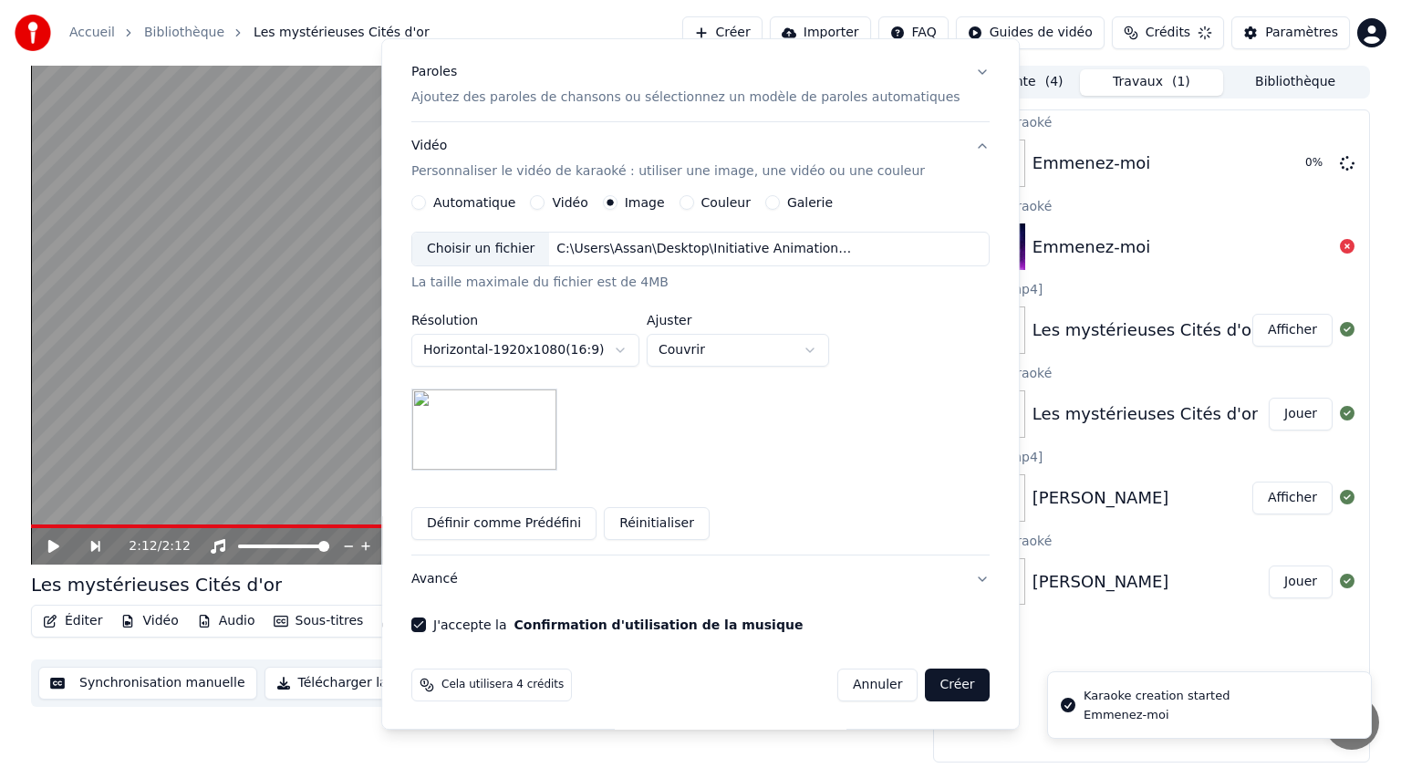
scroll to position [0, 0]
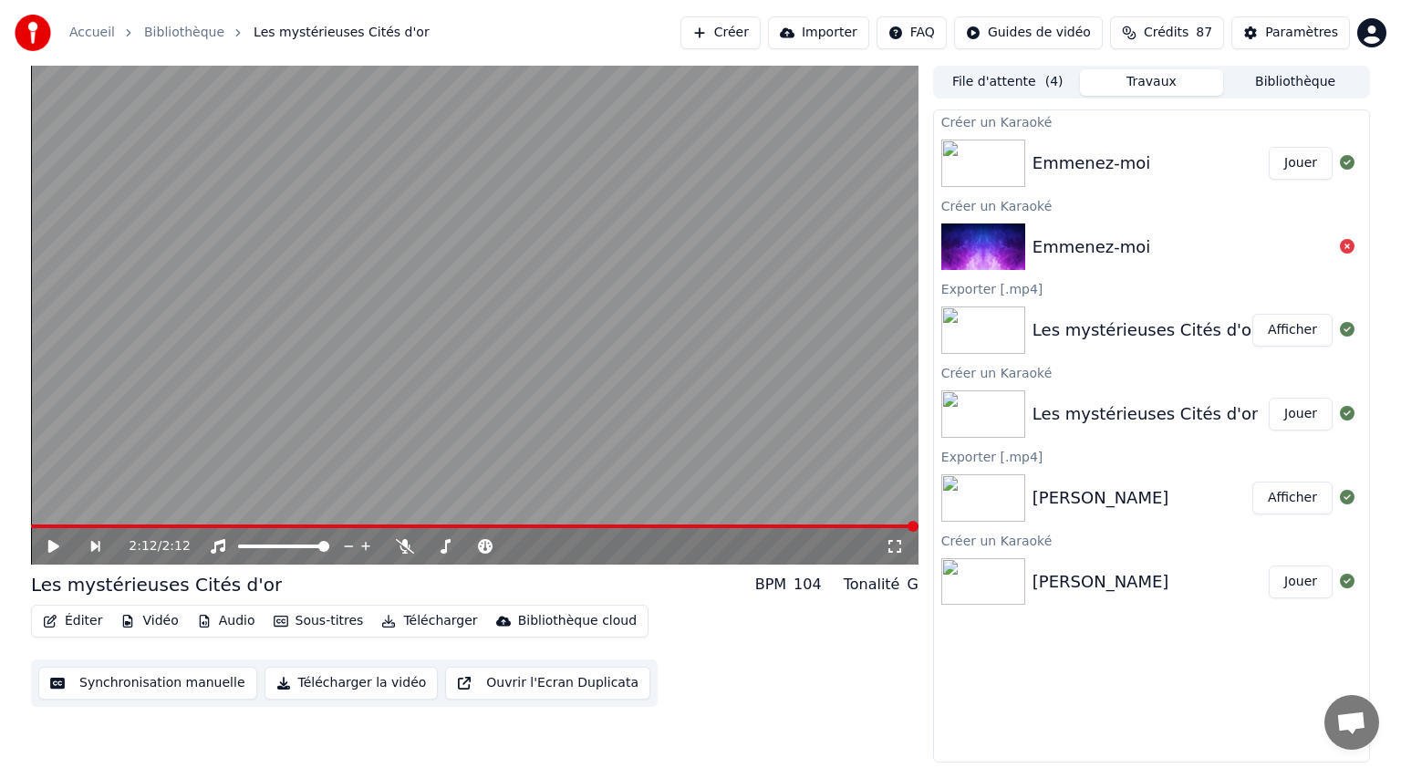
click at [1296, 161] on button "Jouer" at bounding box center [1301, 163] width 64 height 33
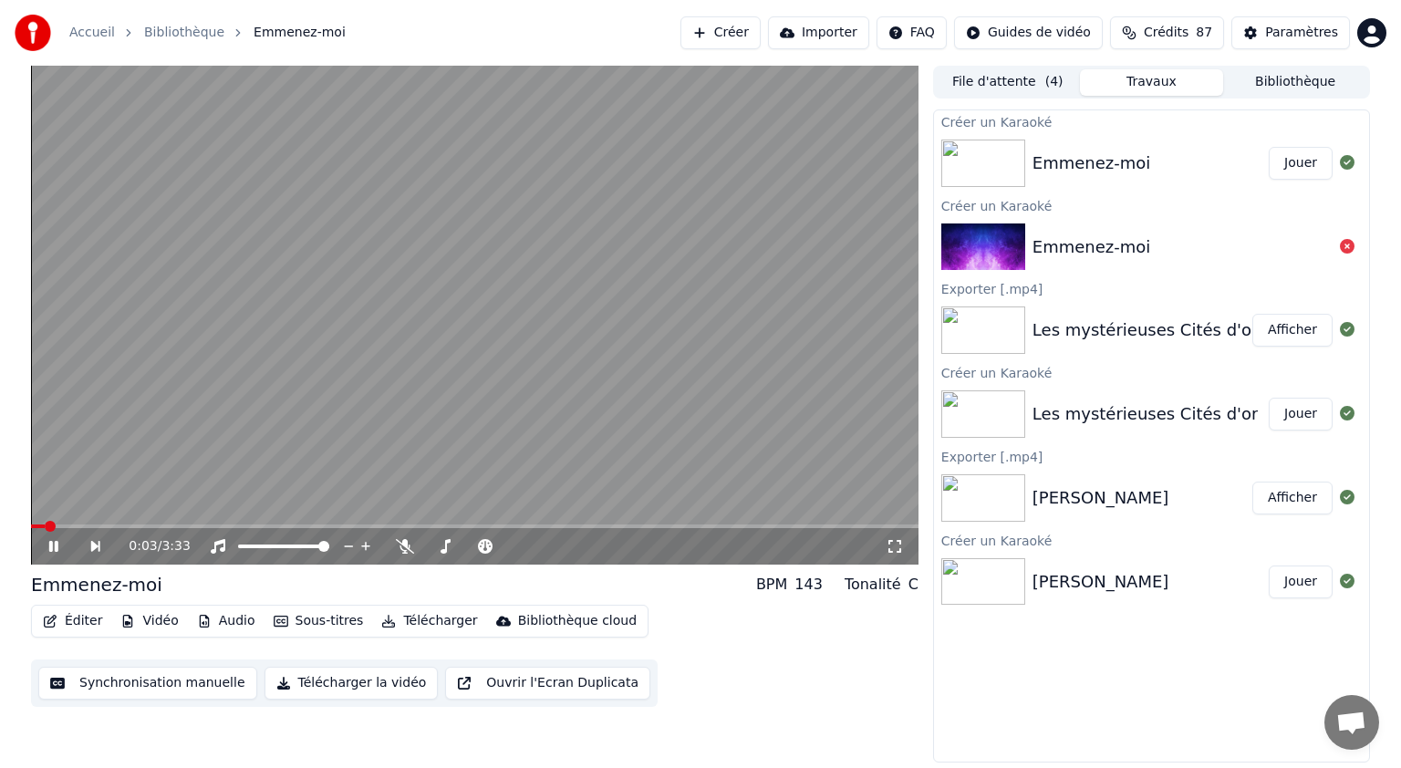
click at [57, 547] on icon at bounding box center [53, 546] width 9 height 11
click at [81, 622] on button "Éditer" at bounding box center [73, 621] width 74 height 26
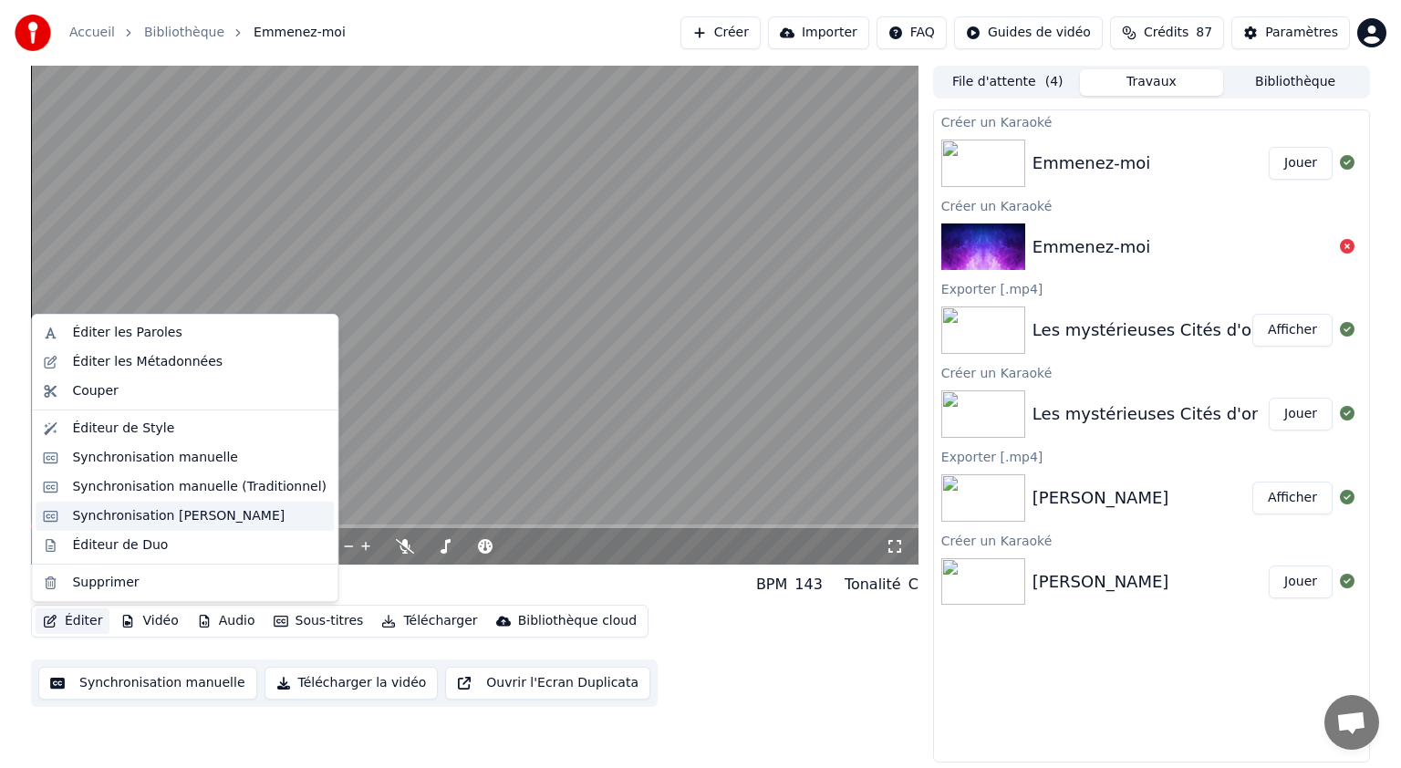
click at [169, 521] on div "Synchronisation [PERSON_NAME]" at bounding box center [178, 516] width 212 height 18
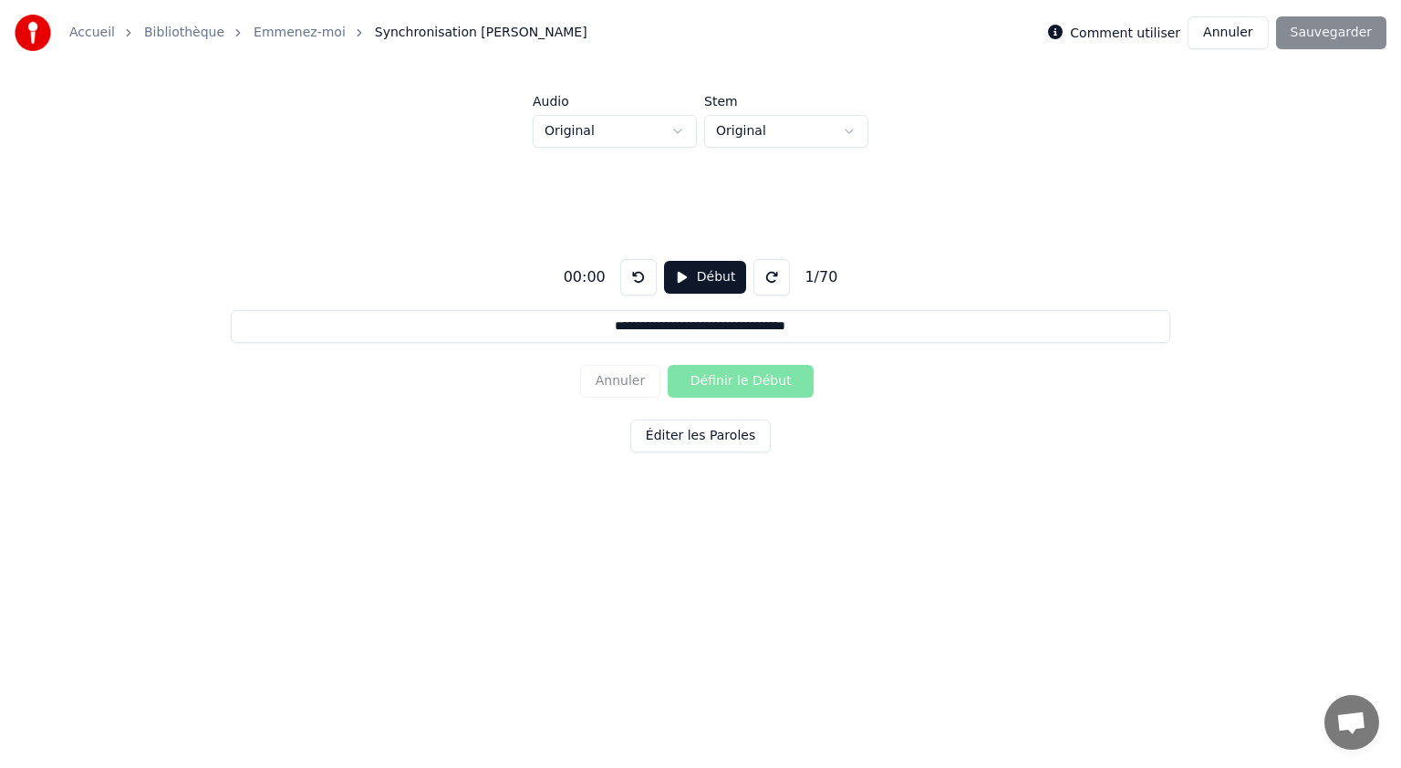
click at [714, 441] on button "Éditer les Paroles" at bounding box center [700, 435] width 140 height 33
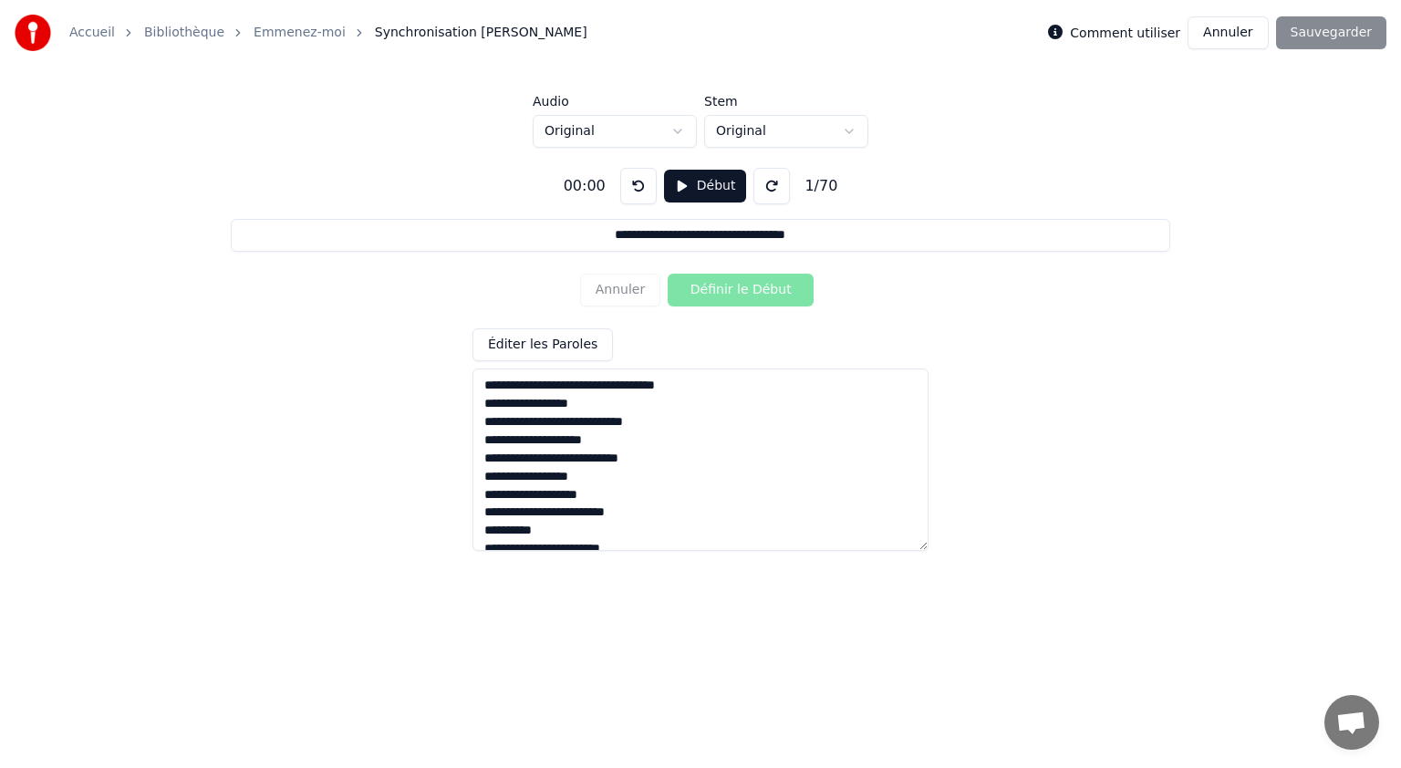
click at [695, 183] on button "Début" at bounding box center [705, 186] width 83 height 33
click at [707, 289] on button "Définir le Début" at bounding box center [741, 290] width 146 height 33
click at [707, 289] on button "Définir la Fin" at bounding box center [741, 290] width 146 height 33
click at [708, 290] on button "Définir le Début" at bounding box center [741, 290] width 146 height 33
click at [708, 290] on button "Définir la Fin" at bounding box center [741, 290] width 146 height 33
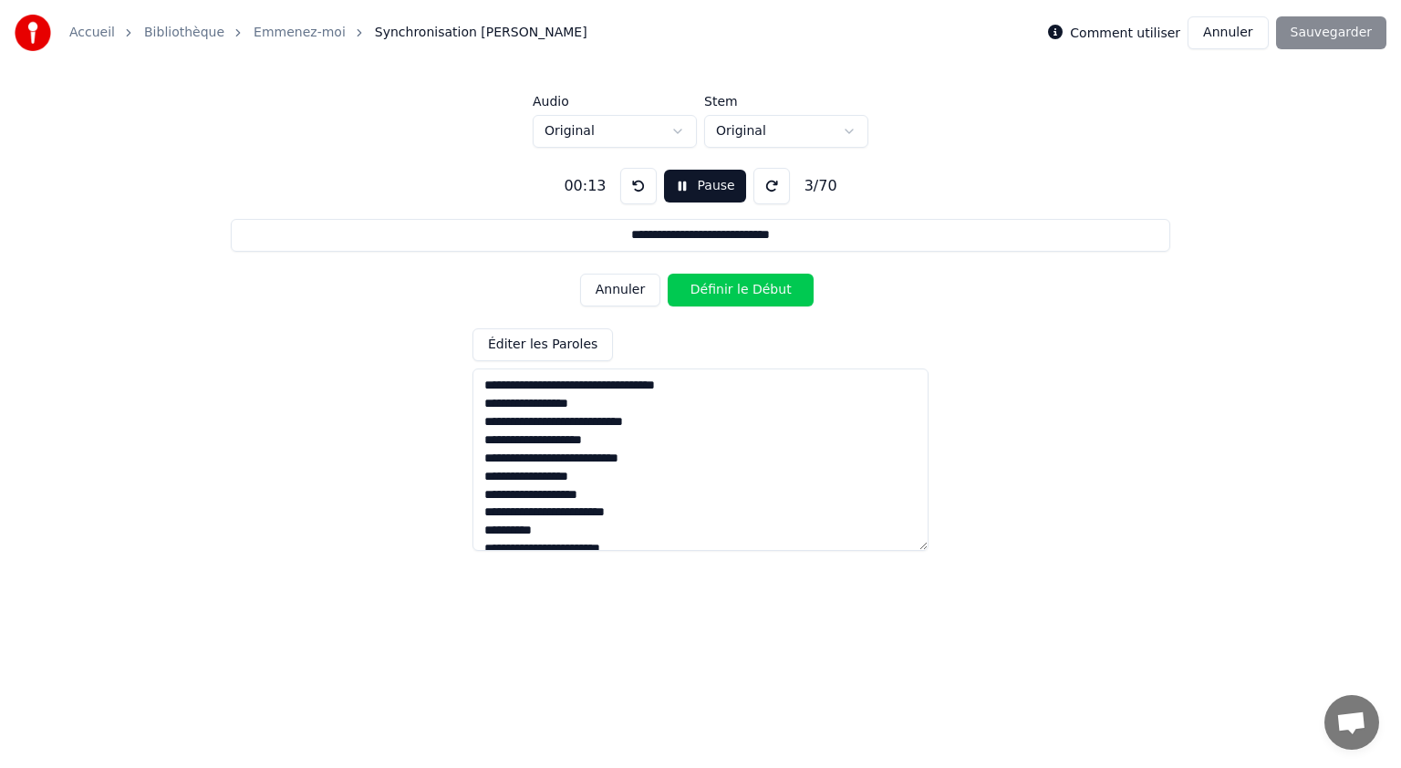
click at [708, 290] on button "Définir le Début" at bounding box center [741, 290] width 146 height 33
click at [708, 288] on button "Définir la Fin" at bounding box center [741, 290] width 146 height 33
click at [708, 288] on button "Définir le Début" at bounding box center [741, 290] width 146 height 33
click at [708, 288] on button "Définir la Fin" at bounding box center [741, 290] width 146 height 33
click at [712, 286] on button "Définir le Début" at bounding box center [741, 290] width 146 height 33
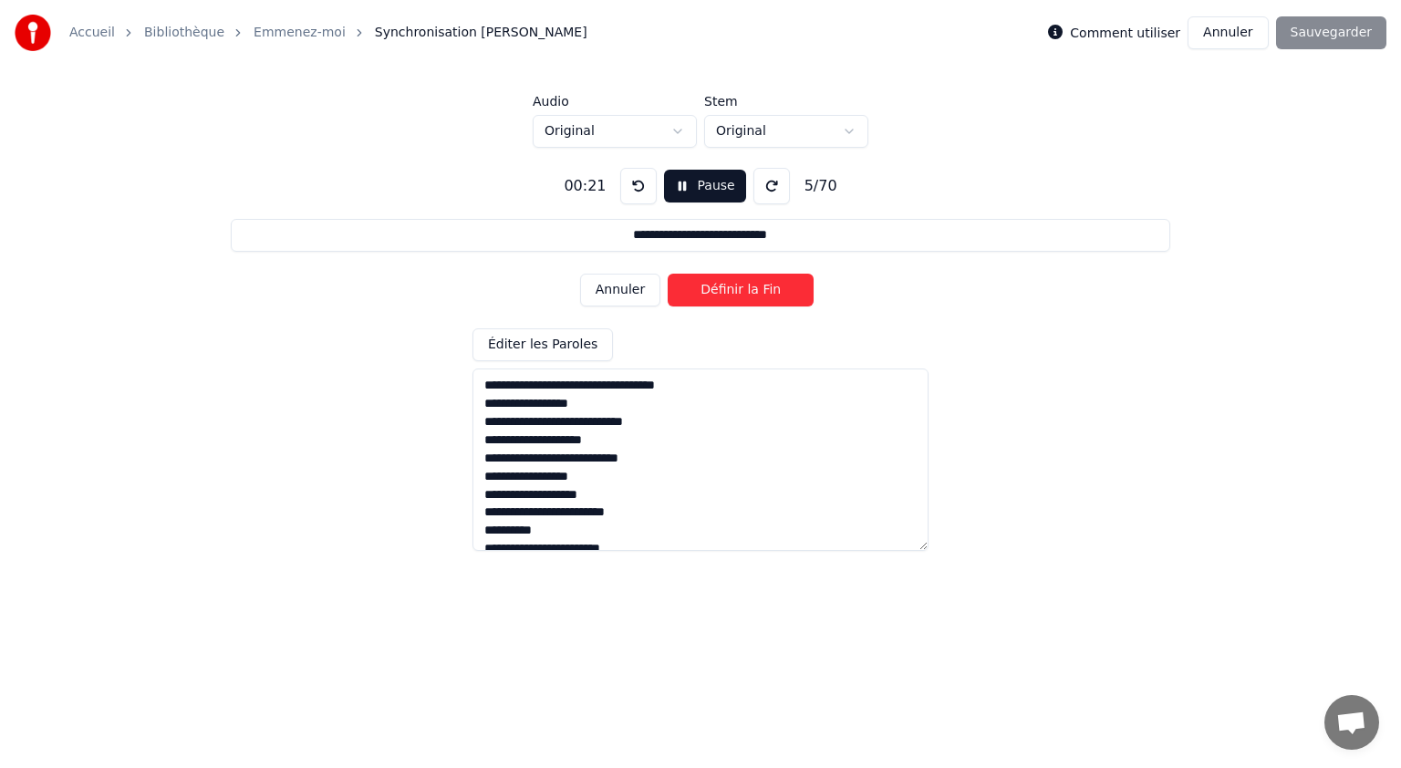
click at [712, 286] on button "Définir la Fin" at bounding box center [741, 290] width 146 height 33
click at [712, 286] on button "Définir le Début" at bounding box center [741, 290] width 146 height 33
click at [712, 286] on button "Définir la Fin" at bounding box center [741, 290] width 146 height 33
click at [712, 288] on button "Définir le Début" at bounding box center [741, 290] width 146 height 33
click at [712, 288] on button "Définir la Fin" at bounding box center [741, 290] width 146 height 33
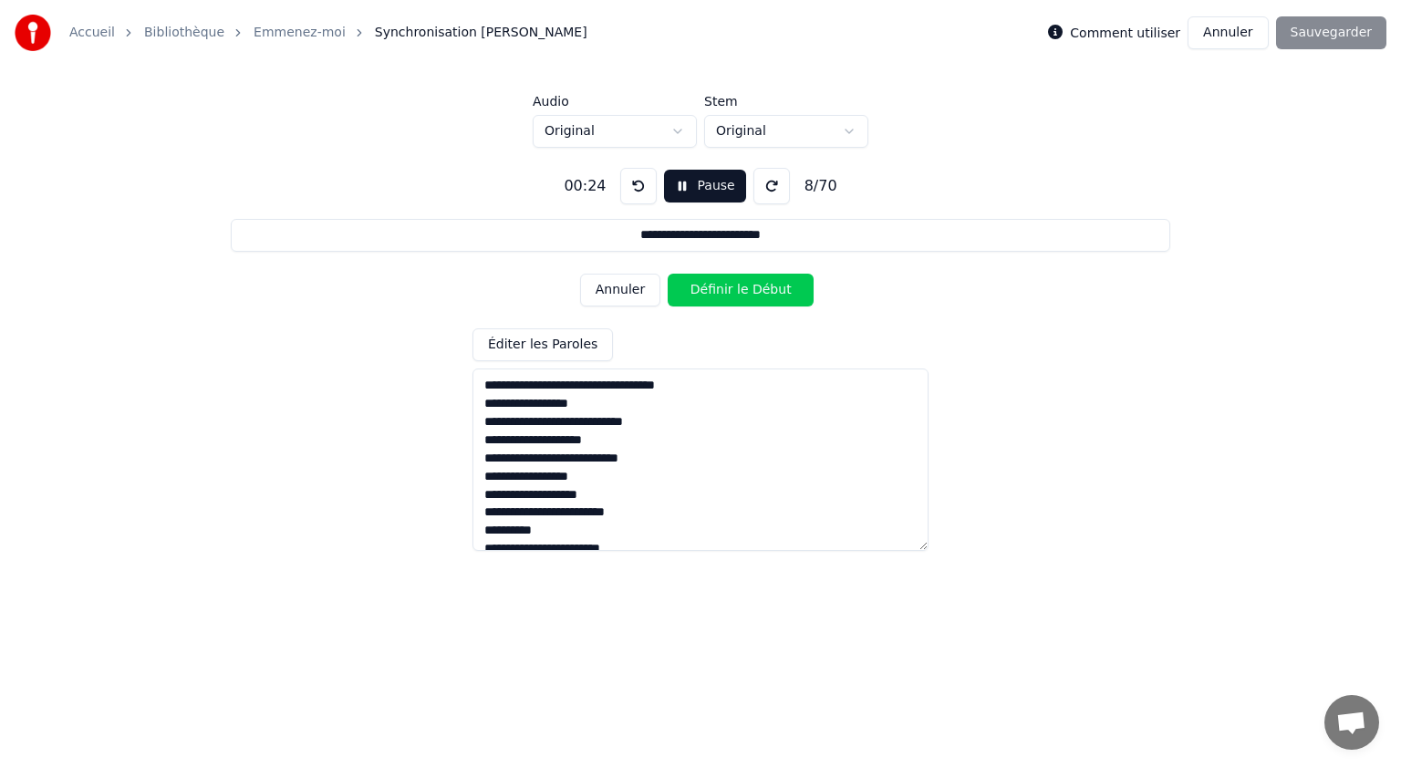
click at [712, 288] on button "Définir le Début" at bounding box center [741, 290] width 146 height 33
click at [712, 288] on button "Définir la Fin" at bounding box center [741, 290] width 146 height 33
click at [712, 288] on button "Définir le Début" at bounding box center [741, 290] width 146 height 33
click at [712, 288] on button "Définir la Fin" at bounding box center [741, 290] width 146 height 33
click at [714, 289] on button "Définir le Début" at bounding box center [741, 290] width 146 height 33
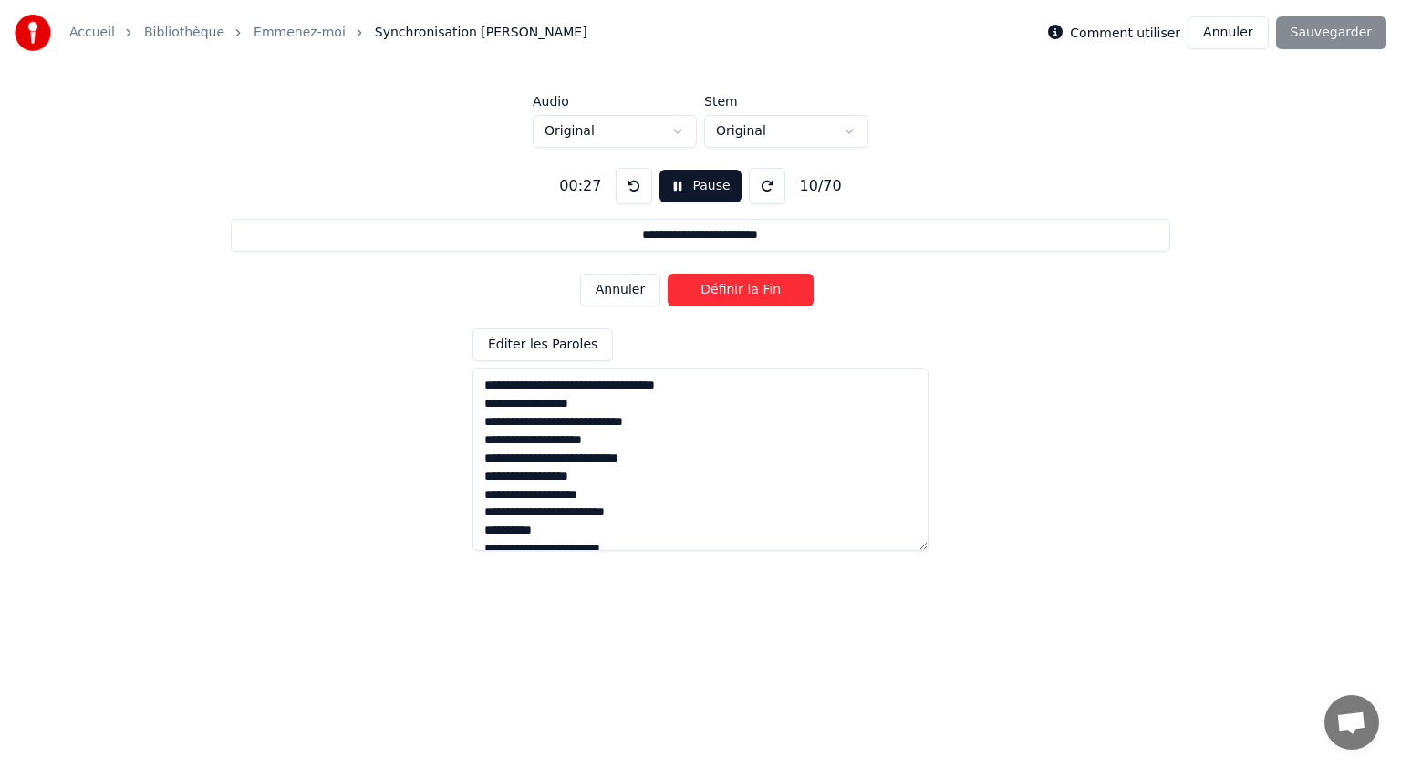
click at [714, 289] on button "Définir la Fin" at bounding box center [741, 290] width 146 height 33
click at [714, 289] on button "Définir le Début" at bounding box center [741, 290] width 146 height 33
click at [714, 289] on button "Définir la Fin" at bounding box center [741, 290] width 146 height 33
click at [714, 289] on button "Définir le Début" at bounding box center [741, 290] width 146 height 33
click at [714, 289] on button "Définir la Fin" at bounding box center [741, 290] width 146 height 33
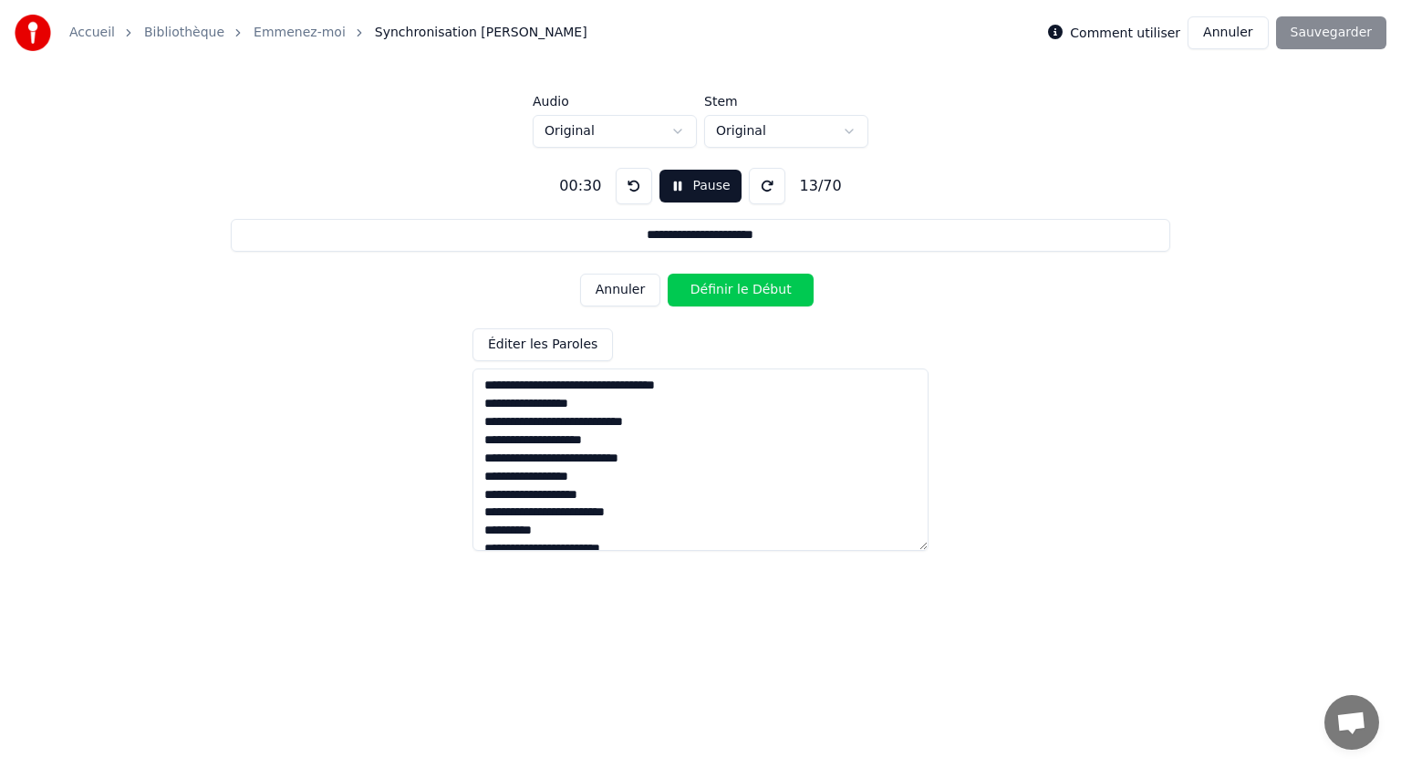
click at [714, 289] on button "Définir le Début" at bounding box center [741, 290] width 146 height 33
click at [714, 289] on button "Définir la Fin" at bounding box center [741, 290] width 146 height 33
click at [714, 289] on button "Définir le Début" at bounding box center [741, 290] width 146 height 33
click at [714, 289] on button "Définir la Fin" at bounding box center [741, 290] width 146 height 33
click at [714, 289] on button "Définir le Début" at bounding box center [741, 290] width 146 height 33
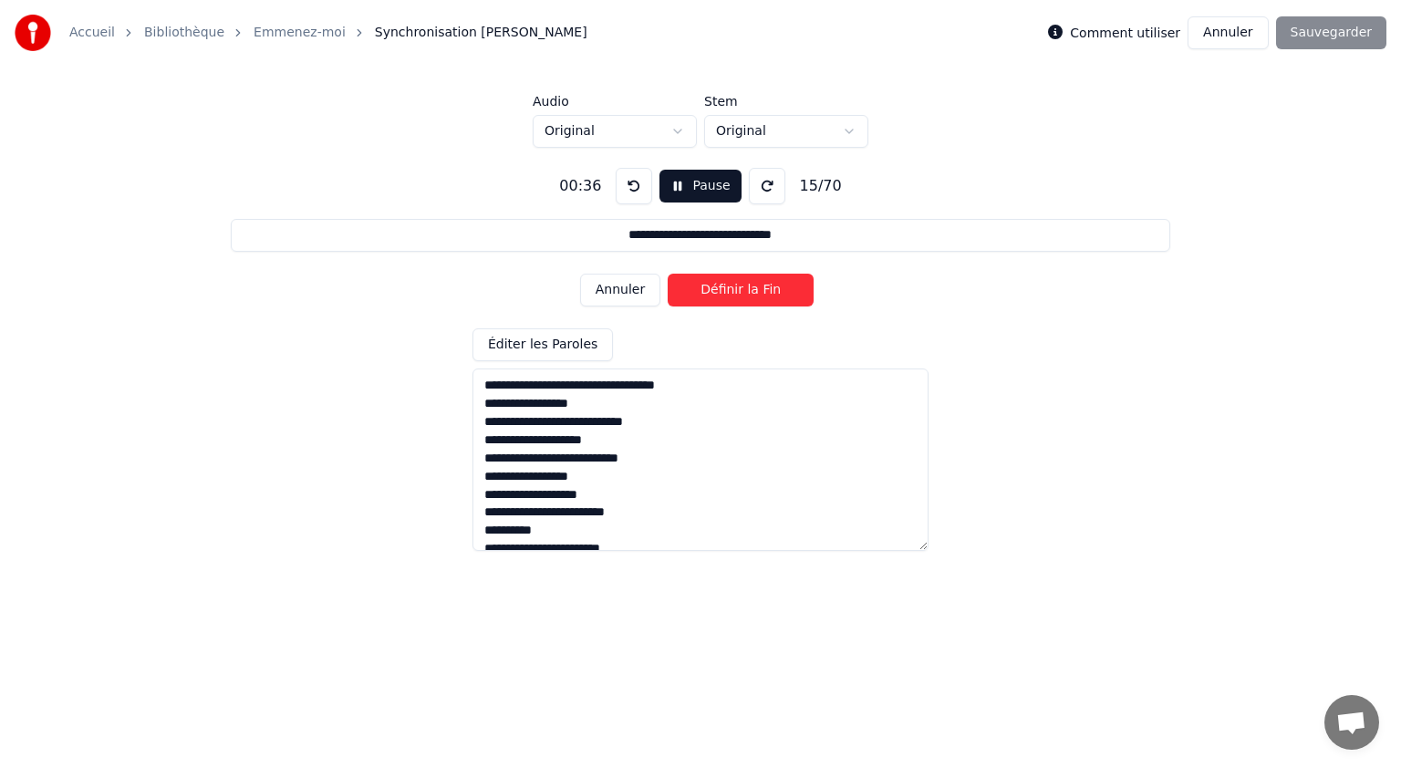
click at [714, 289] on button "Définir la Fin" at bounding box center [741, 290] width 146 height 33
click at [714, 290] on button "Définir le Début" at bounding box center [741, 290] width 146 height 33
click at [714, 290] on button "Définir la Fin" at bounding box center [741, 290] width 146 height 33
click at [712, 290] on button "Définir le Début" at bounding box center [741, 290] width 146 height 33
click at [712, 290] on button "Définir la Fin" at bounding box center [741, 290] width 146 height 33
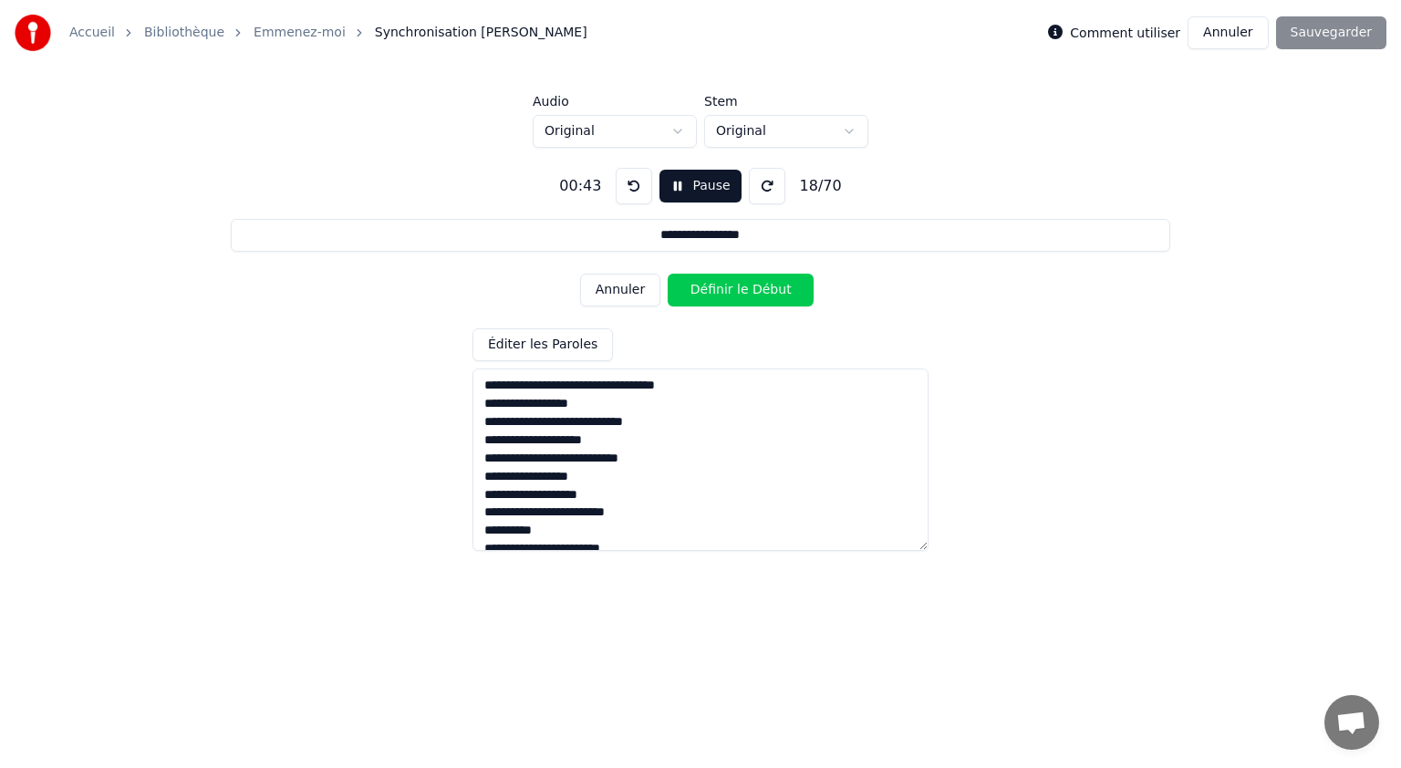
click at [712, 290] on button "Définir le Début" at bounding box center [741, 290] width 146 height 33
click at [712, 290] on button "Définir la Fin" at bounding box center [741, 290] width 146 height 33
click at [712, 290] on button "Définir le Début" at bounding box center [741, 290] width 146 height 33
click at [712, 290] on button "Définir la Fin" at bounding box center [741, 290] width 146 height 33
click at [712, 289] on button "Définir le Début" at bounding box center [741, 290] width 146 height 33
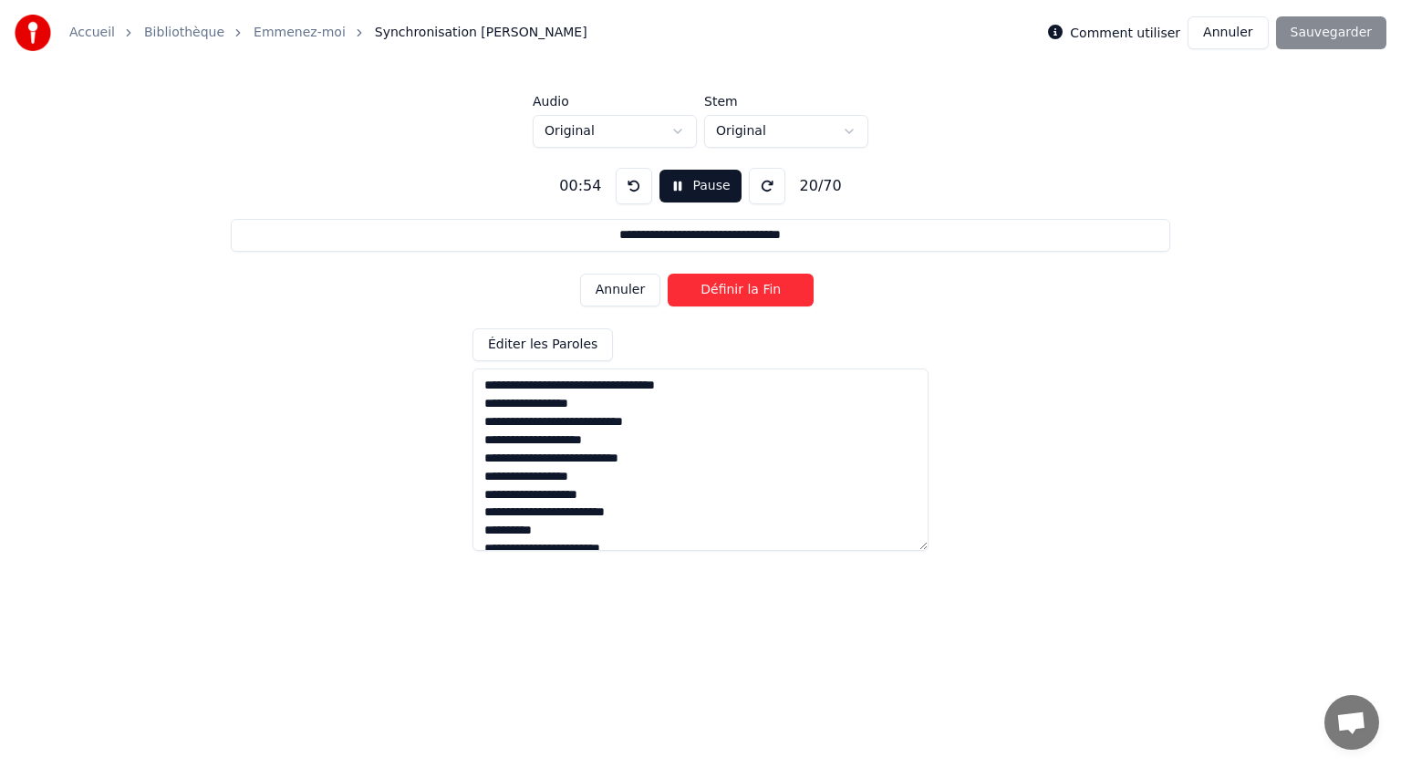
click at [712, 289] on button "Définir la Fin" at bounding box center [741, 290] width 146 height 33
click at [712, 289] on button "Définir le Début" at bounding box center [741, 290] width 146 height 33
click at [712, 289] on button "Définir la Fin" at bounding box center [741, 290] width 146 height 33
click at [712, 289] on button "Définir le Début" at bounding box center [741, 290] width 146 height 33
click at [712, 289] on button "Définir la Fin" at bounding box center [741, 290] width 146 height 33
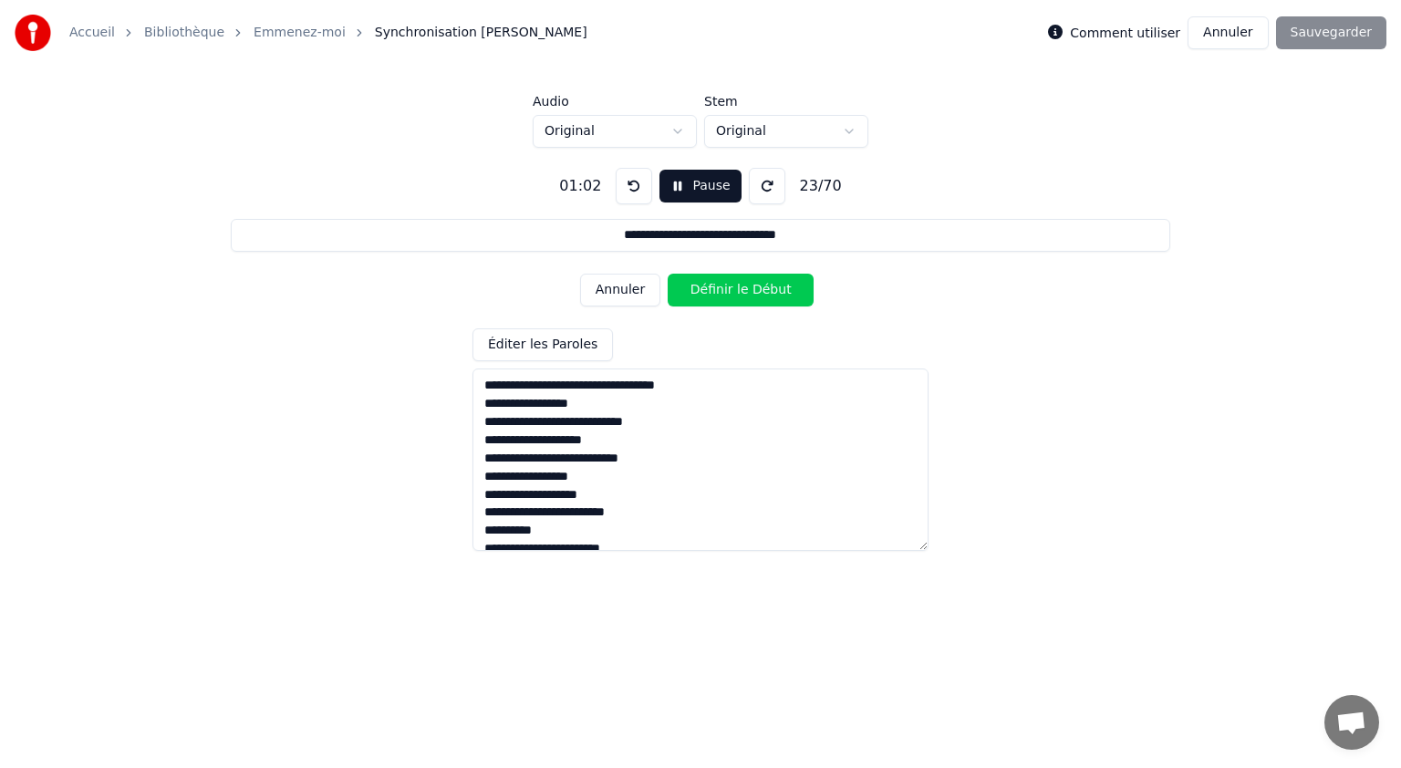
click at [712, 289] on button "Définir le Début" at bounding box center [741, 290] width 146 height 33
click at [712, 289] on button "Définir la Fin" at bounding box center [741, 290] width 146 height 33
click at [712, 289] on button "Définir le Début" at bounding box center [741, 290] width 146 height 33
click at [712, 289] on button "Définir la Fin" at bounding box center [741, 290] width 146 height 33
click at [712, 288] on button "Définir le Début" at bounding box center [741, 290] width 146 height 33
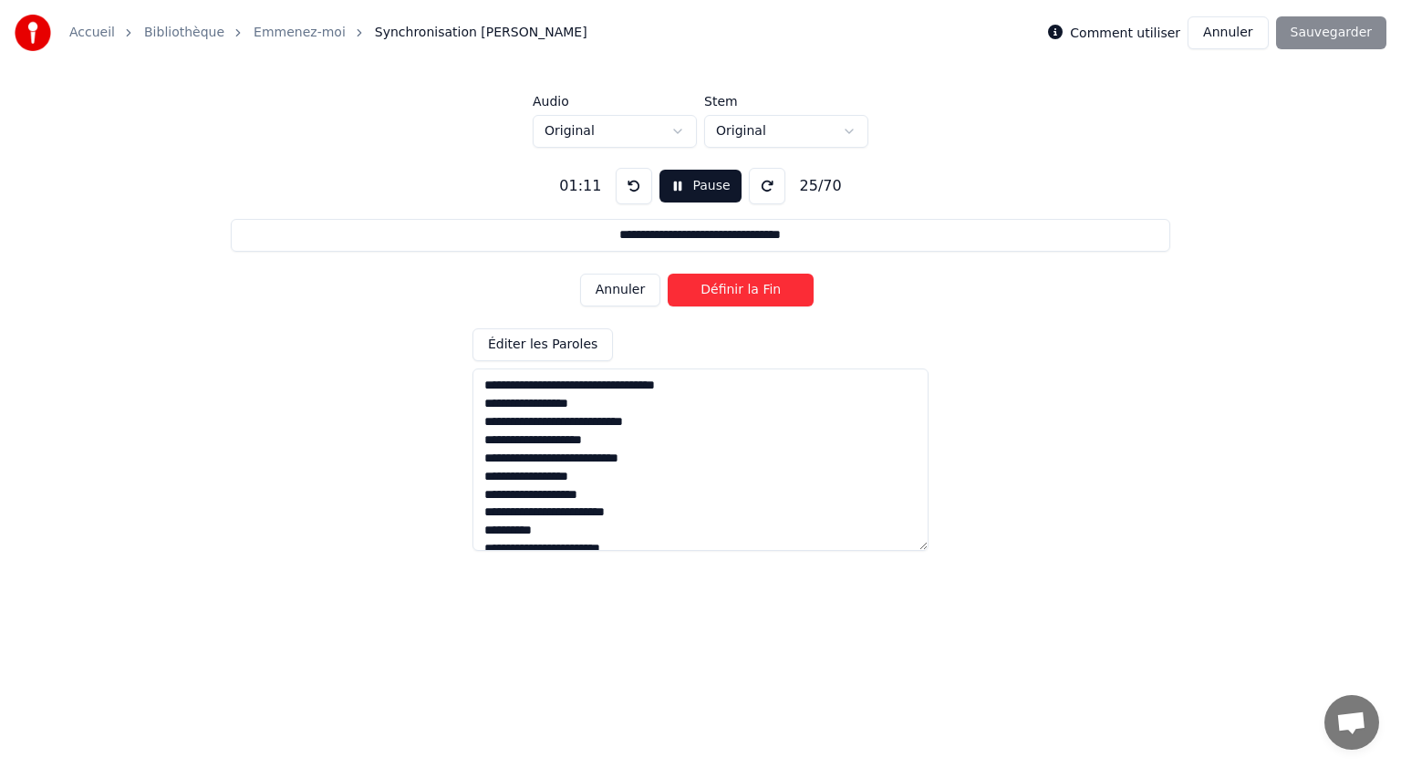
click at [712, 288] on button "Définir la Fin" at bounding box center [741, 290] width 146 height 33
click at [712, 288] on button "Définir le Début" at bounding box center [741, 290] width 146 height 33
click at [712, 288] on button "Définir la Fin" at bounding box center [741, 290] width 146 height 33
click at [712, 288] on button "Définir le Début" at bounding box center [741, 290] width 146 height 33
click at [712, 288] on button "Définir la Fin" at bounding box center [741, 290] width 146 height 33
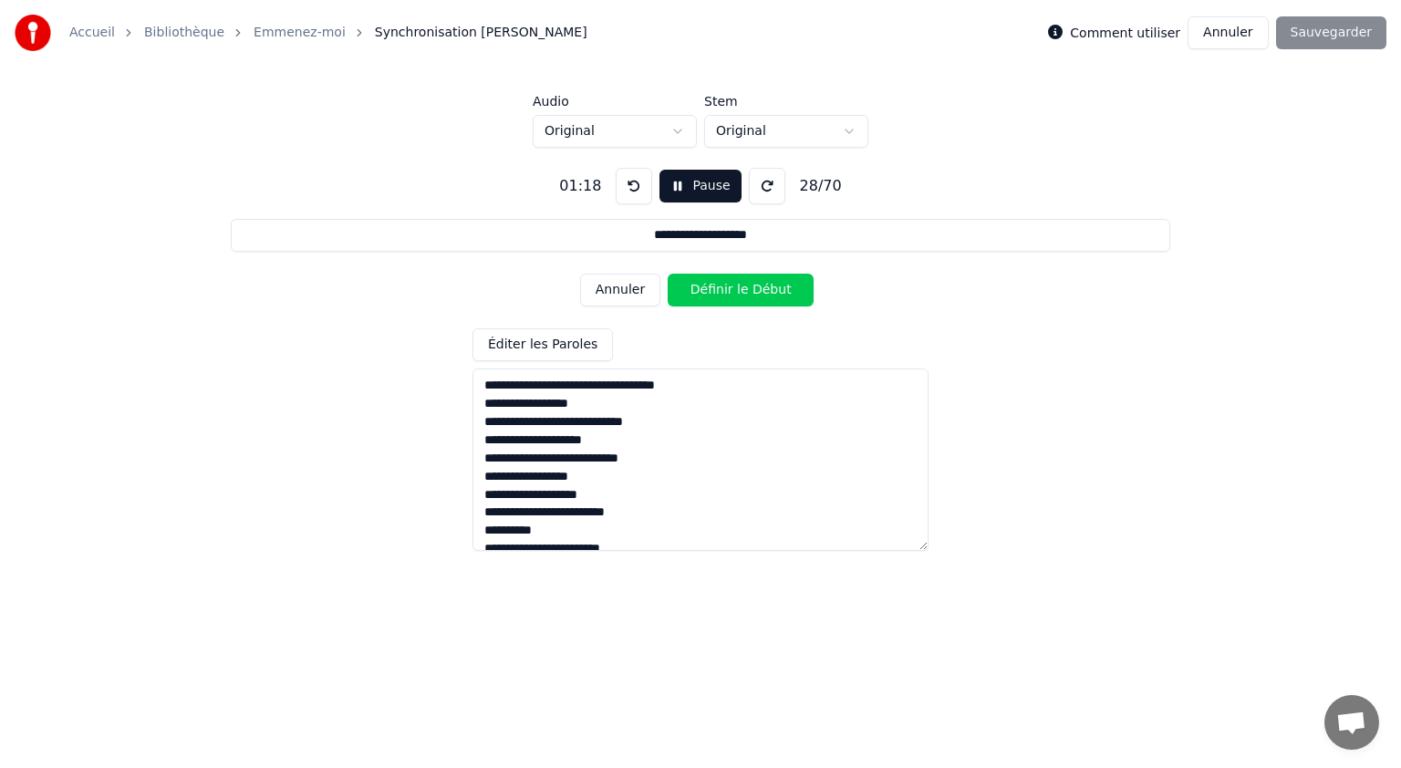
click at [712, 288] on button "Définir le Début" at bounding box center [741, 290] width 146 height 33
click at [712, 288] on button "Définir la Fin" at bounding box center [741, 290] width 146 height 33
click at [712, 288] on button "Définir le Début" at bounding box center [741, 290] width 146 height 33
click at [712, 288] on button "Définir la Fin" at bounding box center [741, 290] width 146 height 33
click at [712, 288] on button "Définir le Début" at bounding box center [741, 290] width 146 height 33
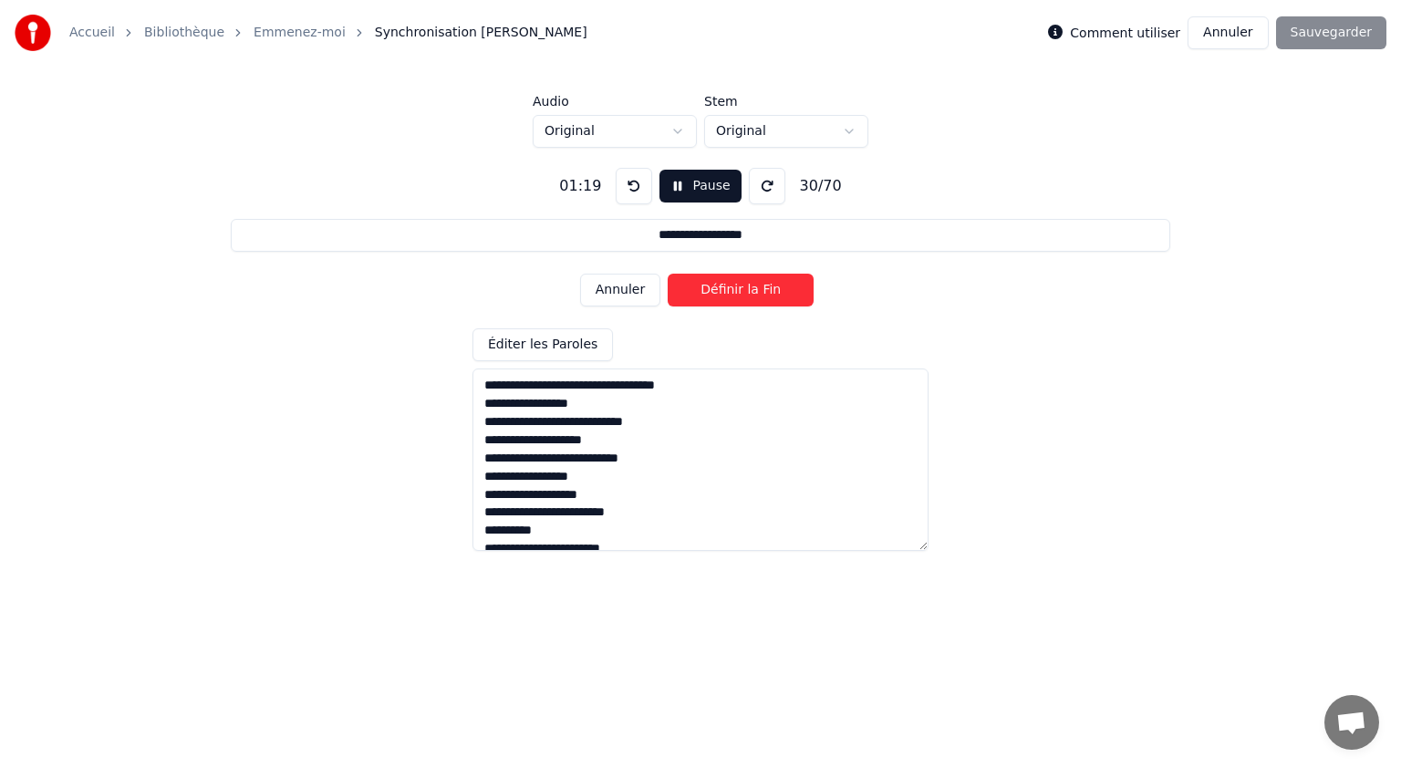
click at [712, 288] on button "Définir la Fin" at bounding box center [741, 290] width 146 height 33
click at [712, 288] on button "Définir le Début" at bounding box center [741, 290] width 146 height 33
click at [712, 288] on button "Définir la Fin" at bounding box center [741, 290] width 146 height 33
click at [712, 288] on button "Définir le Début" at bounding box center [741, 290] width 146 height 33
click at [712, 288] on button "Définir la Fin" at bounding box center [741, 290] width 146 height 33
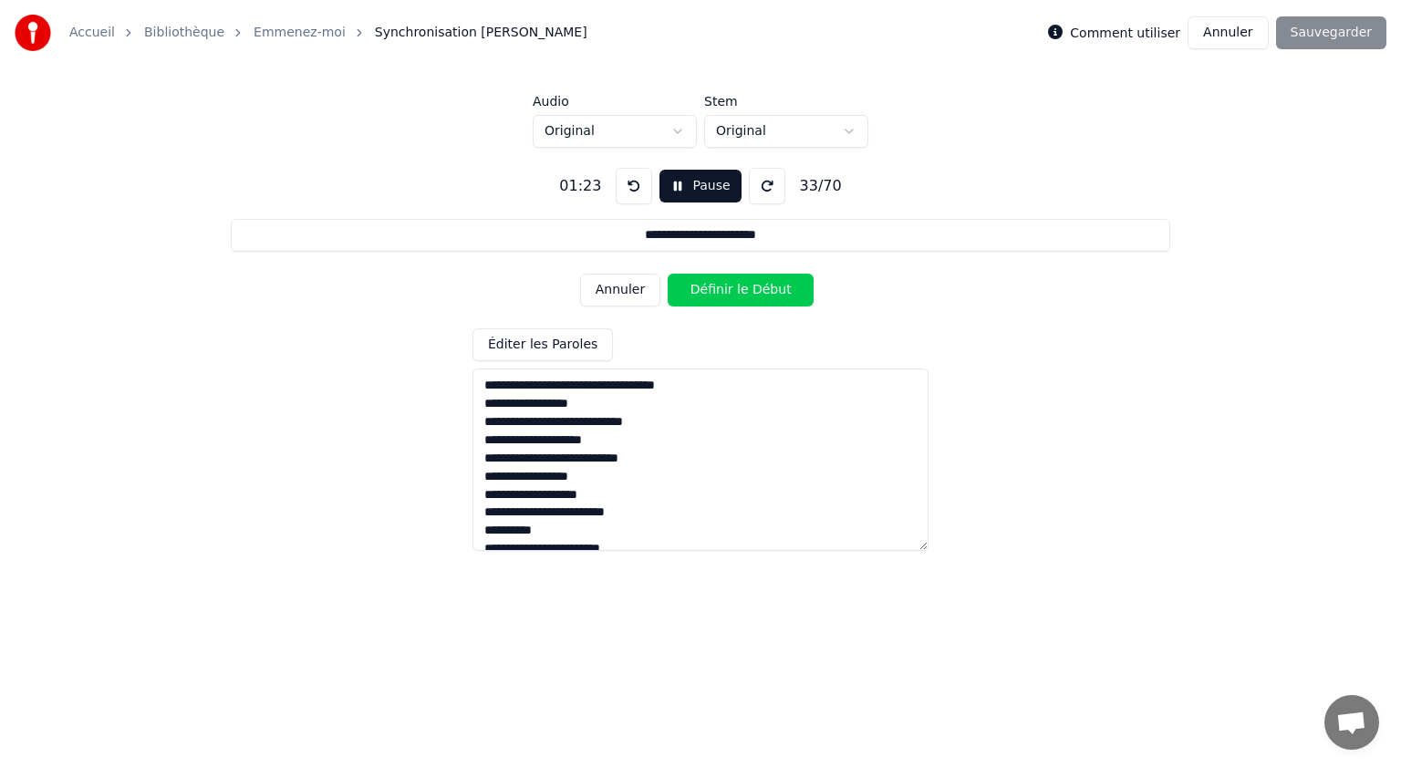
click at [712, 288] on button "Définir le Début" at bounding box center [741, 290] width 146 height 33
click at [712, 288] on button "Définir la Fin" at bounding box center [741, 290] width 146 height 33
click at [712, 288] on button "Définir le Début" at bounding box center [741, 290] width 146 height 33
click at [712, 288] on button "Définir la Fin" at bounding box center [741, 290] width 146 height 33
click at [712, 288] on button "Définir le Début" at bounding box center [741, 290] width 146 height 33
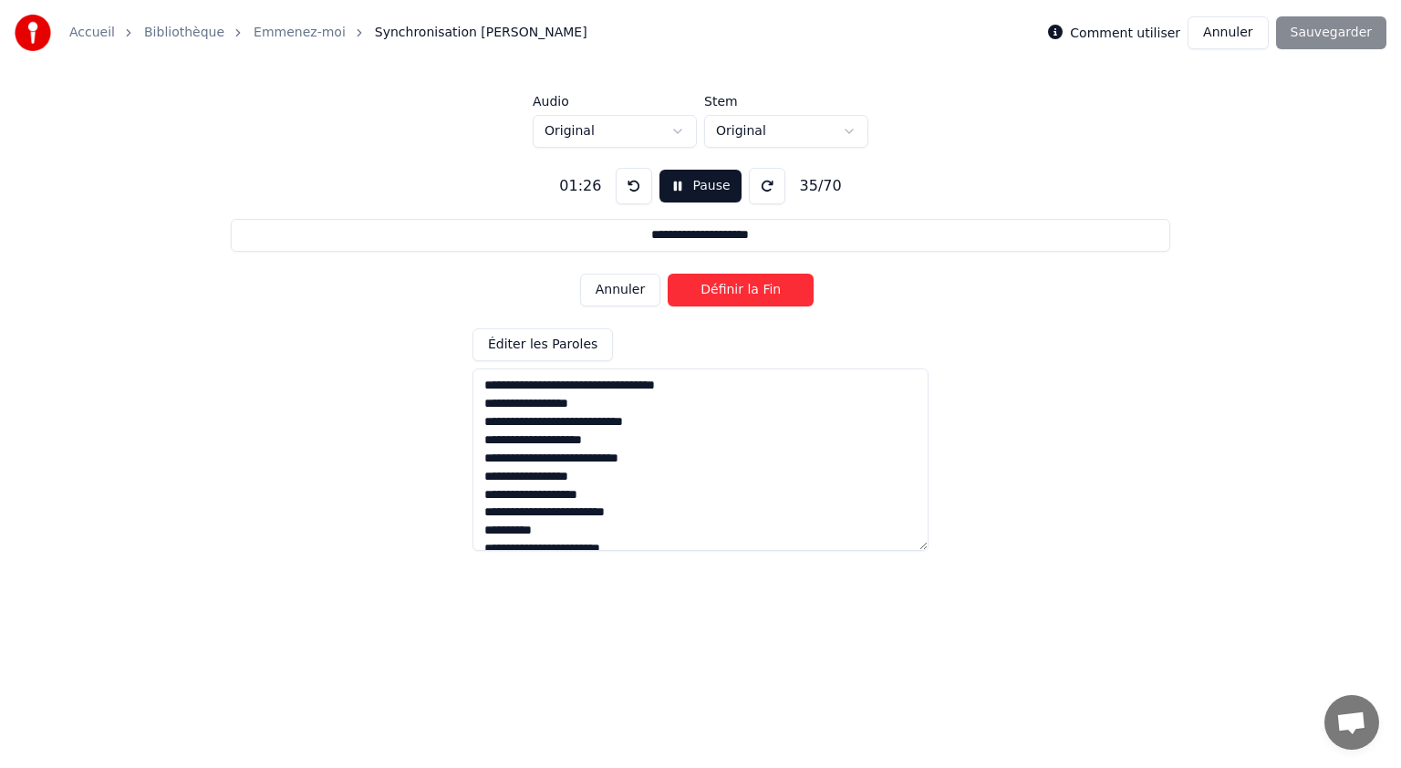
click at [712, 288] on button "Définir la Fin" at bounding box center [741, 290] width 146 height 33
click at [712, 288] on button "Définir le Début" at bounding box center [741, 290] width 146 height 33
click at [712, 288] on button "Définir la Fin" at bounding box center [741, 290] width 146 height 33
click at [712, 288] on button "Définir le Début" at bounding box center [741, 290] width 146 height 33
click at [712, 288] on button "Définir la Fin" at bounding box center [741, 290] width 146 height 33
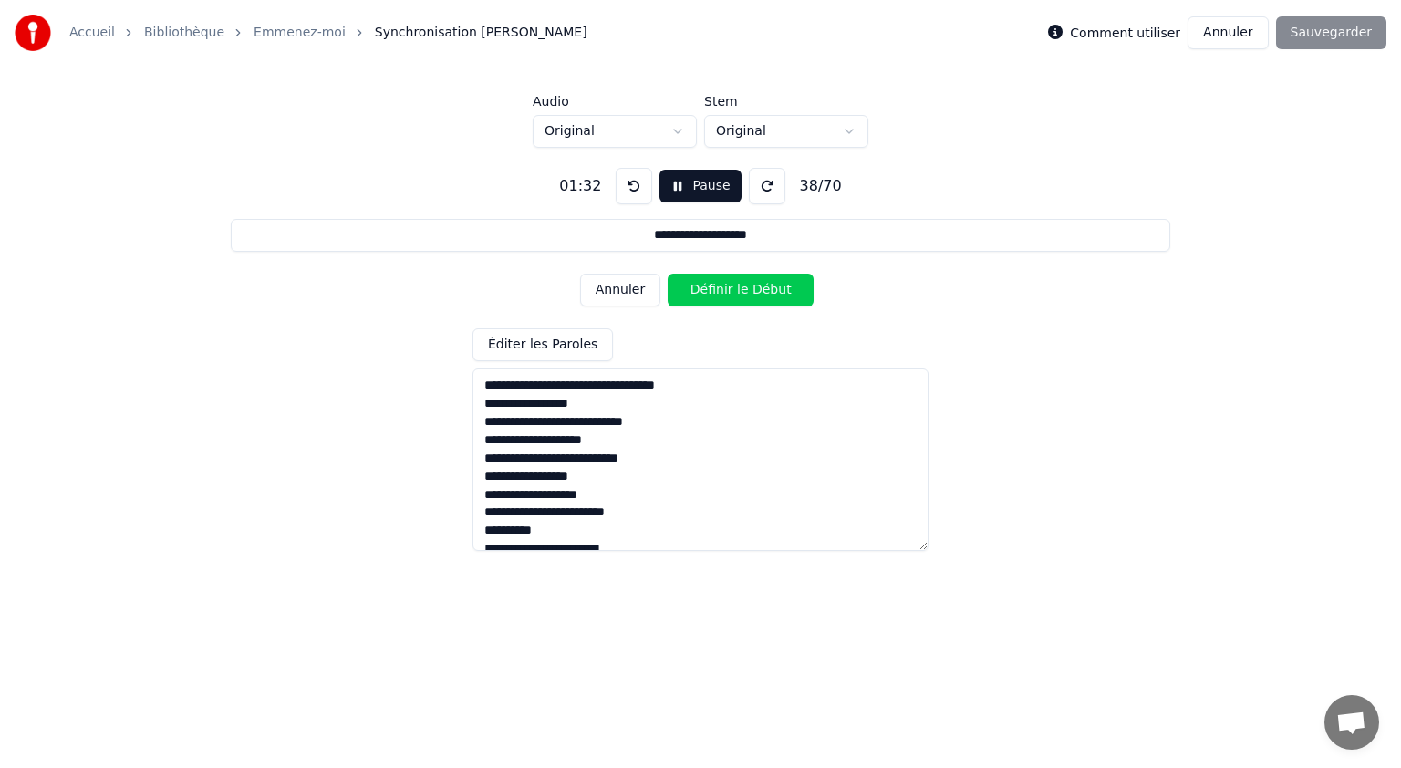
click at [712, 288] on button "Définir le Début" at bounding box center [741, 290] width 146 height 33
click at [712, 288] on button "Définir la Fin" at bounding box center [741, 290] width 146 height 33
click at [712, 288] on button "Définir le Début" at bounding box center [741, 290] width 146 height 33
click at [712, 288] on button "Définir la Fin" at bounding box center [741, 290] width 146 height 33
click at [712, 288] on button "Définir le Début" at bounding box center [741, 290] width 146 height 33
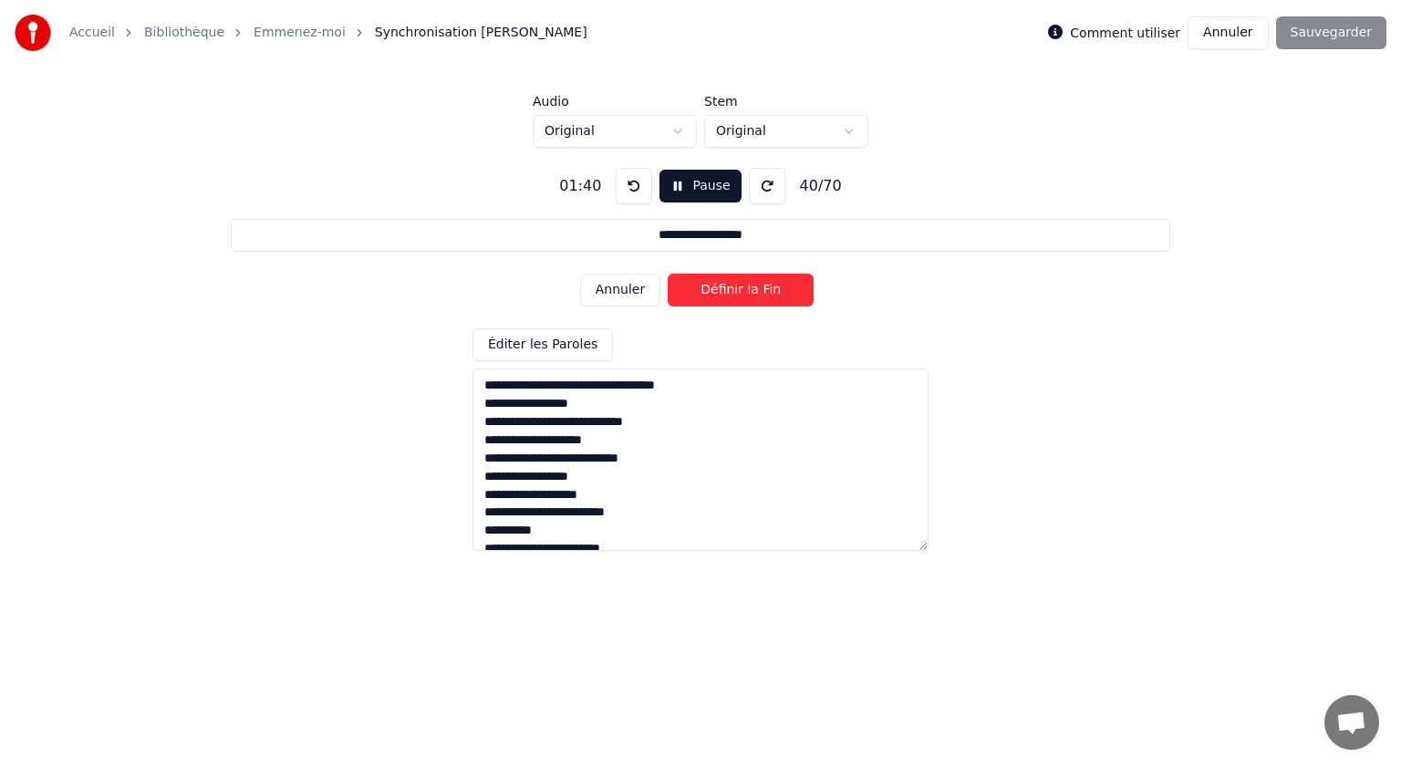
click at [712, 288] on button "Définir la Fin" at bounding box center [741, 290] width 146 height 33
click at [712, 288] on button "Définir le Début" at bounding box center [741, 290] width 146 height 33
click at [712, 286] on button "Définir la Fin" at bounding box center [741, 290] width 146 height 33
click at [712, 286] on button "Définir le Début" at bounding box center [741, 290] width 146 height 33
click at [713, 288] on button "Définir la Fin" at bounding box center [741, 290] width 146 height 33
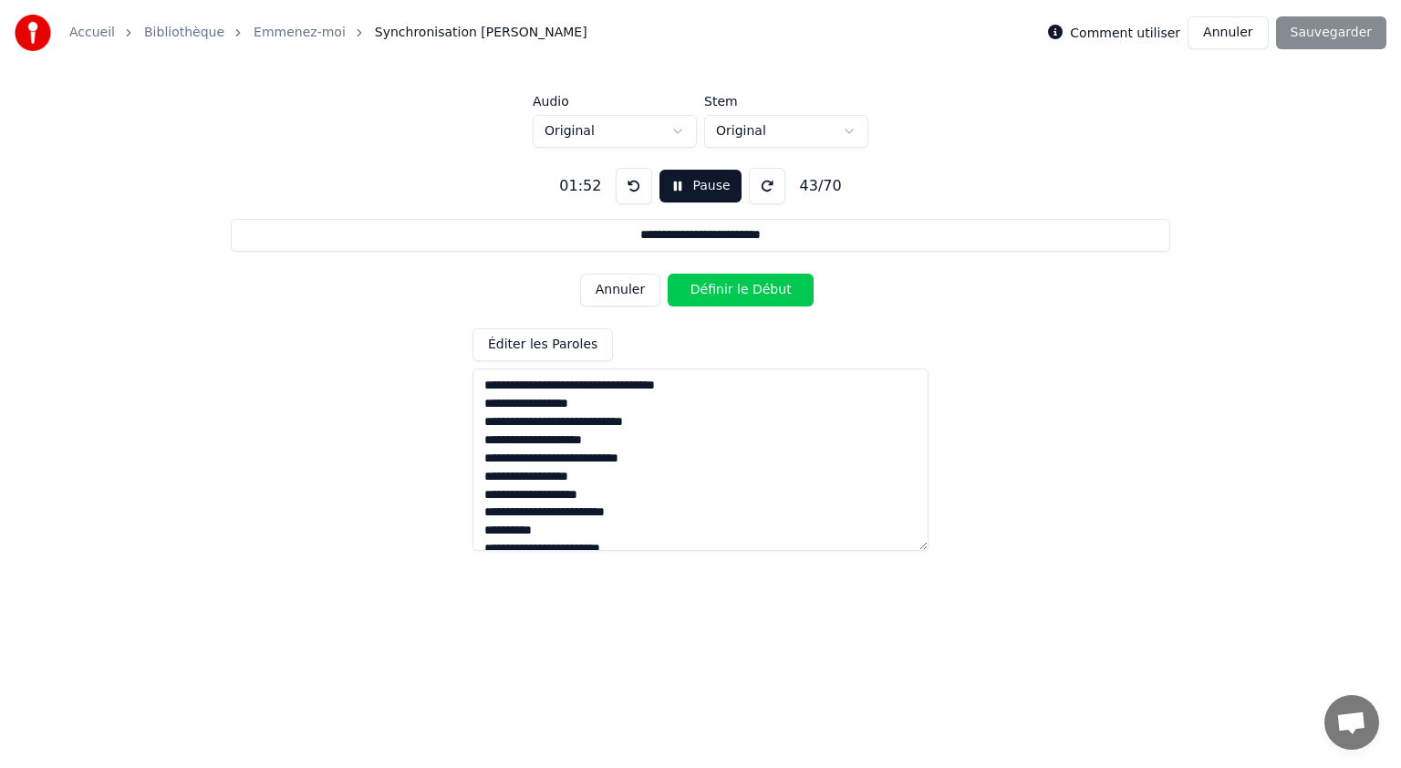
click at [713, 288] on button "Définir le Début" at bounding box center [741, 290] width 146 height 33
click at [713, 288] on button "Définir la Fin" at bounding box center [741, 290] width 146 height 33
click at [711, 290] on button "Définir le Début" at bounding box center [741, 290] width 146 height 33
click at [711, 290] on button "Définir la Fin" at bounding box center [741, 290] width 146 height 33
click at [711, 290] on button "Définir le Début" at bounding box center [741, 290] width 146 height 33
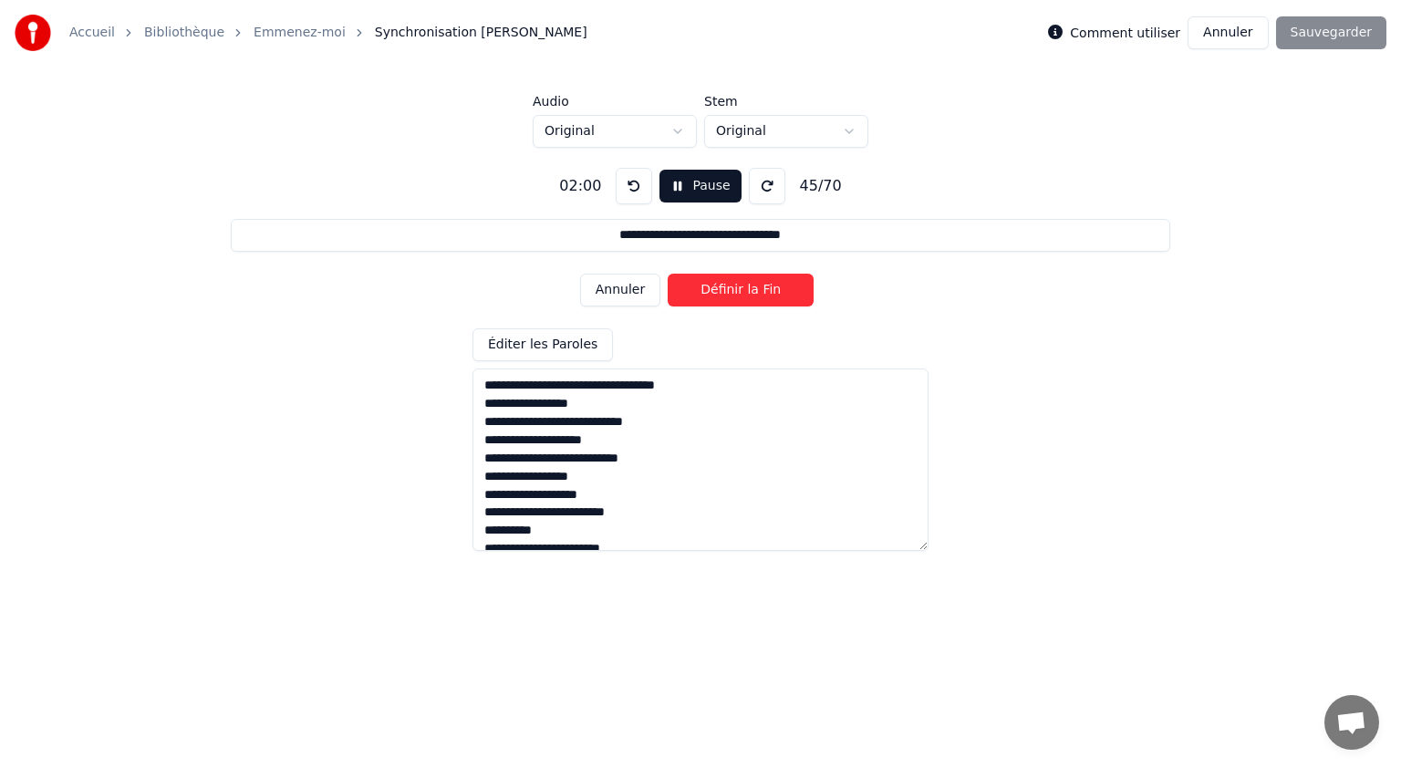
click at [711, 290] on button "Définir la Fin" at bounding box center [741, 290] width 146 height 33
click at [711, 290] on button "Définir le Début" at bounding box center [741, 290] width 146 height 33
click at [711, 290] on button "Définir la Fin" at bounding box center [741, 290] width 146 height 33
click at [711, 290] on button "Définir le Début" at bounding box center [741, 290] width 146 height 33
click at [711, 290] on button "Définir la Fin" at bounding box center [741, 290] width 146 height 33
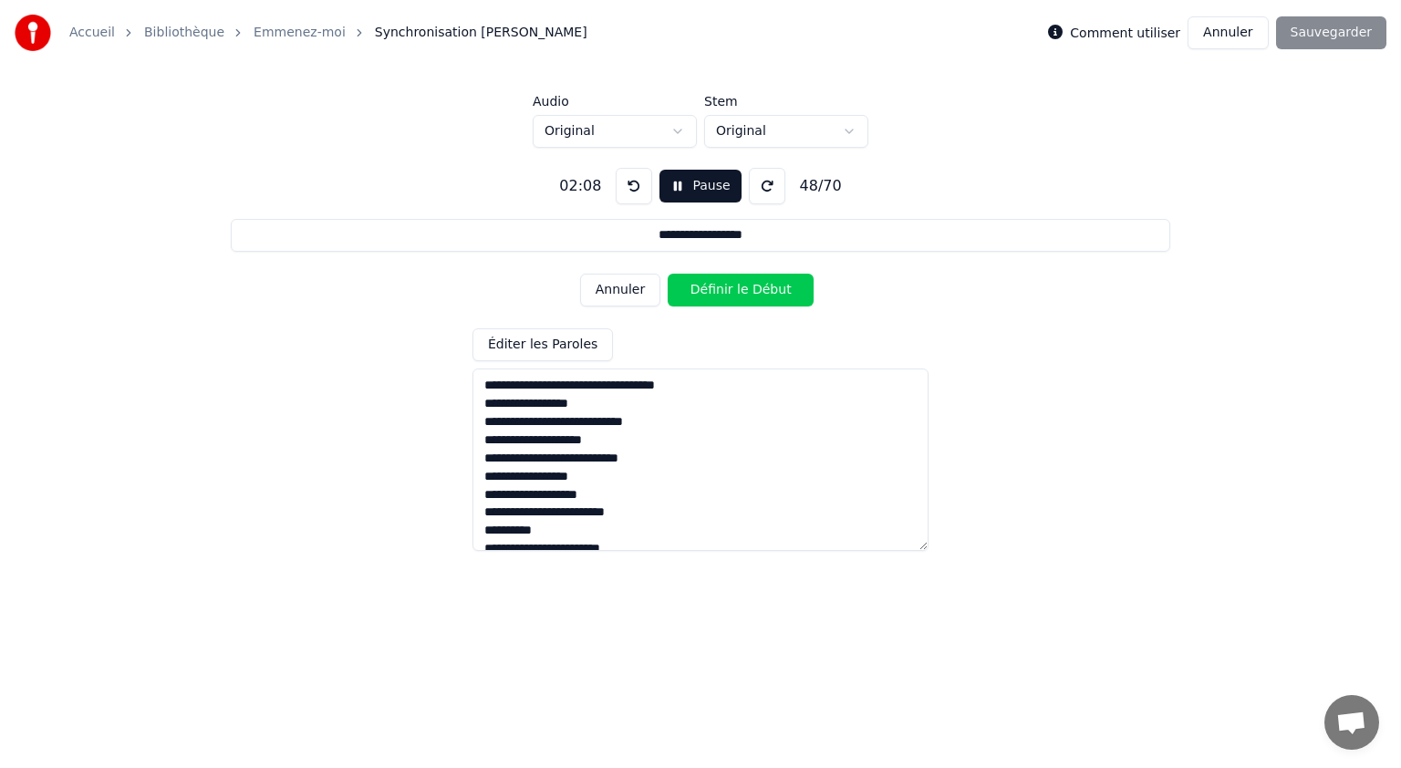
click at [711, 290] on button "Définir le Début" at bounding box center [741, 290] width 146 height 33
click at [711, 290] on button "Définir la Fin" at bounding box center [741, 290] width 146 height 33
click at [711, 290] on button "Définir le Début" at bounding box center [741, 290] width 146 height 33
click at [711, 290] on button "Définir la Fin" at bounding box center [741, 290] width 146 height 33
click at [711, 290] on button "Définir le Début" at bounding box center [741, 290] width 146 height 33
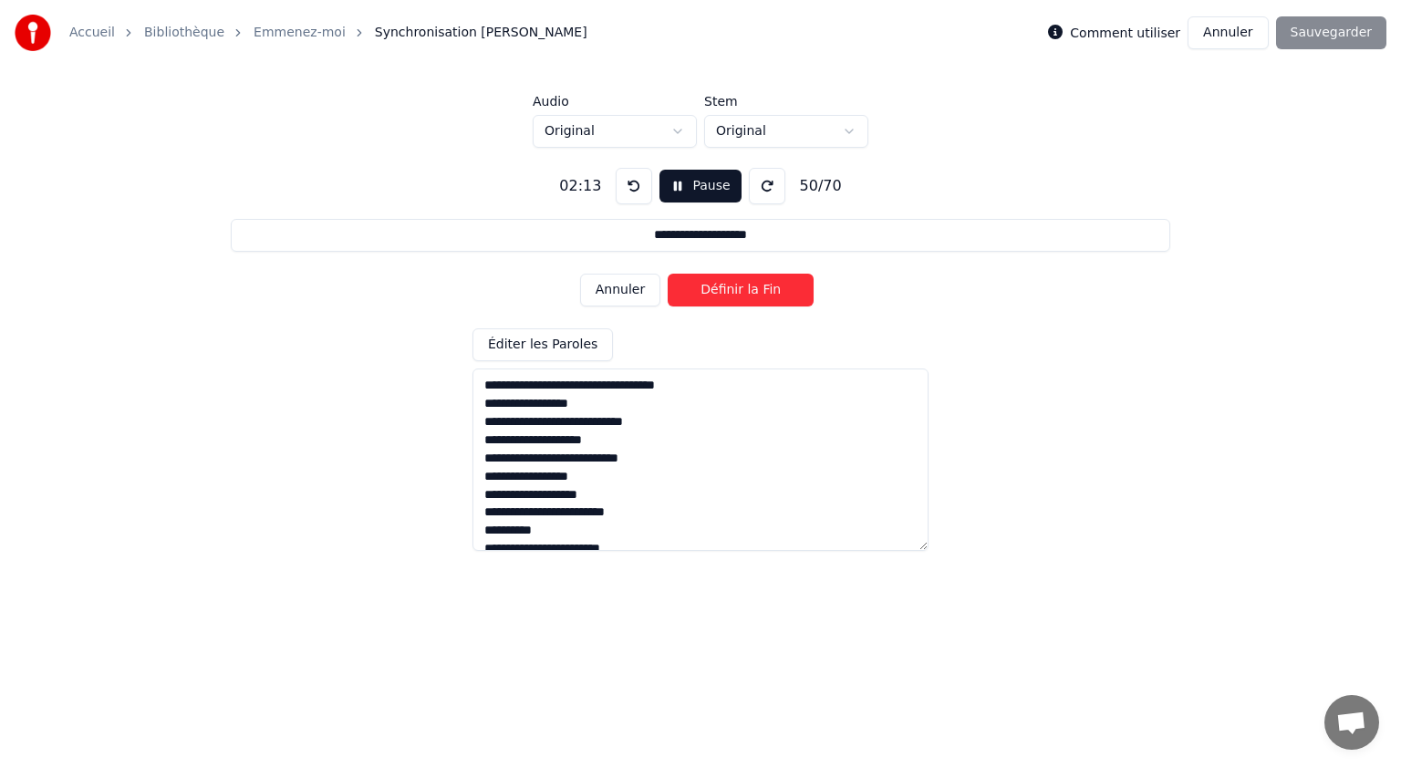
click at [711, 290] on button "Définir la Fin" at bounding box center [741, 290] width 146 height 33
click at [711, 290] on button "Définir le Début" at bounding box center [741, 290] width 146 height 33
click at [711, 290] on button "Définir la Fin" at bounding box center [741, 290] width 146 height 33
click at [711, 290] on button "Définir le Début" at bounding box center [741, 290] width 146 height 33
click at [711, 290] on button "Définir la Fin" at bounding box center [741, 290] width 146 height 33
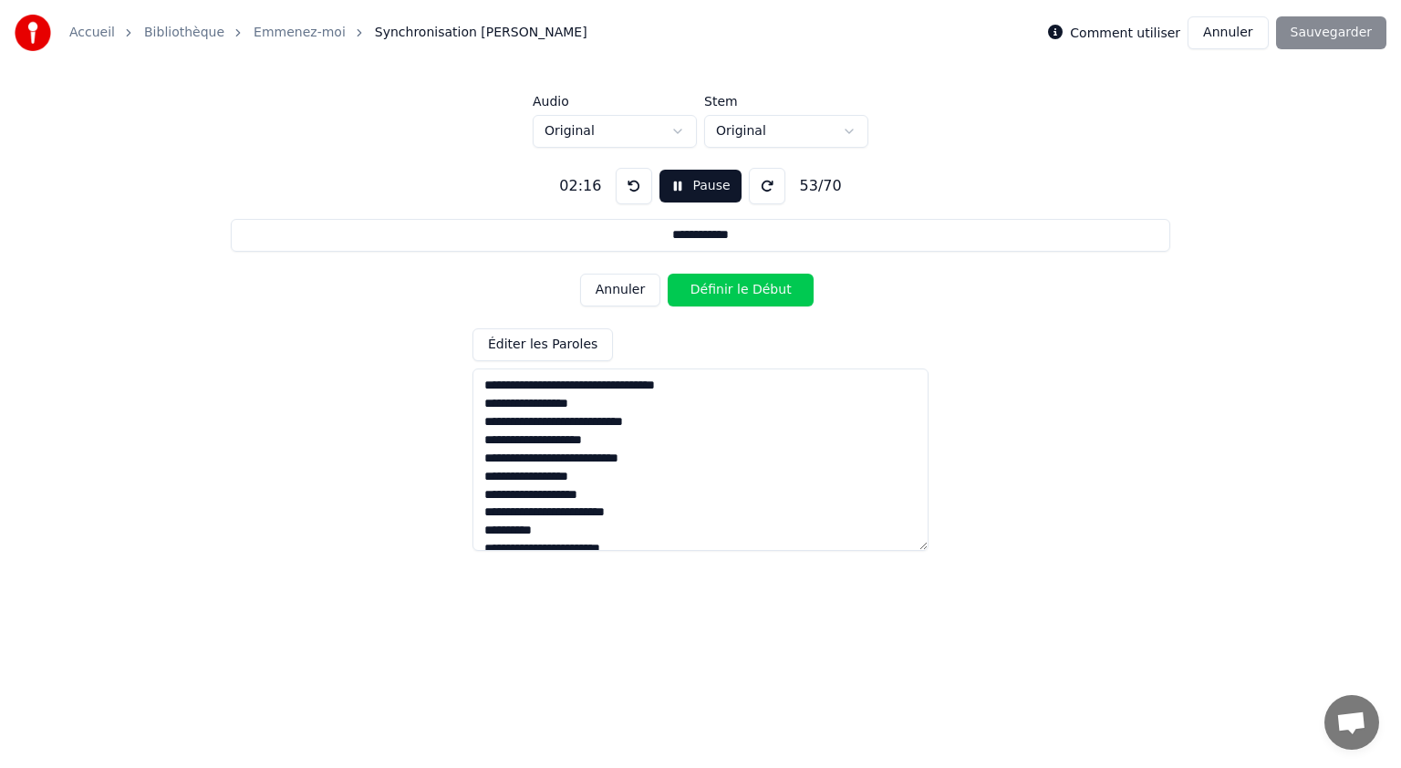
click at [711, 290] on button "Définir le Début" at bounding box center [741, 290] width 146 height 33
click at [711, 290] on button "Définir la Fin" at bounding box center [741, 290] width 146 height 33
click at [711, 290] on button "Définir le Début" at bounding box center [741, 290] width 146 height 33
click at [711, 290] on button "Définir la Fin" at bounding box center [741, 290] width 146 height 33
click at [711, 290] on button "Définir le Début" at bounding box center [741, 290] width 146 height 33
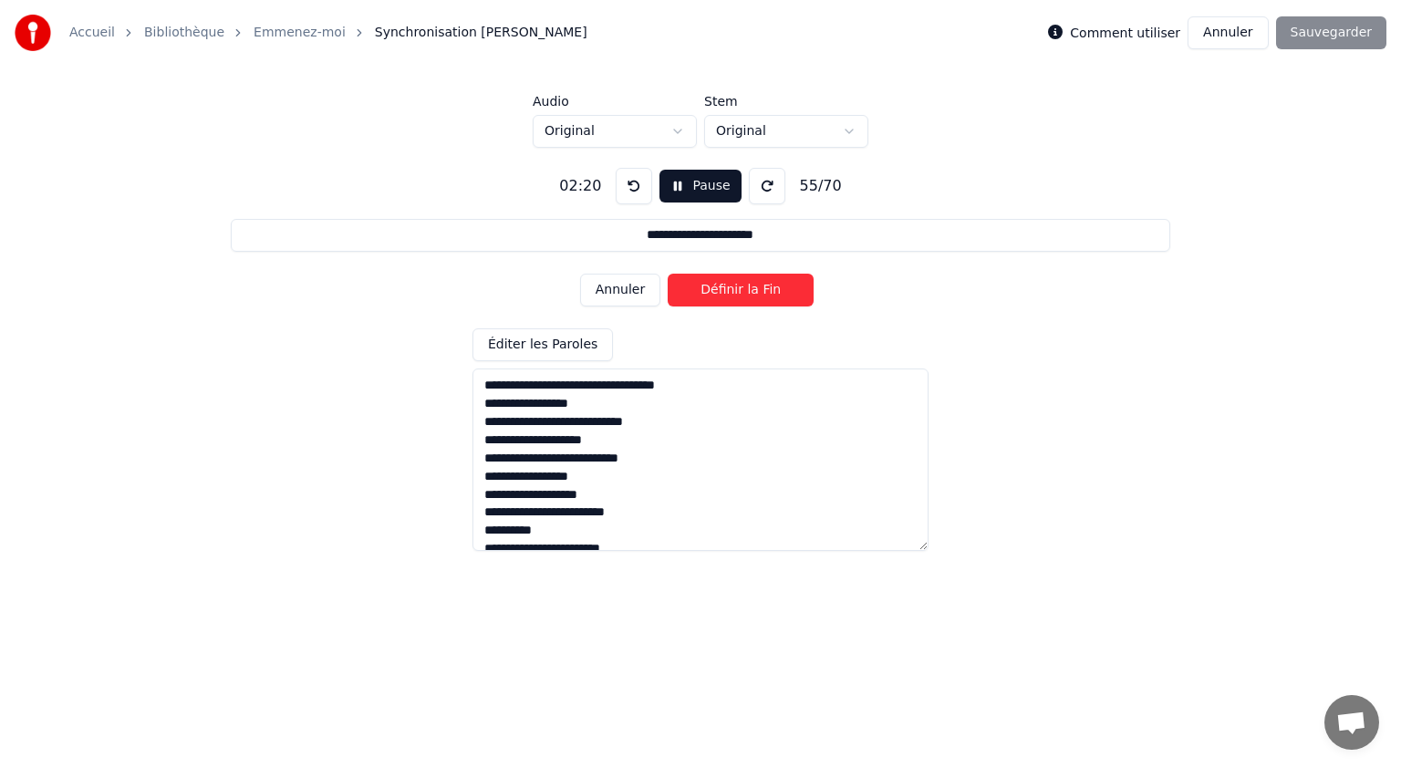
click at [711, 290] on button "Définir la Fin" at bounding box center [741, 290] width 146 height 33
click at [711, 290] on button "Définir le Début" at bounding box center [741, 290] width 146 height 33
click at [711, 290] on button "Définir la Fin" at bounding box center [741, 290] width 146 height 33
click at [711, 290] on button "Définir le Début" at bounding box center [741, 290] width 146 height 33
click at [711, 290] on button "Définir la Fin" at bounding box center [741, 290] width 146 height 33
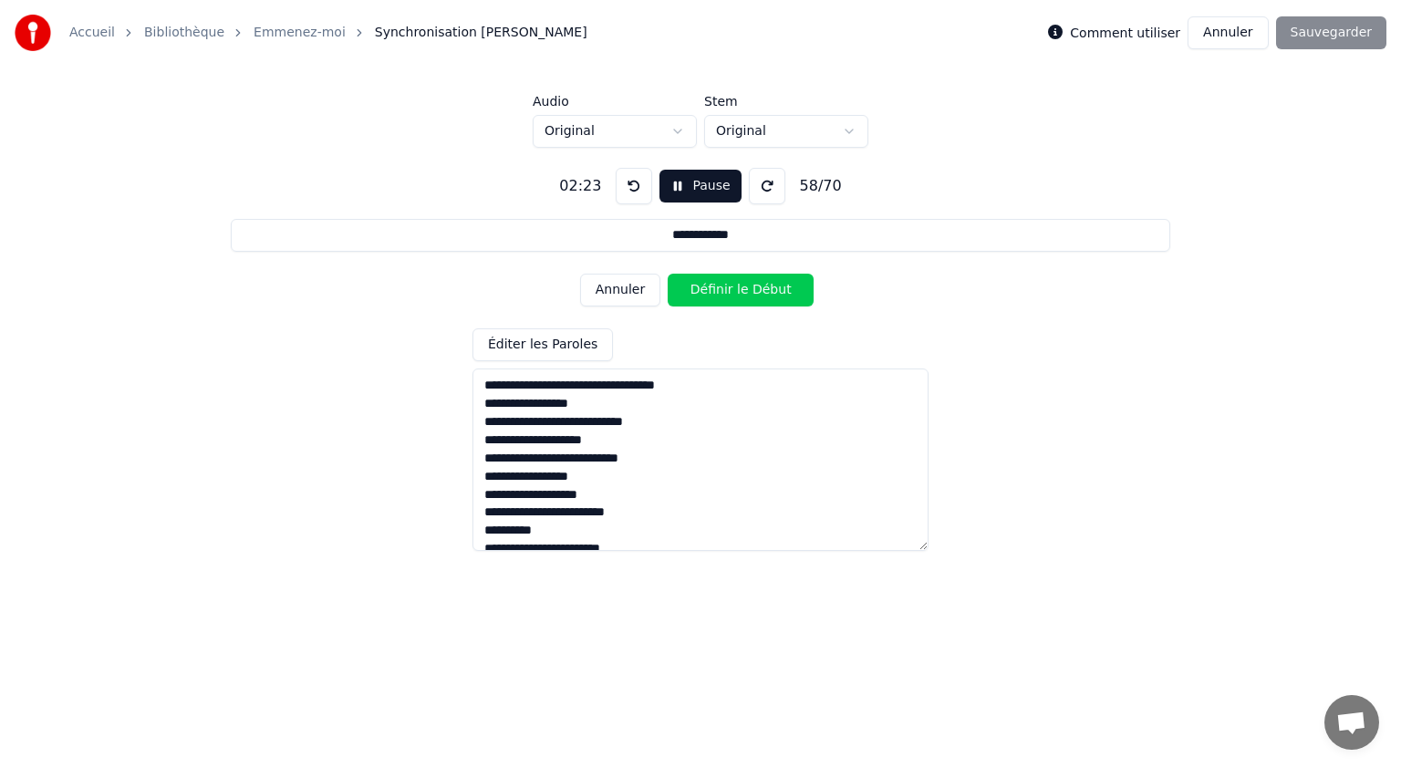
click at [711, 290] on button "Définir le Début" at bounding box center [741, 290] width 146 height 33
click at [711, 290] on button "Définir la Fin" at bounding box center [741, 290] width 146 height 33
click at [711, 290] on button "Définir le Début" at bounding box center [741, 290] width 146 height 33
click at [711, 290] on button "Définir la Fin" at bounding box center [741, 290] width 146 height 33
click at [711, 290] on button "Définir le Début" at bounding box center [741, 290] width 146 height 33
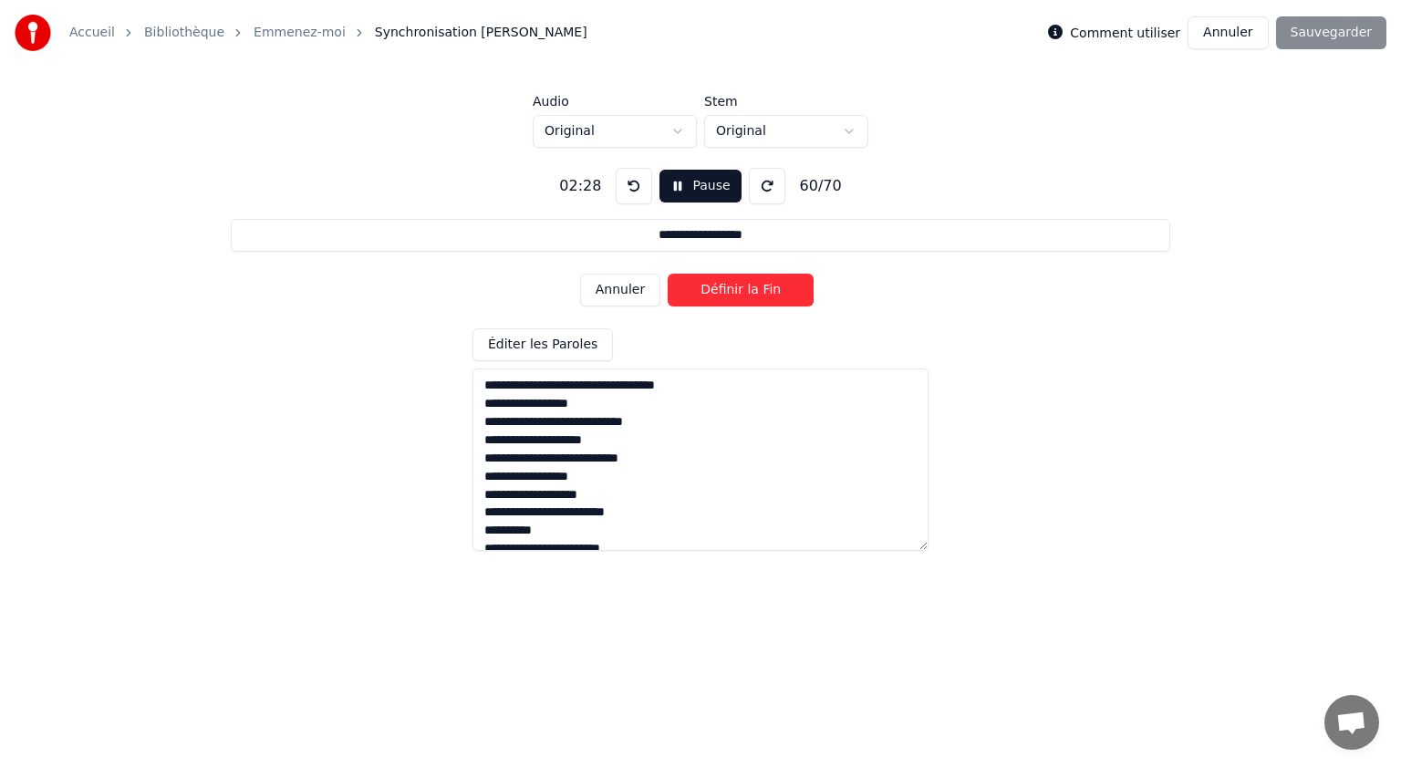
click at [711, 290] on button "Définir la Fin" at bounding box center [741, 290] width 146 height 33
click at [715, 290] on button "Définir le Début" at bounding box center [741, 290] width 146 height 33
click at [715, 290] on button "Définir la Fin" at bounding box center [741, 290] width 146 height 33
click at [715, 290] on button "Définir le Début" at bounding box center [741, 290] width 146 height 33
click at [715, 290] on button "Définir la Fin" at bounding box center [741, 290] width 146 height 33
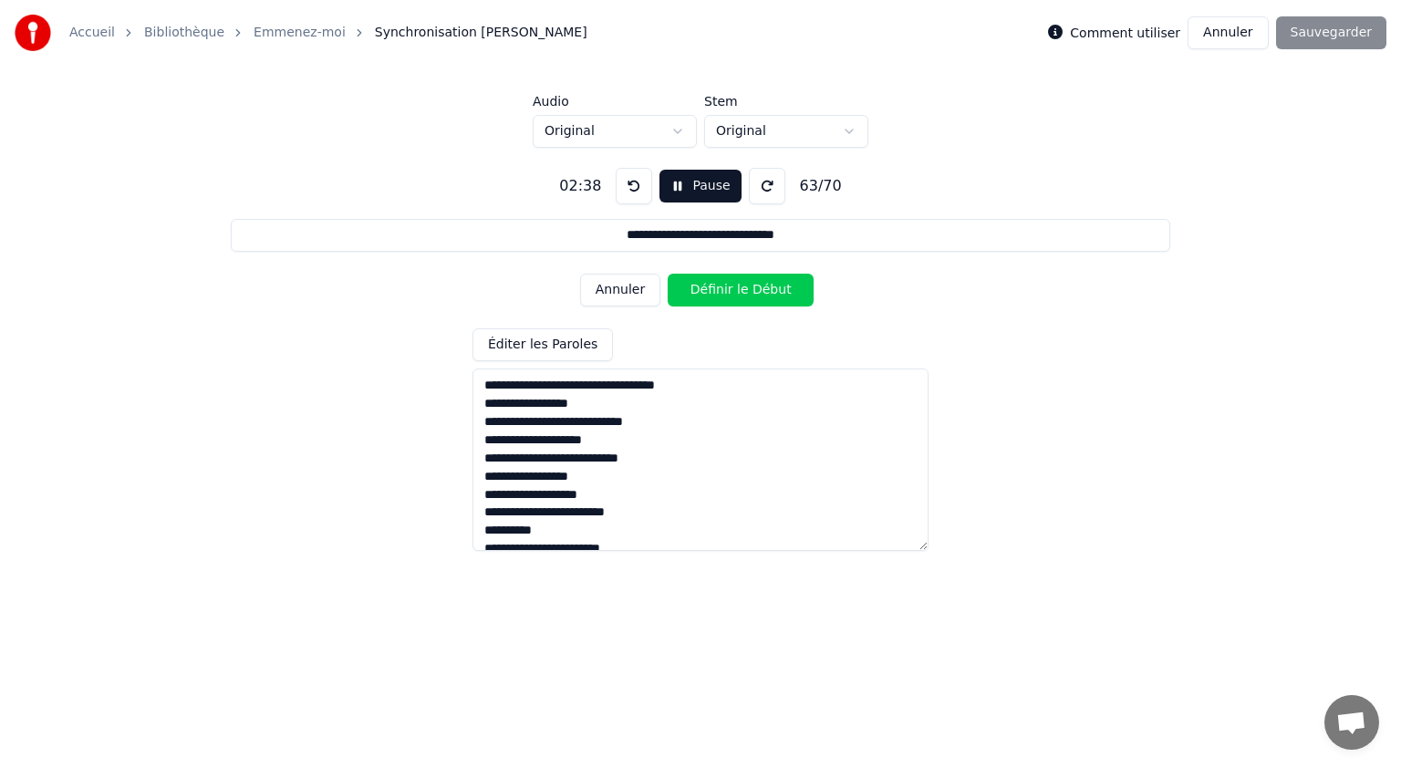
click at [715, 290] on button "Définir le Début" at bounding box center [741, 290] width 146 height 33
click at [719, 291] on button "Définir la Fin" at bounding box center [741, 290] width 146 height 33
click at [719, 291] on button "Définir le Début" at bounding box center [741, 290] width 146 height 33
click at [719, 291] on button "Définir la Fin" at bounding box center [741, 290] width 146 height 33
click at [719, 291] on button "Définir le Début" at bounding box center [741, 290] width 146 height 33
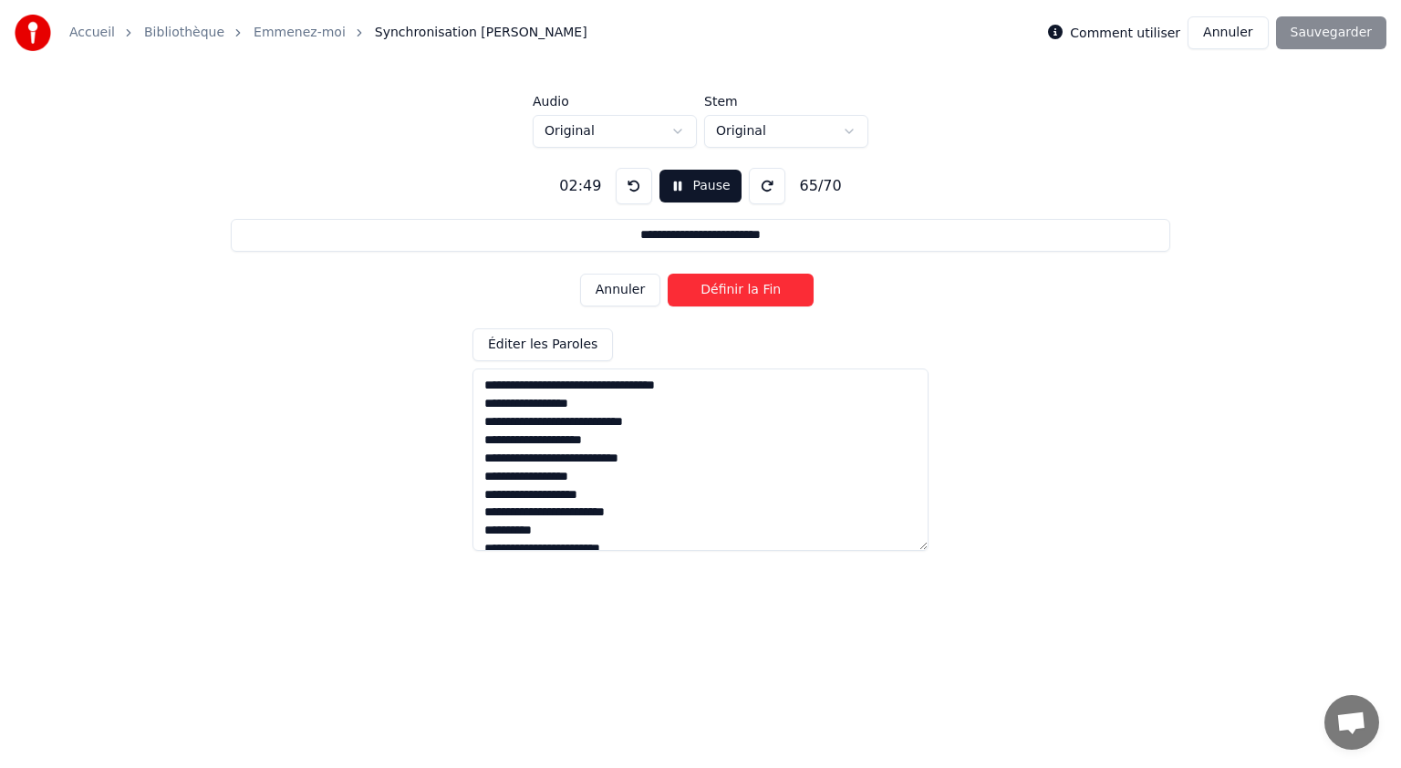
click at [719, 292] on button "Définir la Fin" at bounding box center [741, 290] width 146 height 33
click at [719, 292] on button "Définir le Début" at bounding box center [741, 290] width 146 height 33
click at [719, 292] on button "Définir la Fin" at bounding box center [741, 290] width 146 height 33
click at [719, 292] on button "Définir le Début" at bounding box center [741, 290] width 146 height 33
click at [722, 294] on button "Définir la Fin" at bounding box center [741, 290] width 146 height 33
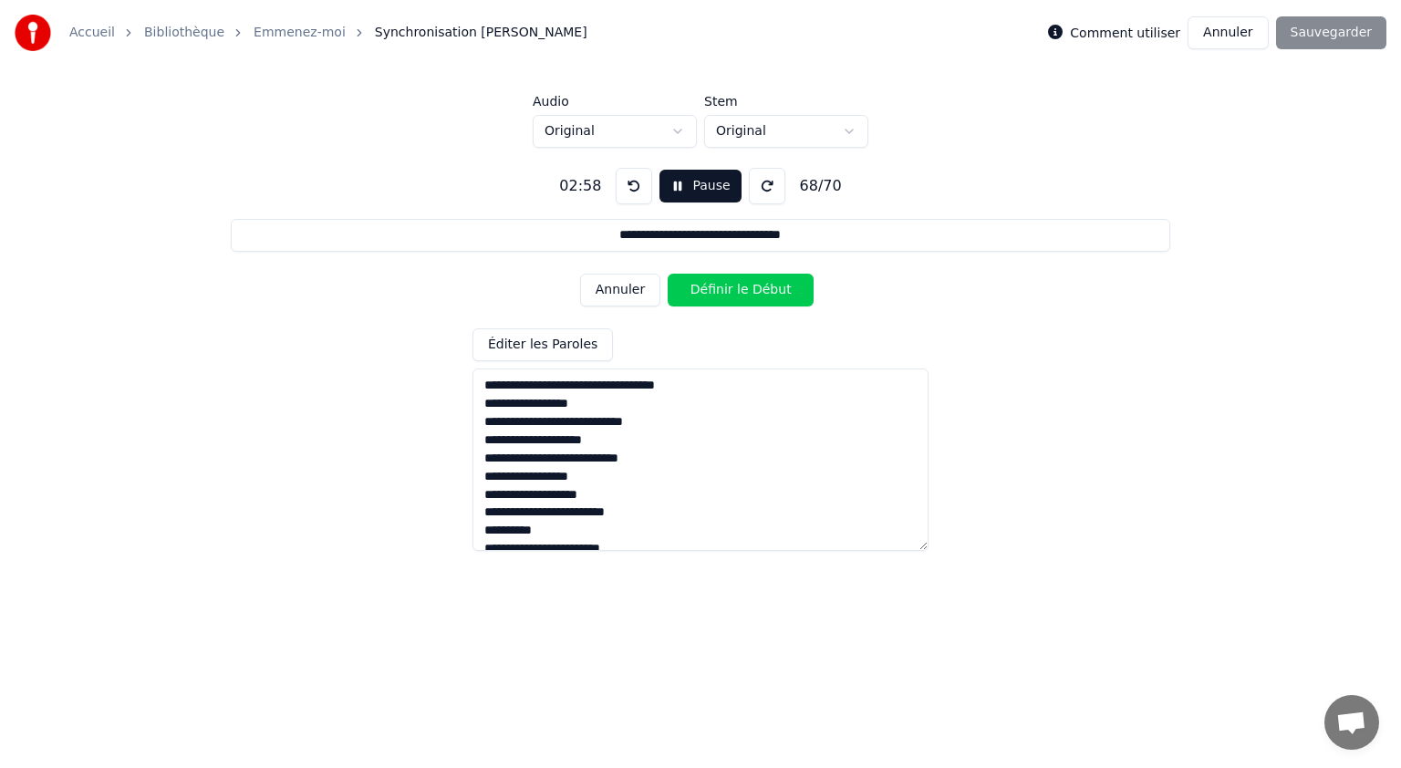
click at [722, 294] on button "Définir le Début" at bounding box center [741, 290] width 146 height 33
click at [723, 292] on button "Définir la Fin" at bounding box center [741, 290] width 146 height 33
click at [722, 292] on button "Définir le Début" at bounding box center [741, 290] width 146 height 33
click at [722, 292] on button "Définir la Fin" at bounding box center [741, 290] width 146 height 33
type input "**********"
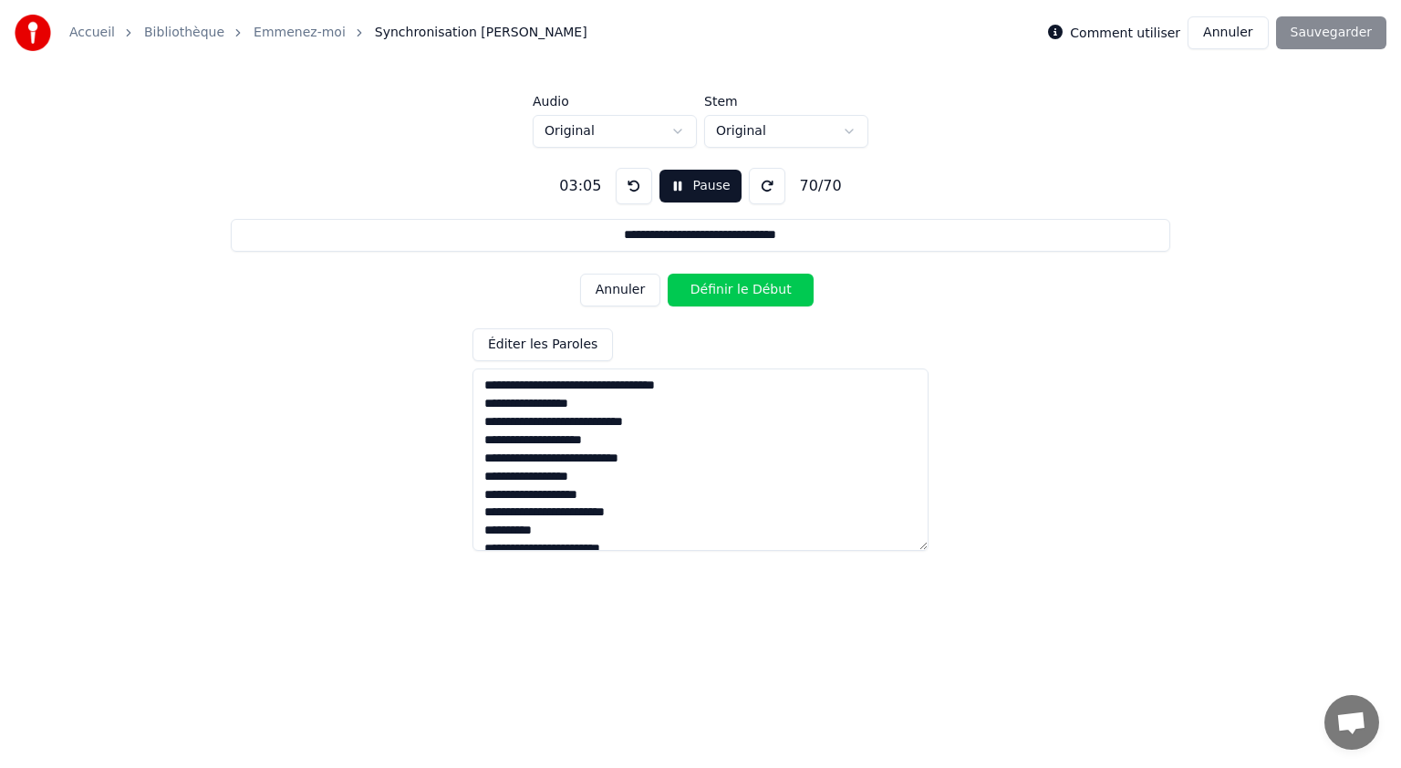
click at [722, 292] on button "Définir le Début" at bounding box center [741, 290] width 146 height 33
click at [722, 292] on button "Définir la Fin" at bounding box center [741, 290] width 146 height 33
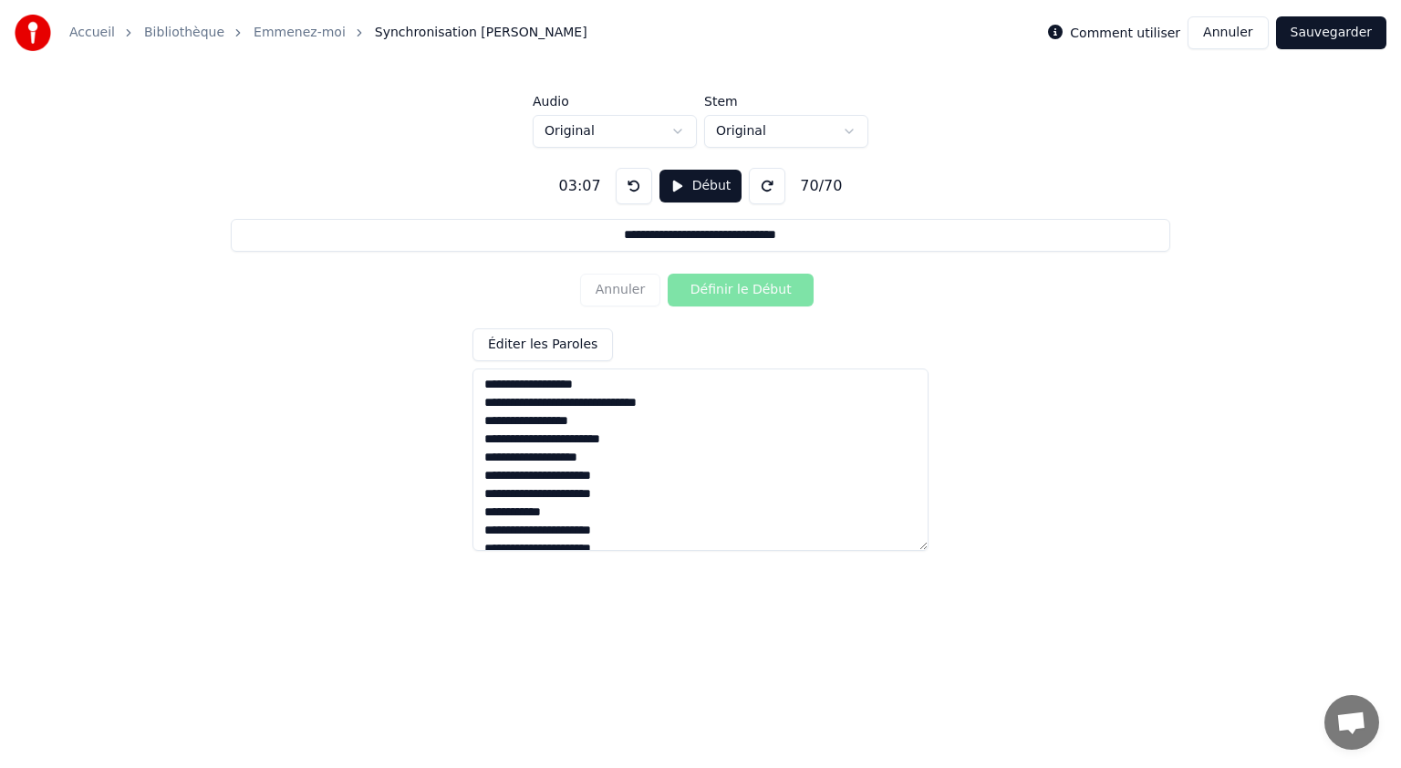
scroll to position [912, 0]
click at [596, 459] on textarea at bounding box center [700, 459] width 456 height 182
click at [595, 467] on textarea at bounding box center [700, 459] width 456 height 182
click at [600, 467] on textarea at bounding box center [700, 459] width 456 height 182
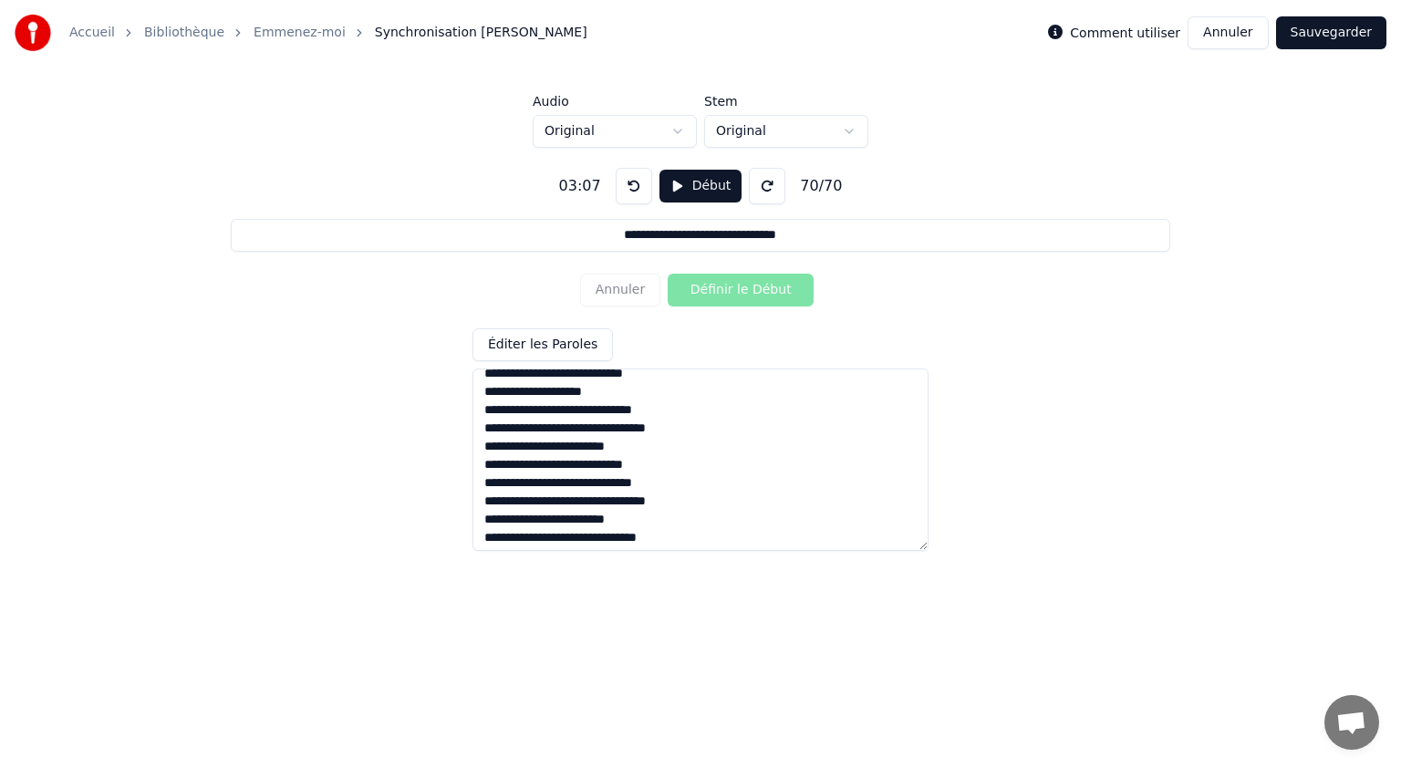
scroll to position [1109, 0]
type textarea "**********"
click at [1324, 36] on button "Sauvegarder" at bounding box center [1331, 32] width 110 height 33
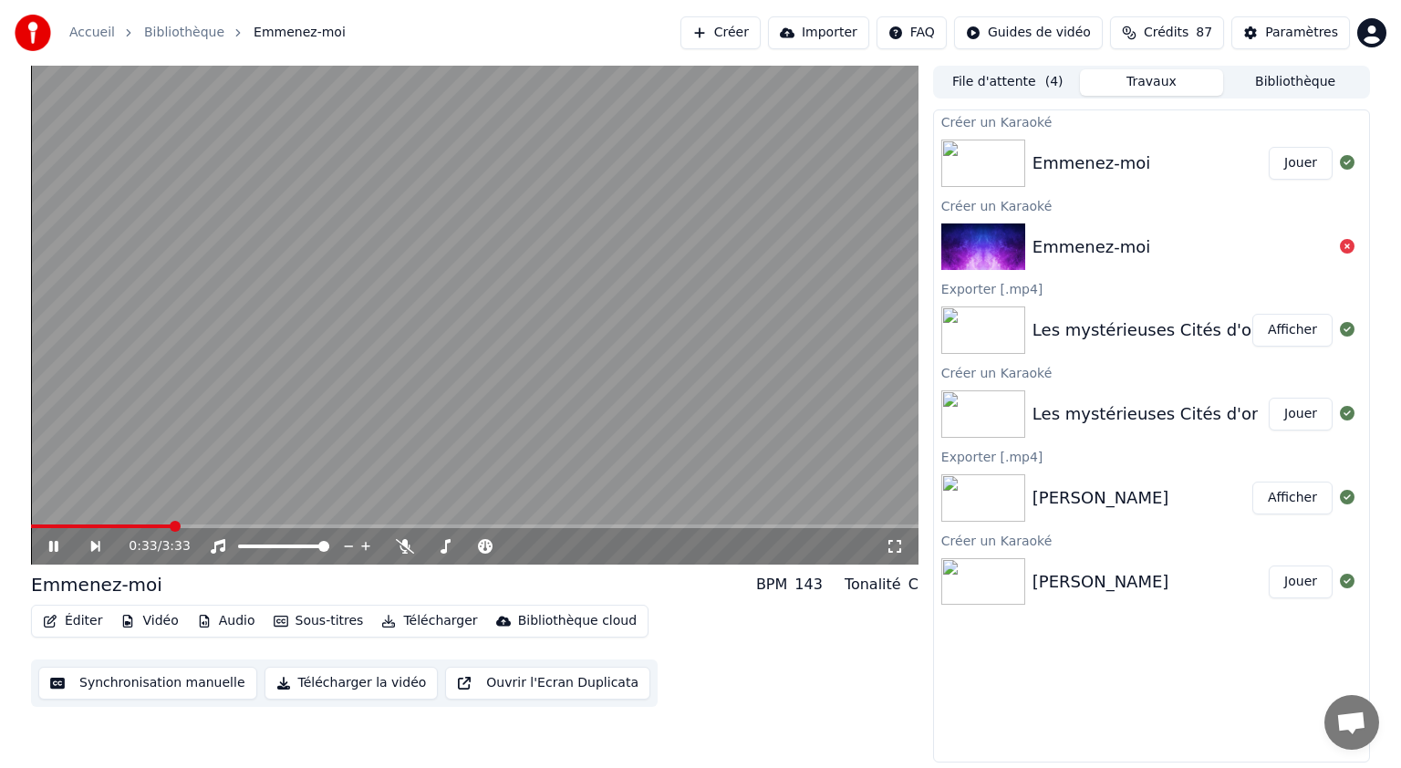
click at [292, 624] on button "Sous-titres" at bounding box center [318, 621] width 105 height 26
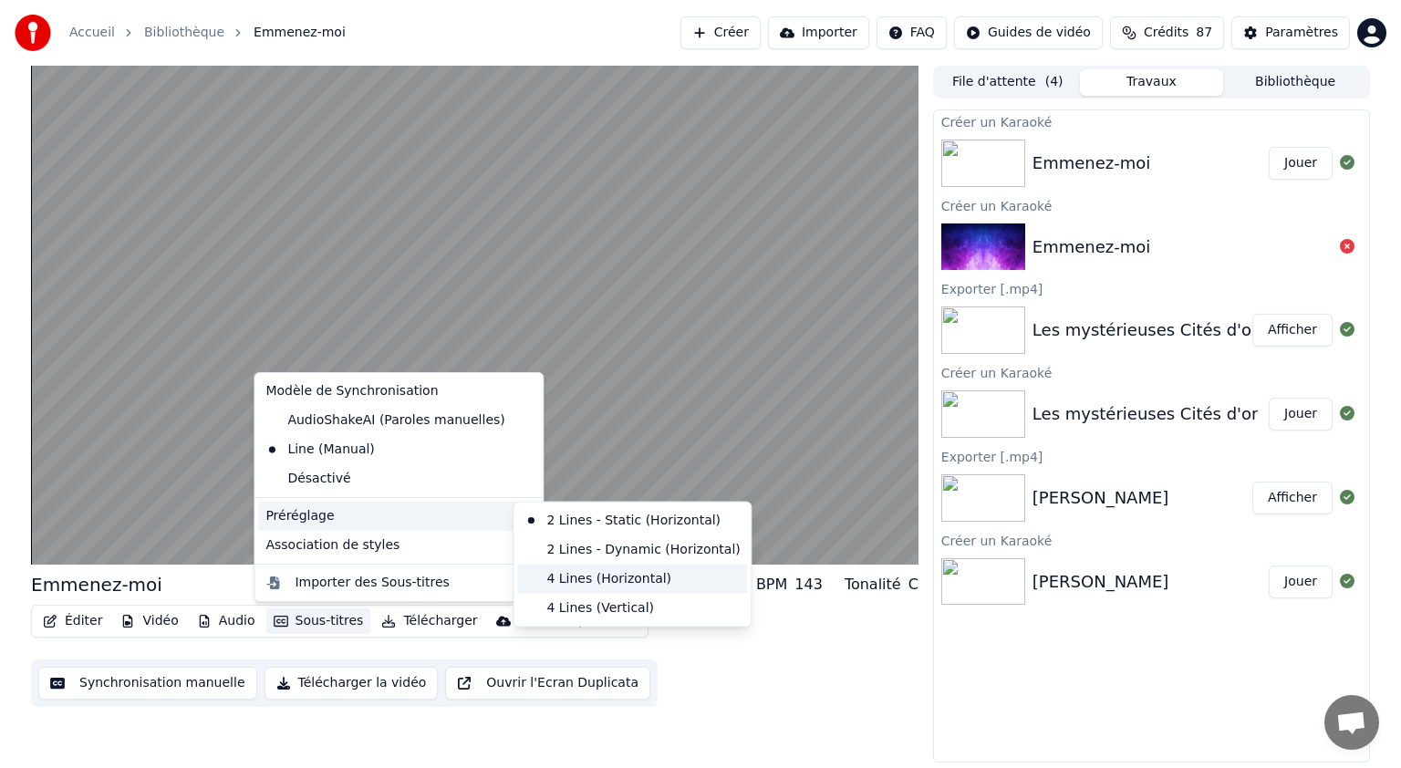
click at [555, 570] on div "4 Lines (Horizontal)" at bounding box center [632, 578] width 230 height 29
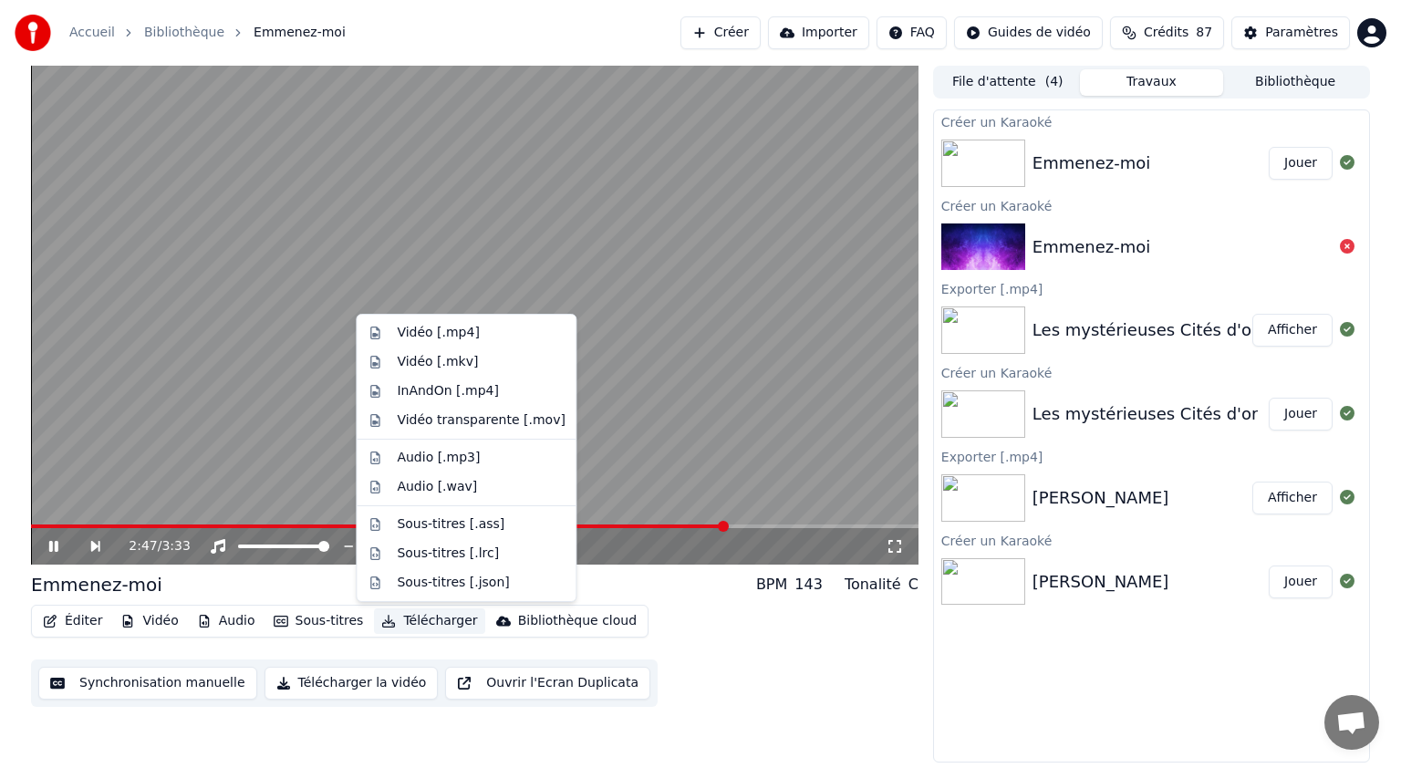
click at [401, 617] on button "Télécharger" at bounding box center [429, 621] width 110 height 26
click at [449, 330] on div "Vidéo [.mp4]" at bounding box center [438, 333] width 82 height 18
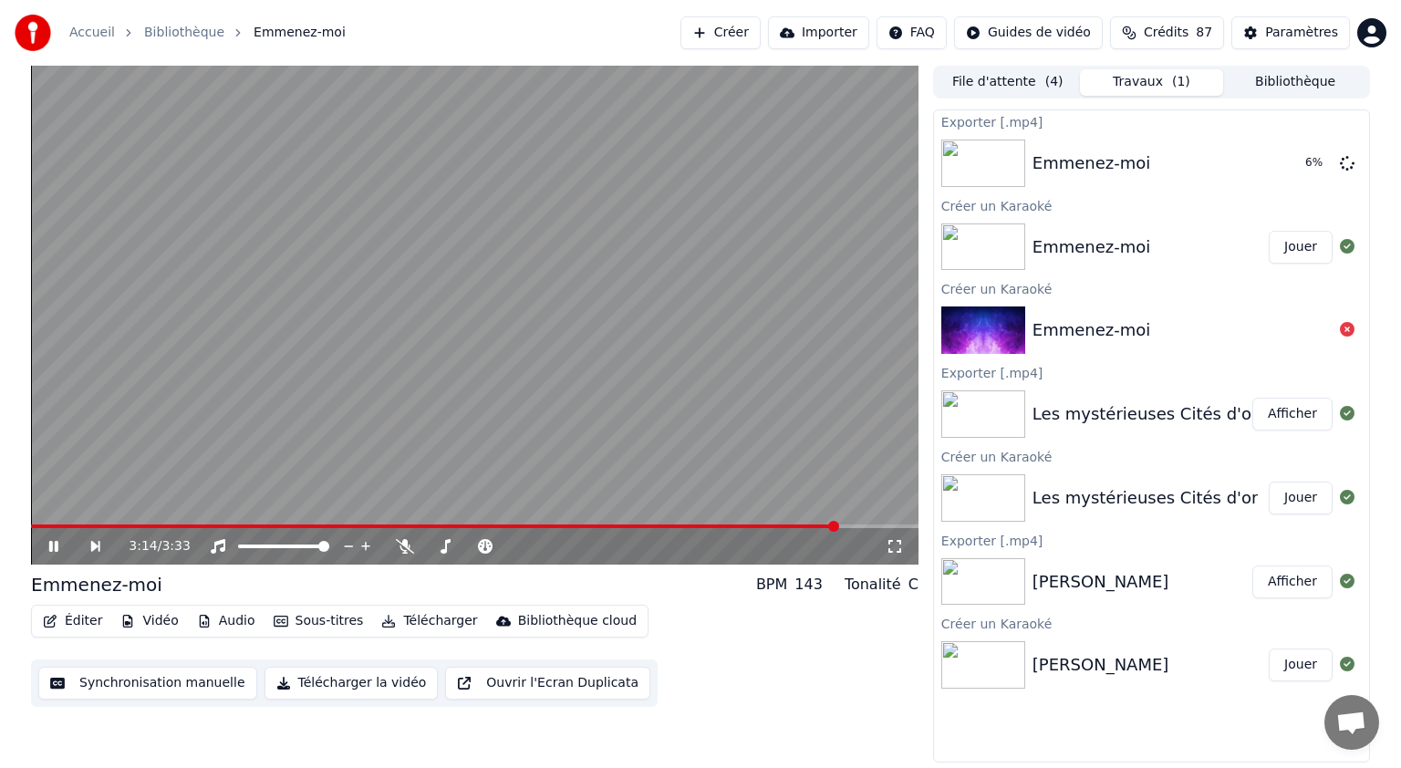
click at [55, 546] on icon at bounding box center [53, 546] width 9 height 11
click at [1302, 170] on button "Afficher" at bounding box center [1292, 163] width 80 height 33
click at [759, 43] on button "Créer" at bounding box center [720, 32] width 80 height 33
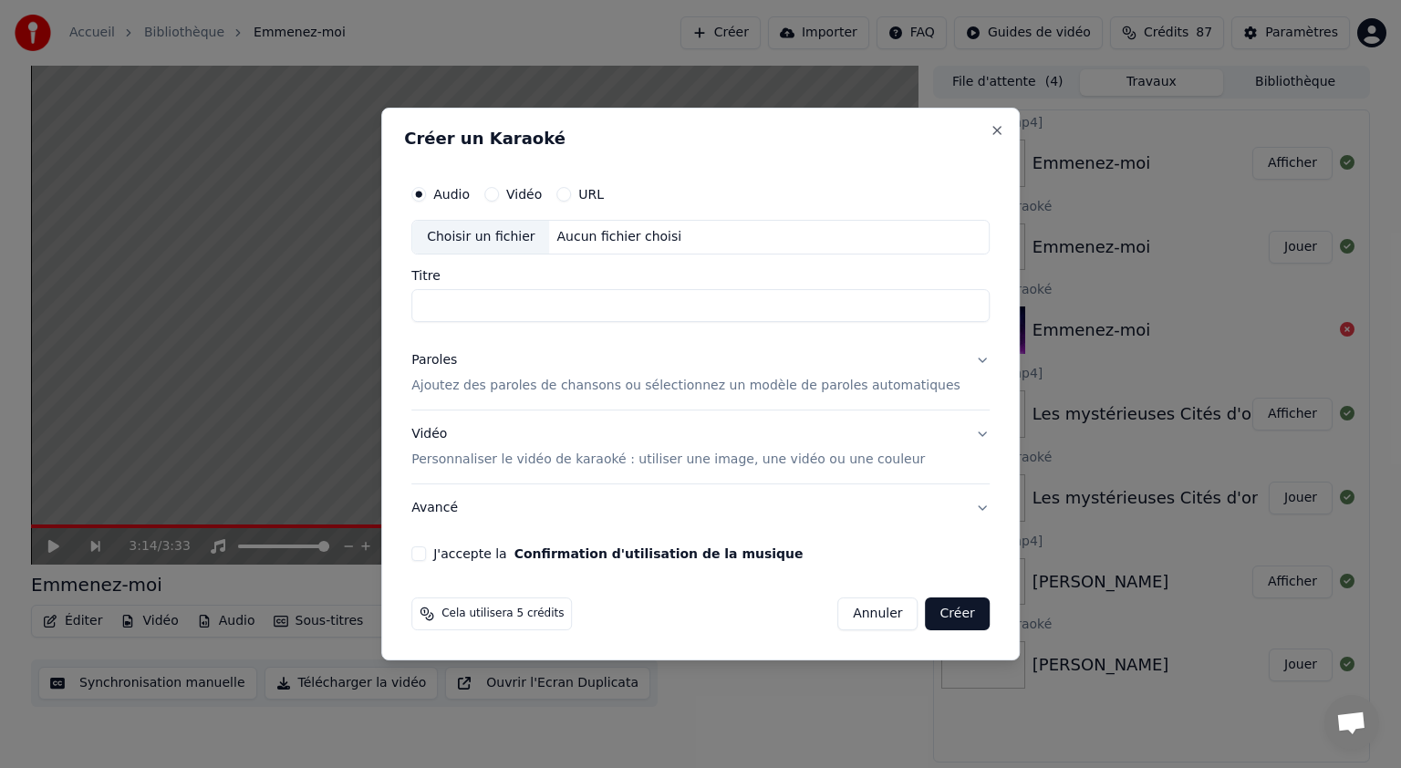
click at [520, 241] on div "Choisir un fichier" at bounding box center [480, 237] width 137 height 33
type input "**********"
click at [543, 383] on p "Ajoutez des paroles de chansons ou sélectionnez un modèle de paroles automatiqu…" at bounding box center [685, 386] width 549 height 18
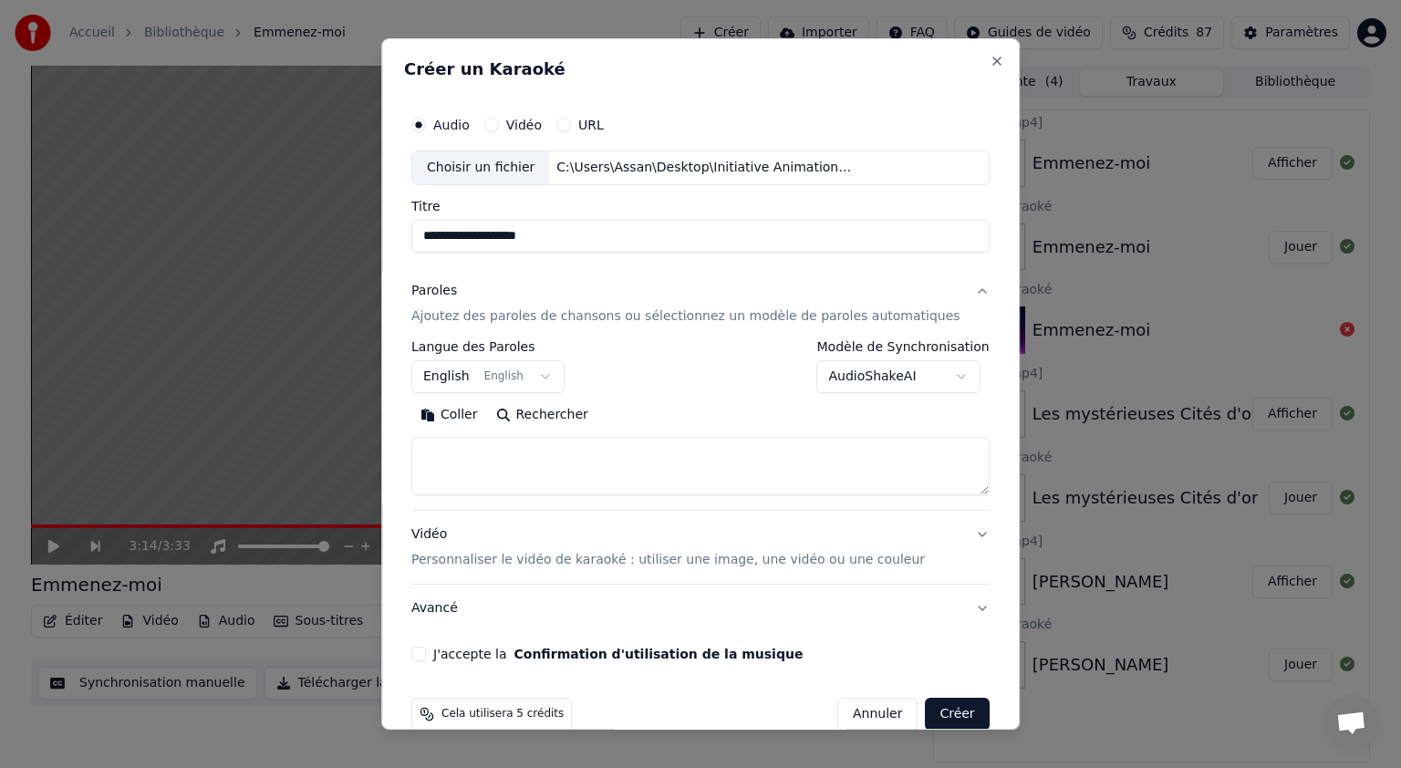
click at [467, 372] on button "English English" at bounding box center [487, 376] width 153 height 33
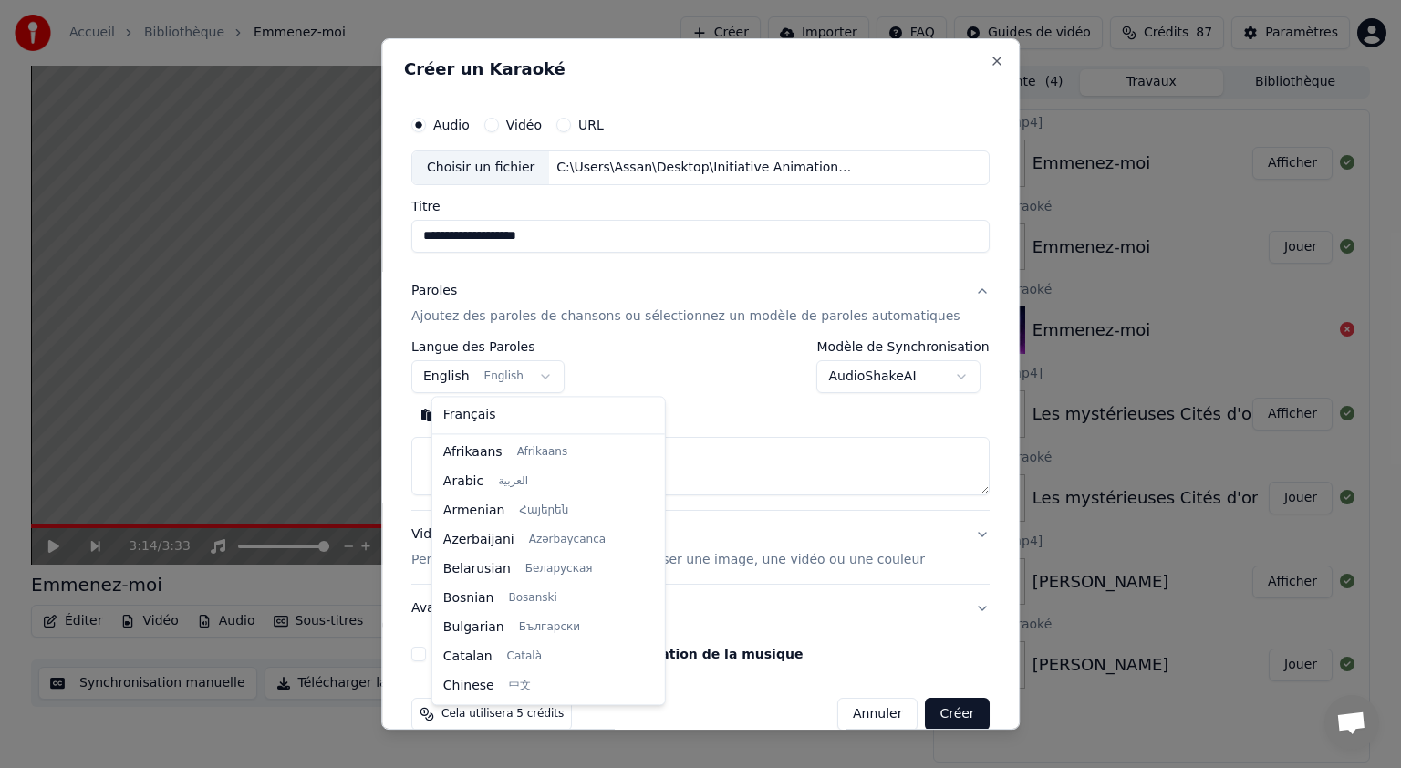
scroll to position [146, 0]
select select "**"
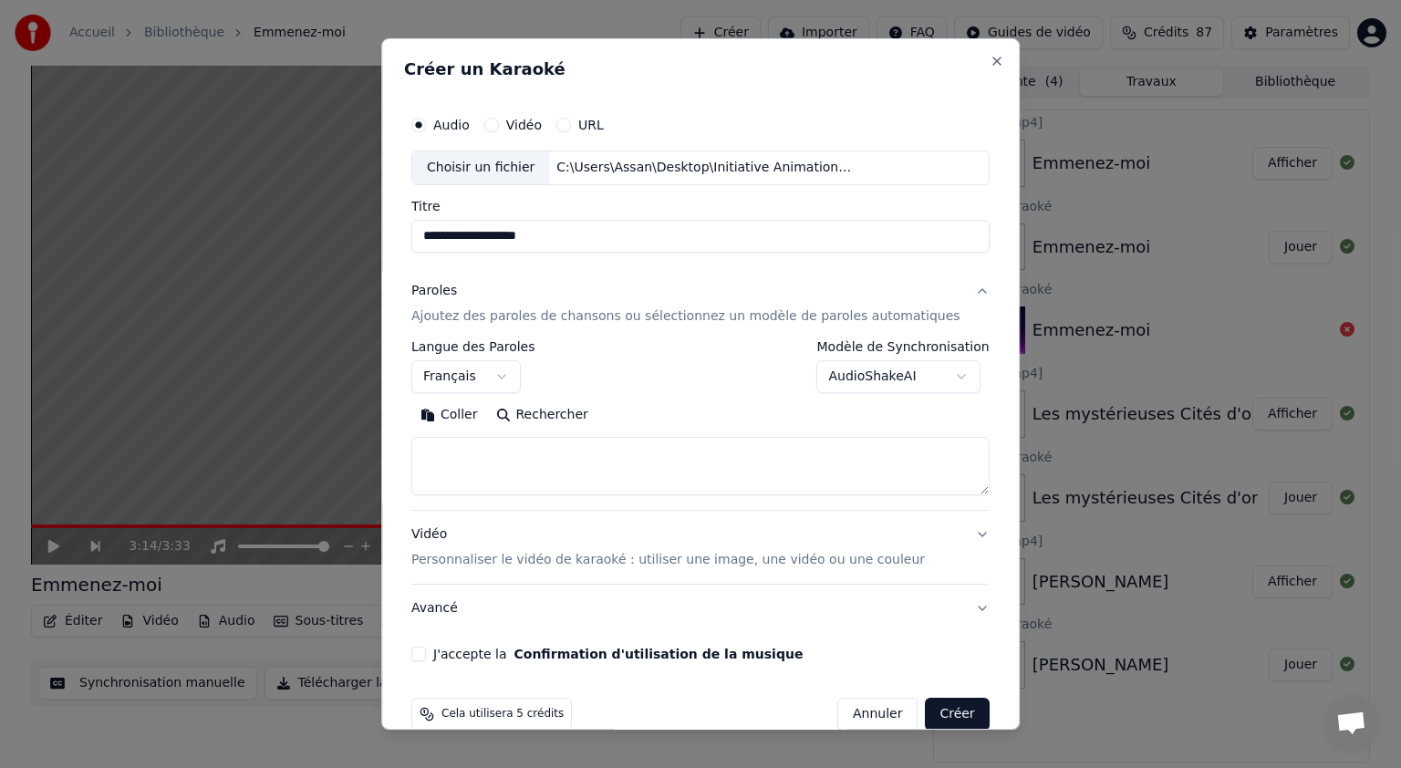
click at [461, 419] on button "Coller" at bounding box center [449, 414] width 76 height 29
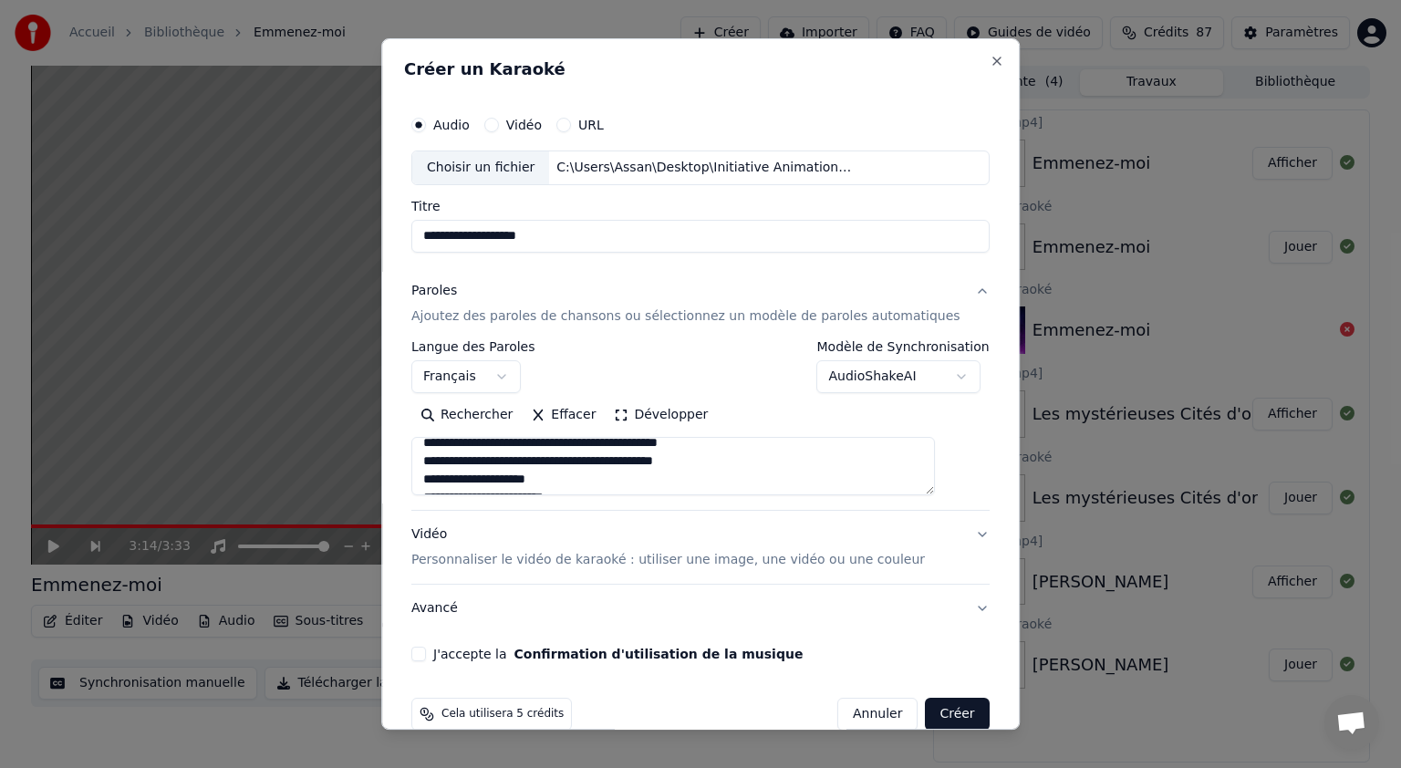
scroll to position [759, 0]
click at [594, 554] on p "Personnaliser le vidéo de karaoké : utiliser une image, une vidéo ou une couleur" at bounding box center [667, 560] width 513 height 18
type textarea "**********"
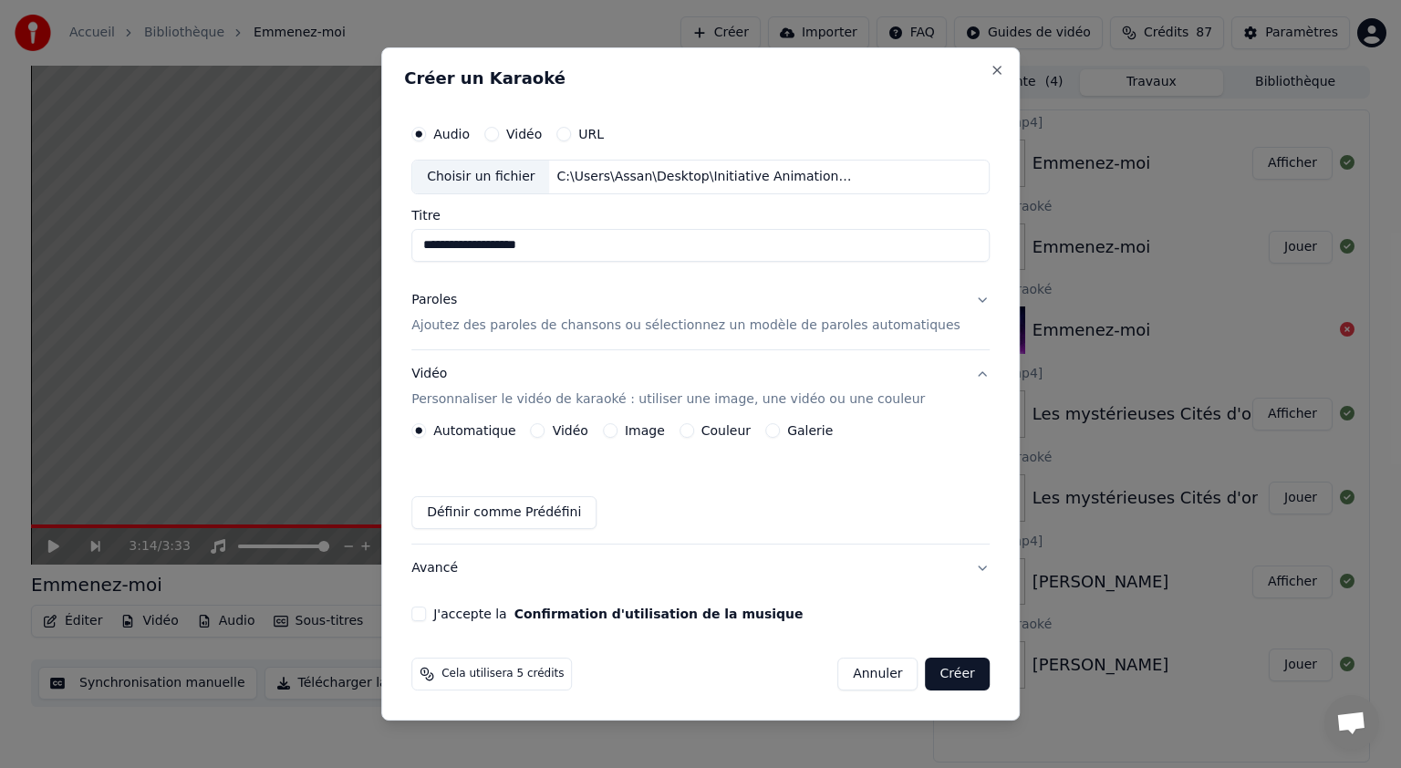
click at [660, 435] on label "Image" at bounding box center [645, 430] width 40 height 13
click at [617, 435] on button "Image" at bounding box center [610, 430] width 15 height 15
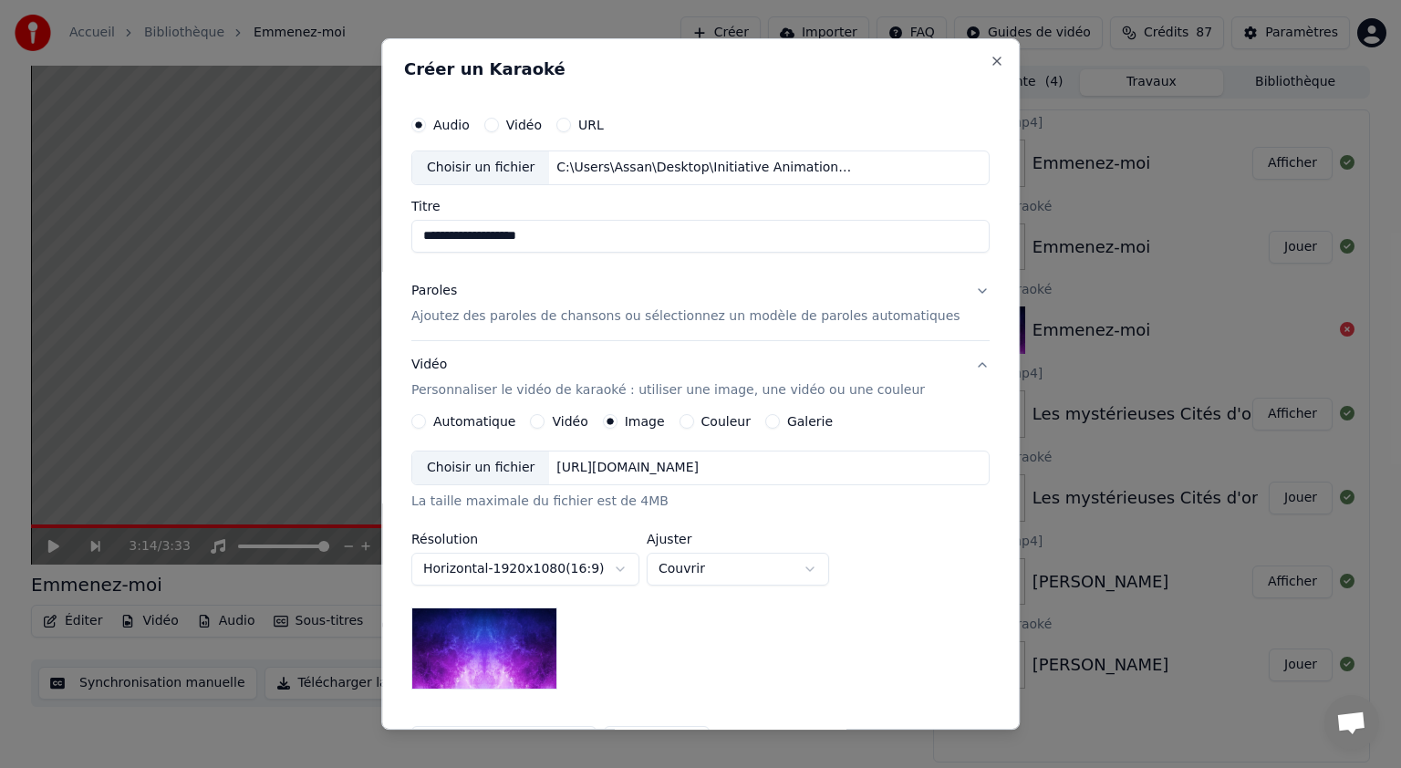
click at [518, 467] on div "Choisir un fichier" at bounding box center [480, 467] width 137 height 33
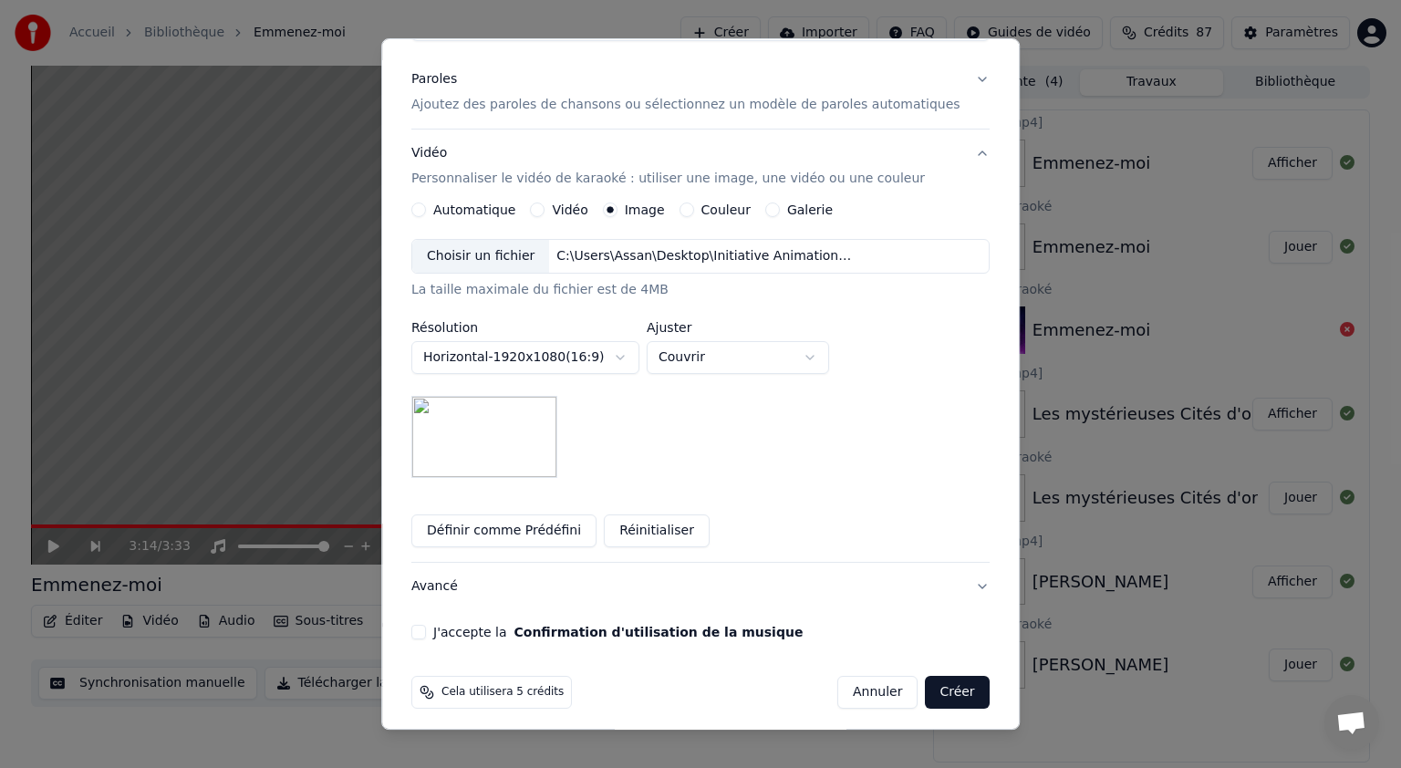
scroll to position [219, 0]
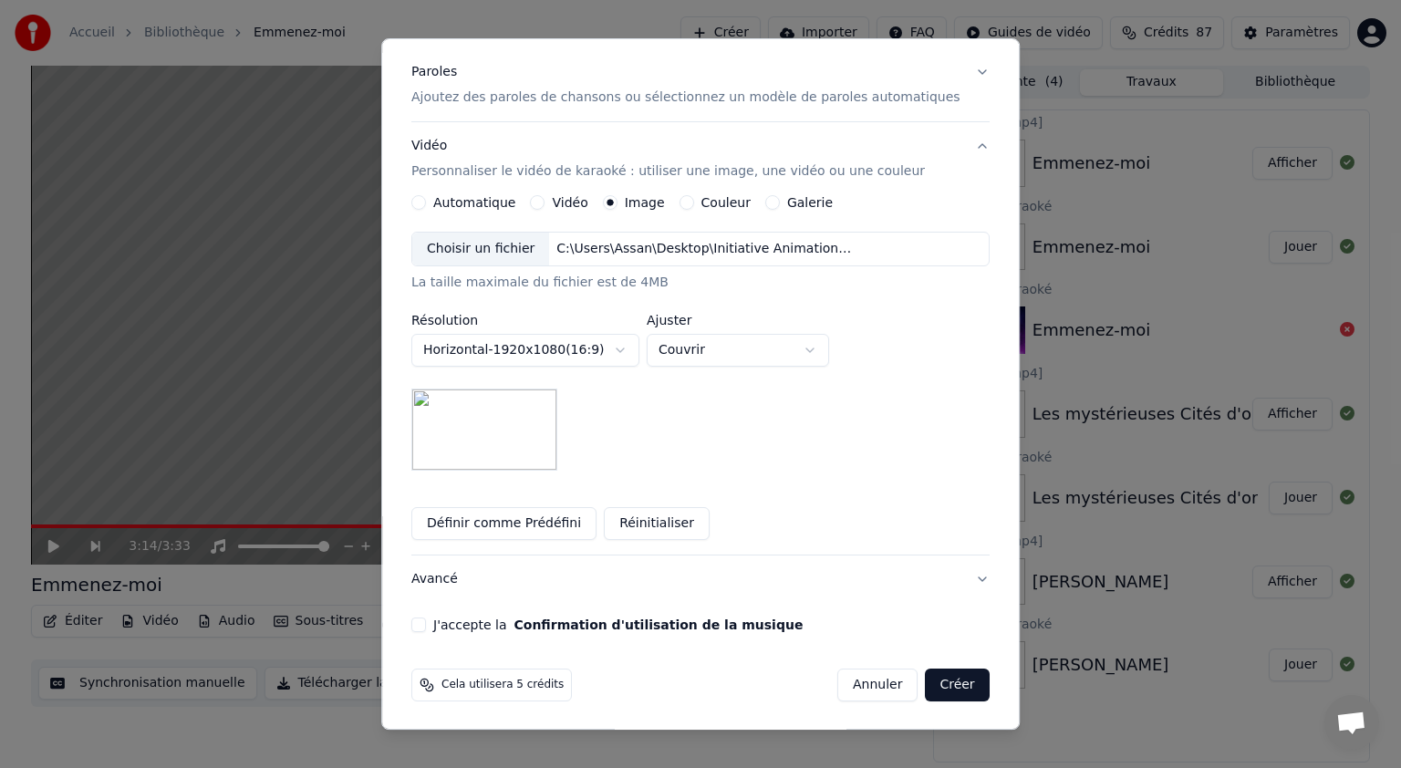
click at [426, 621] on button "J'accepte la Confirmation d'utilisation de la musique" at bounding box center [418, 624] width 15 height 15
click at [926, 688] on button "Créer" at bounding box center [958, 684] width 64 height 33
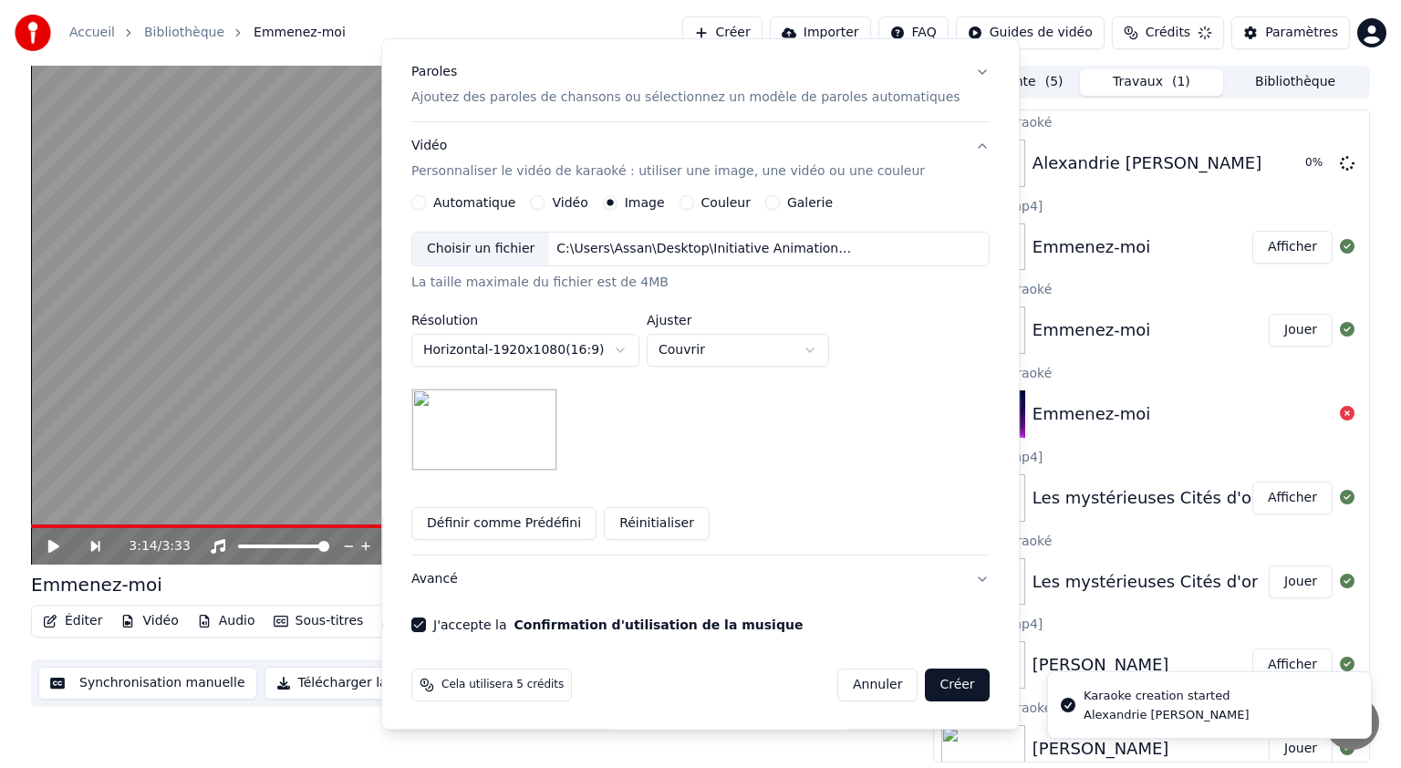
scroll to position [0, 0]
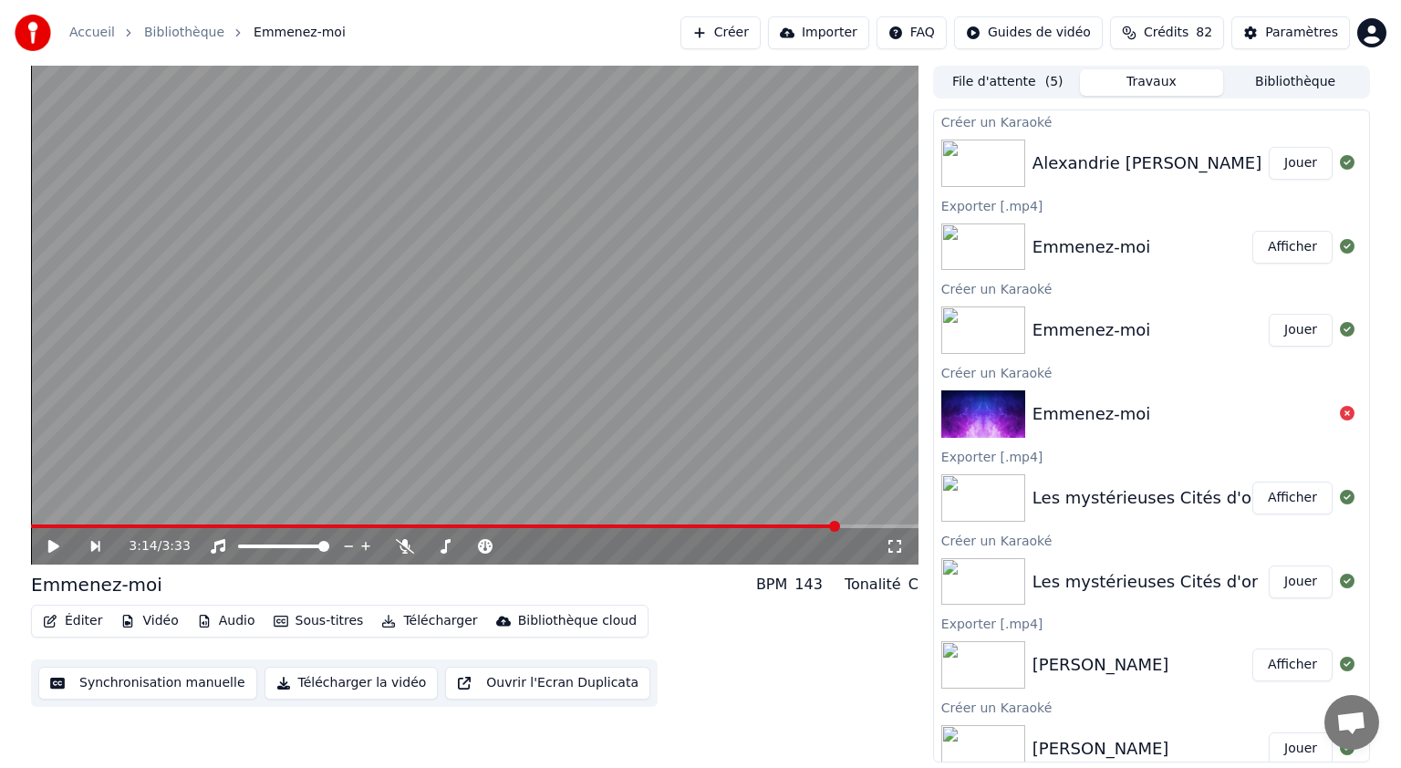
click at [1279, 171] on button "Jouer" at bounding box center [1301, 163] width 64 height 33
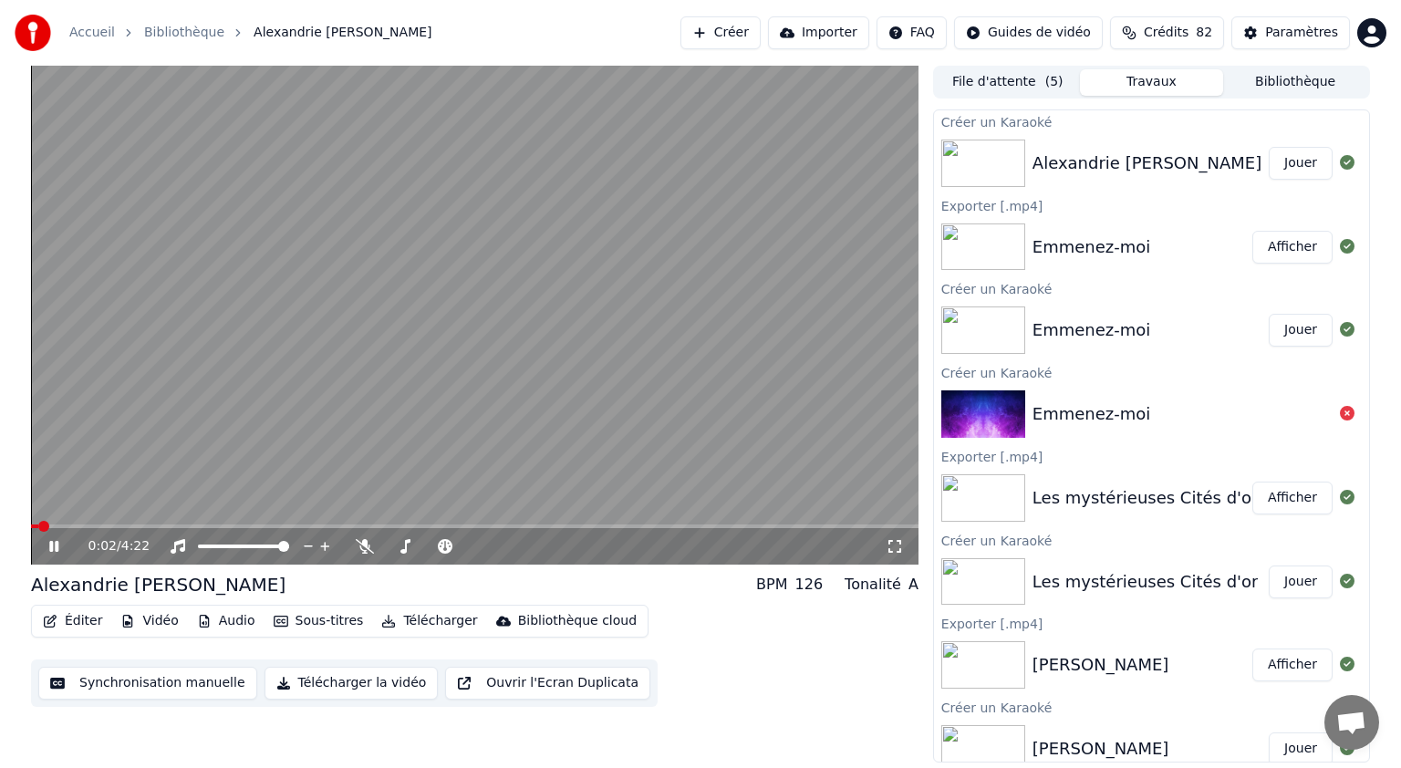
click at [53, 545] on icon at bounding box center [67, 546] width 43 height 15
click at [53, 546] on icon at bounding box center [53, 546] width 11 height 13
click at [52, 546] on icon at bounding box center [53, 546] width 9 height 11
click at [86, 621] on button "Éditer" at bounding box center [73, 621] width 74 height 26
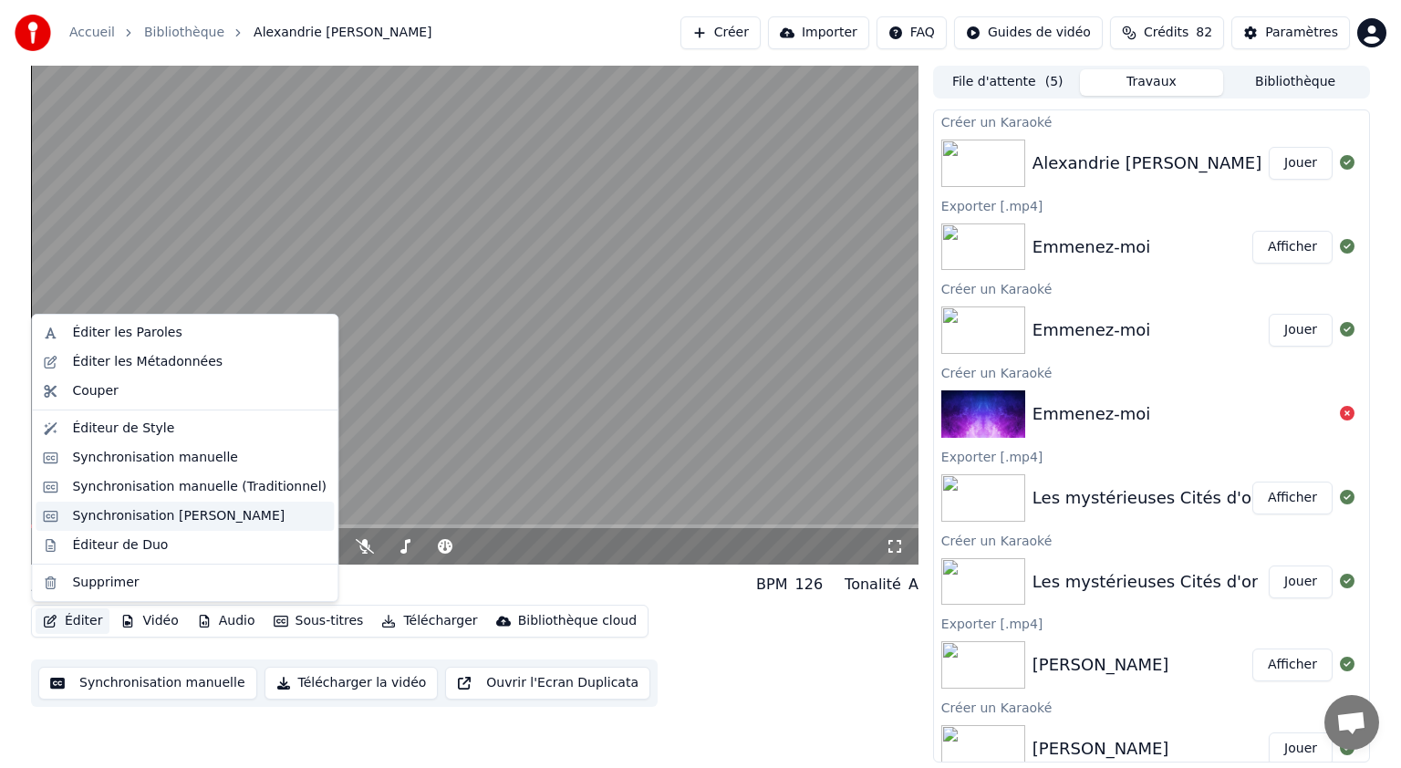
click at [186, 511] on div "Synchronisation [PERSON_NAME]" at bounding box center [178, 516] width 212 height 18
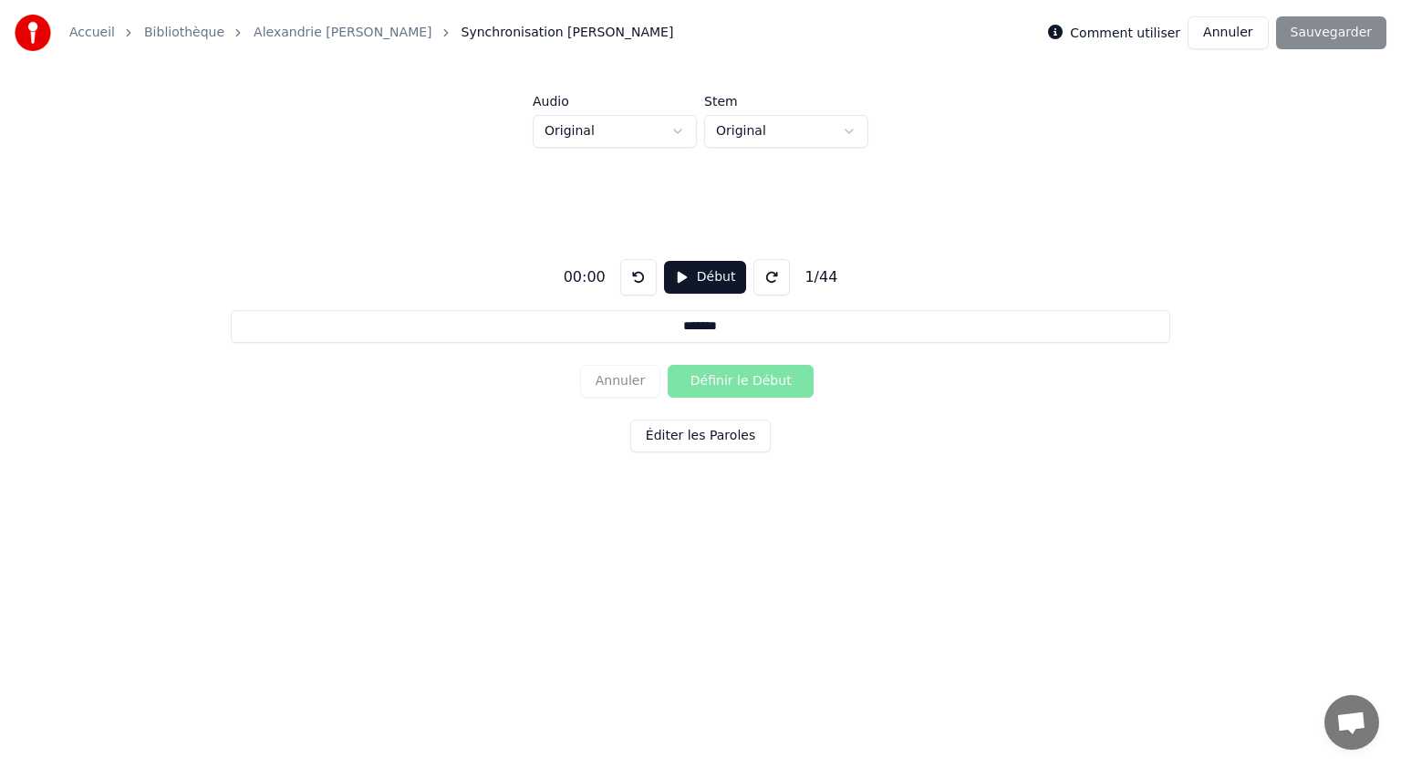
click at [677, 442] on button "Éditer les Paroles" at bounding box center [700, 435] width 140 height 33
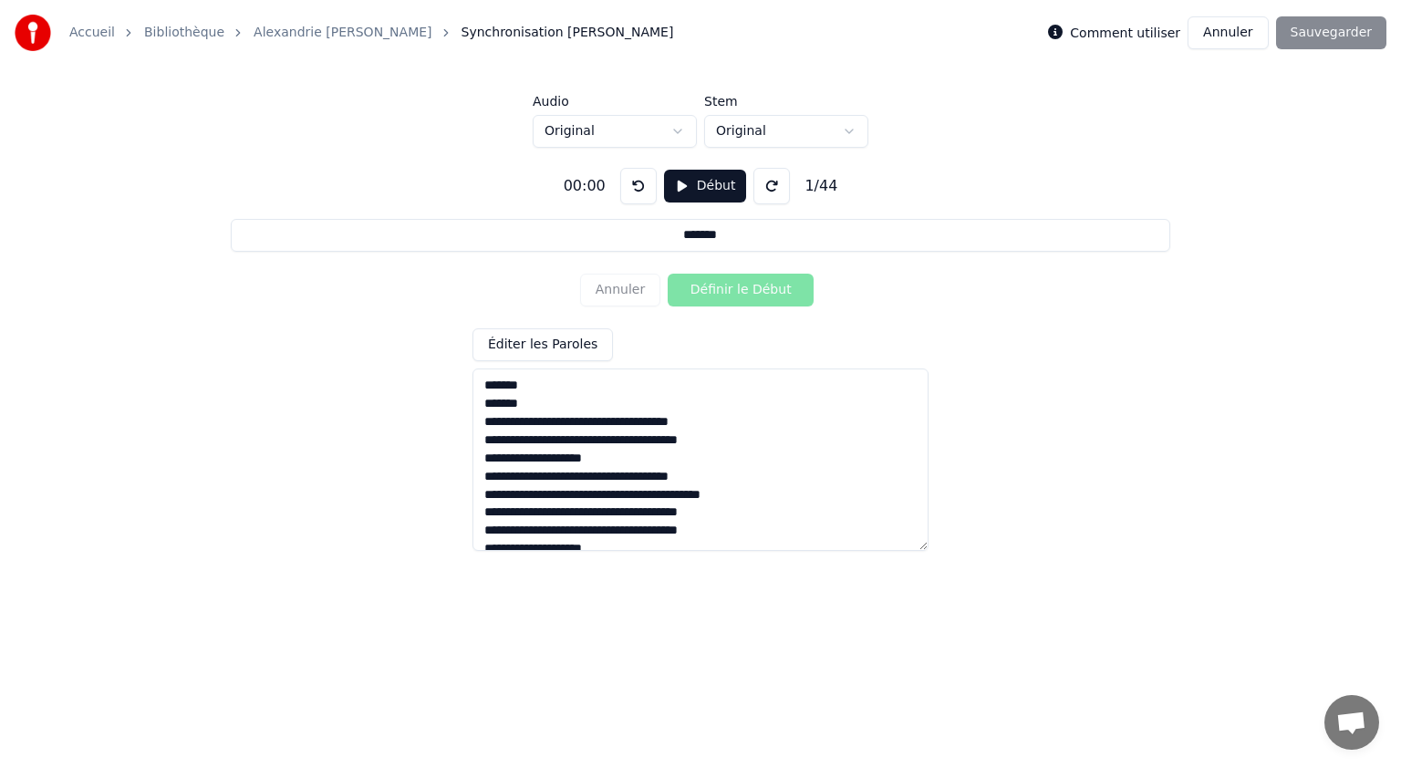
click at [696, 194] on button "Début" at bounding box center [705, 186] width 83 height 33
click at [708, 288] on button "Définir le Début" at bounding box center [741, 290] width 146 height 33
click at [705, 292] on button "Définir la Fin" at bounding box center [741, 290] width 146 height 33
click at [705, 292] on button "Définir le Début" at bounding box center [741, 290] width 146 height 33
click at [708, 288] on button "Définir la Fin" at bounding box center [741, 290] width 146 height 33
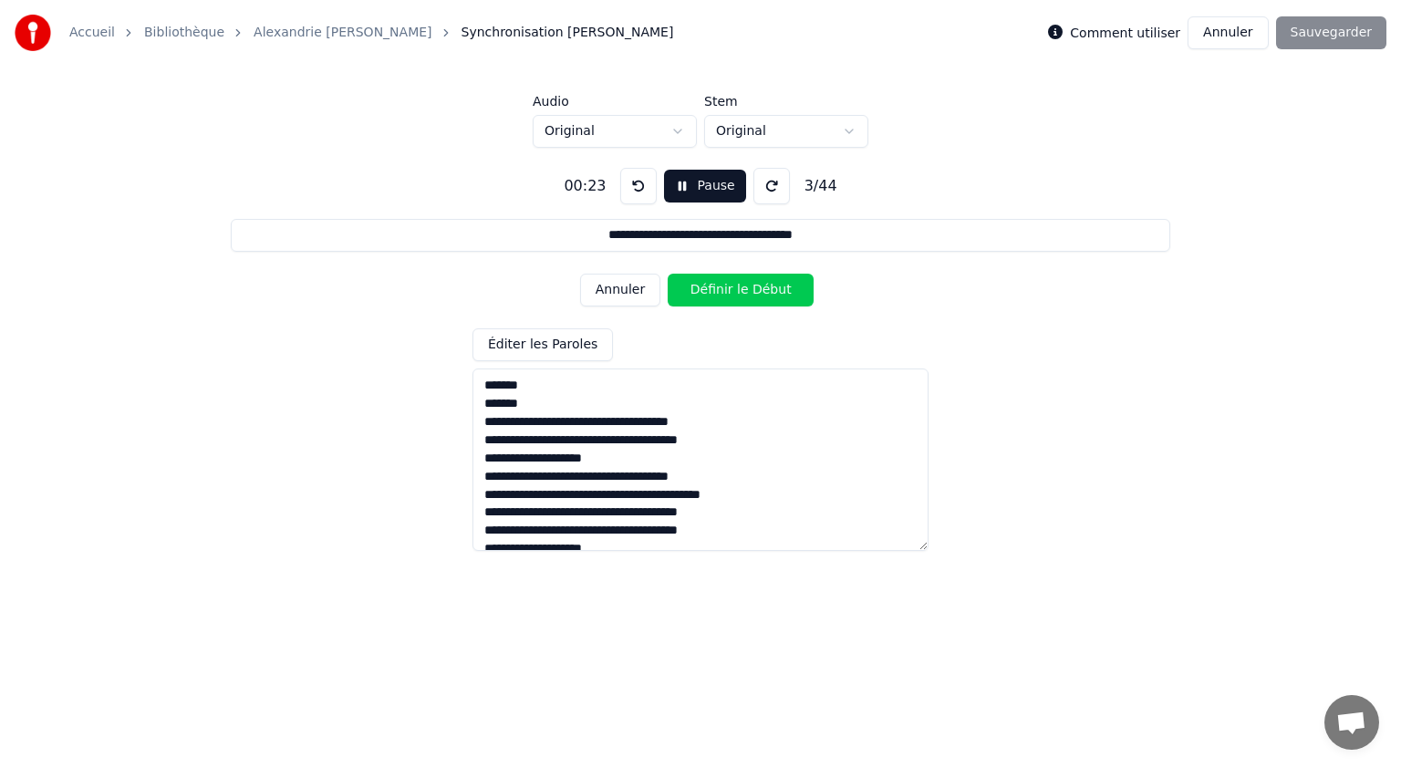
click at [709, 287] on button "Définir le Début" at bounding box center [741, 290] width 146 height 33
click at [711, 285] on button "Définir la Fin" at bounding box center [741, 290] width 146 height 33
click at [711, 291] on button "Définir le Début" at bounding box center [741, 290] width 146 height 33
click at [710, 291] on button "Définir la Fin" at bounding box center [741, 290] width 146 height 33
click at [710, 292] on button "Définir le Début" at bounding box center [741, 290] width 146 height 33
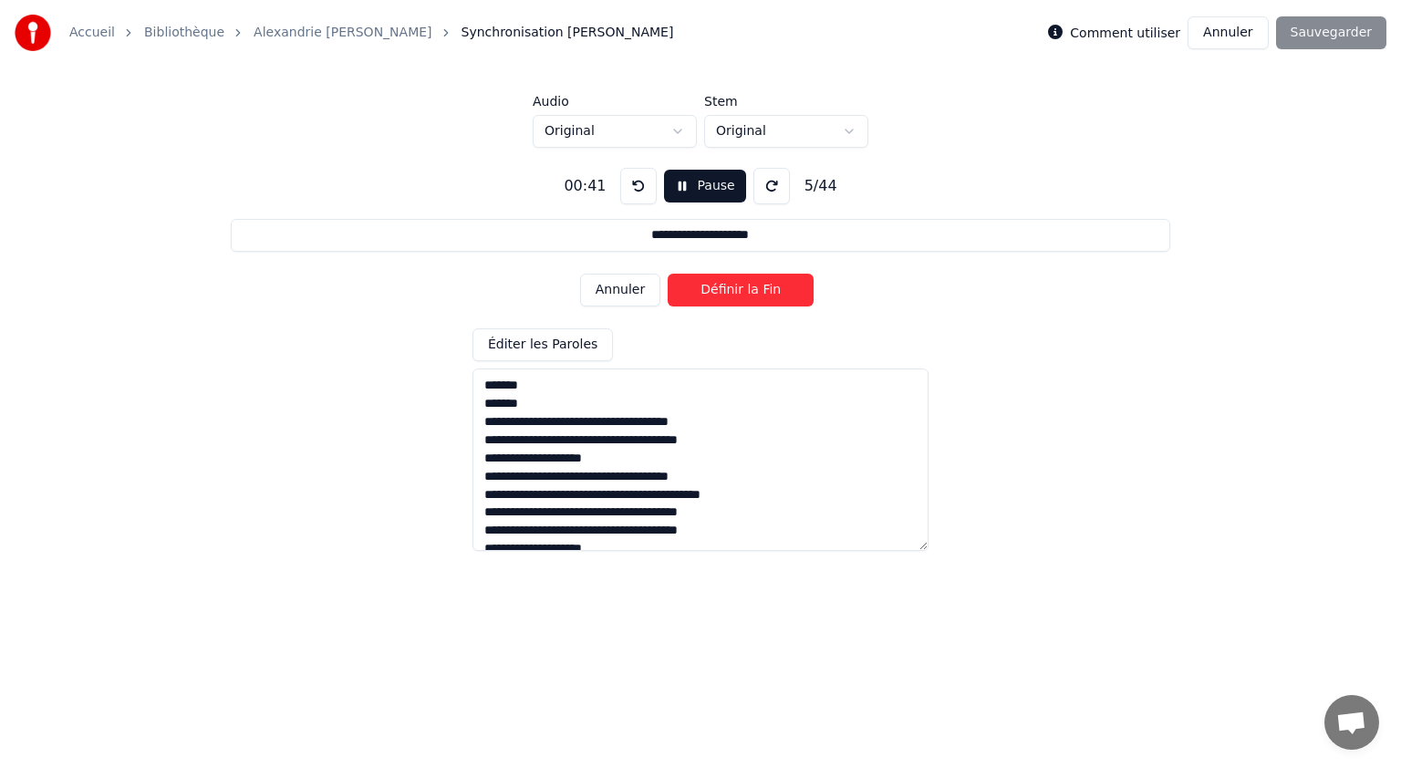
click at [710, 292] on button "Définir la Fin" at bounding box center [741, 290] width 146 height 33
click at [710, 292] on button "Définir le Début" at bounding box center [741, 290] width 146 height 33
click at [710, 292] on button "Définir la Fin" at bounding box center [741, 290] width 146 height 33
click at [710, 292] on button "Définir le Début" at bounding box center [741, 290] width 146 height 33
click at [720, 288] on button "Définir la Fin" at bounding box center [741, 290] width 146 height 33
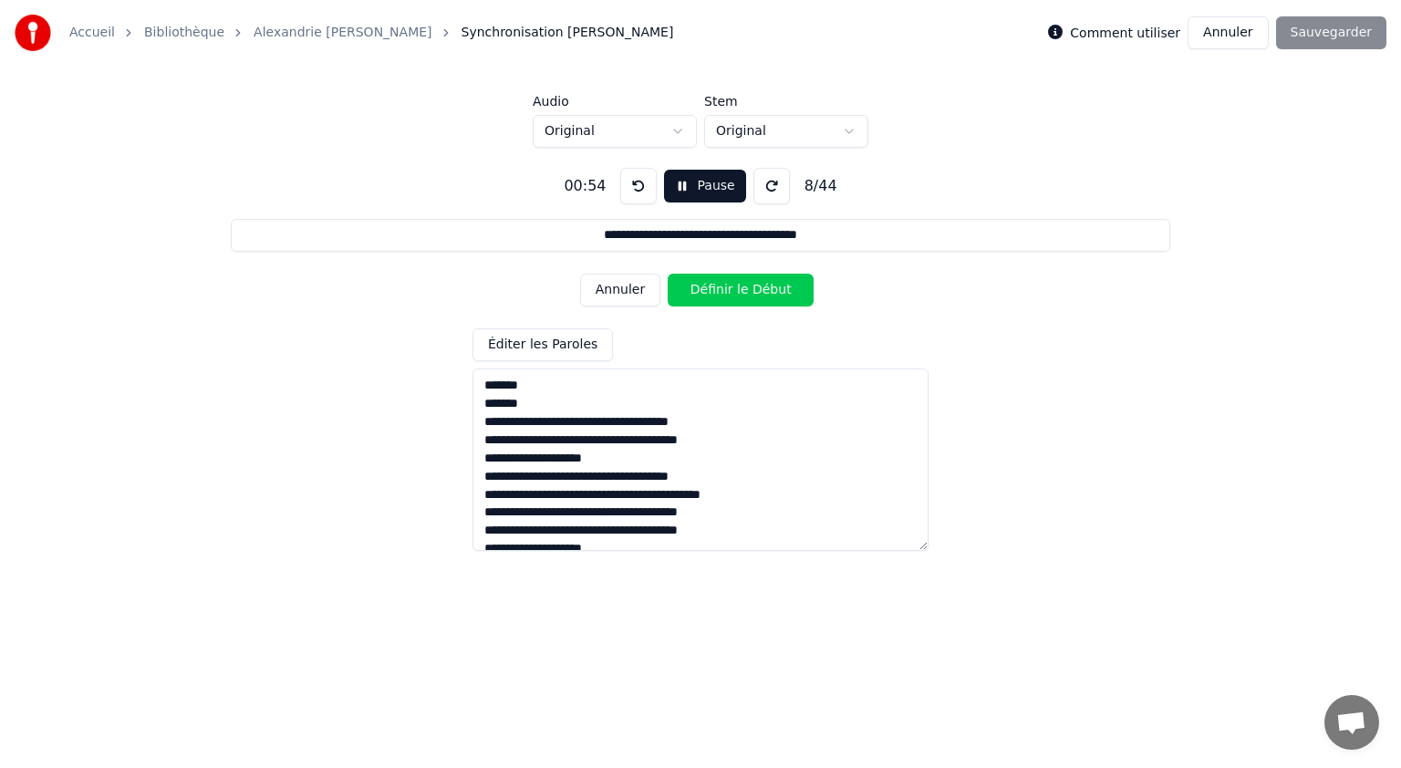
click at [720, 288] on button "Définir le Début" at bounding box center [741, 290] width 146 height 33
click at [719, 288] on button "Définir la Fin" at bounding box center [741, 290] width 146 height 33
click at [719, 288] on button "Définir le Début" at bounding box center [741, 290] width 146 height 33
click at [718, 287] on button "Définir la Fin" at bounding box center [741, 290] width 146 height 33
click at [718, 287] on button "Définir le Début" at bounding box center [741, 290] width 146 height 33
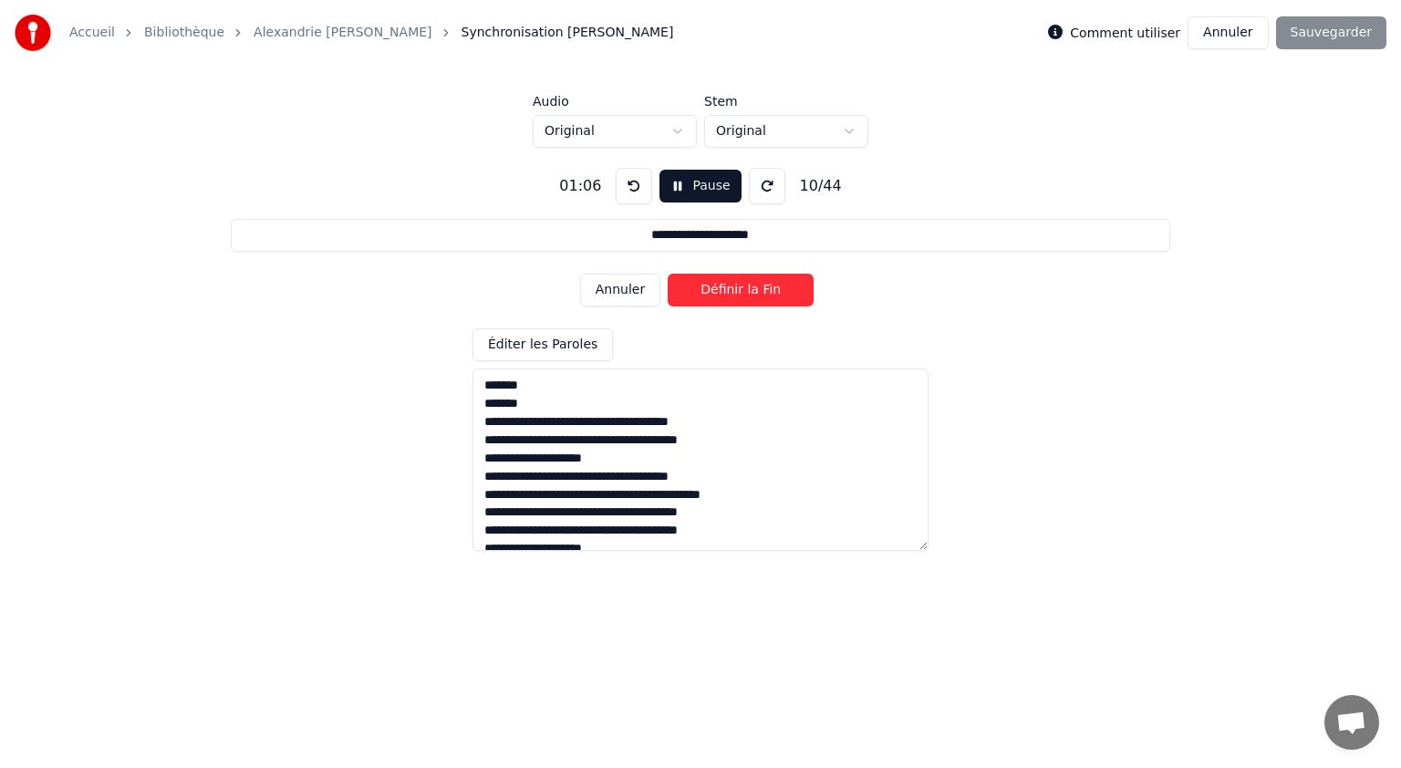
click at [719, 288] on button "Définir la Fin" at bounding box center [741, 290] width 146 height 33
click at [720, 289] on button "Définir le Début" at bounding box center [741, 290] width 146 height 33
click at [720, 288] on button "Définir la Fin" at bounding box center [741, 290] width 146 height 33
click at [720, 288] on button "Définir le Début" at bounding box center [741, 290] width 146 height 33
click at [720, 286] on button "Définir la Fin" at bounding box center [741, 290] width 146 height 33
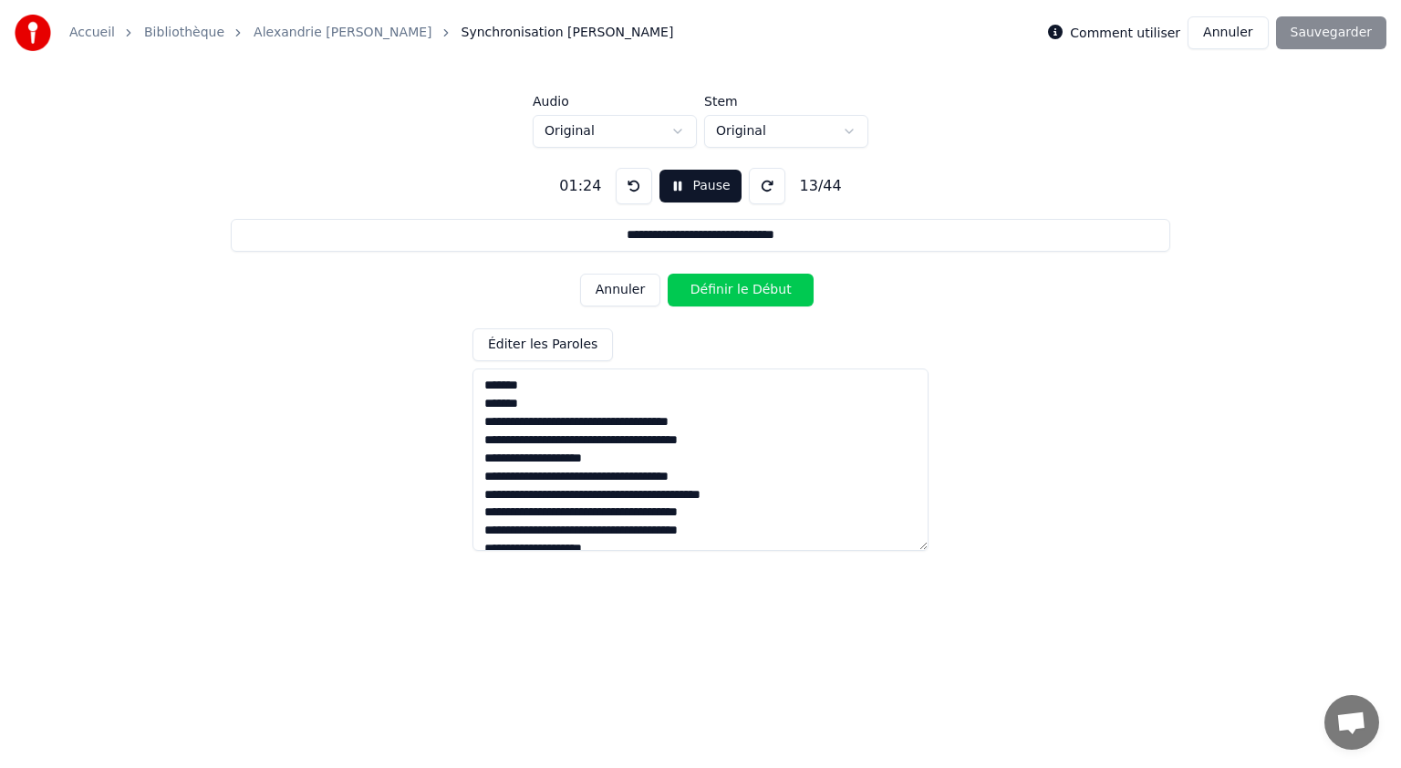
click at [722, 291] on button "Définir le Début" at bounding box center [741, 290] width 146 height 33
click at [725, 290] on button "Définir la Fin" at bounding box center [741, 290] width 146 height 33
click at [725, 290] on button "Définir le Début" at bounding box center [741, 290] width 146 height 33
click at [725, 290] on button "Définir la Fin" at bounding box center [741, 290] width 146 height 33
click at [725, 290] on button "Définir le Début" at bounding box center [741, 290] width 146 height 33
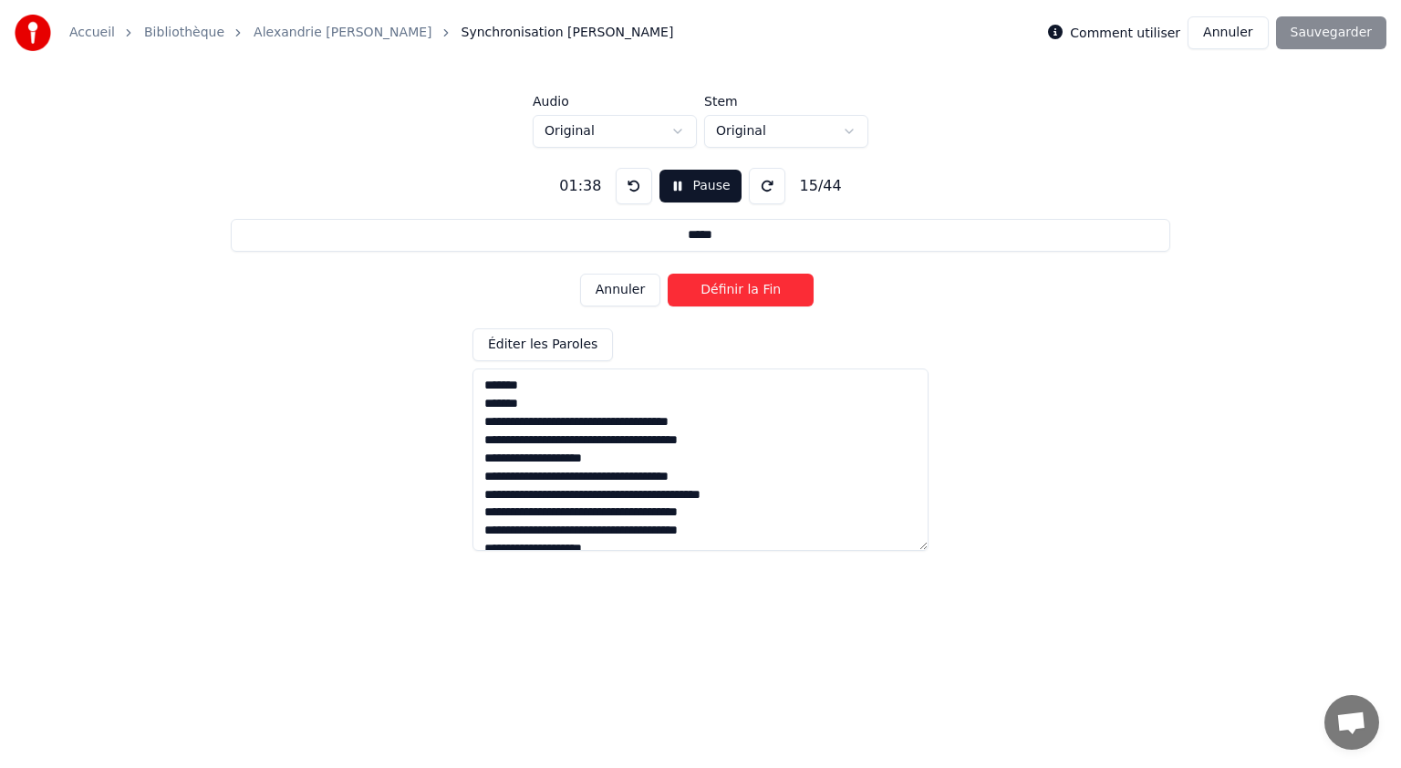
click at [725, 288] on button "Définir la Fin" at bounding box center [741, 290] width 146 height 33
click at [728, 285] on button "Définir le Début" at bounding box center [741, 290] width 146 height 33
click at [728, 284] on button "Définir la Fin" at bounding box center [741, 290] width 146 height 33
click at [728, 284] on button "Définir le Début" at bounding box center [741, 290] width 146 height 33
click at [730, 288] on button "Définir la Fin" at bounding box center [741, 290] width 146 height 33
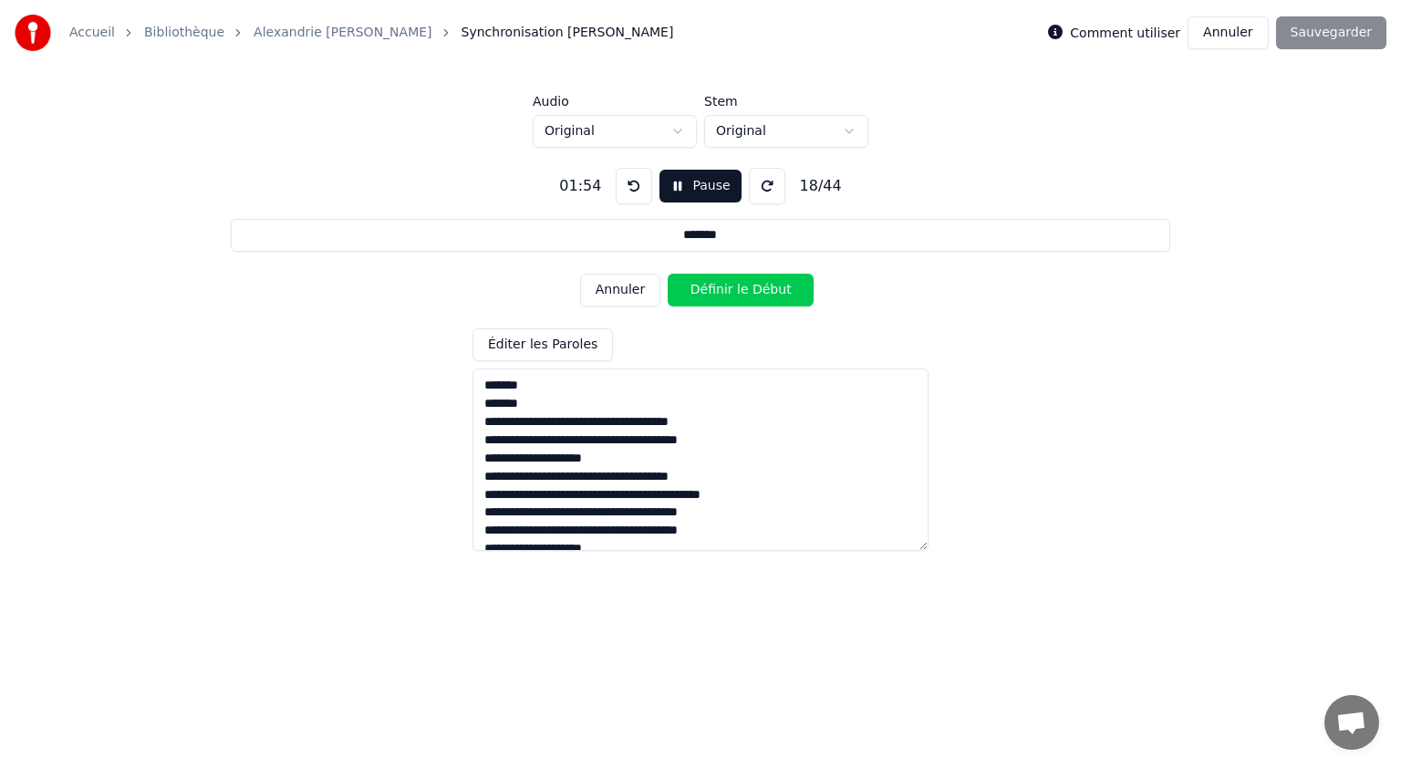
click at [725, 289] on button "Définir le Début" at bounding box center [741, 290] width 146 height 33
click at [728, 286] on button "Définir la Fin" at bounding box center [741, 290] width 146 height 33
click at [729, 285] on button "Définir le Début" at bounding box center [741, 290] width 146 height 33
click at [729, 281] on button "Définir la Fin" at bounding box center [741, 290] width 146 height 33
click at [714, 291] on button "Définir le Début" at bounding box center [741, 290] width 146 height 33
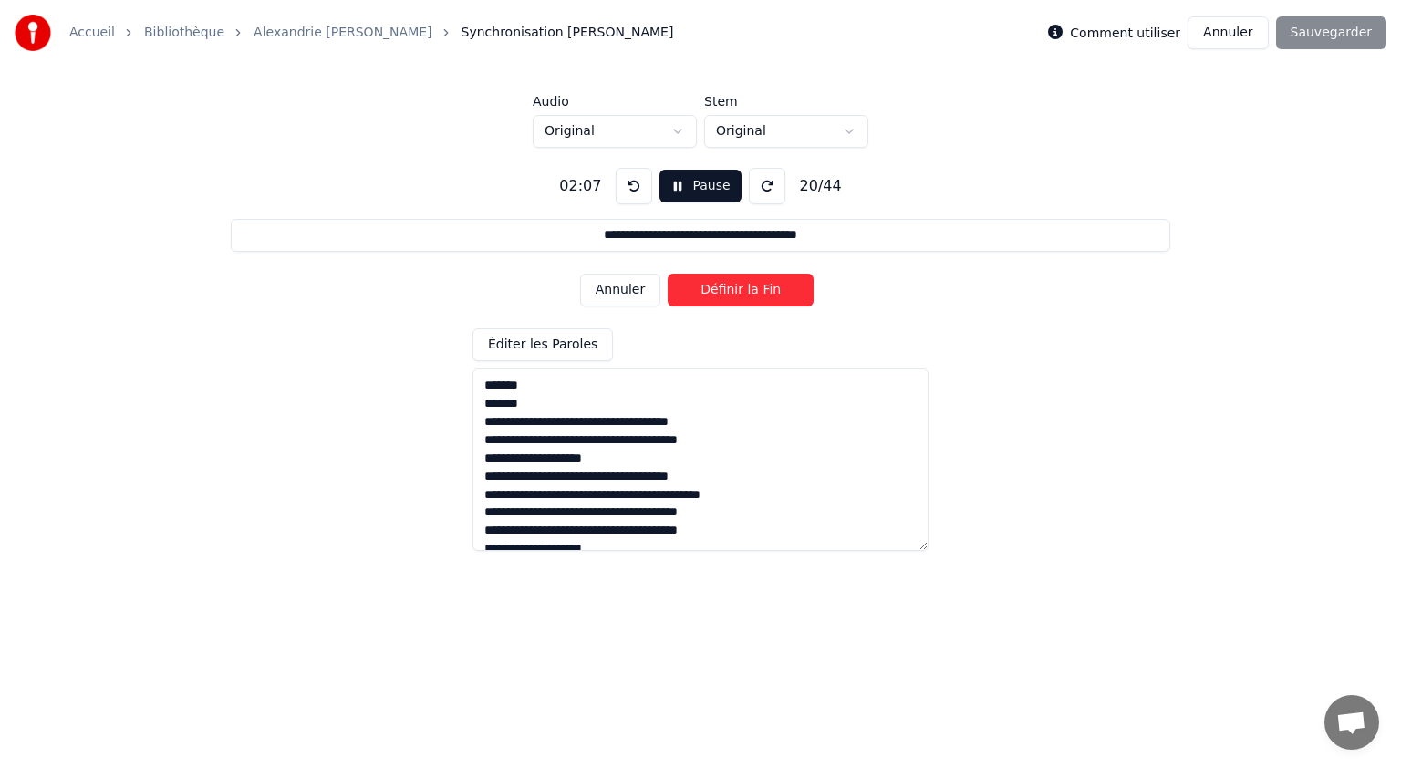
click at [714, 291] on button "Définir la Fin" at bounding box center [741, 290] width 146 height 33
click at [714, 289] on button "Définir le Début" at bounding box center [741, 290] width 146 height 33
click at [719, 285] on button "Définir la Fin" at bounding box center [741, 290] width 146 height 33
click at [719, 289] on button "Définir le Début" at bounding box center [741, 290] width 146 height 33
click at [719, 288] on button "Définir la Fin" at bounding box center [741, 290] width 146 height 33
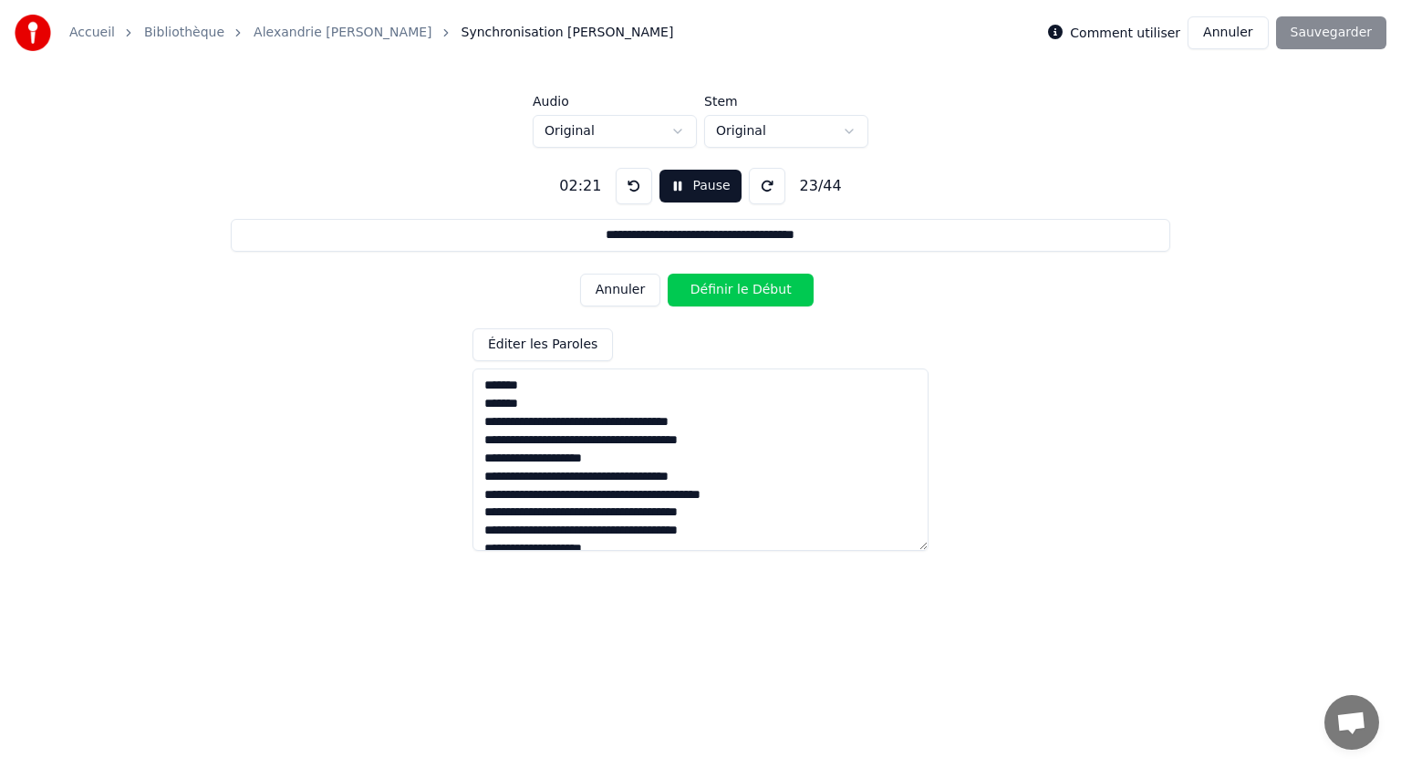
click at [719, 288] on button "Définir le Début" at bounding box center [741, 290] width 146 height 33
click at [719, 288] on button "Définir la Fin" at bounding box center [741, 290] width 146 height 33
click at [725, 284] on button "Définir le Début" at bounding box center [741, 290] width 146 height 33
click at [728, 285] on button "Définir la Fin" at bounding box center [741, 290] width 146 height 33
click at [728, 285] on button "Définir le Début" at bounding box center [741, 290] width 146 height 33
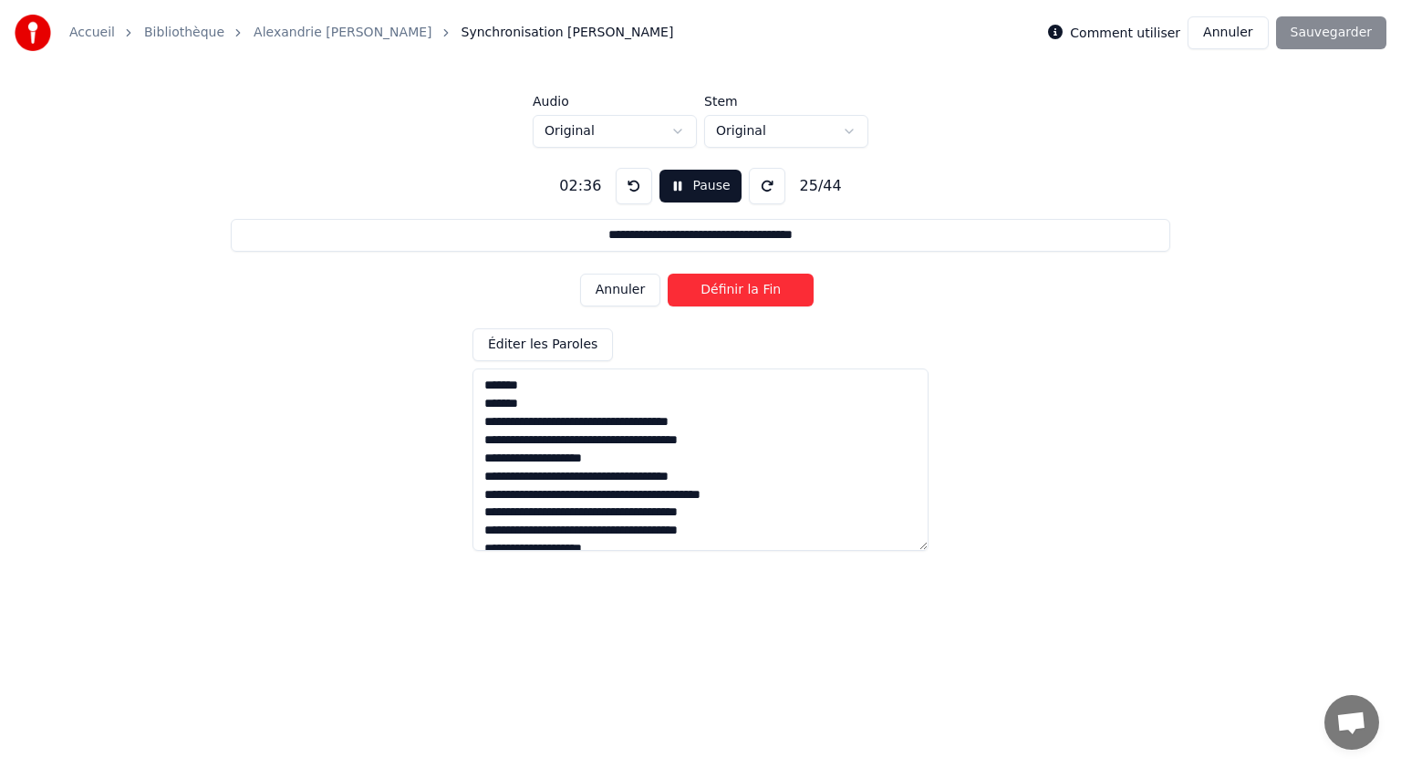
click at [728, 286] on button "Définir la Fin" at bounding box center [741, 290] width 146 height 33
click at [728, 286] on button "Définir le Début" at bounding box center [741, 290] width 146 height 33
click at [730, 285] on button "Définir la Fin" at bounding box center [741, 290] width 146 height 33
click at [727, 292] on button "Définir le Début" at bounding box center [741, 290] width 146 height 33
click at [728, 291] on button "Définir la Fin" at bounding box center [741, 290] width 146 height 33
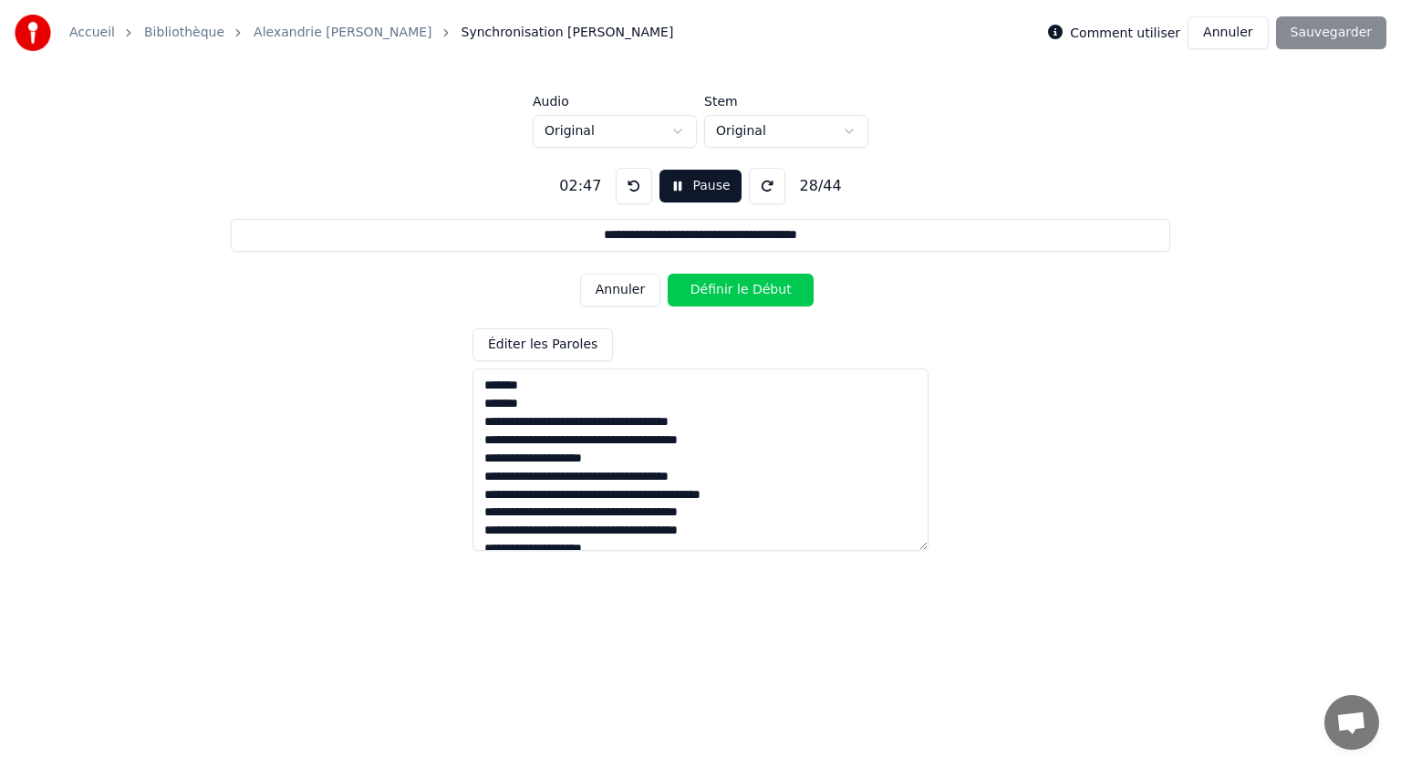
click at [714, 292] on button "Définir le Début" at bounding box center [741, 290] width 146 height 33
click at [718, 289] on button "Définir la Fin" at bounding box center [741, 290] width 146 height 33
click at [718, 289] on button "Définir le Début" at bounding box center [741, 290] width 146 height 33
click at [718, 290] on button "Définir la Fin" at bounding box center [741, 290] width 146 height 33
click at [717, 289] on button "Définir le Début" at bounding box center [741, 290] width 146 height 33
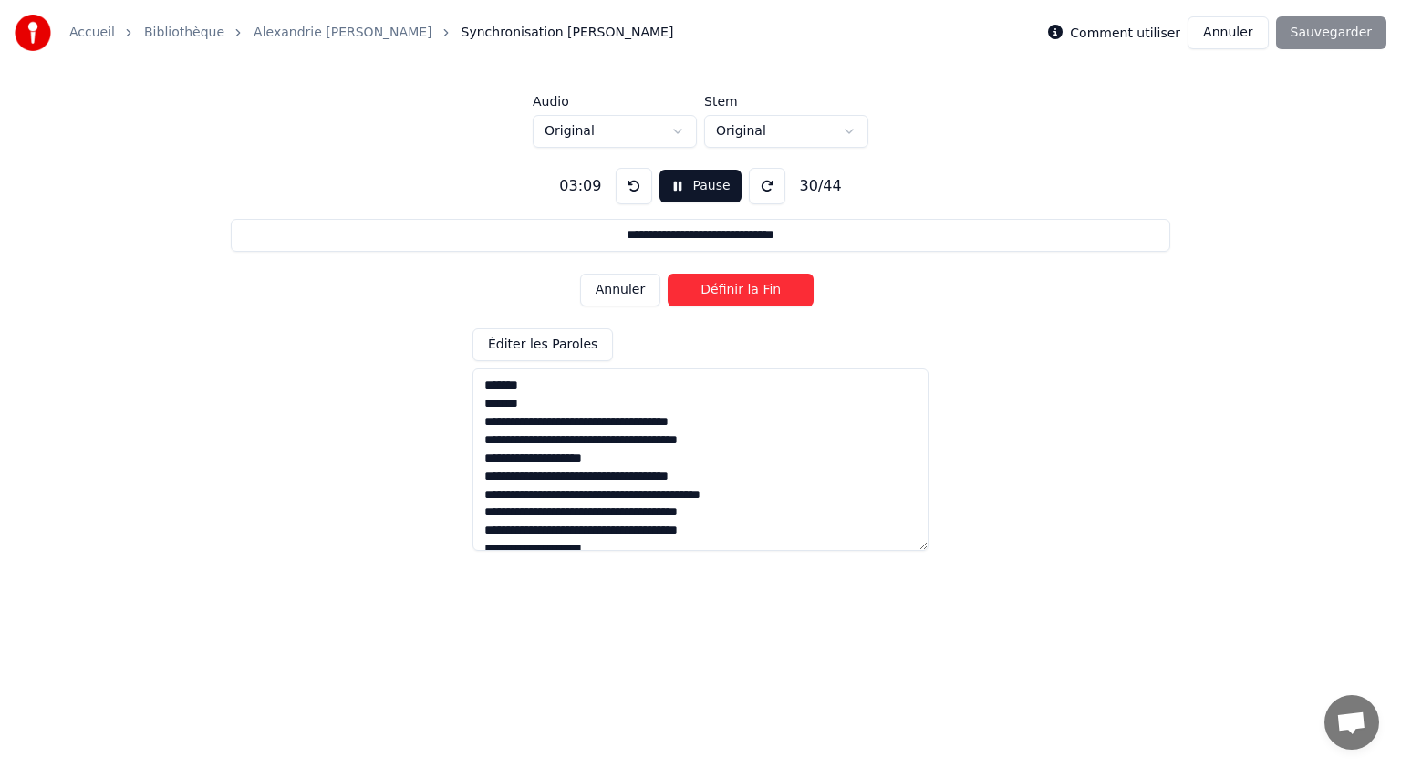
click at [717, 291] on button "Définir la Fin" at bounding box center [741, 290] width 146 height 33
click at [716, 291] on button "Définir le Début" at bounding box center [741, 290] width 146 height 33
drag, startPoint x: 716, startPoint y: 293, endPoint x: 722, endPoint y: 285, distance: 9.7
click at [721, 287] on button "Définir la Fin" at bounding box center [741, 290] width 146 height 33
click at [722, 286] on button "Définir le Début" at bounding box center [741, 290] width 146 height 33
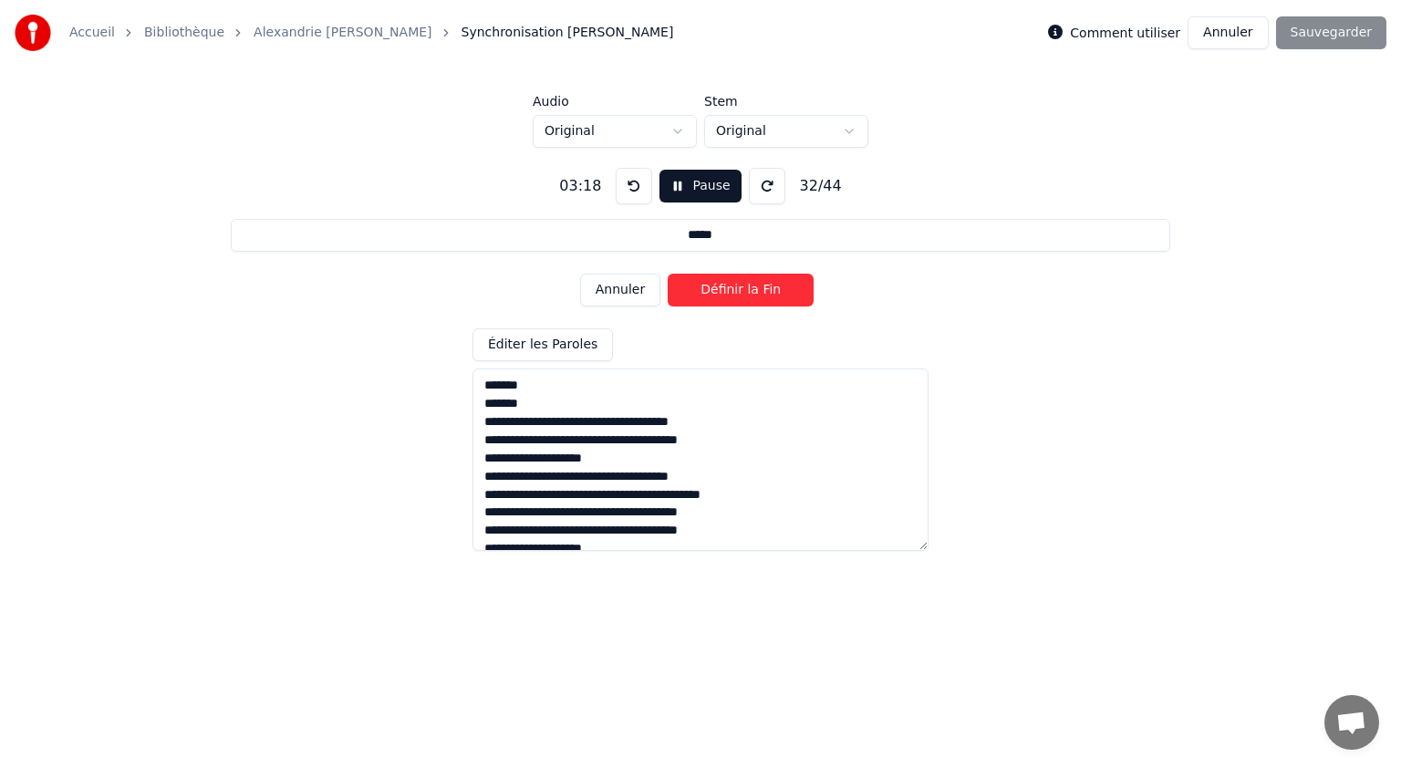
click at [722, 286] on button "Définir la Fin" at bounding box center [741, 290] width 146 height 33
click at [722, 286] on button "Définir le Début" at bounding box center [741, 290] width 146 height 33
click at [721, 287] on button "Définir la Fin" at bounding box center [741, 290] width 146 height 33
click at [721, 288] on button "Définir le Début" at bounding box center [741, 290] width 146 height 33
click at [725, 288] on button "Définir la Fin" at bounding box center [741, 290] width 146 height 33
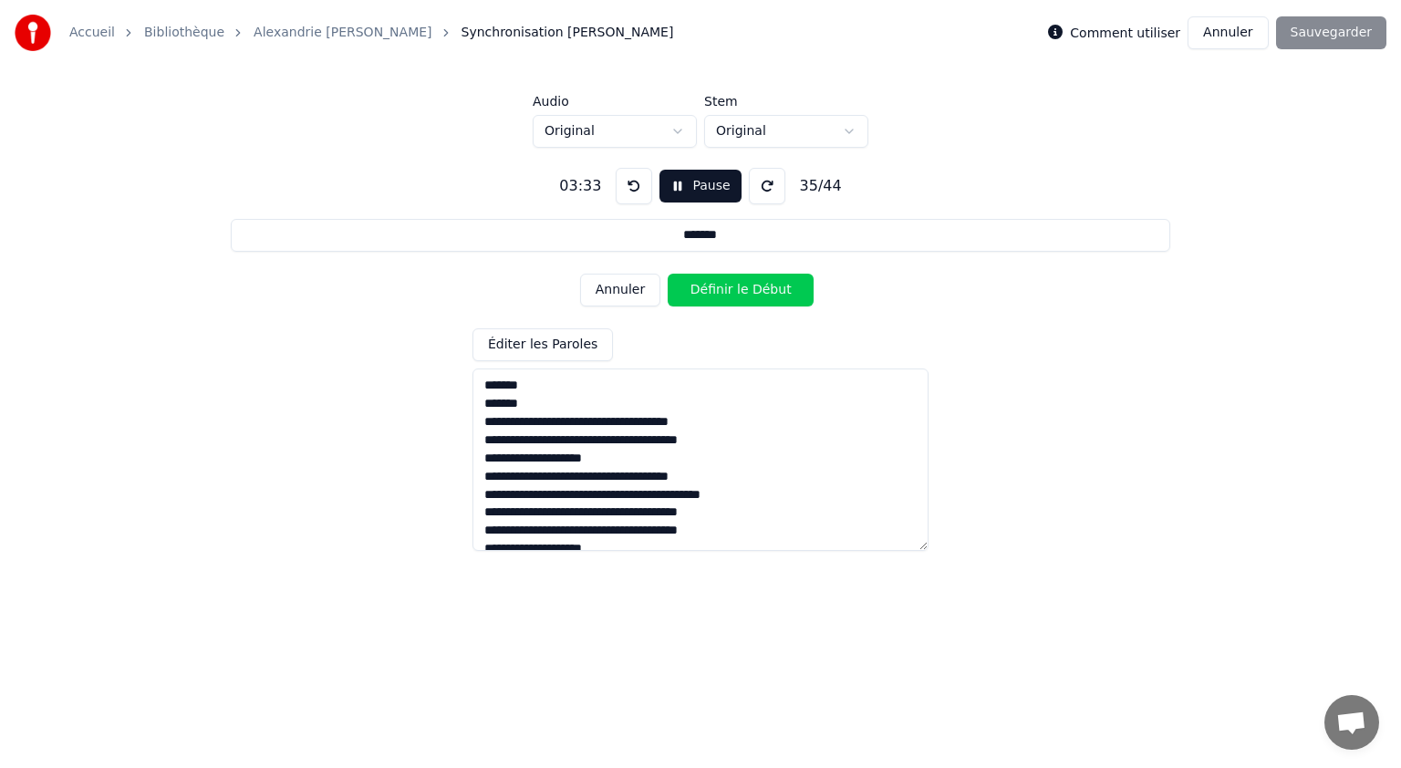
click at [725, 288] on button "Définir le Début" at bounding box center [741, 290] width 146 height 33
click at [725, 288] on button "Définir la Fin" at bounding box center [741, 290] width 146 height 33
click at [725, 288] on button "Définir le Début" at bounding box center [741, 290] width 146 height 33
click at [725, 288] on button "Définir la Fin" at bounding box center [741, 290] width 146 height 33
click at [725, 288] on button "Définir le Début" at bounding box center [741, 290] width 146 height 33
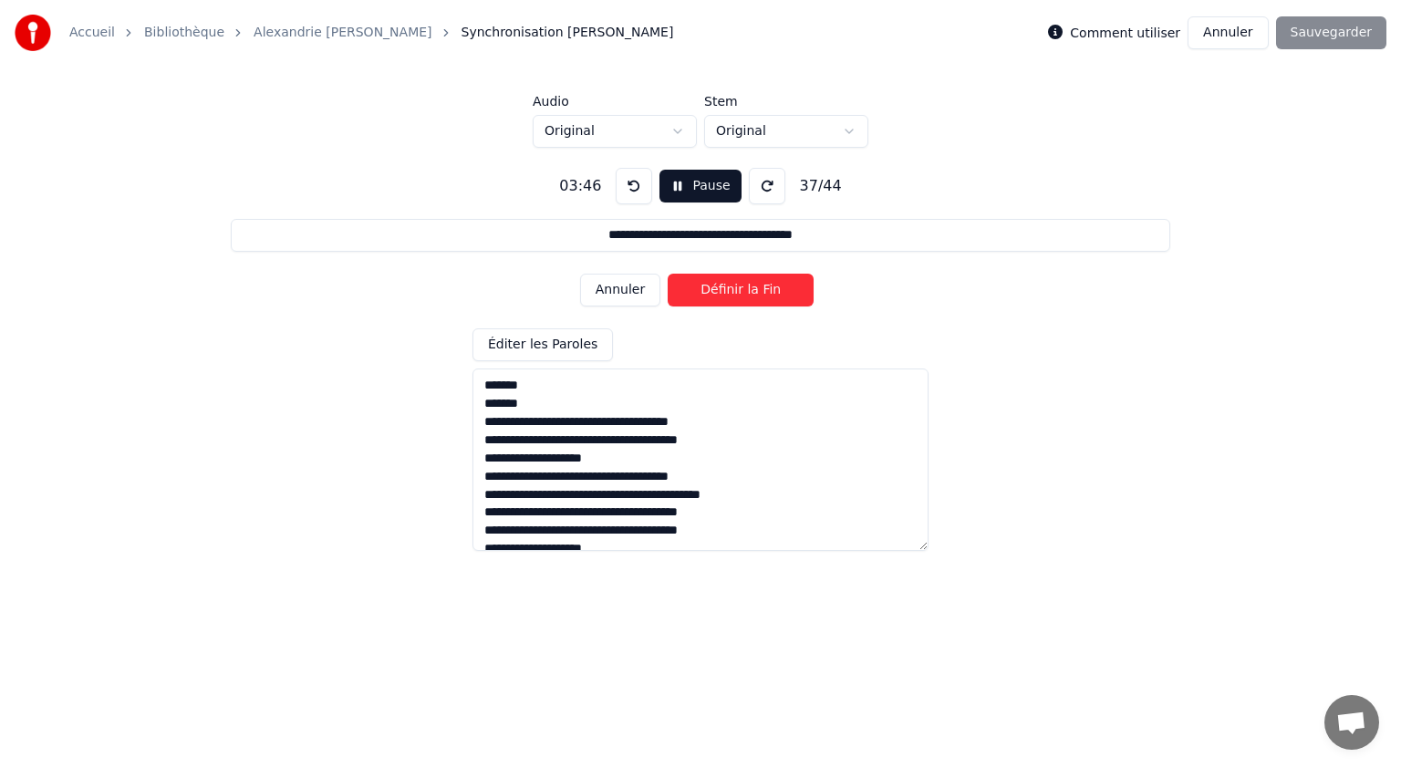
click at [728, 288] on button "Définir la Fin" at bounding box center [741, 290] width 146 height 33
click at [724, 291] on button "Définir le Début" at bounding box center [741, 290] width 146 height 33
click at [726, 288] on button "Définir la Fin" at bounding box center [741, 290] width 146 height 33
click at [726, 288] on button "Définir le Début" at bounding box center [741, 290] width 146 height 33
click at [726, 288] on button "Définir la Fin" at bounding box center [741, 290] width 146 height 33
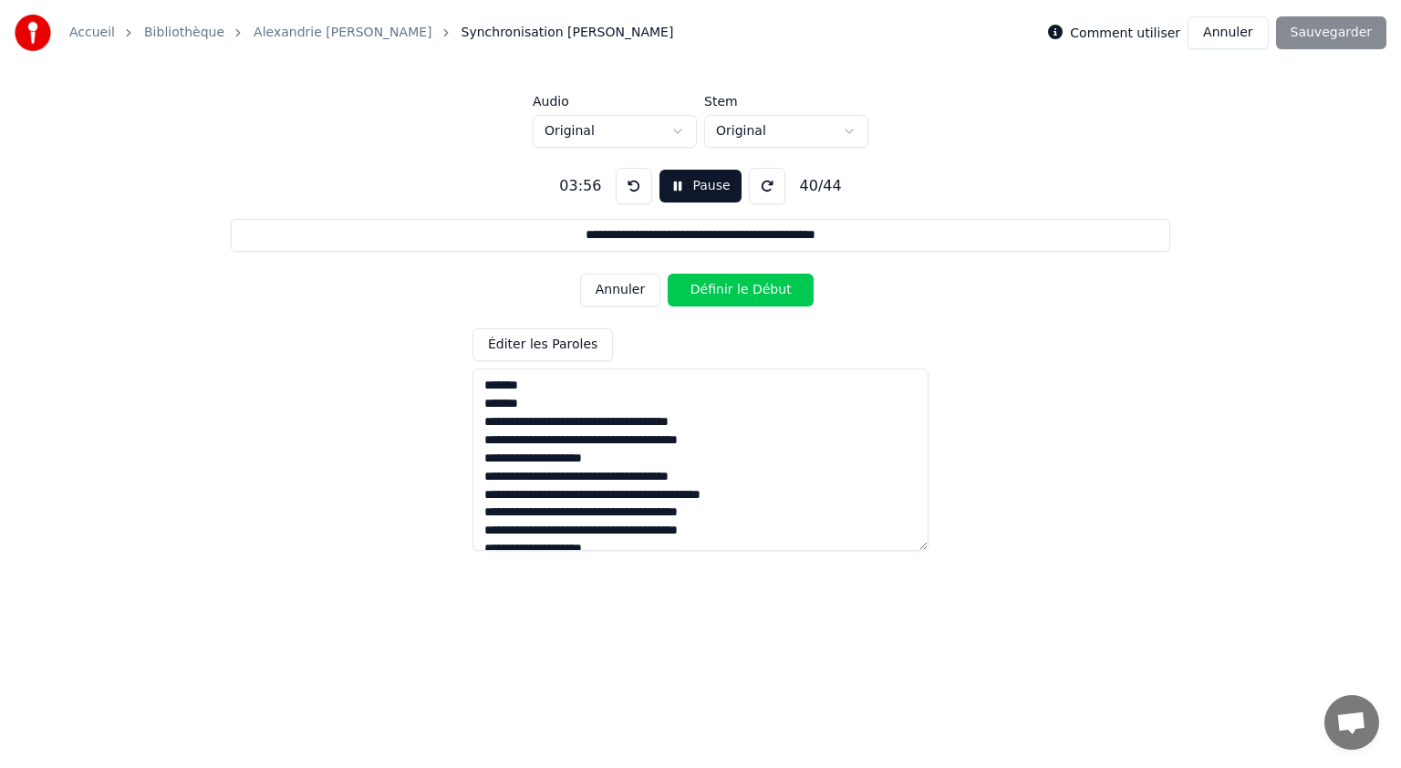
click at [726, 288] on button "Définir le Début" at bounding box center [741, 290] width 146 height 33
click at [726, 288] on button "Définir la Fin" at bounding box center [741, 290] width 146 height 33
click at [726, 288] on button "Définir le Début" at bounding box center [741, 290] width 146 height 33
click at [727, 288] on button "Définir la Fin" at bounding box center [741, 290] width 146 height 33
click at [727, 289] on button "Définir le Début" at bounding box center [741, 290] width 146 height 33
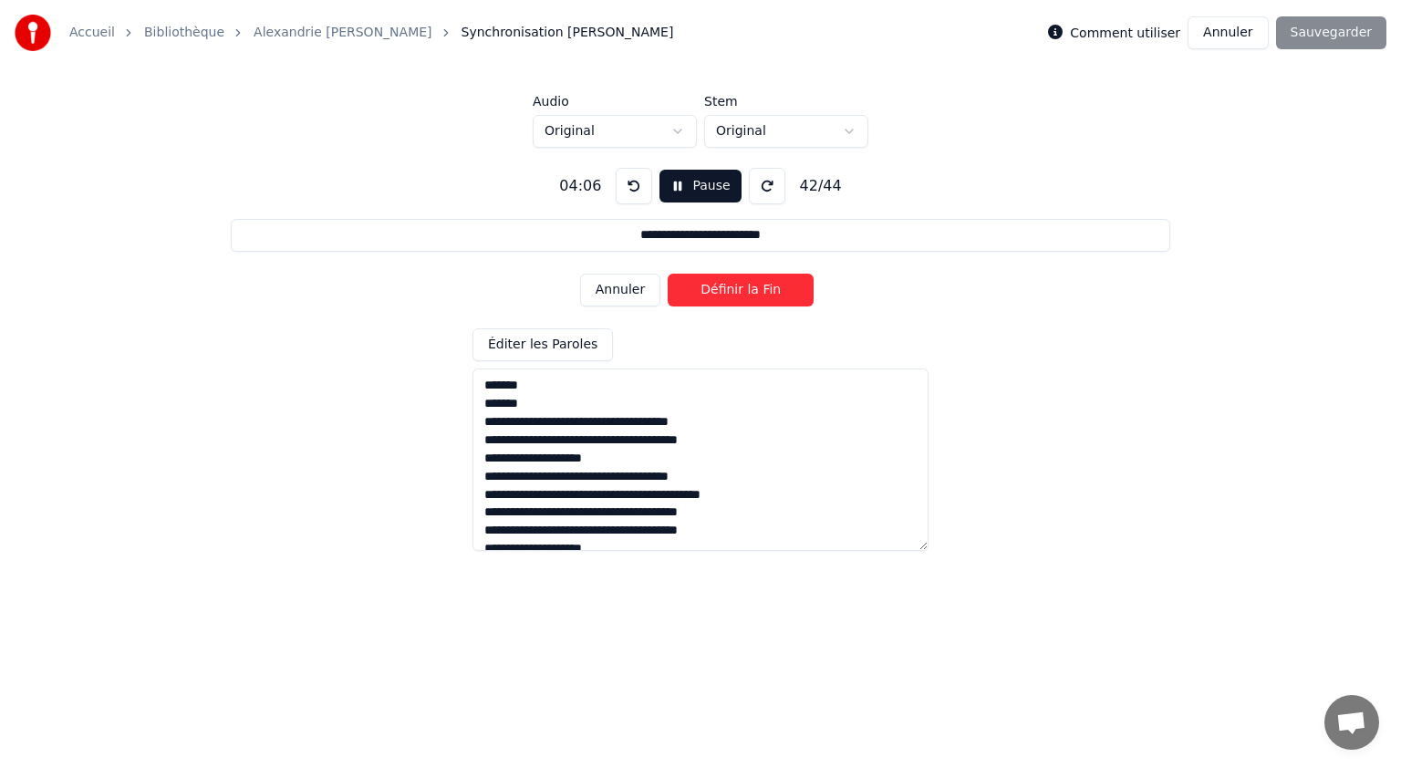
click at [727, 289] on button "Définir la Fin" at bounding box center [741, 290] width 146 height 33
click at [727, 289] on button "Définir le Début" at bounding box center [741, 290] width 146 height 33
click at [730, 287] on button "Définir la Fin" at bounding box center [741, 290] width 146 height 33
type input "**********"
click at [731, 285] on button "Définir le Début" at bounding box center [741, 290] width 146 height 33
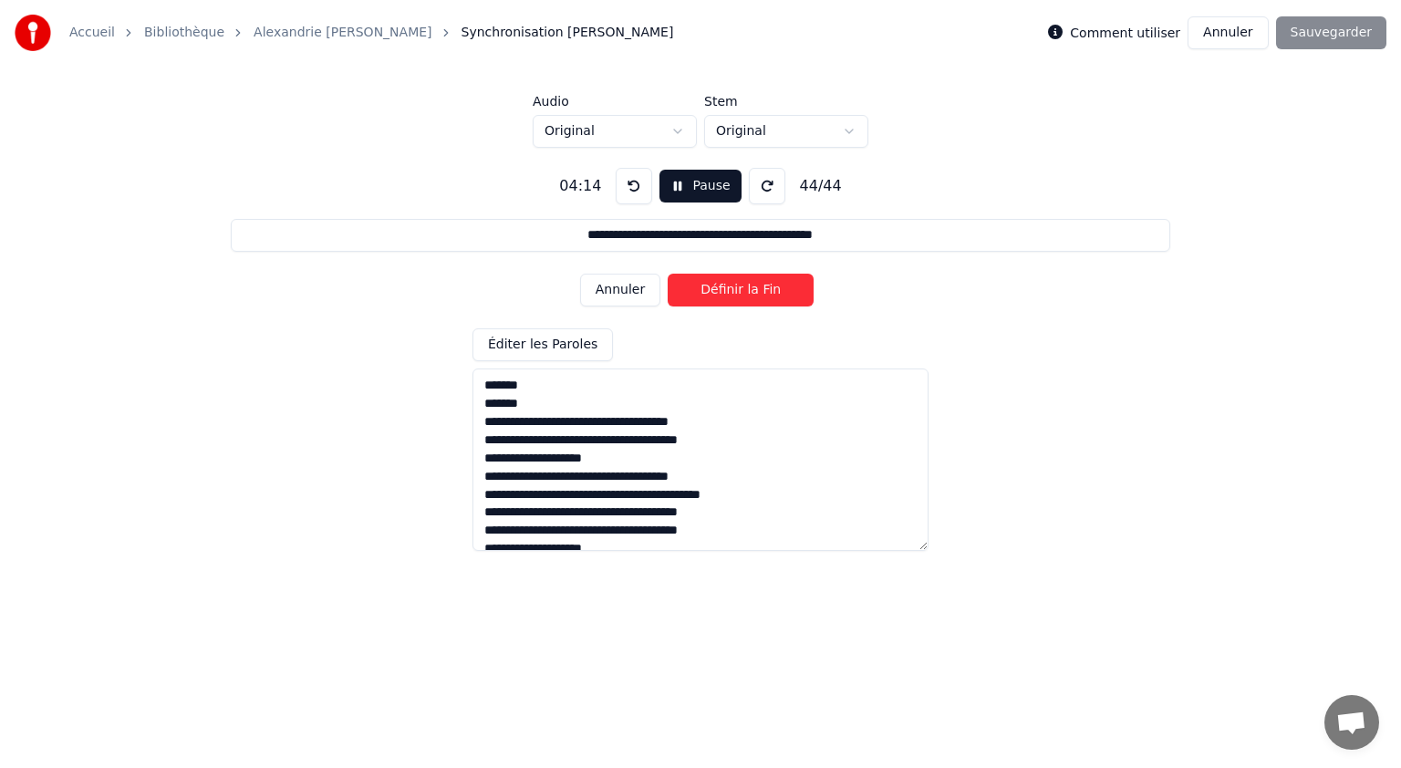
click at [733, 288] on button "Définir la Fin" at bounding box center [741, 290] width 146 height 33
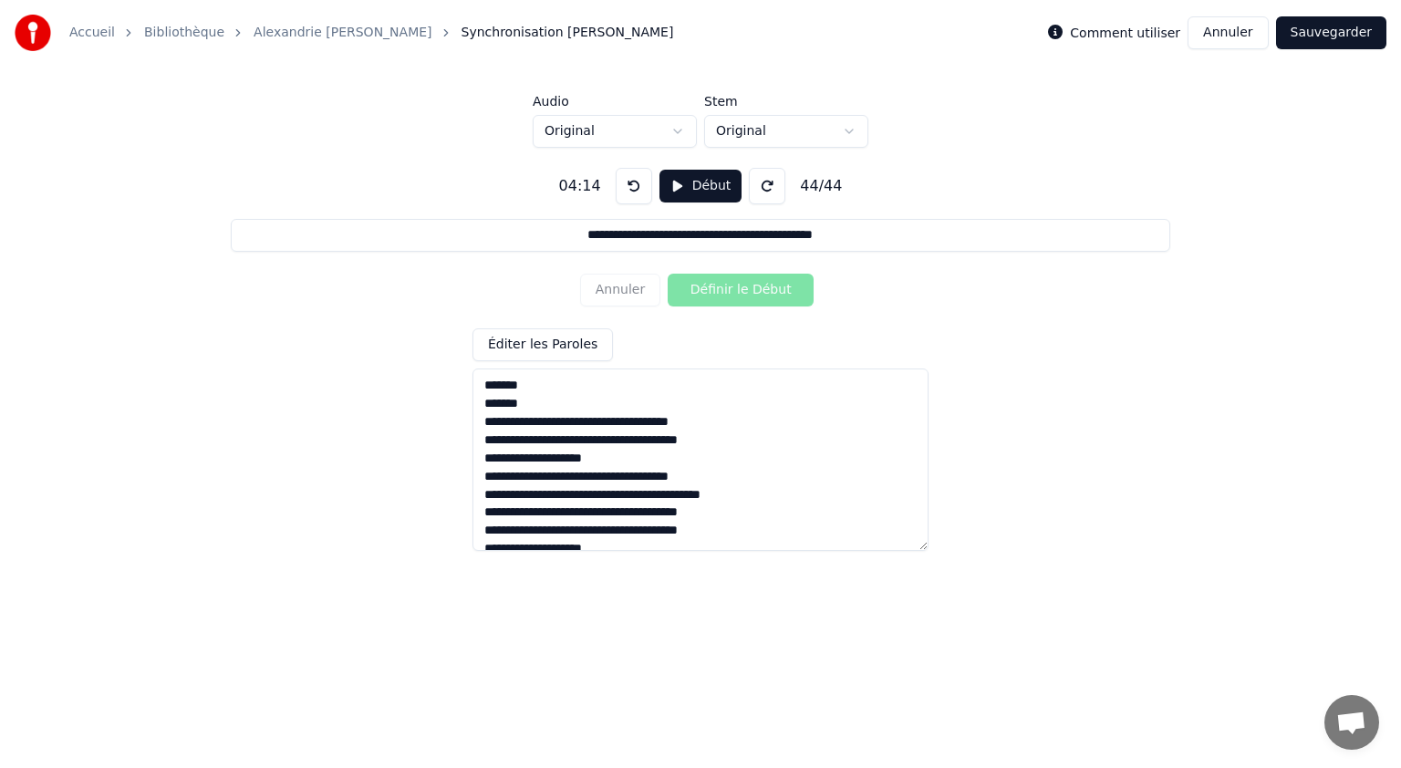
click at [1320, 47] on button "Sauvegarder" at bounding box center [1331, 32] width 110 height 33
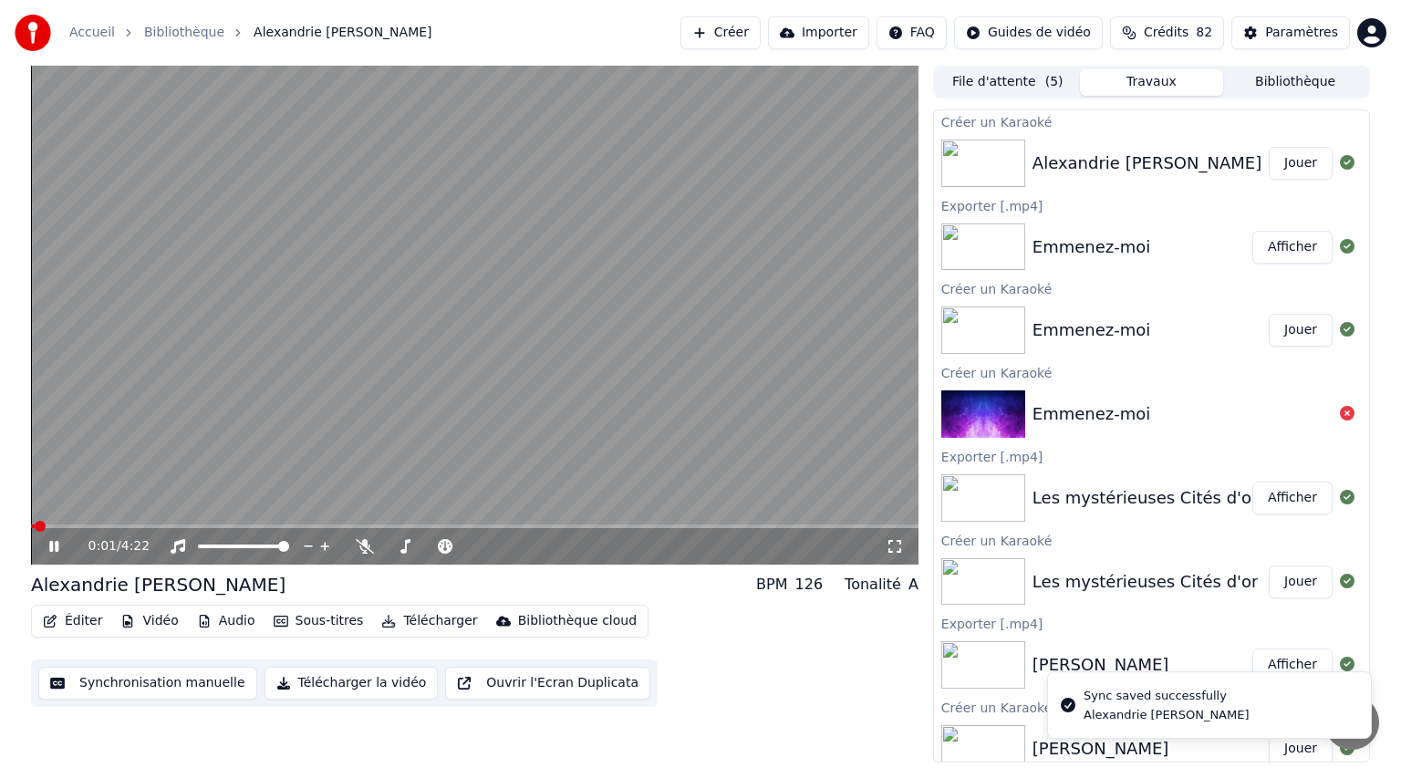
click at [51, 547] on icon at bounding box center [53, 546] width 9 height 11
click at [51, 544] on icon at bounding box center [53, 546] width 11 height 13
click at [52, 544] on icon at bounding box center [53, 546] width 9 height 11
click at [409, 625] on button "Télécharger" at bounding box center [429, 621] width 110 height 26
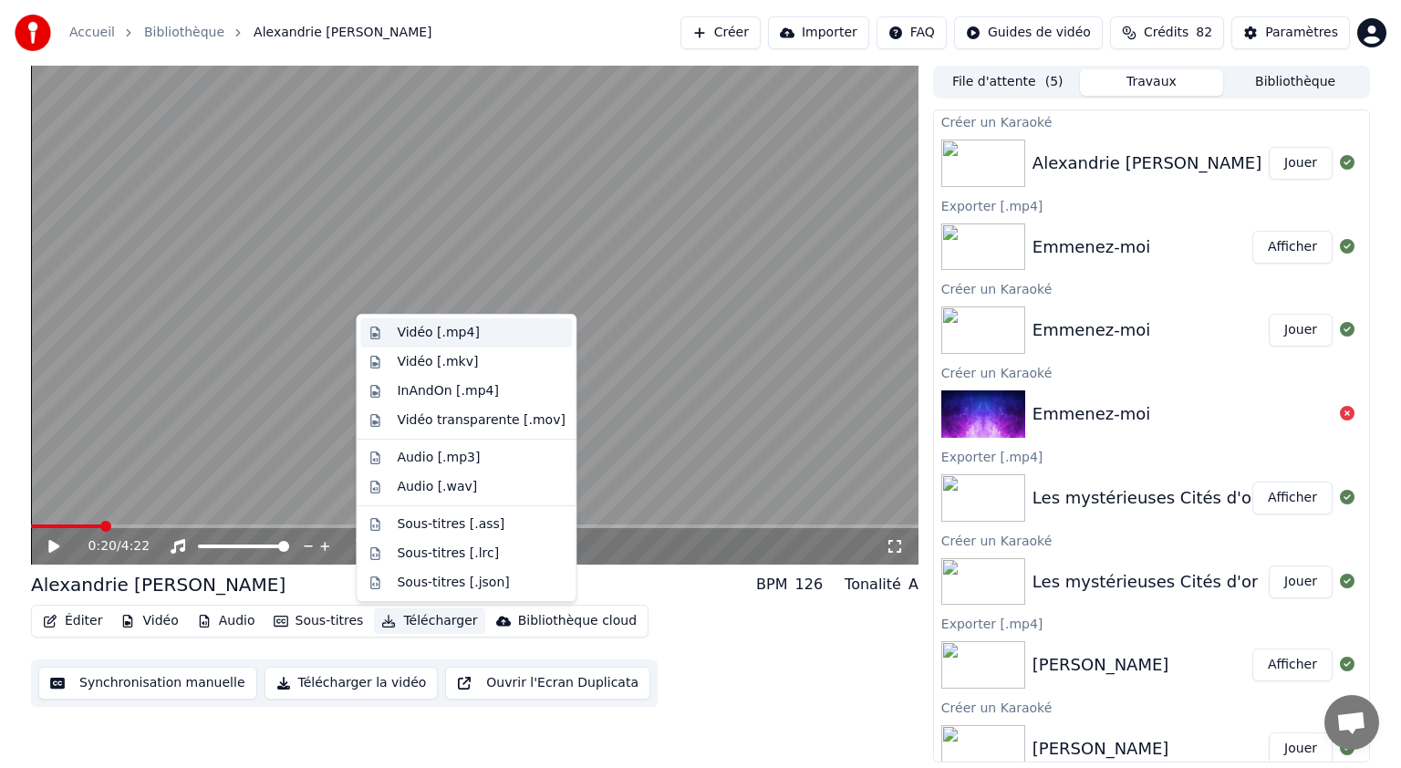
click at [416, 336] on div "Vidéo [.mp4]" at bounding box center [438, 333] width 82 height 18
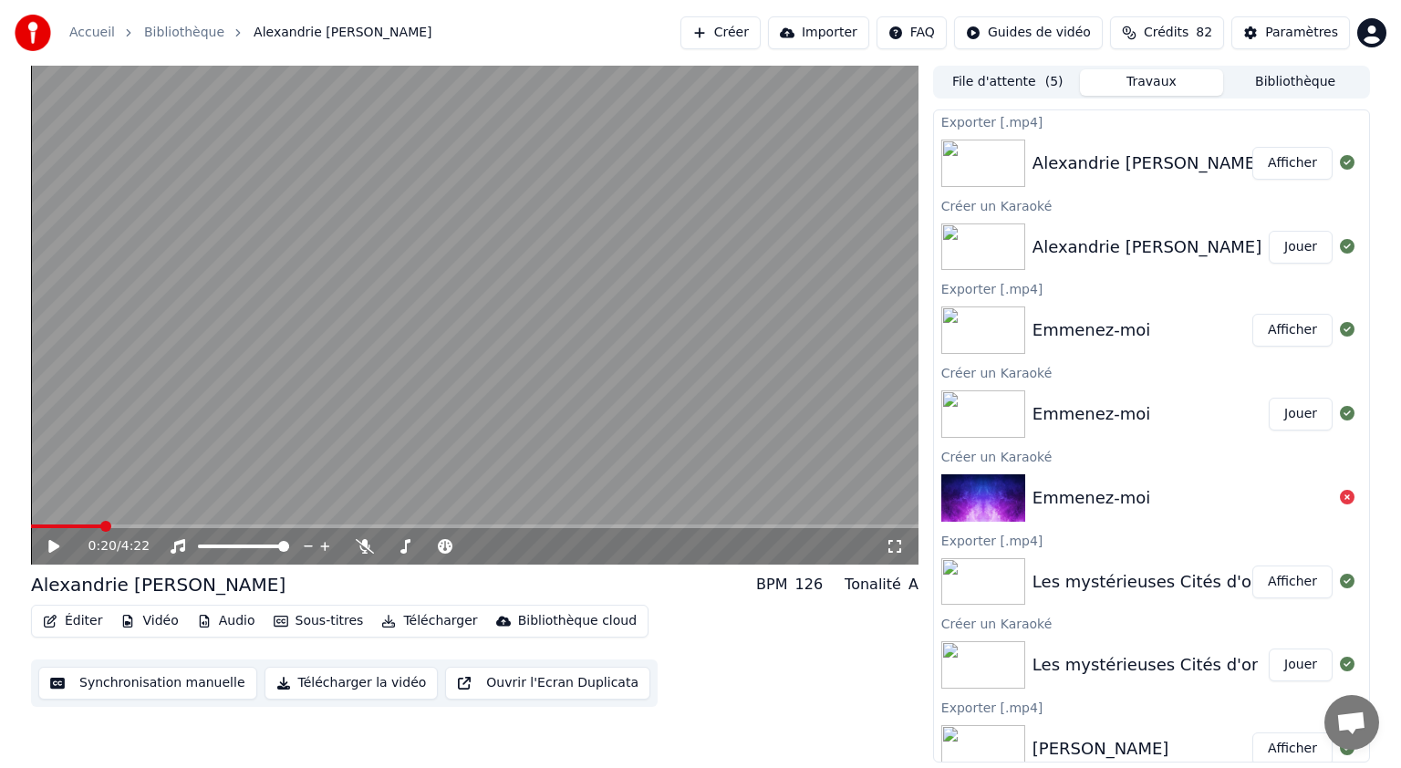
click at [1285, 157] on button "Afficher" at bounding box center [1292, 163] width 80 height 33
